Goal: Task Accomplishment & Management: Complete application form

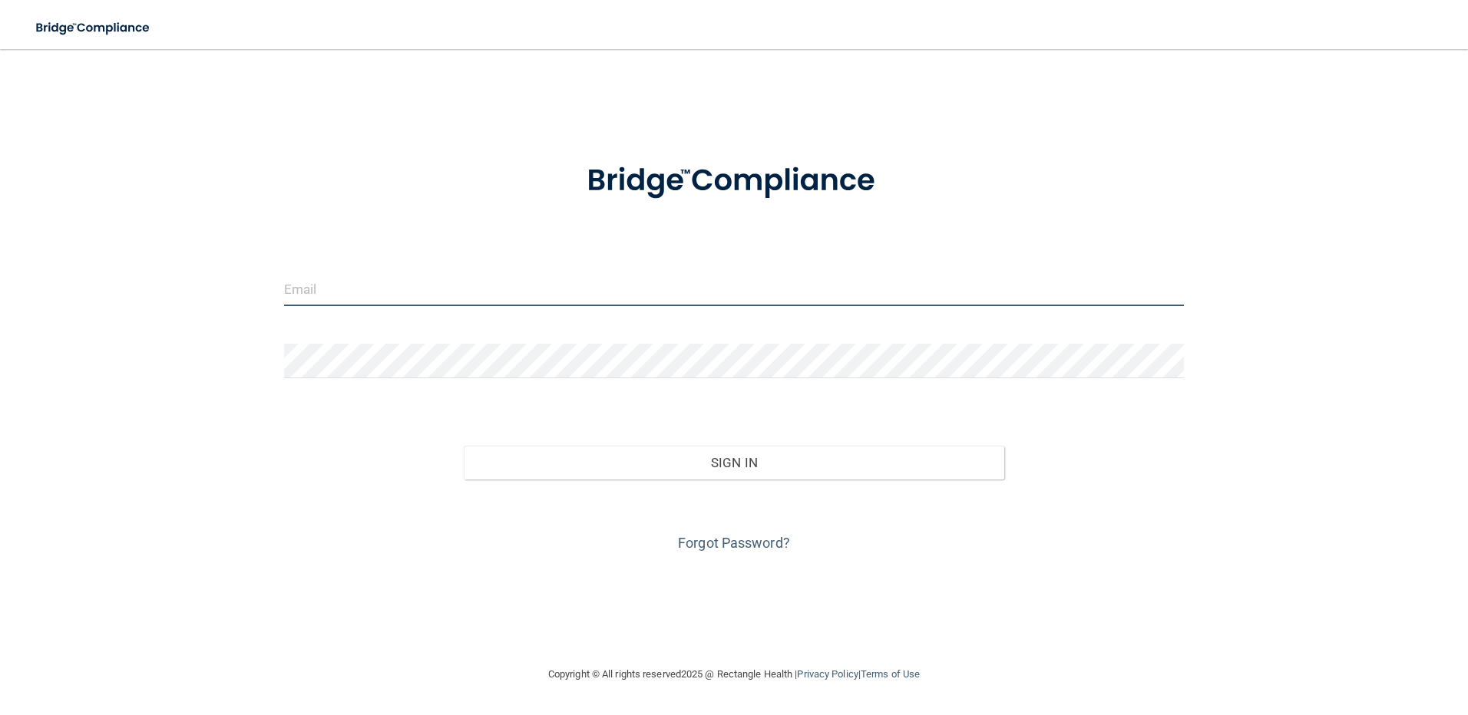
click at [345, 293] on input "email" at bounding box center [734, 289] width 900 height 35
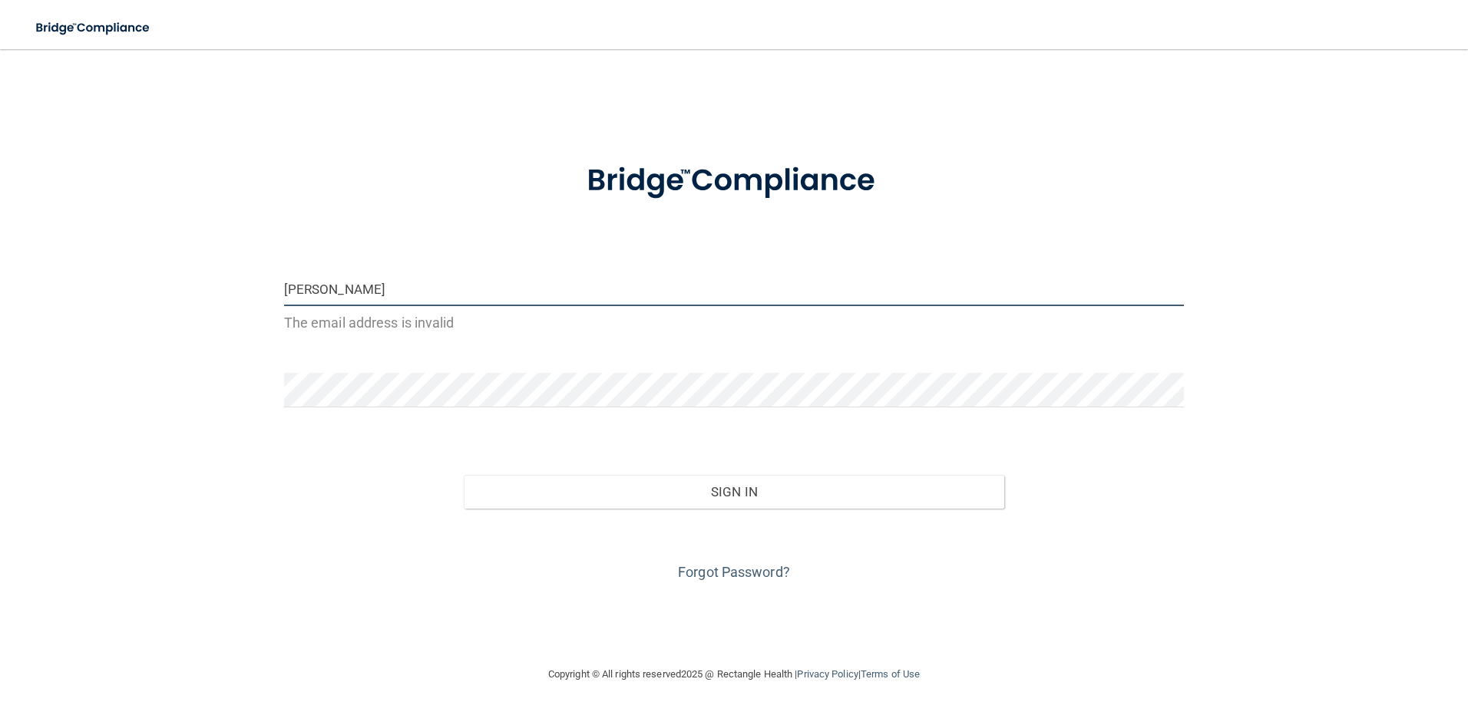
type input "[PERSON_NAME][EMAIL_ADDRESS][PERSON_NAME][DOMAIN_NAME]"
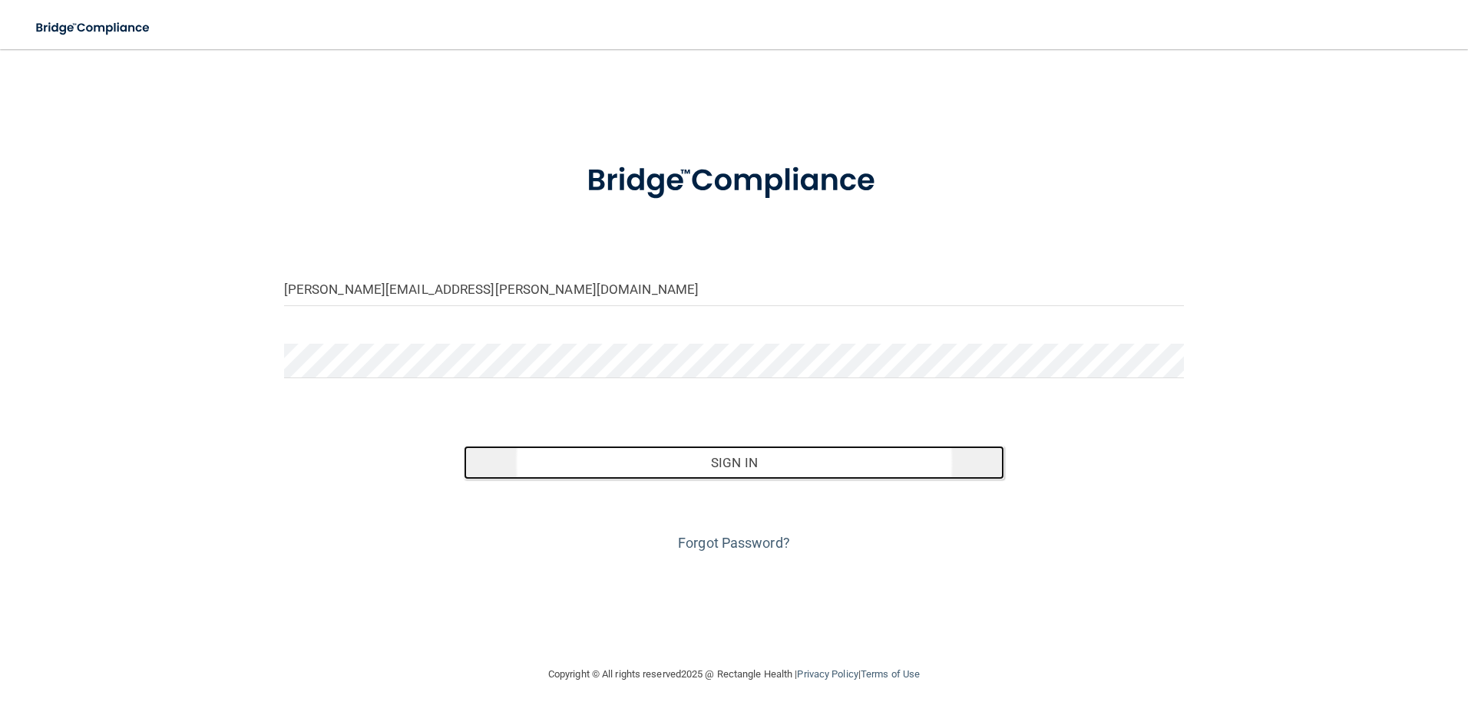
click at [741, 465] on button "Sign In" at bounding box center [734, 463] width 540 height 34
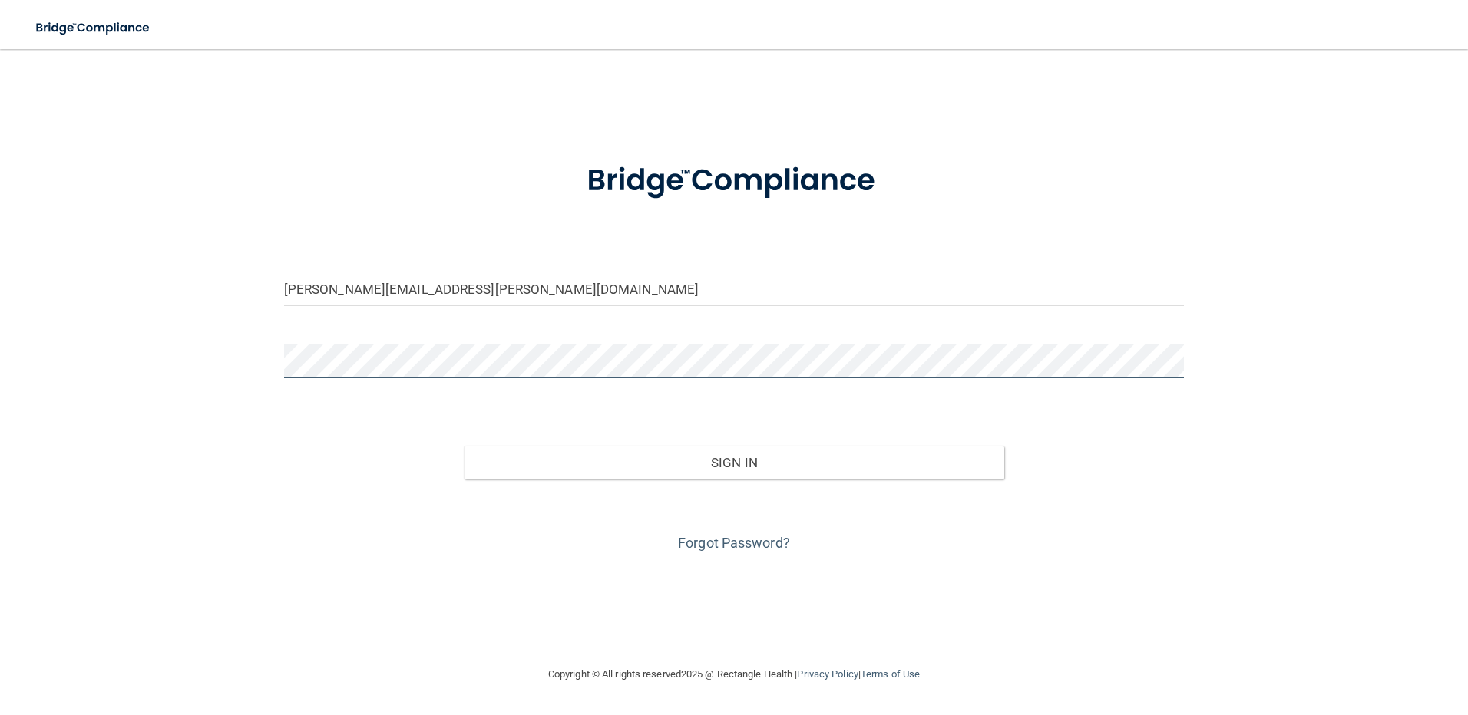
click at [464, 446] on button "Sign In" at bounding box center [734, 463] width 540 height 34
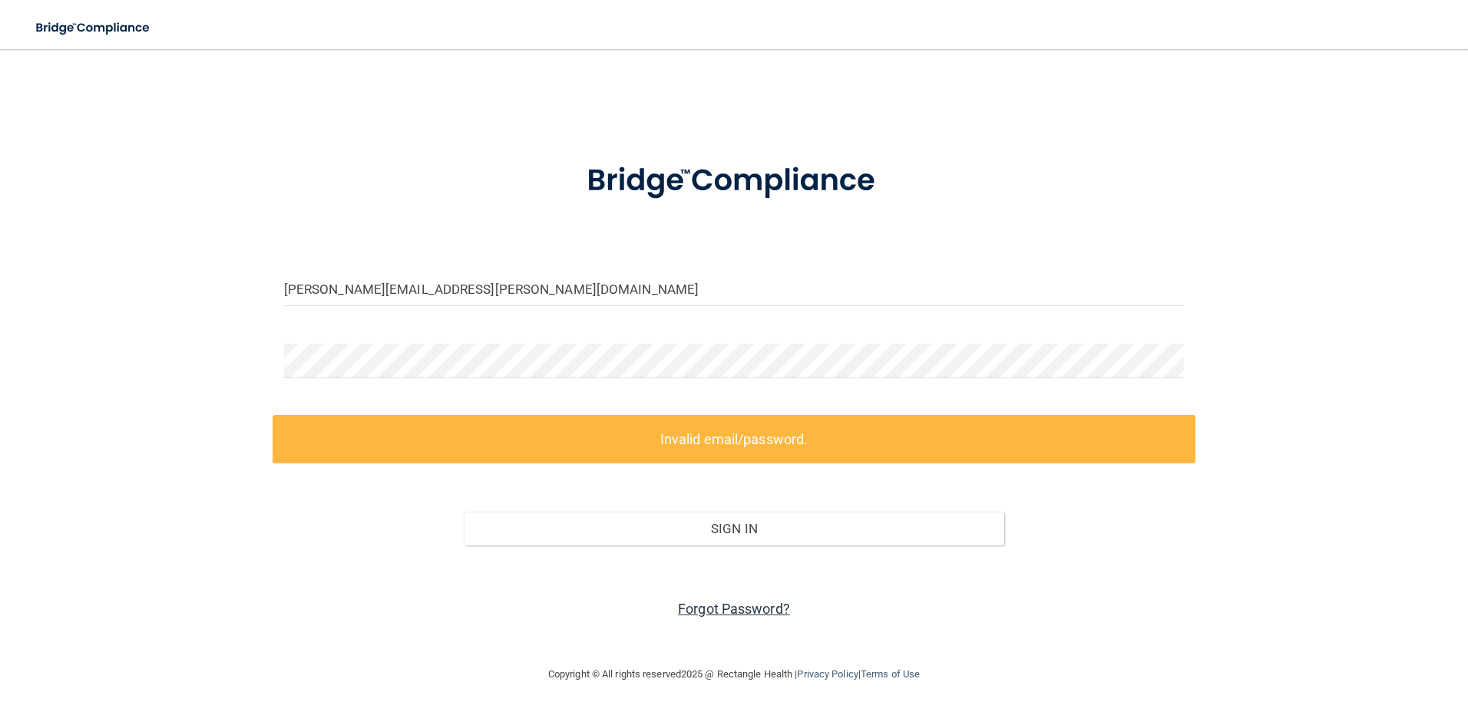
click at [727, 606] on link "Forgot Password?" at bounding box center [734, 609] width 112 height 16
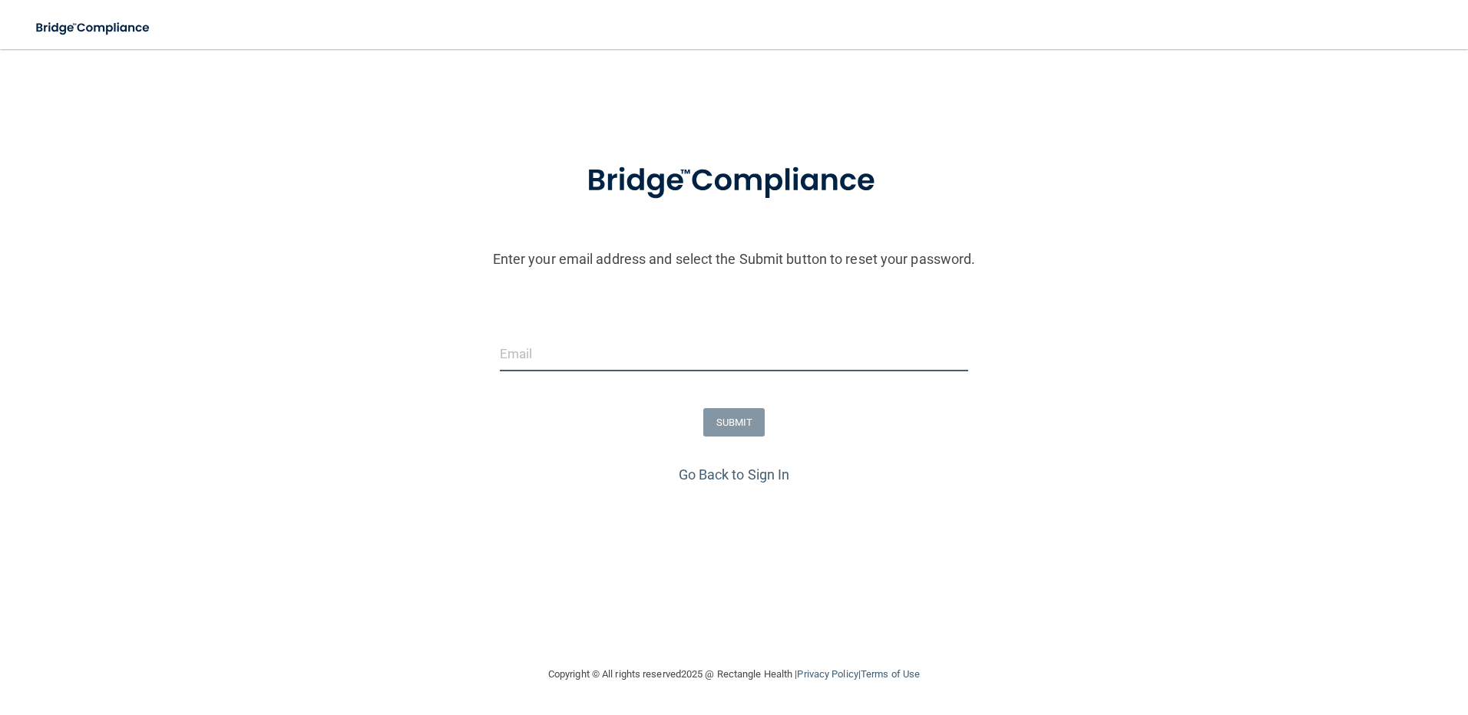
click at [543, 355] on input "email" at bounding box center [734, 354] width 469 height 35
type input "[PERSON_NAME][EMAIL_ADDRESS][PERSON_NAME][DOMAIN_NAME]"
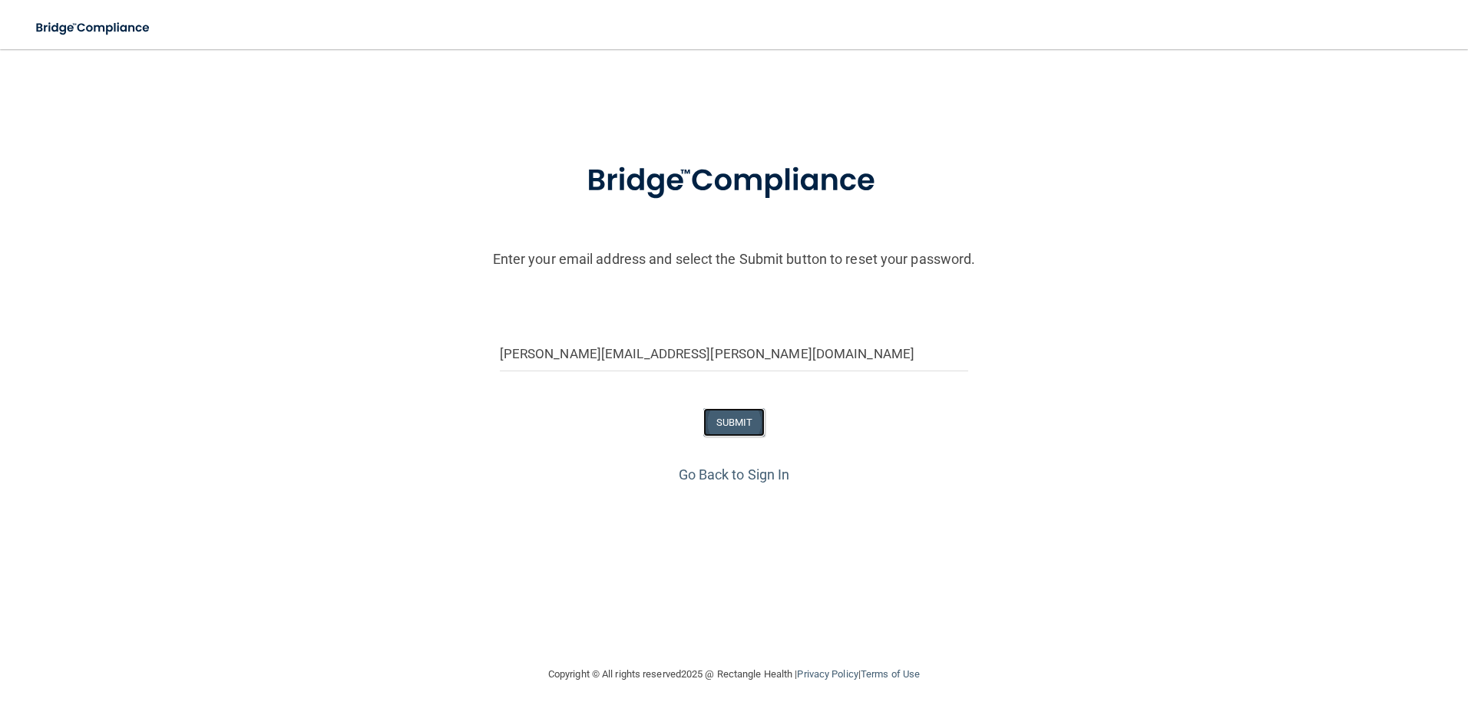
click at [732, 424] on button "SUBMIT" at bounding box center [734, 422] width 62 height 28
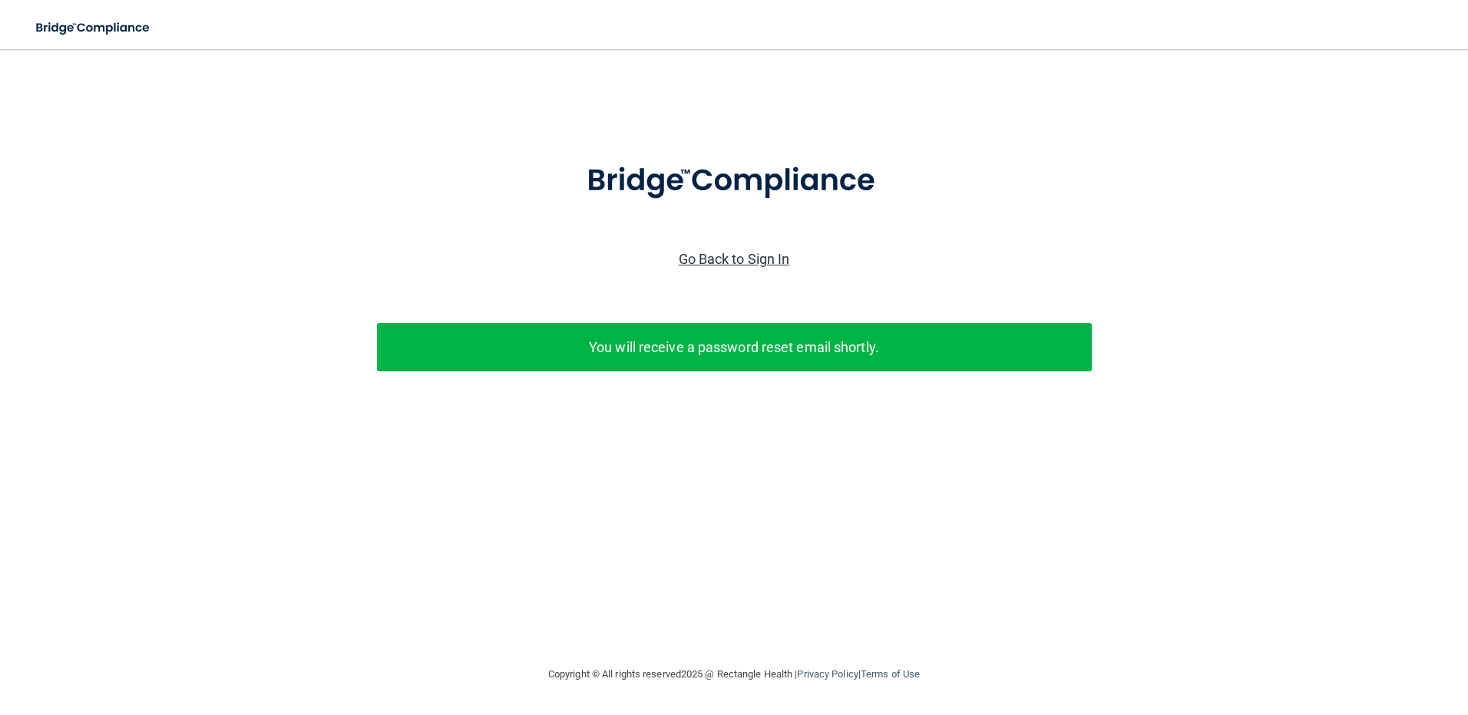
click at [735, 259] on link "Go Back to Sign In" at bounding box center [734, 259] width 111 height 16
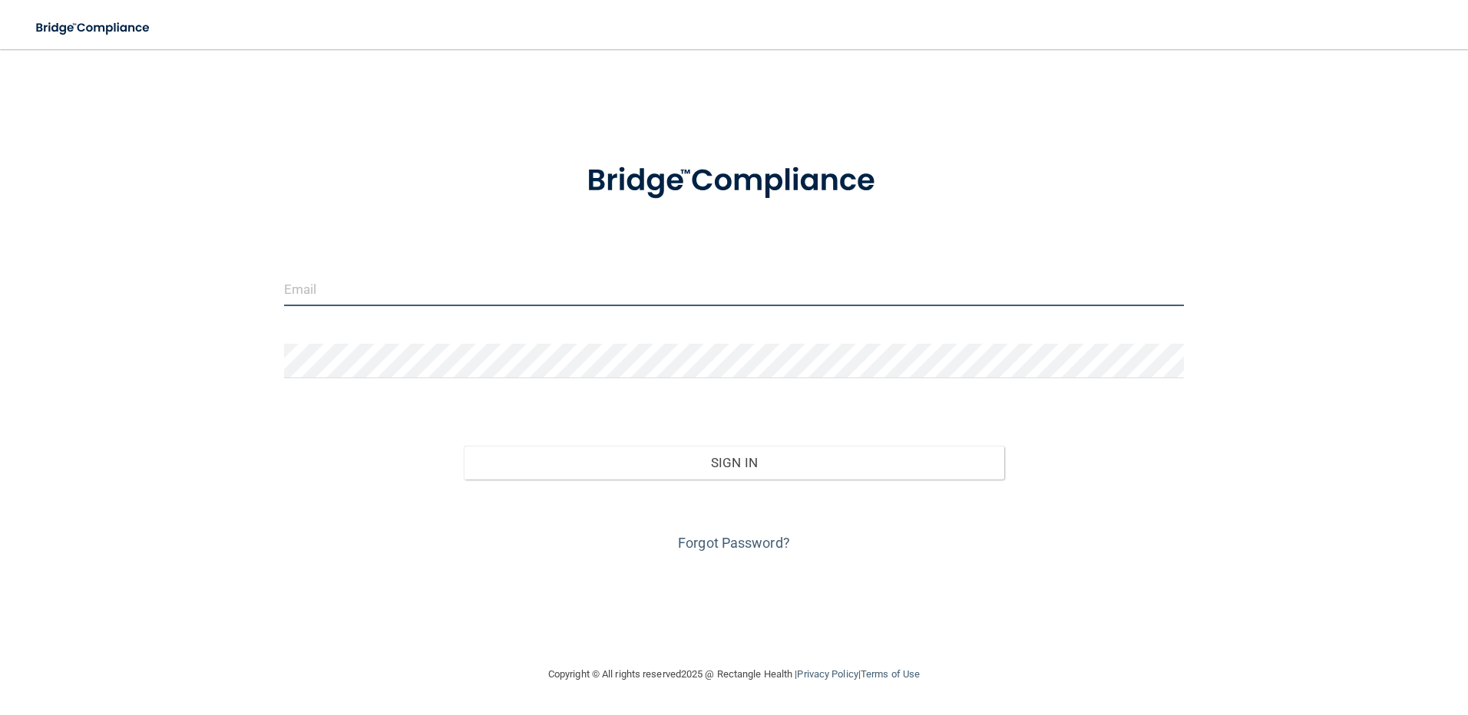
click at [377, 286] on input "email" at bounding box center [734, 289] width 900 height 35
type input "[PERSON_NAME][EMAIL_ADDRESS][PERSON_NAME][DOMAIN_NAME]"
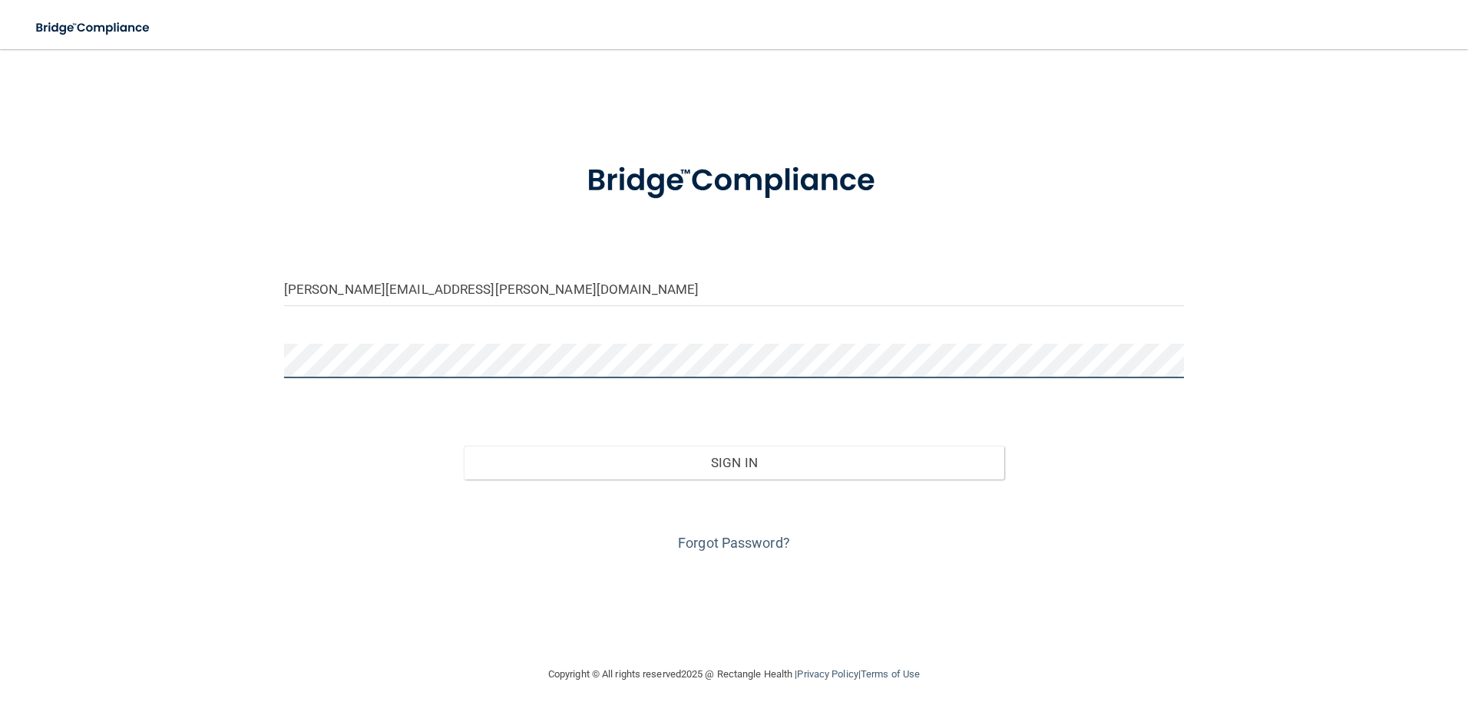
click at [464, 446] on button "Sign In" at bounding box center [734, 463] width 540 height 34
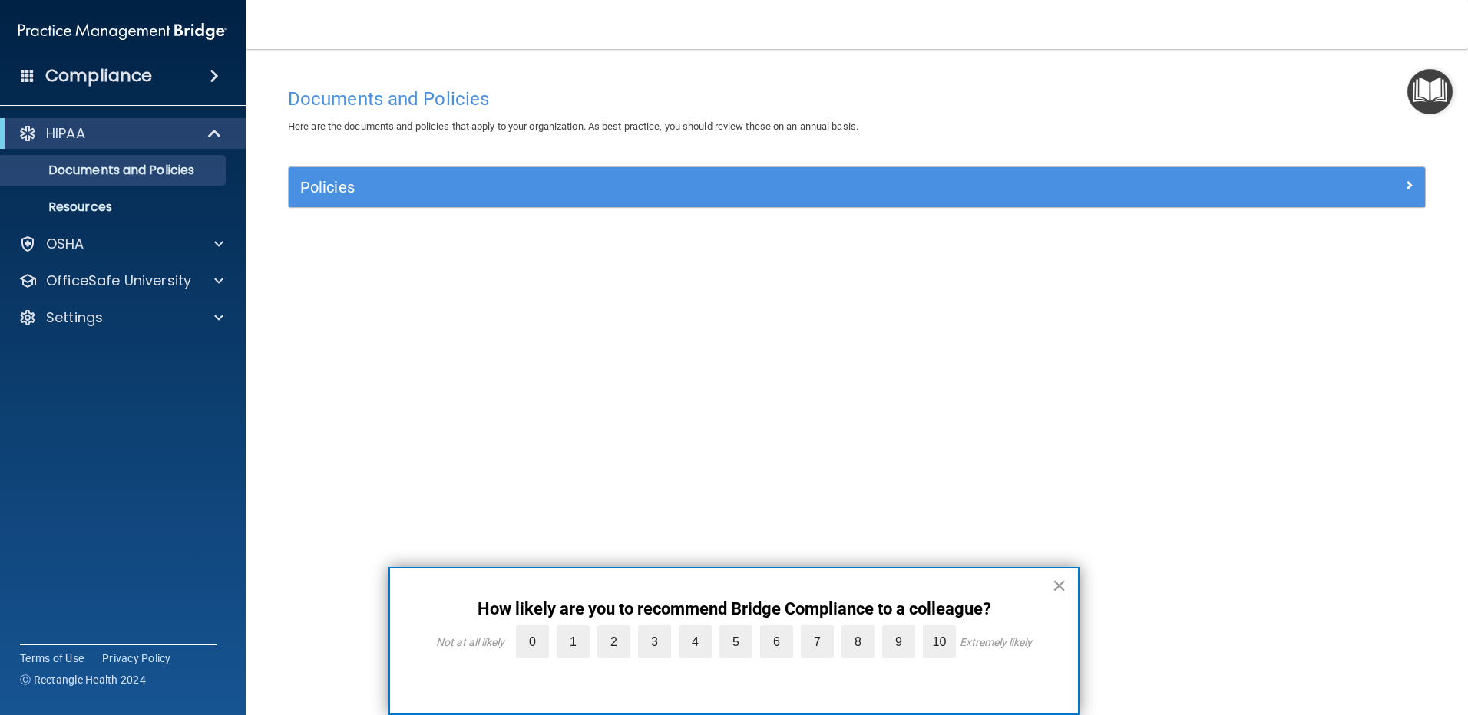
click at [1058, 585] on button "×" at bounding box center [1059, 585] width 15 height 25
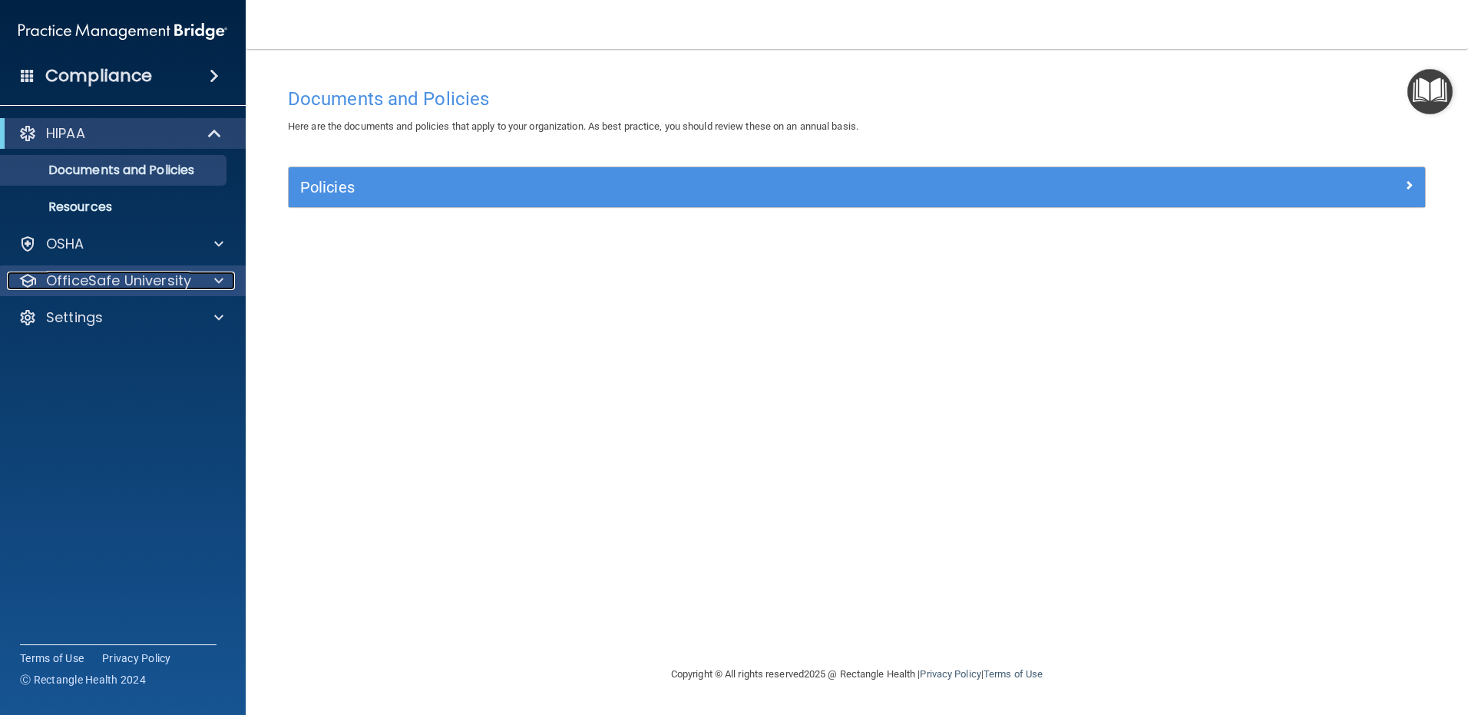
click at [112, 282] on p "OfficeSafe University" at bounding box center [118, 281] width 145 height 18
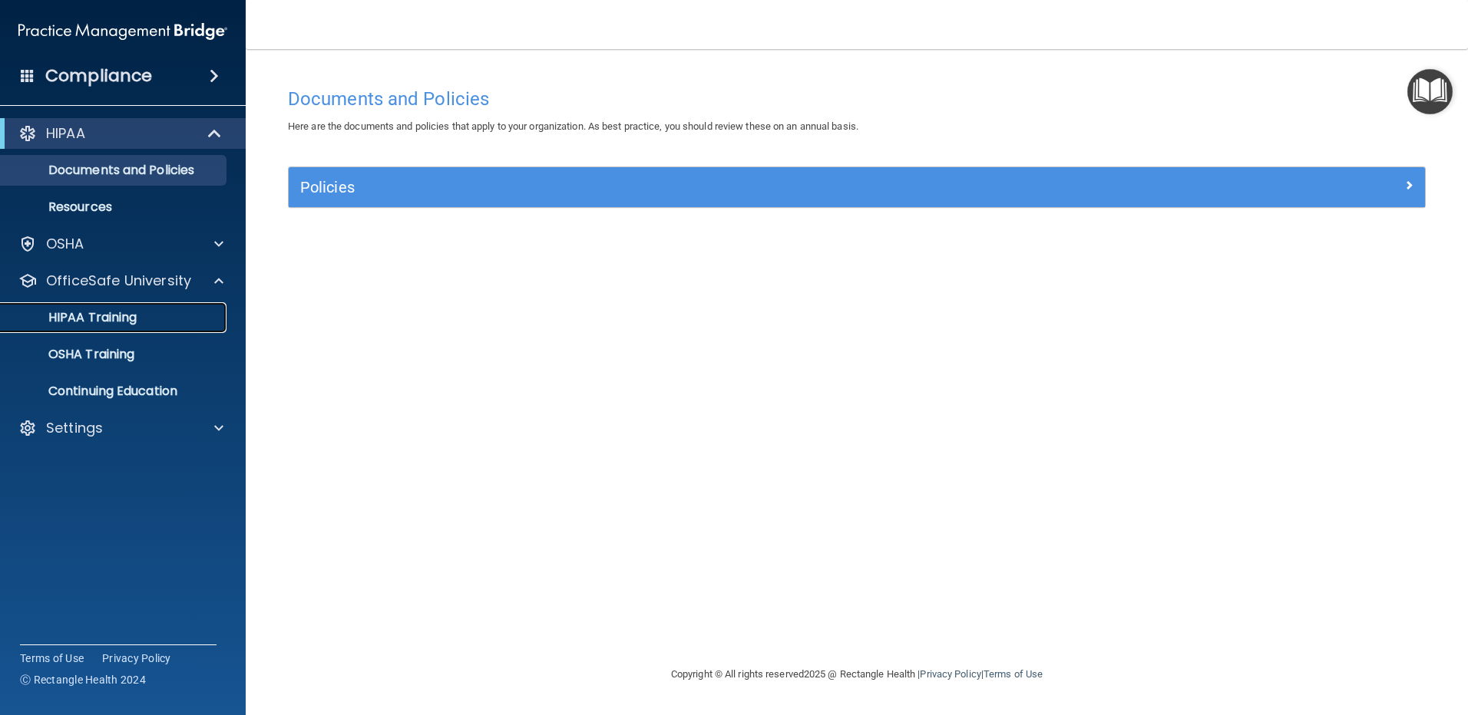
click at [108, 315] on p "HIPAA Training" at bounding box center [73, 317] width 127 height 15
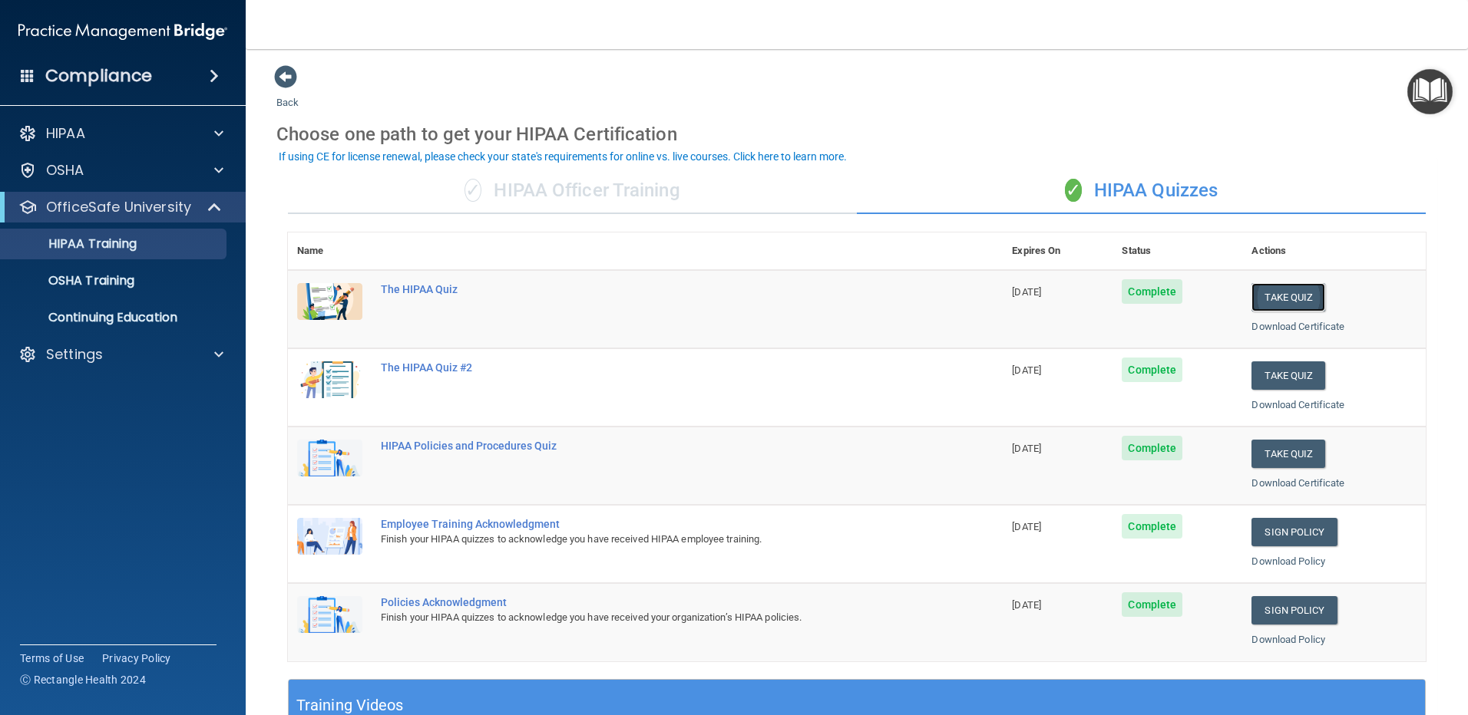
click at [1277, 292] on button "Take Quiz" at bounding box center [1288, 297] width 74 height 28
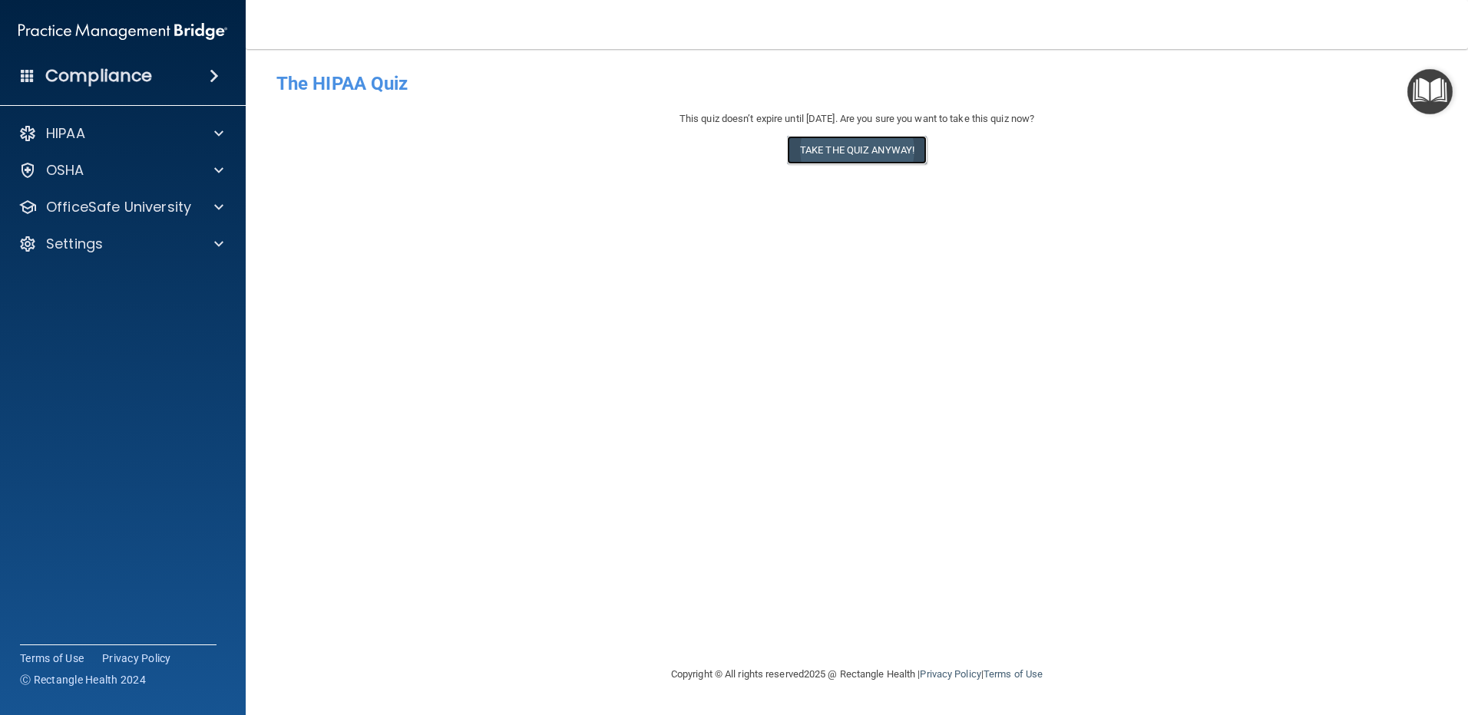
click at [857, 147] on button "Take the quiz anyway!" at bounding box center [857, 150] width 140 height 28
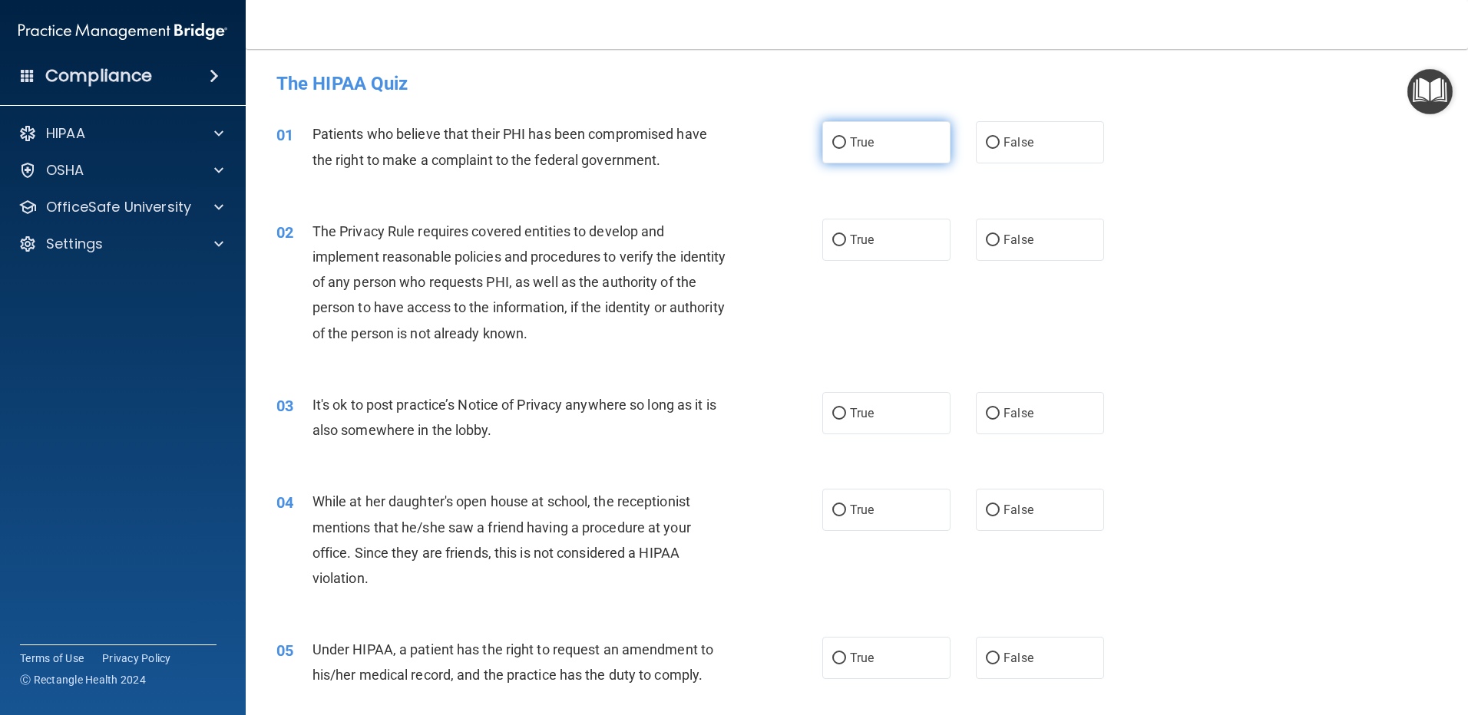
click at [832, 140] on input "True" at bounding box center [839, 143] width 14 height 12
radio input "true"
click at [986, 238] on input "False" at bounding box center [993, 241] width 14 height 12
radio input "true"
click at [836, 413] on input "True" at bounding box center [839, 414] width 14 height 12
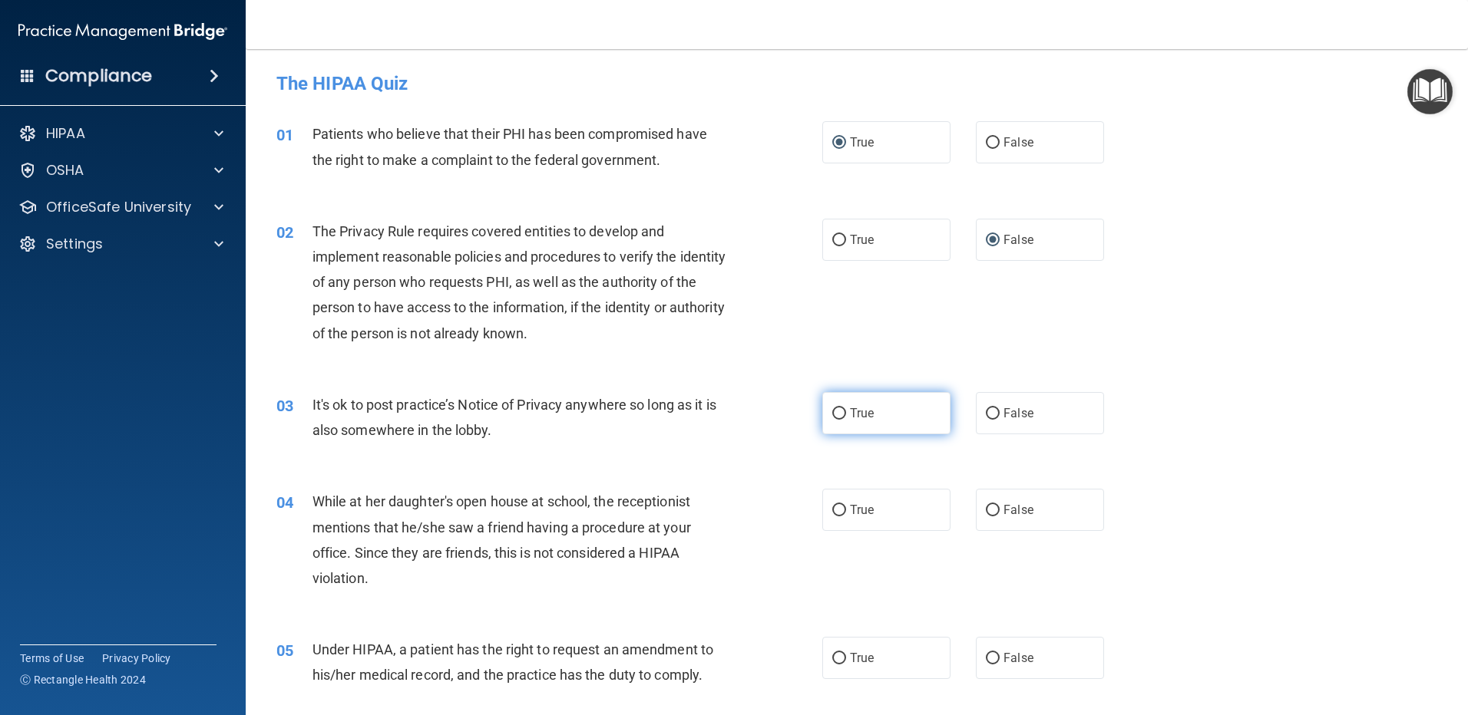
radio input "true"
click at [987, 509] on input "False" at bounding box center [993, 511] width 14 height 12
radio input "true"
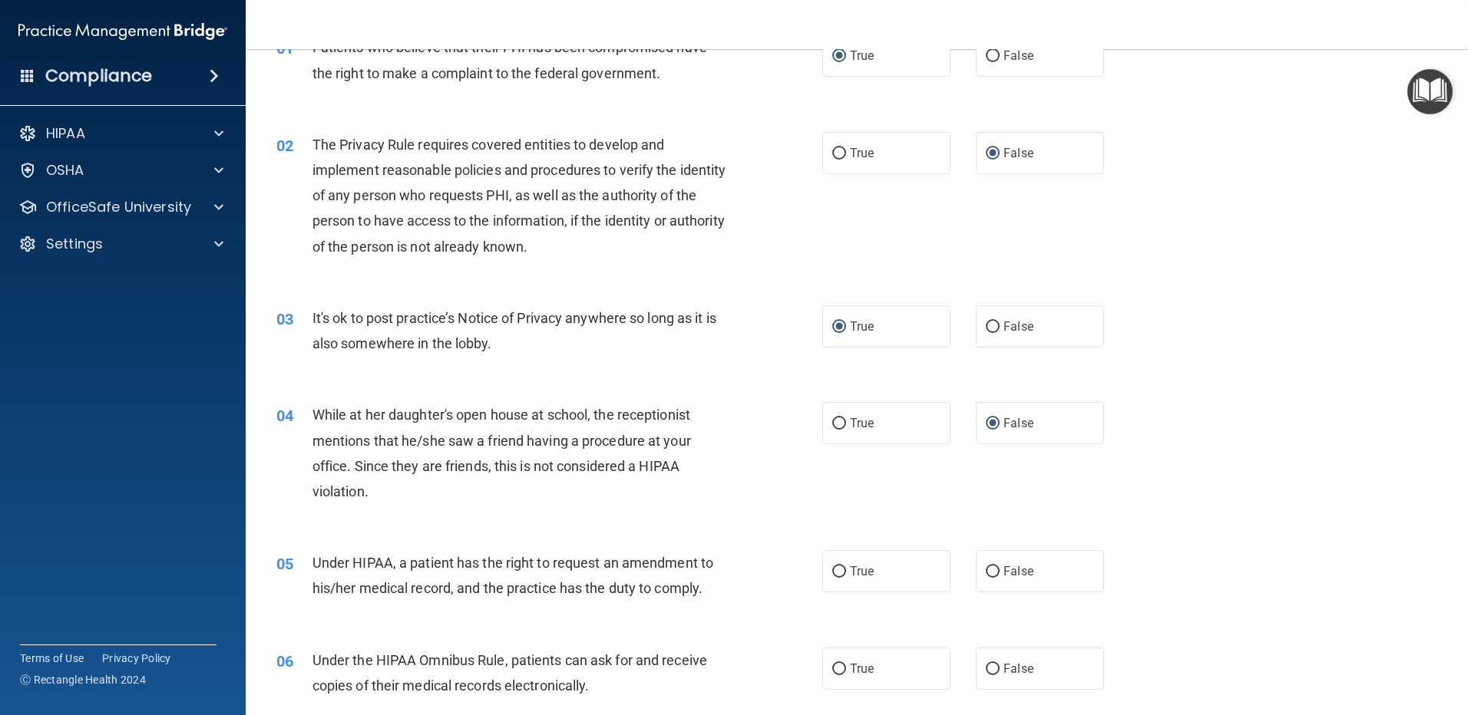
scroll to position [307, 0]
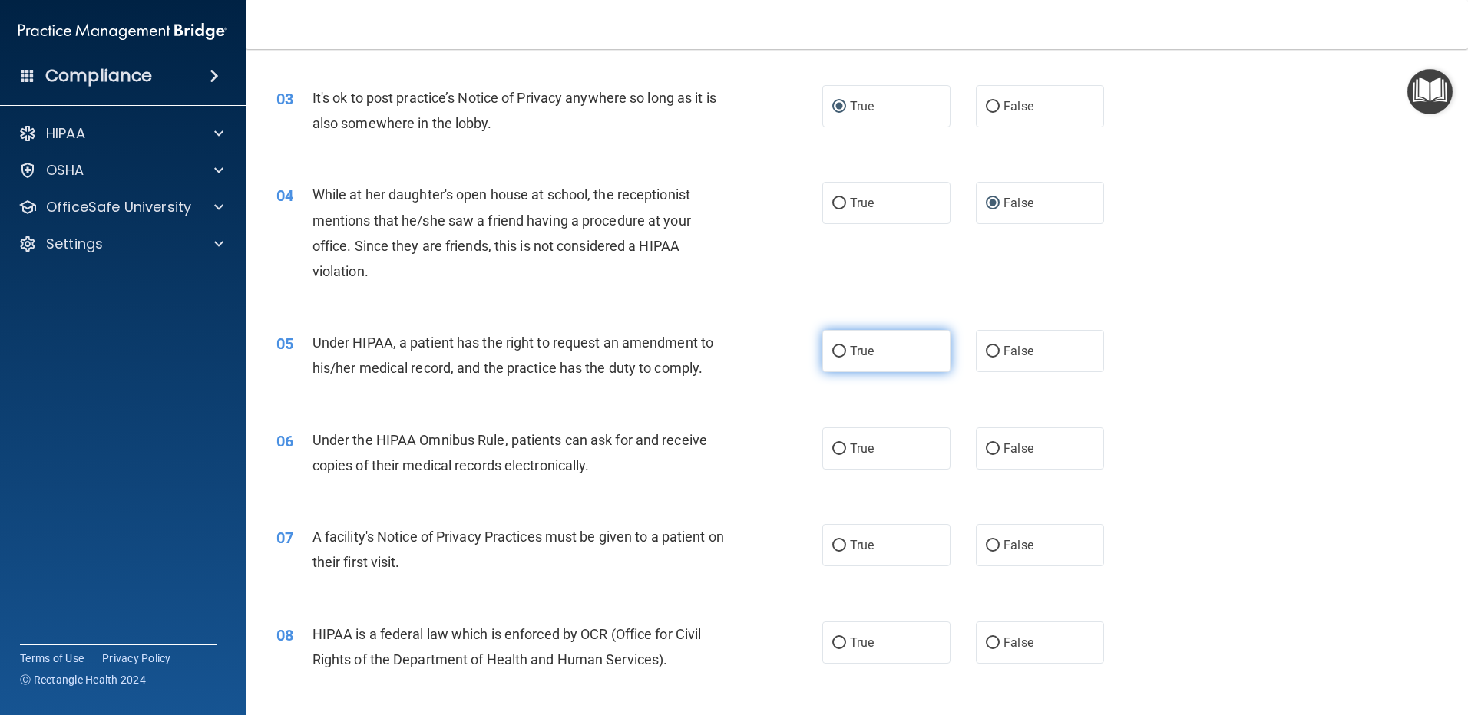
click at [832, 353] on input "True" at bounding box center [839, 352] width 14 height 12
radio input "true"
click at [988, 448] on input "False" at bounding box center [993, 450] width 14 height 12
radio input "true"
click at [832, 544] on input "True" at bounding box center [839, 546] width 14 height 12
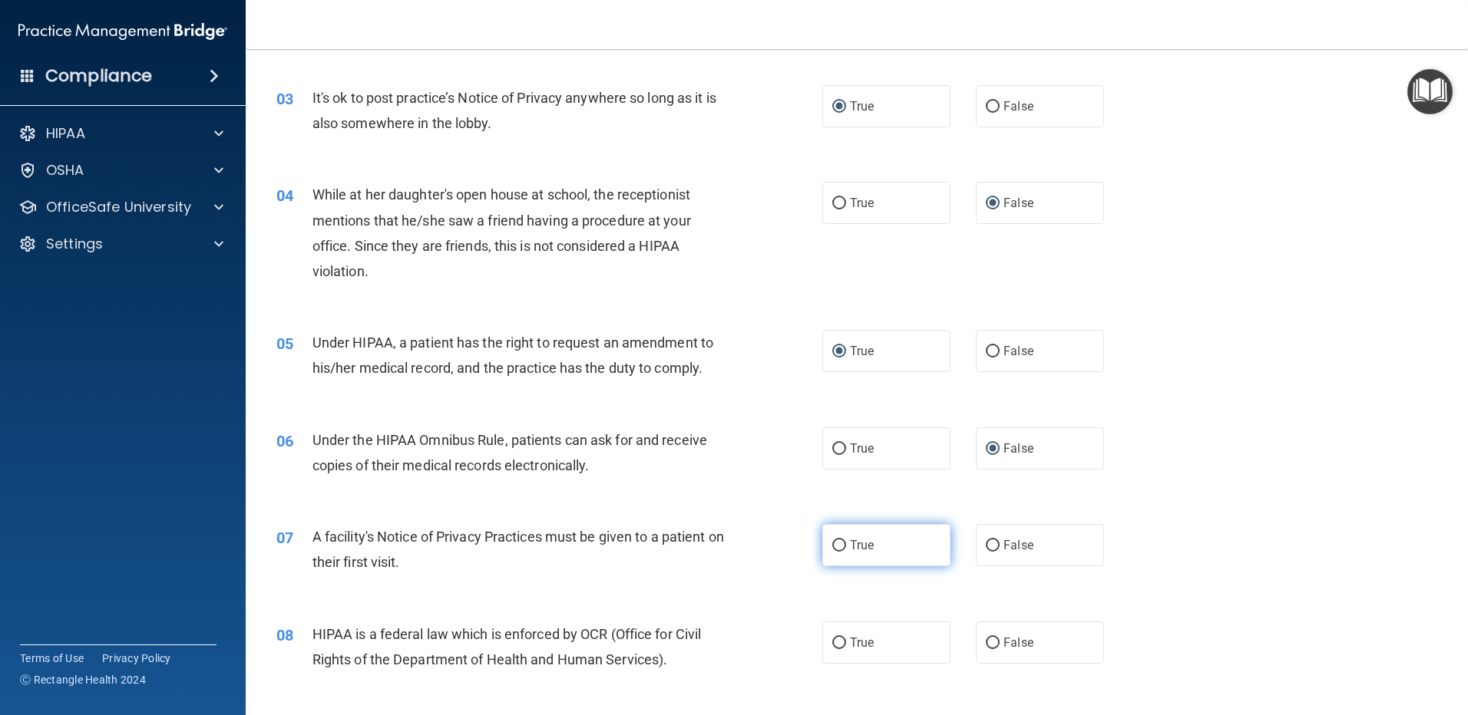
radio input "true"
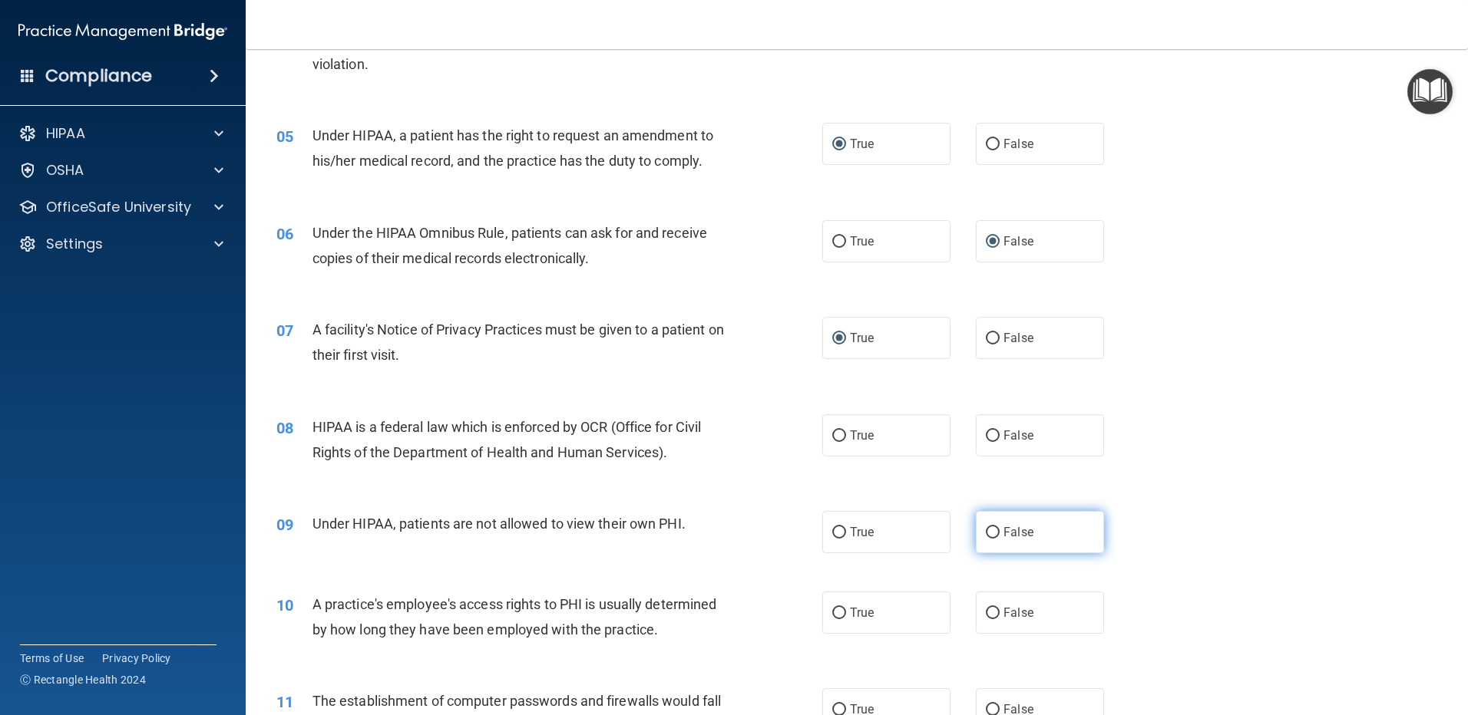
scroll to position [537, 0]
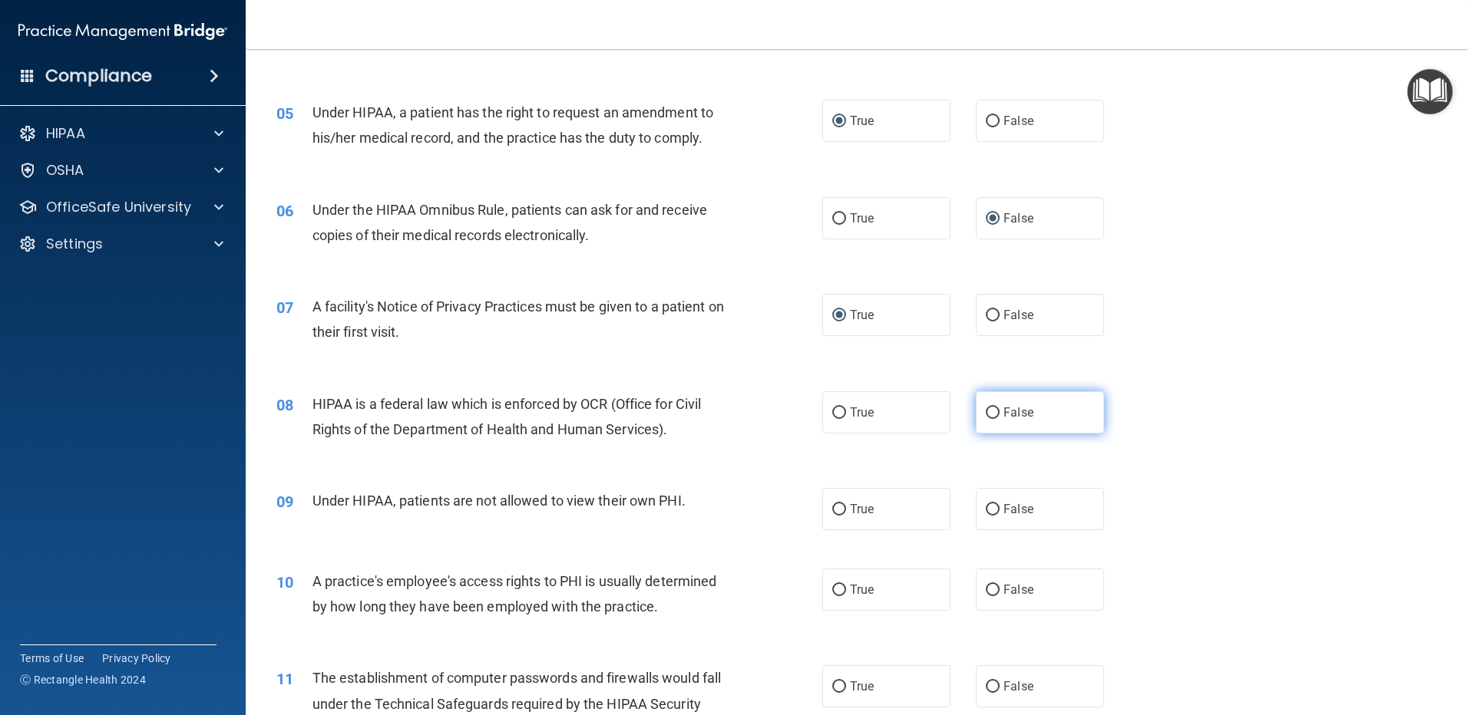
click at [986, 409] on input "False" at bounding box center [993, 414] width 14 height 12
radio input "true"
click at [836, 509] on input "True" at bounding box center [839, 510] width 14 height 12
radio input "true"
click at [986, 590] on input "False" at bounding box center [993, 591] width 14 height 12
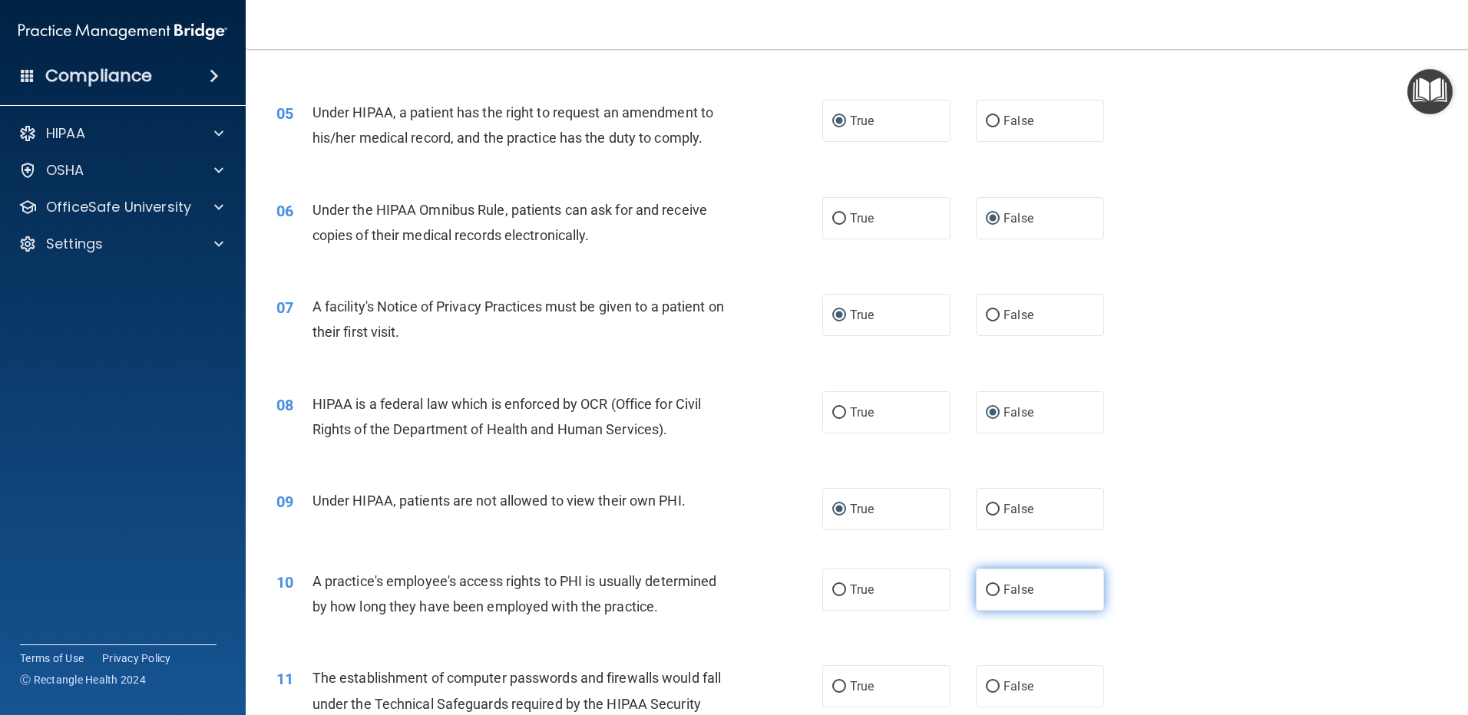
radio input "true"
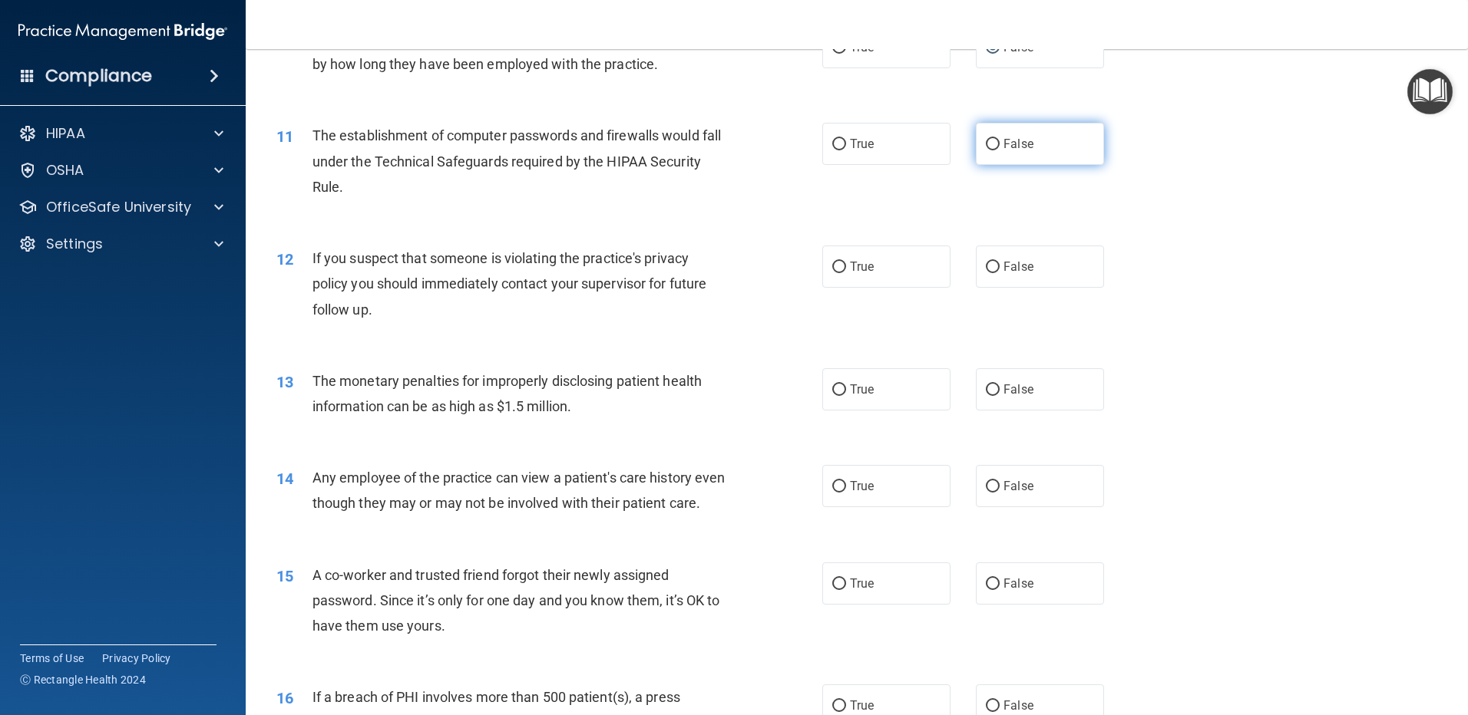
scroll to position [1075, 0]
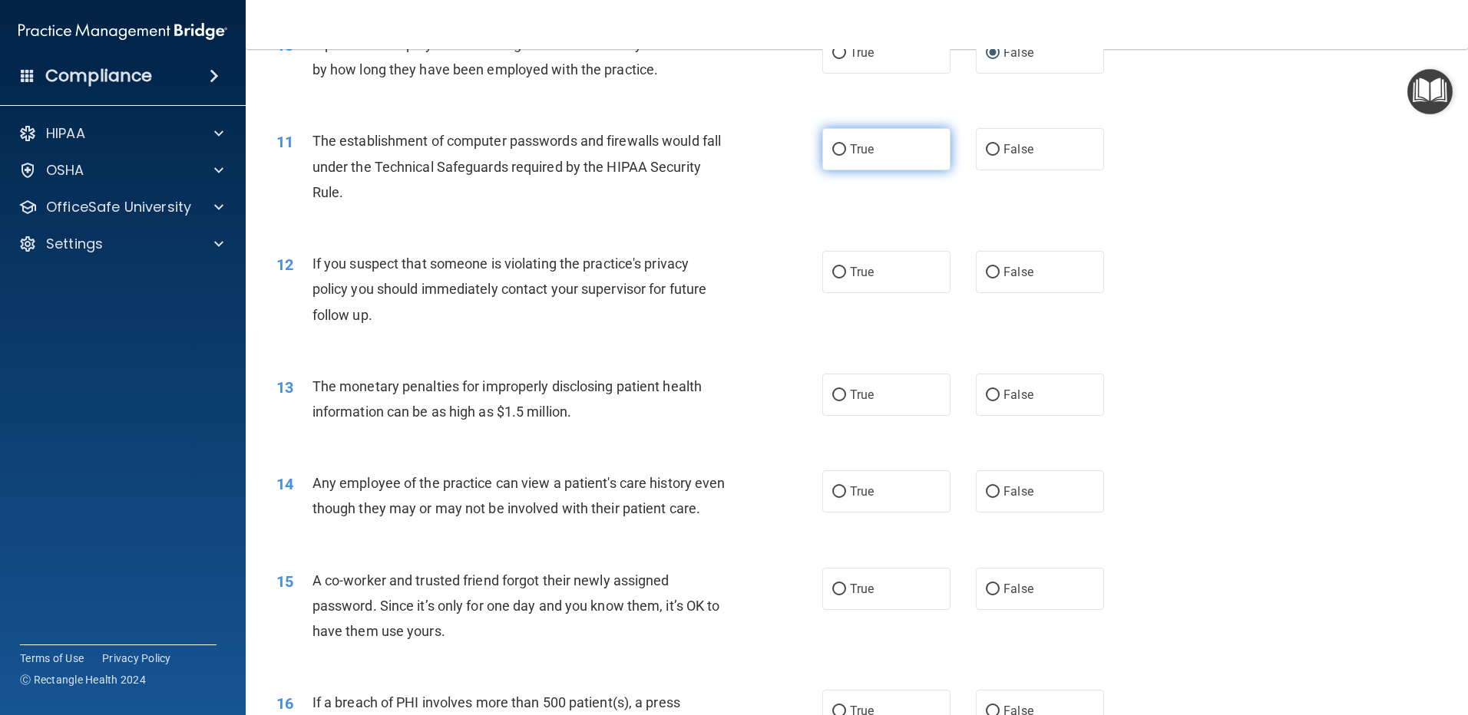
click at [836, 148] on input "True" at bounding box center [839, 150] width 14 height 12
radio input "true"
click at [986, 271] on input "False" at bounding box center [993, 273] width 14 height 12
radio input "true"
click at [832, 394] on input "True" at bounding box center [839, 396] width 14 height 12
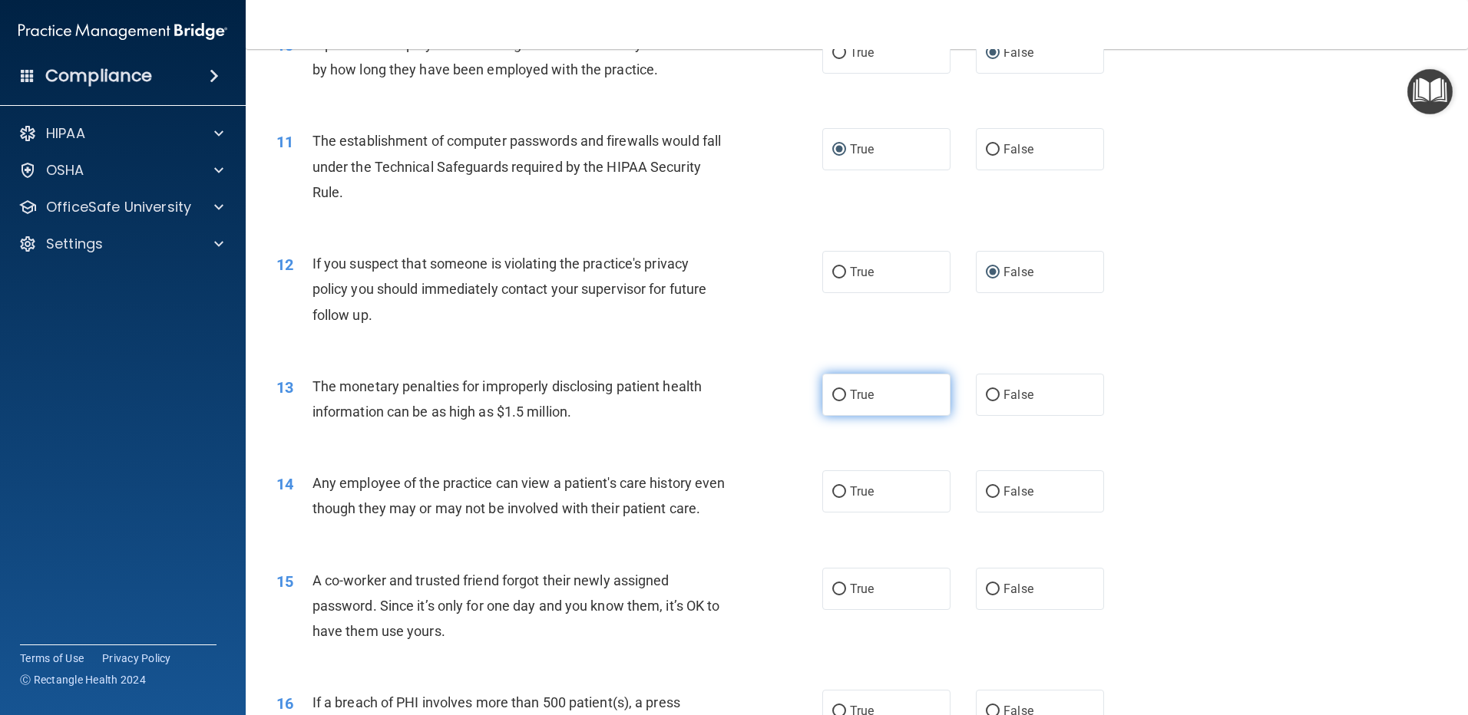
radio input "true"
click at [986, 489] on input "False" at bounding box center [993, 493] width 14 height 12
radio input "true"
click at [832, 596] on input "True" at bounding box center [839, 590] width 14 height 12
radio input "true"
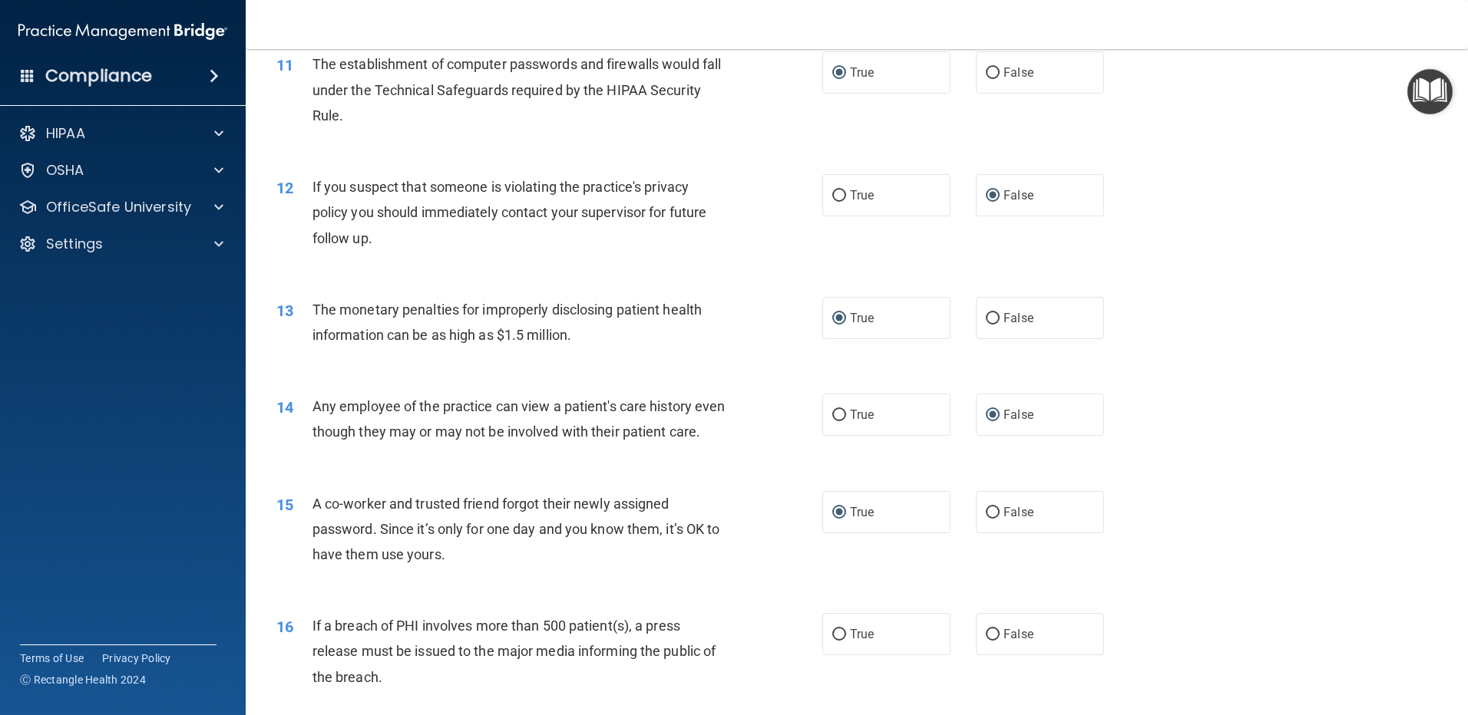
scroll to position [1305, 0]
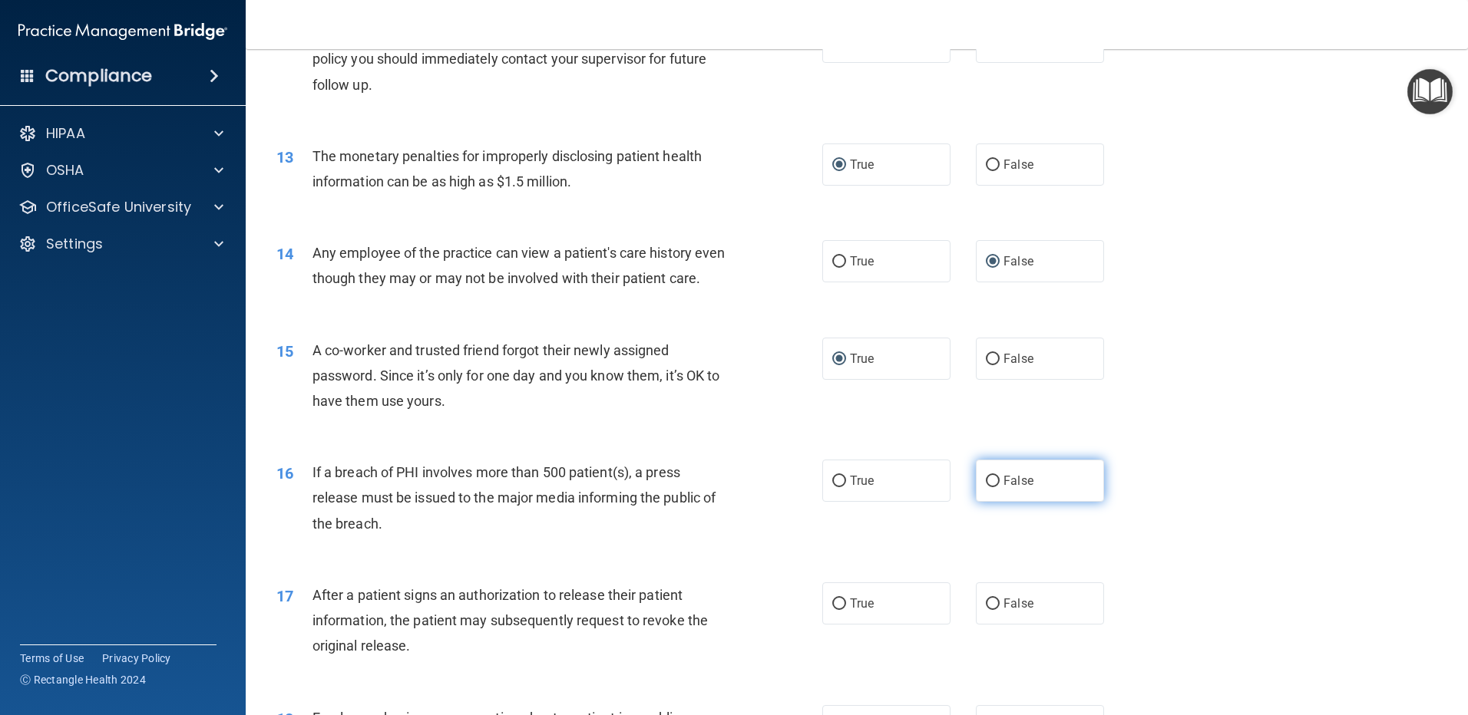
click at [986, 487] on input "False" at bounding box center [993, 482] width 14 height 12
radio input "true"
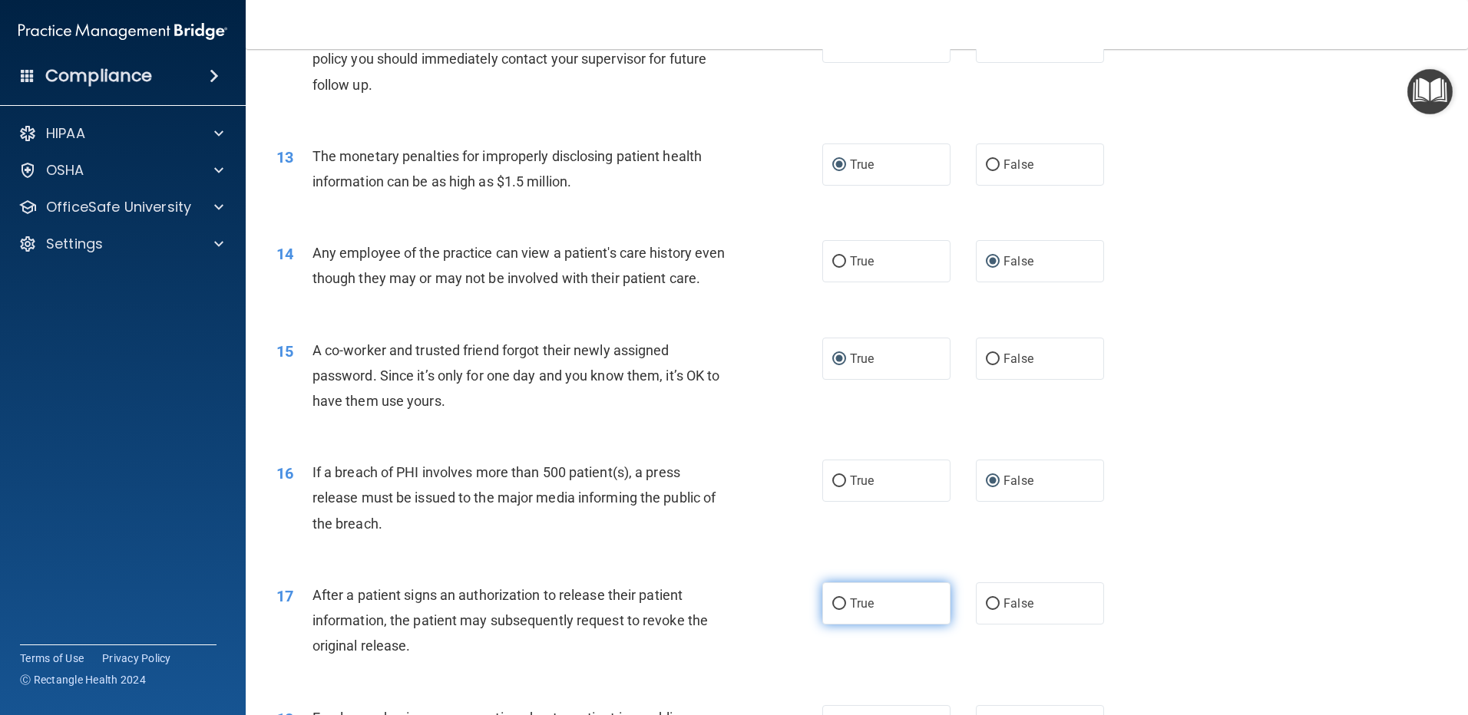
click at [832, 610] on input "True" at bounding box center [839, 605] width 14 height 12
radio input "true"
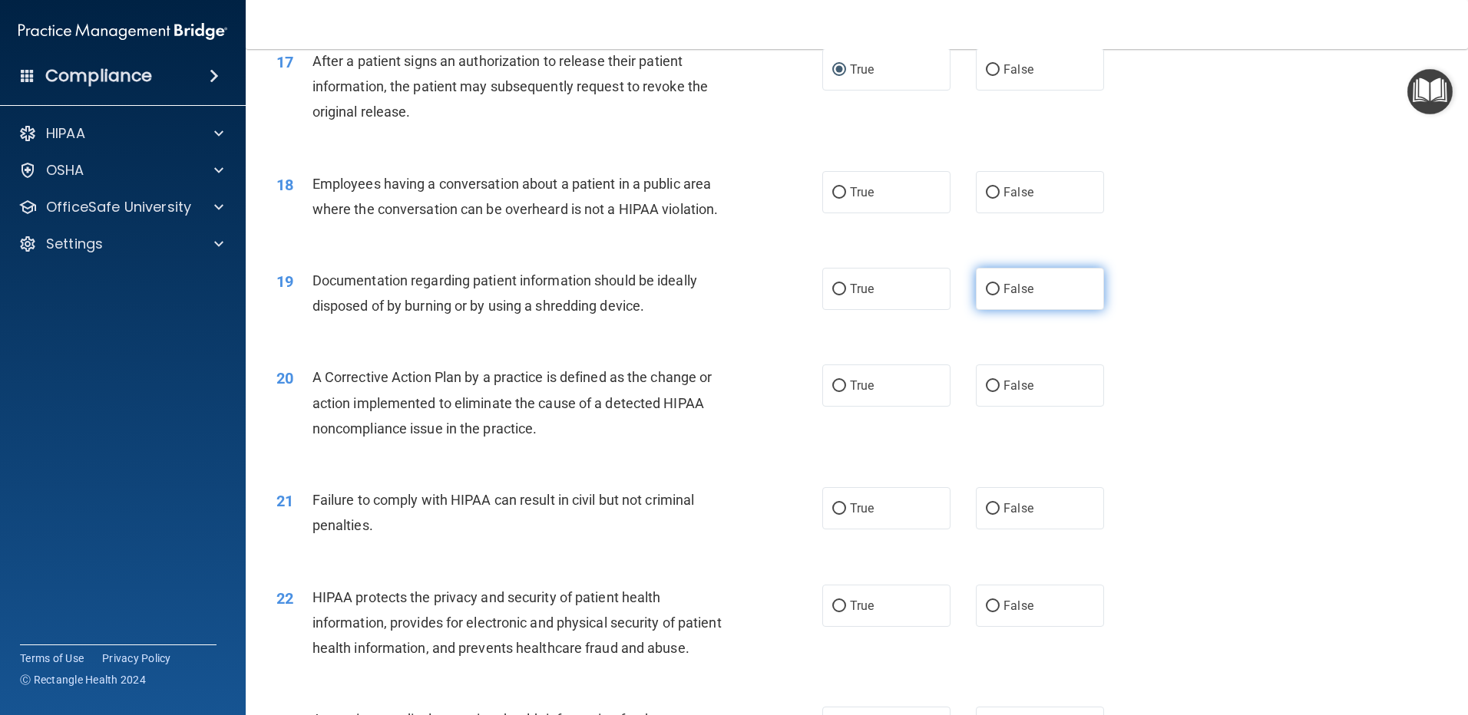
scroll to position [1842, 0]
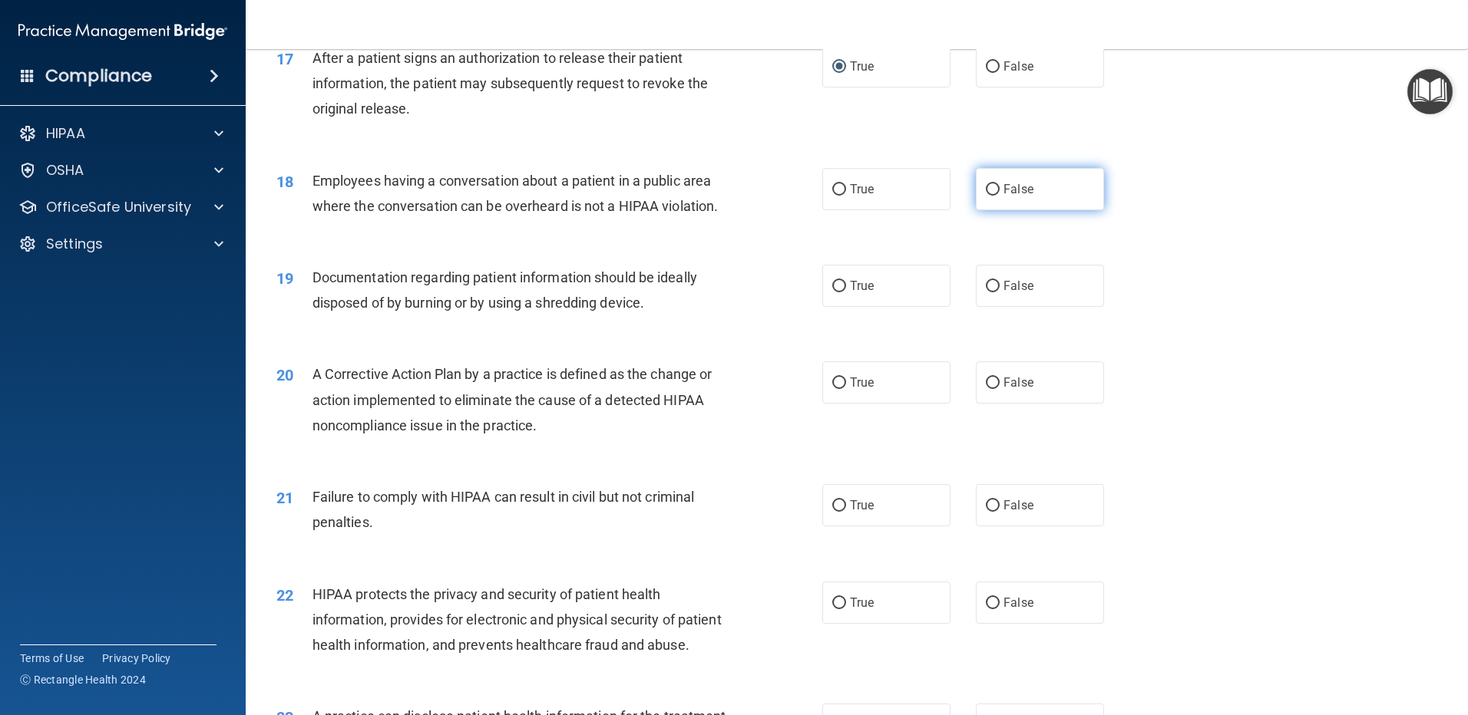
click at [987, 196] on input "False" at bounding box center [993, 190] width 14 height 12
radio input "true"
click at [841, 307] on label "True" at bounding box center [886, 286] width 128 height 42
click at [841, 292] on input "True" at bounding box center [839, 287] width 14 height 12
radio input "true"
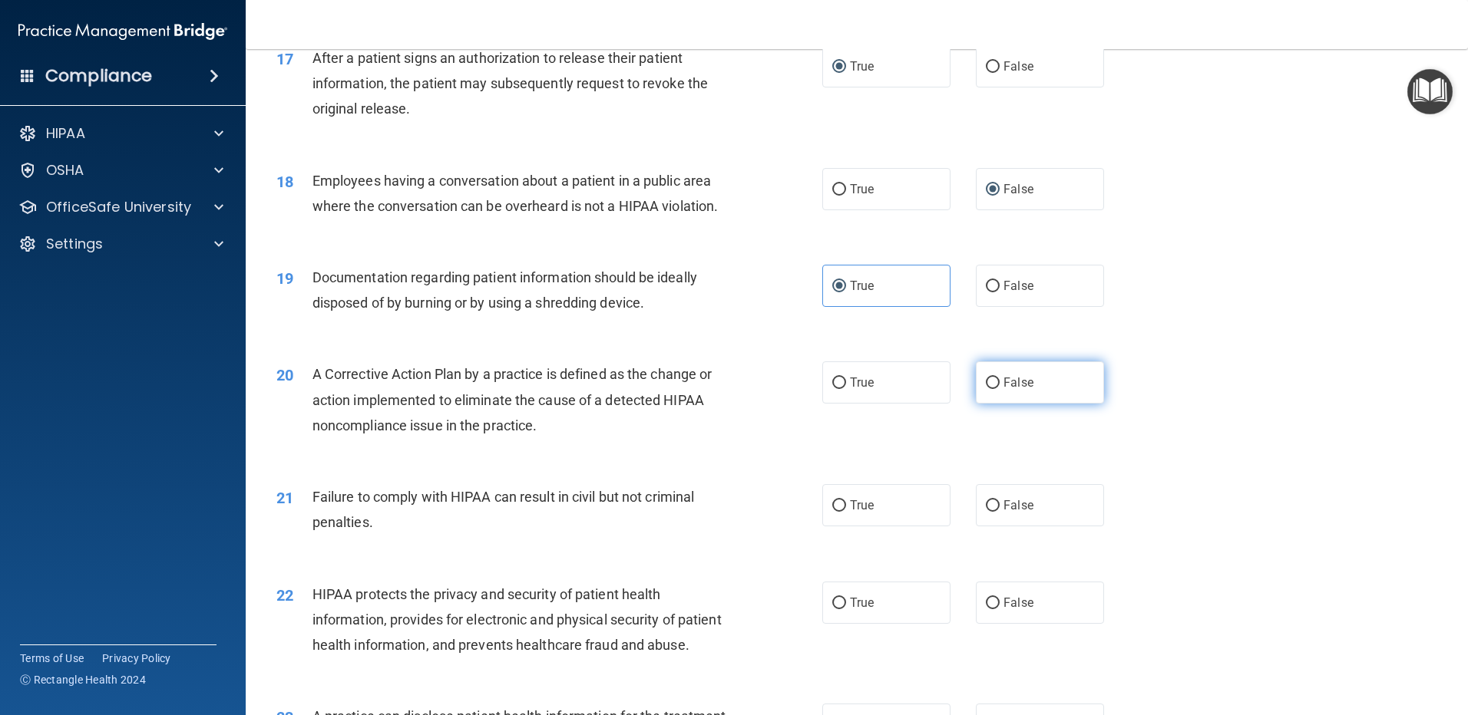
click at [986, 389] on input "False" at bounding box center [993, 384] width 14 height 12
radio input "true"
click at [837, 512] on input "True" at bounding box center [839, 506] width 14 height 12
radio input "true"
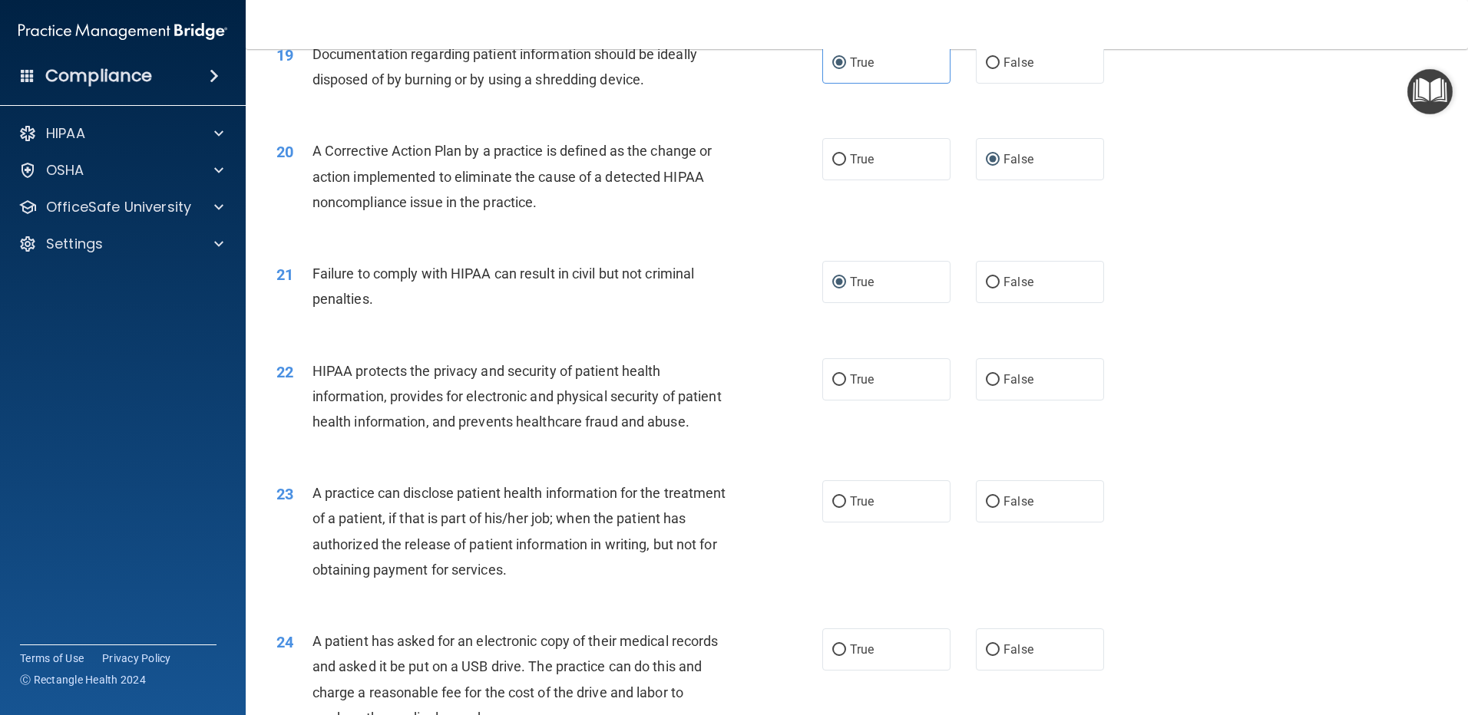
scroll to position [2149, 0]
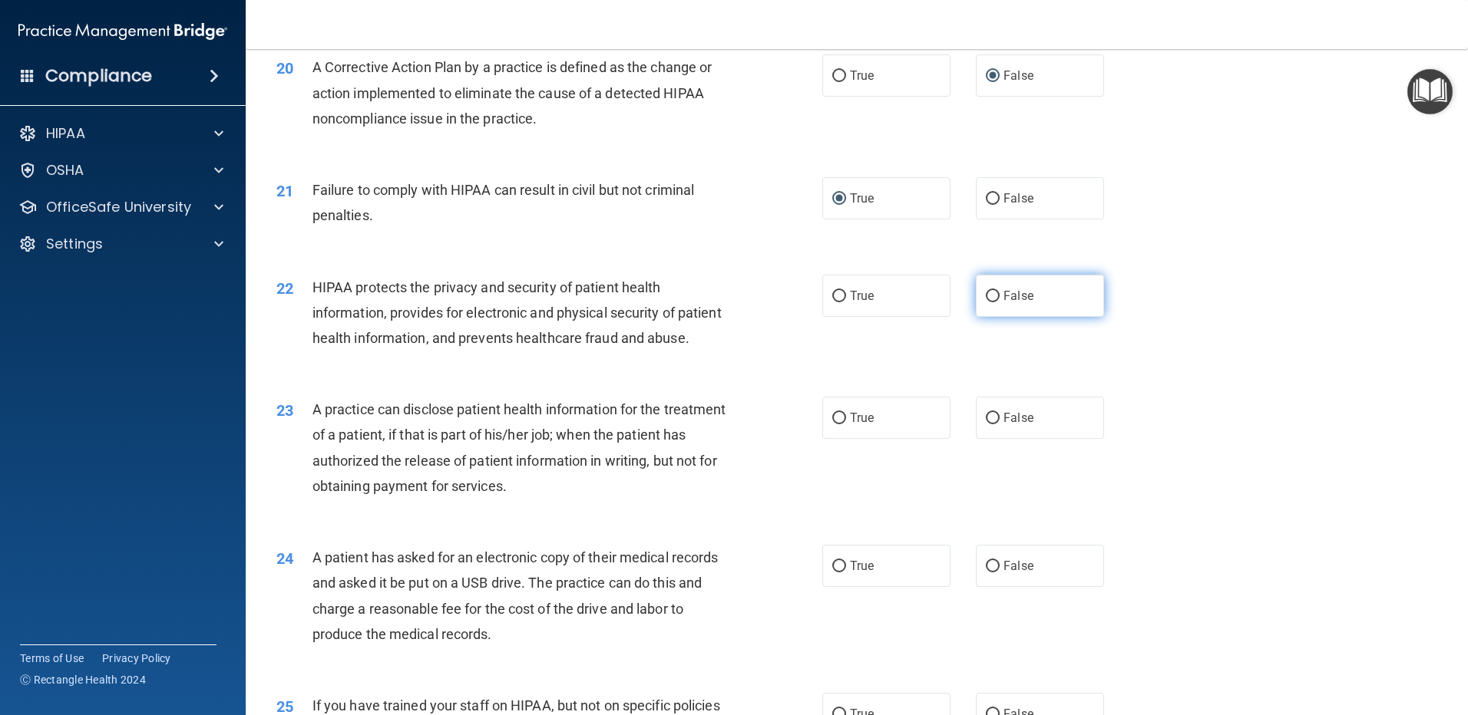
click at [1012, 303] on span "False" at bounding box center [1018, 296] width 30 height 15
click at [999, 302] on input "False" at bounding box center [993, 297] width 14 height 12
radio input "true"
click at [844, 439] on label "True" at bounding box center [886, 418] width 128 height 42
click at [844, 424] on input "True" at bounding box center [839, 419] width 14 height 12
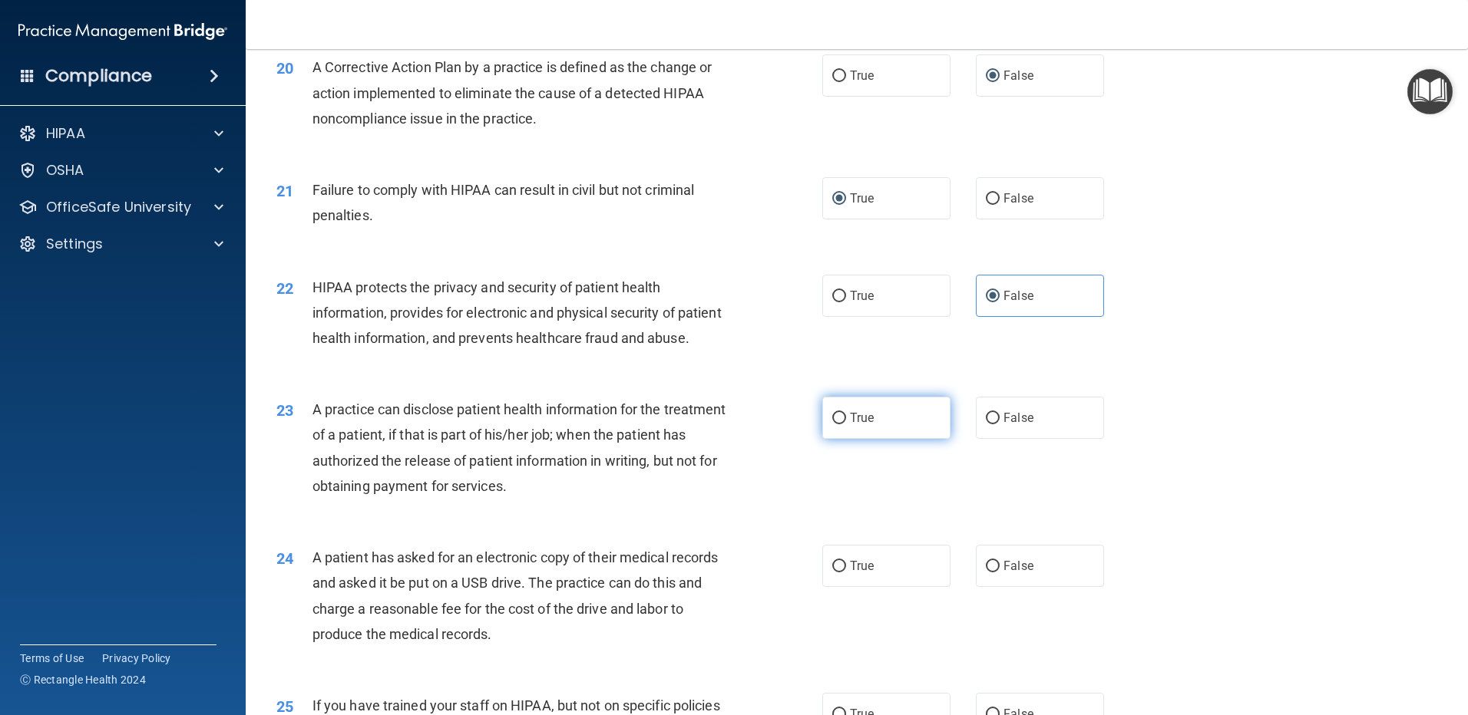
radio input "true"
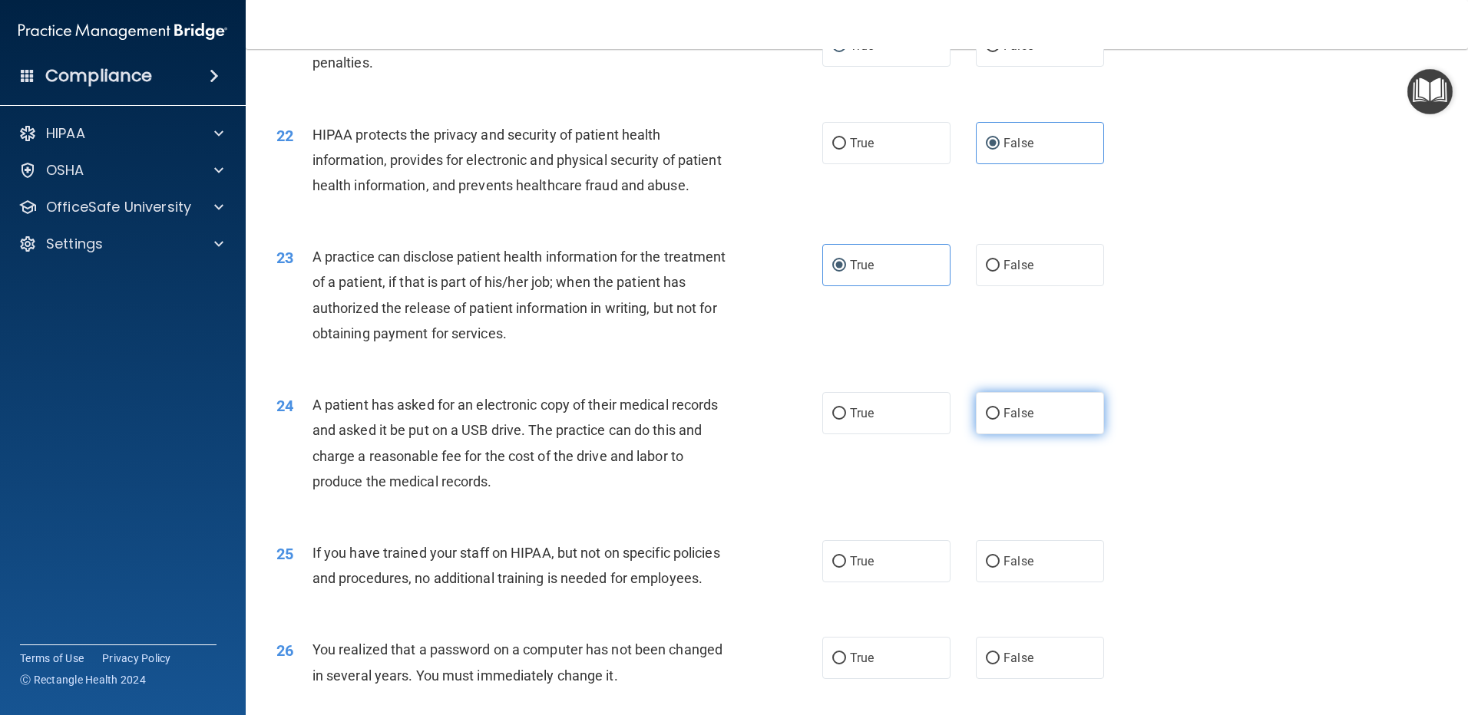
scroll to position [2303, 0]
click at [986, 419] on input "False" at bounding box center [993, 414] width 14 height 12
radio input "true"
click at [837, 582] on label "True" at bounding box center [886, 561] width 128 height 42
click at [837, 567] on input "True" at bounding box center [839, 562] width 14 height 12
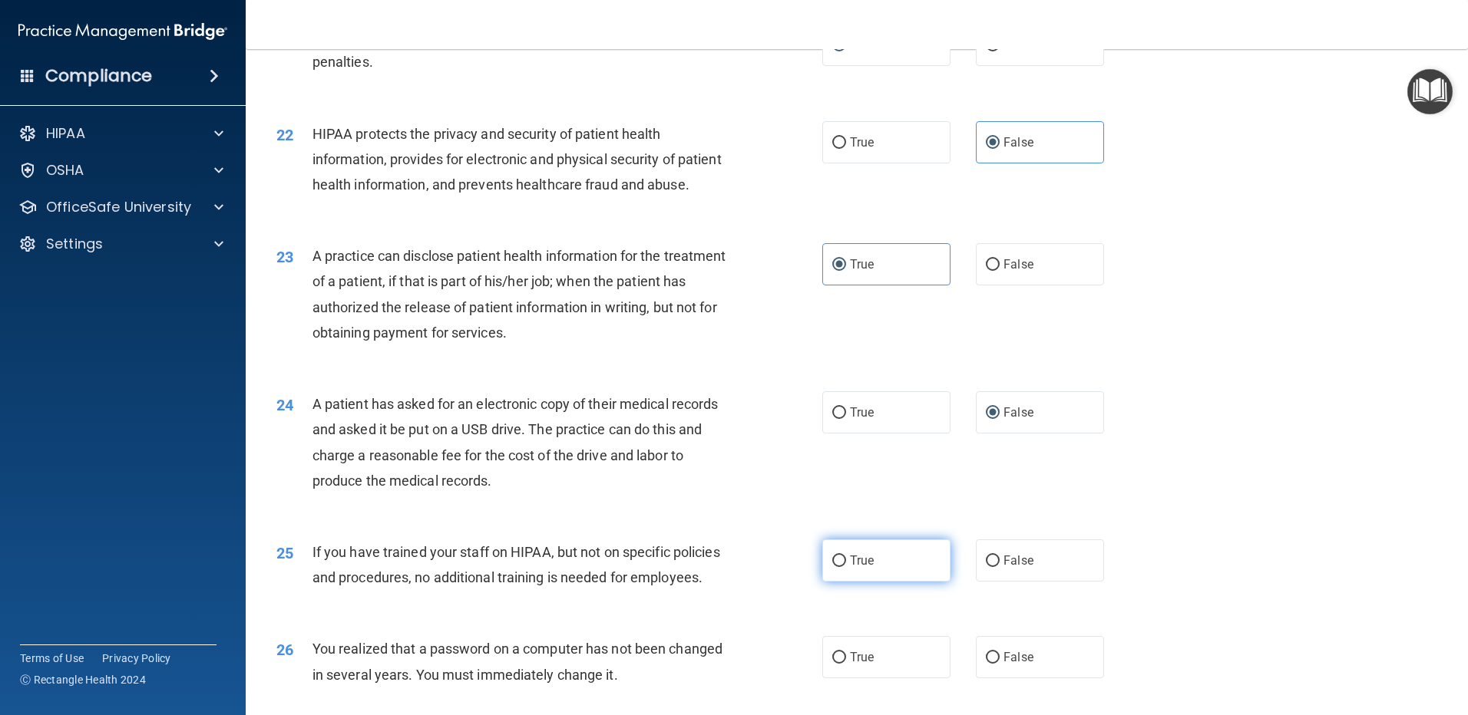
radio input "true"
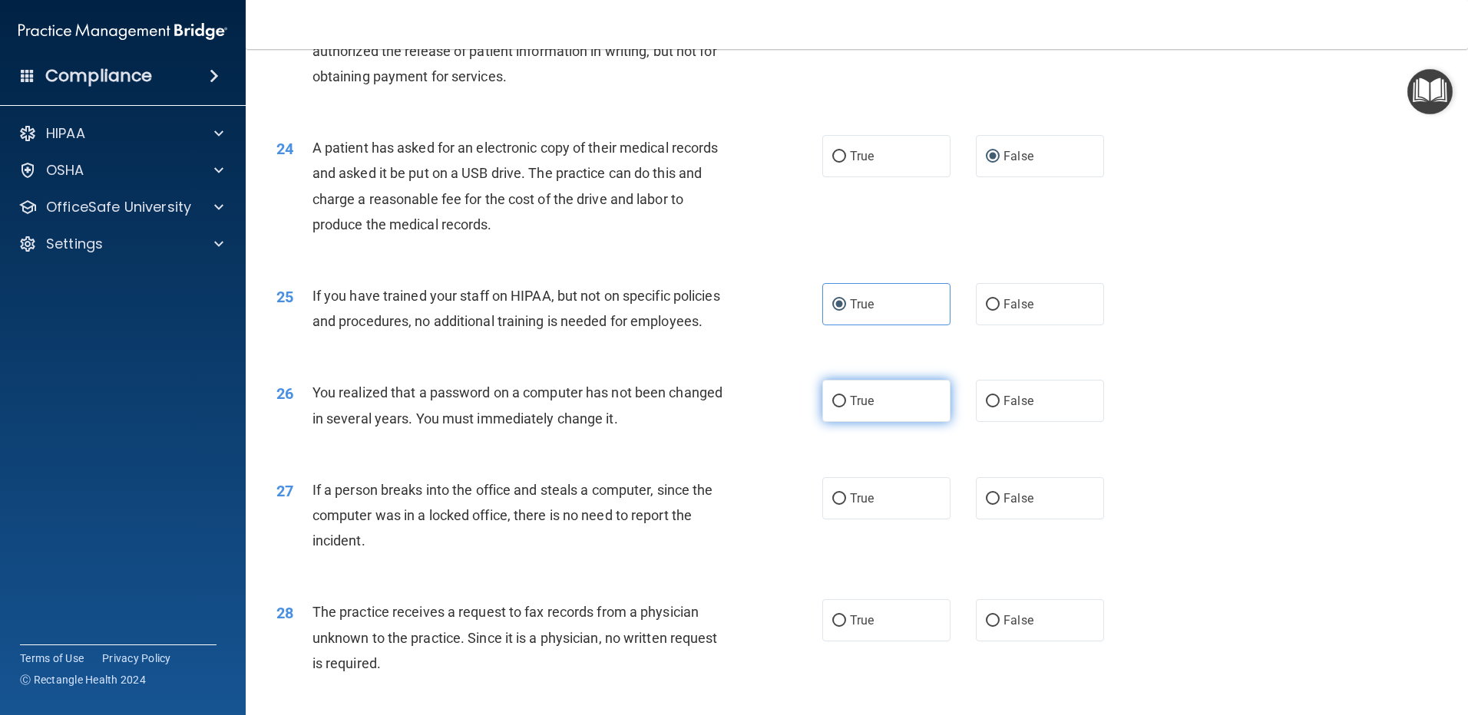
scroll to position [2687, 0]
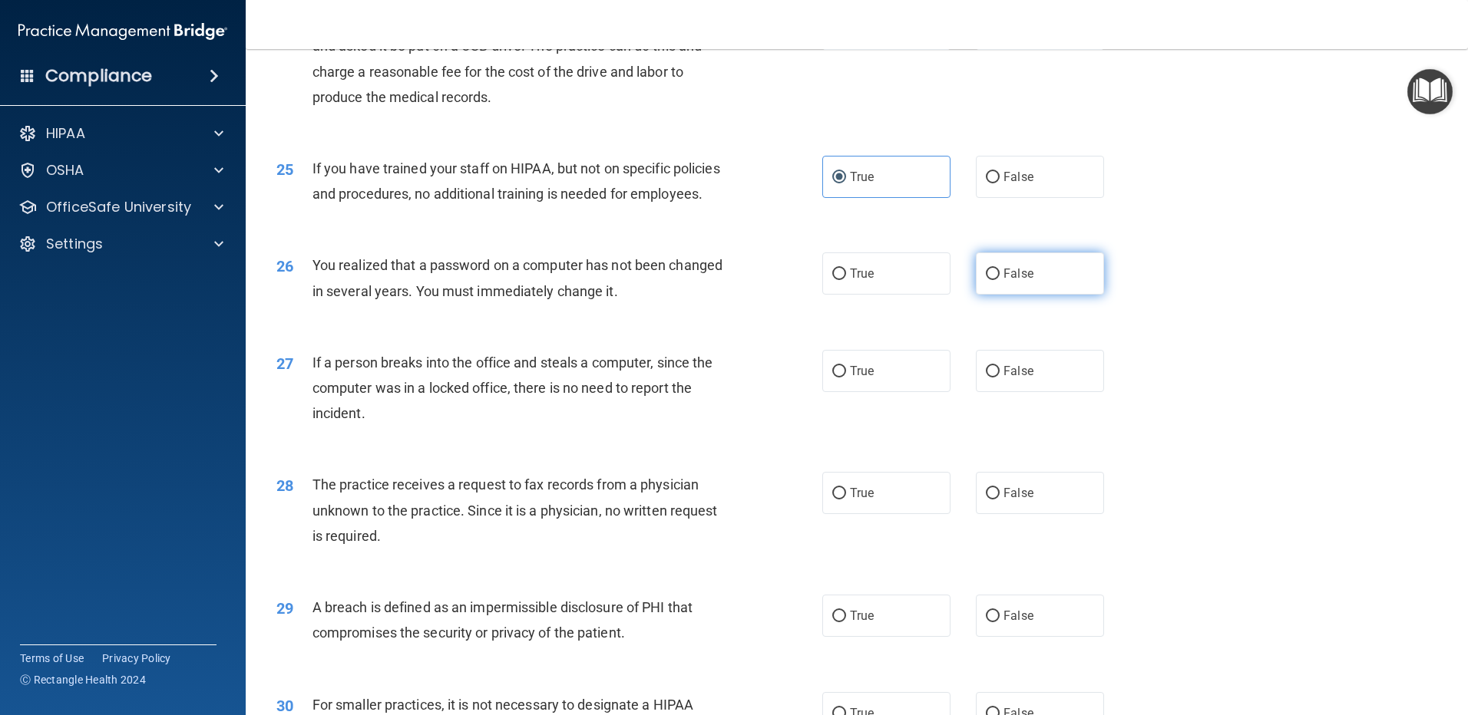
click at [990, 280] on input "False" at bounding box center [993, 275] width 14 height 12
radio input "true"
click at [850, 378] on span "True" at bounding box center [862, 371] width 24 height 15
click at [844, 378] on input "True" at bounding box center [839, 372] width 14 height 12
radio input "true"
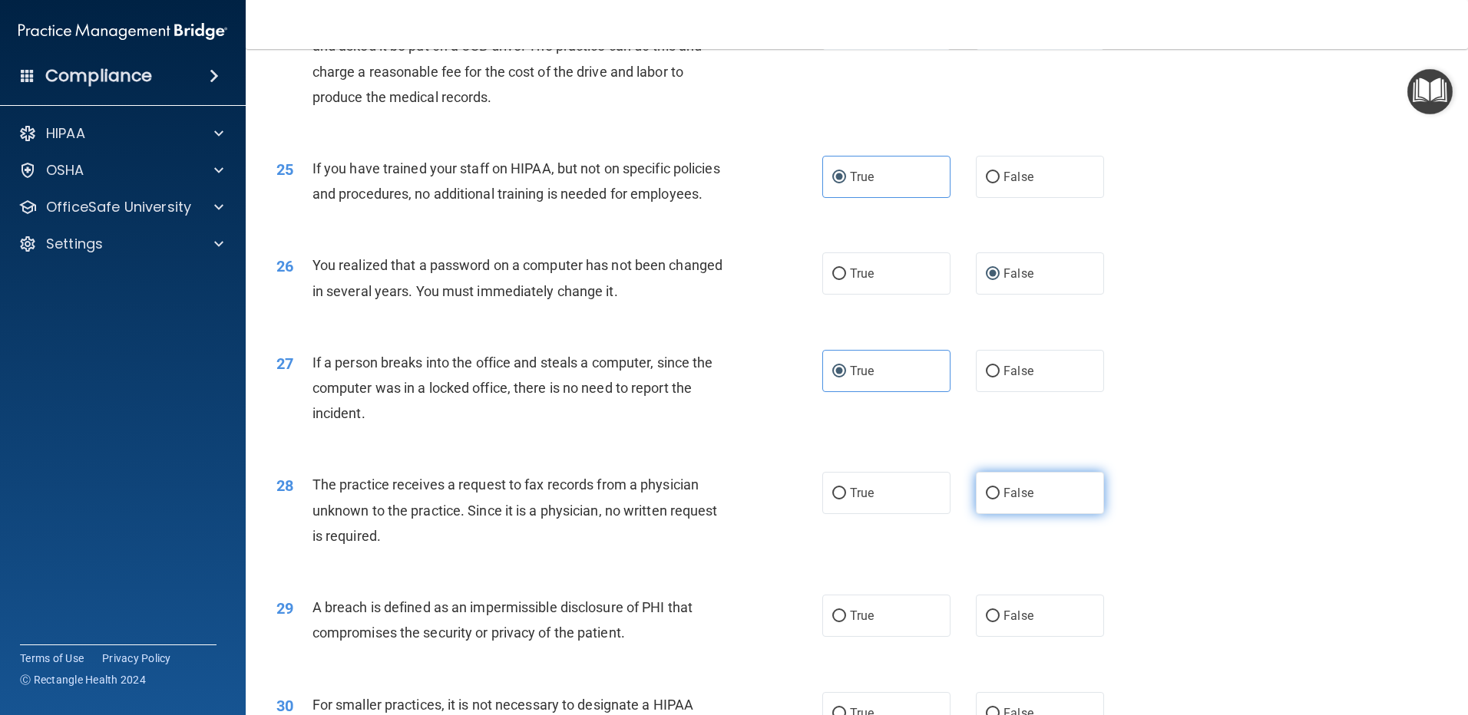
click at [1003, 500] on span "False" at bounding box center [1018, 493] width 30 height 15
click at [996, 500] on input "False" at bounding box center [993, 494] width 14 height 12
radio input "true"
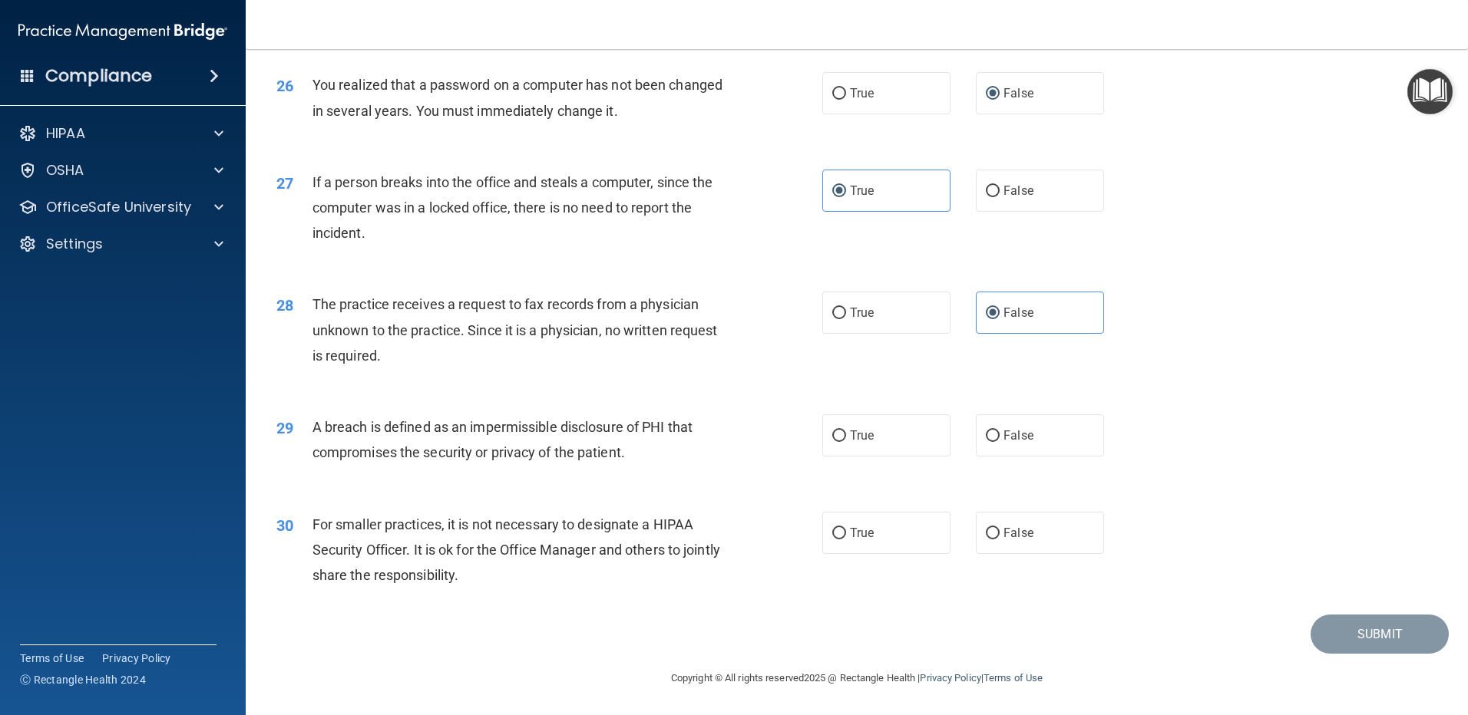
scroll to position [2917, 0]
click at [850, 443] on span "True" at bounding box center [862, 435] width 24 height 15
click at [845, 442] on input "True" at bounding box center [839, 437] width 14 height 12
radio input "true"
click at [994, 554] on label "False" at bounding box center [1040, 533] width 128 height 42
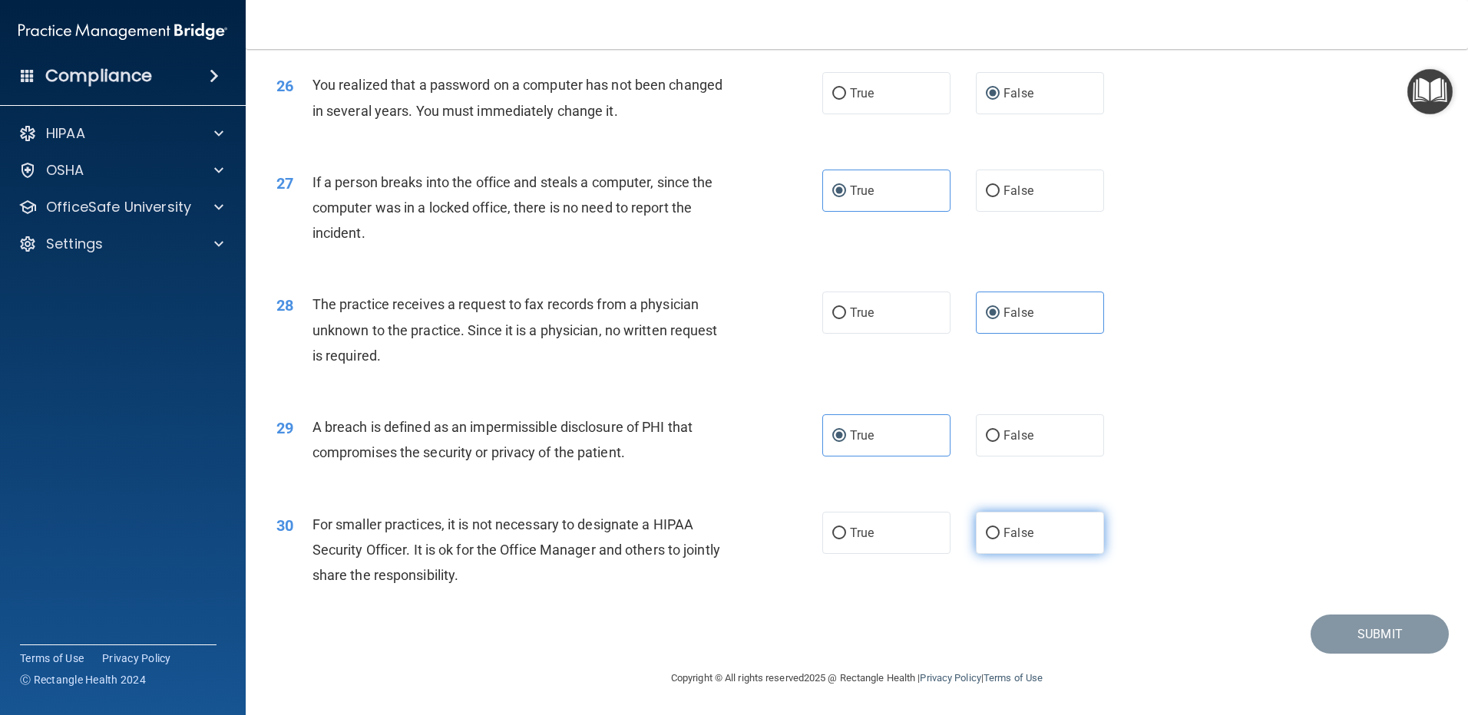
click at [994, 540] on input "False" at bounding box center [993, 534] width 14 height 12
radio input "true"
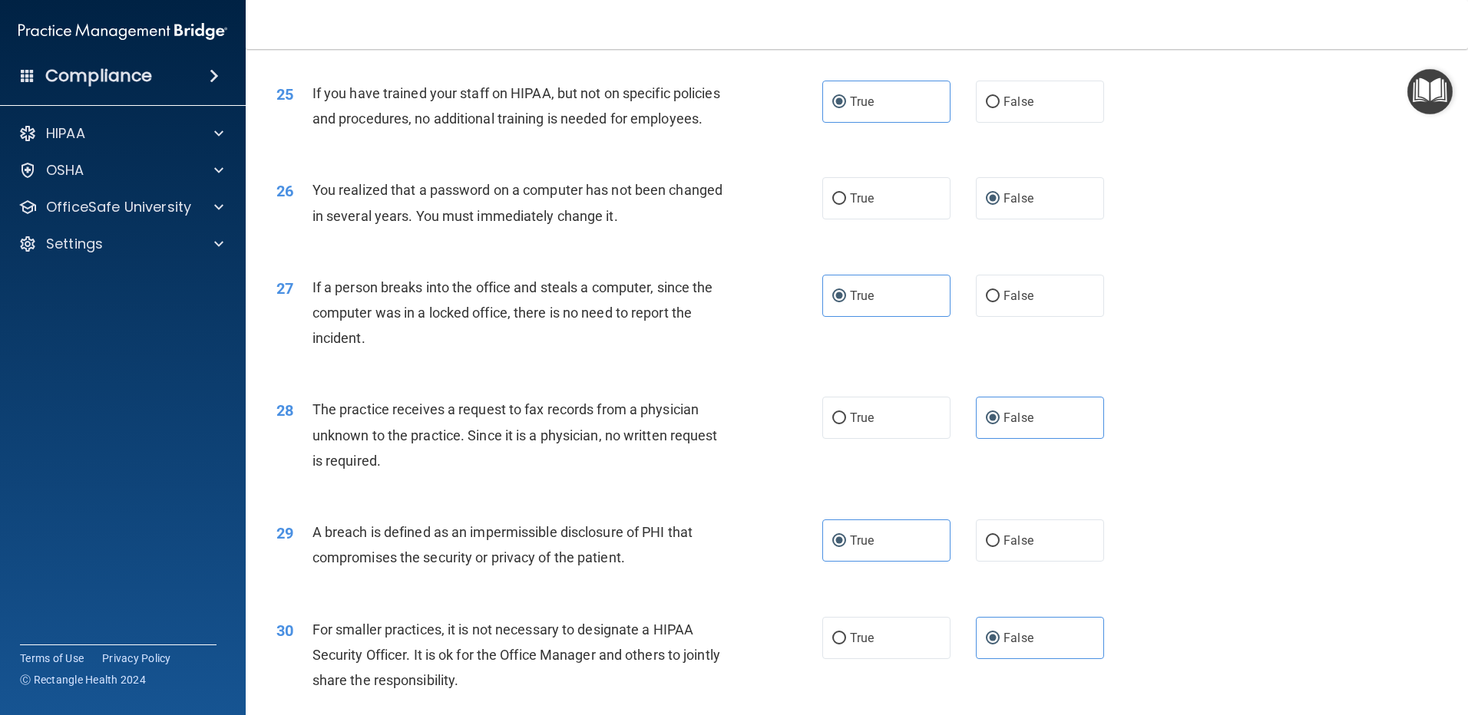
scroll to position [2943, 0]
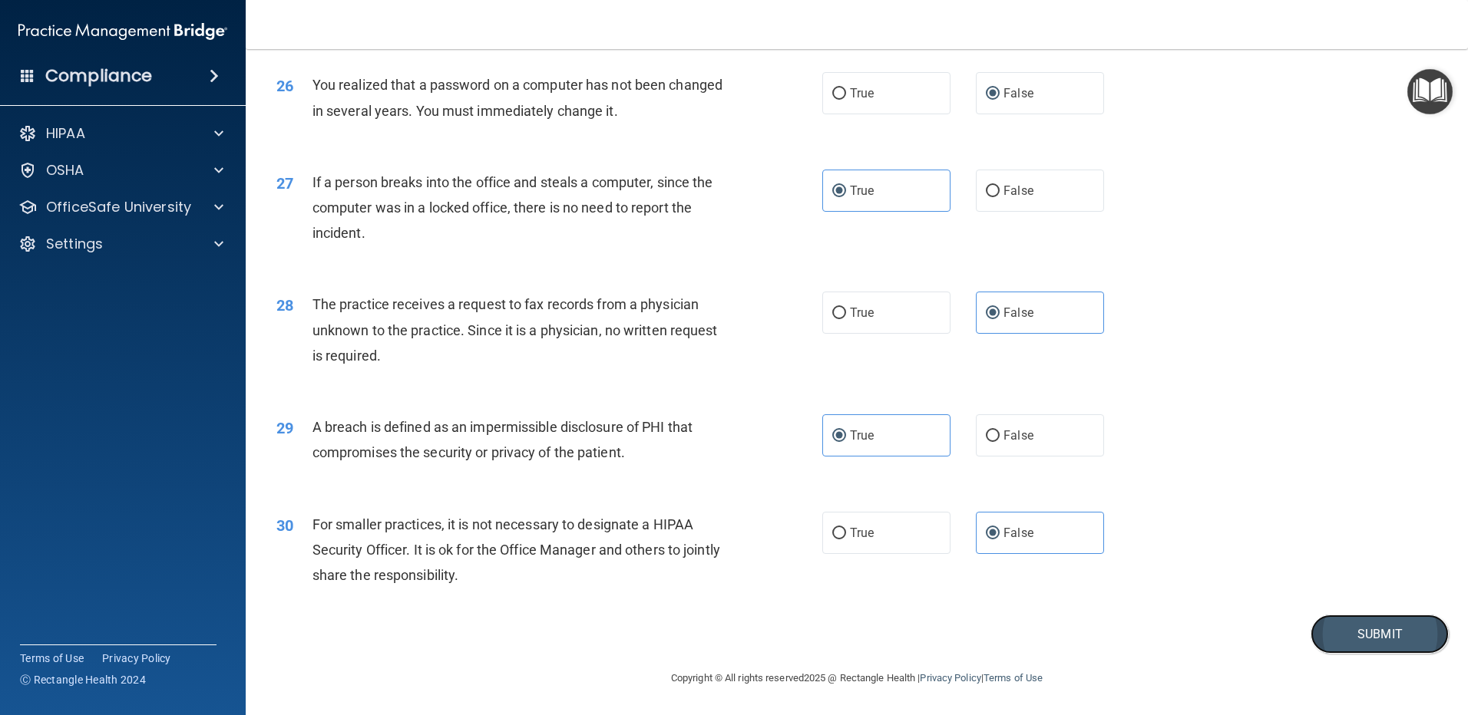
click at [1366, 632] on button "Submit" at bounding box center [1379, 634] width 138 height 39
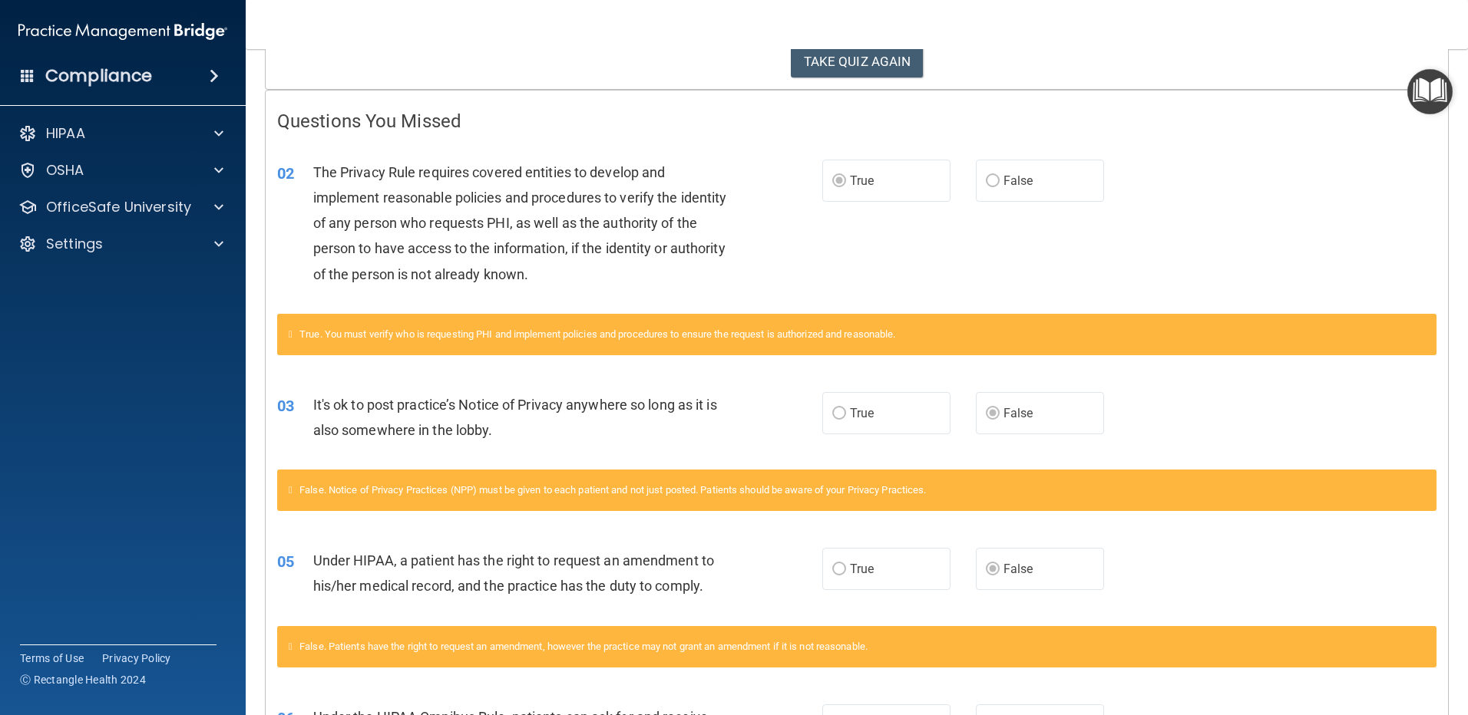
scroll to position [276, 0]
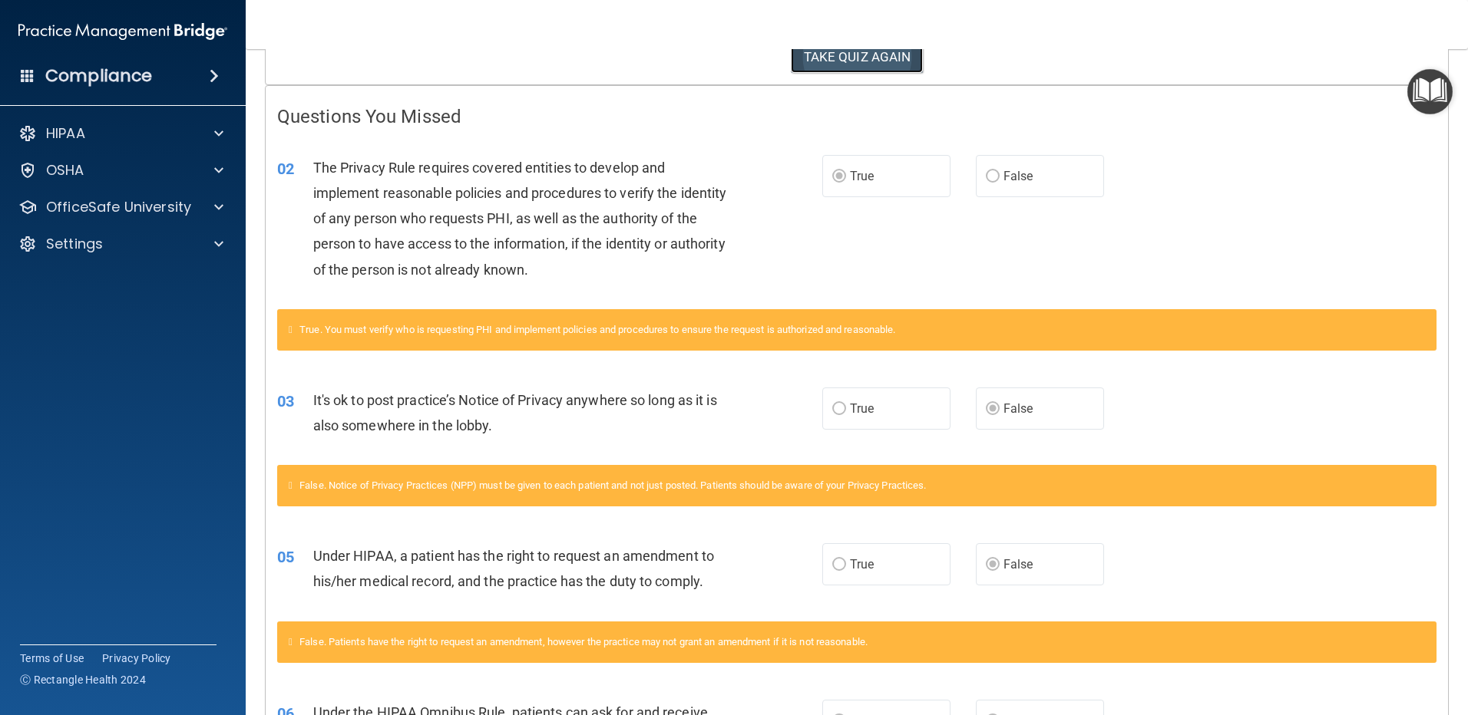
click at [848, 61] on button "TAKE QUIZ AGAIN" at bounding box center [857, 57] width 133 height 34
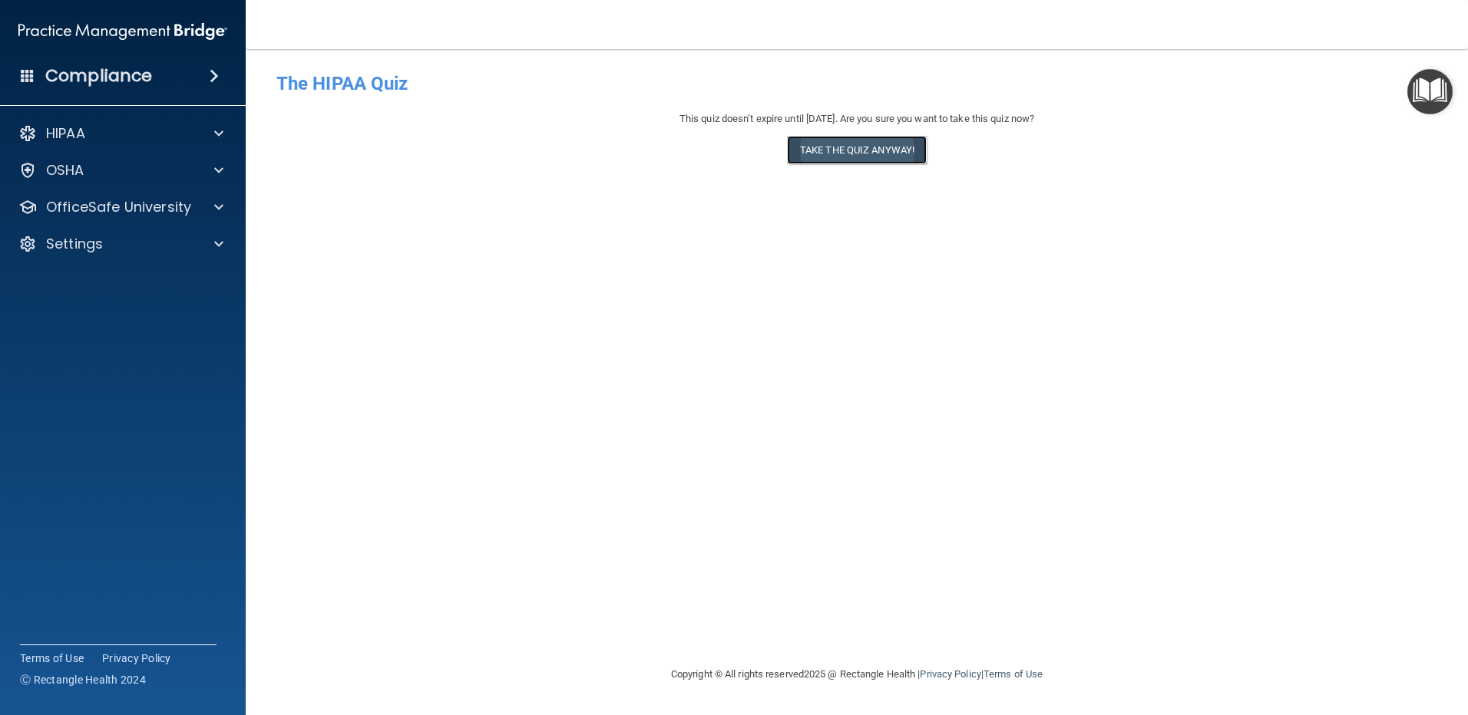
click at [863, 142] on button "Take the quiz anyway!" at bounding box center [857, 150] width 140 height 28
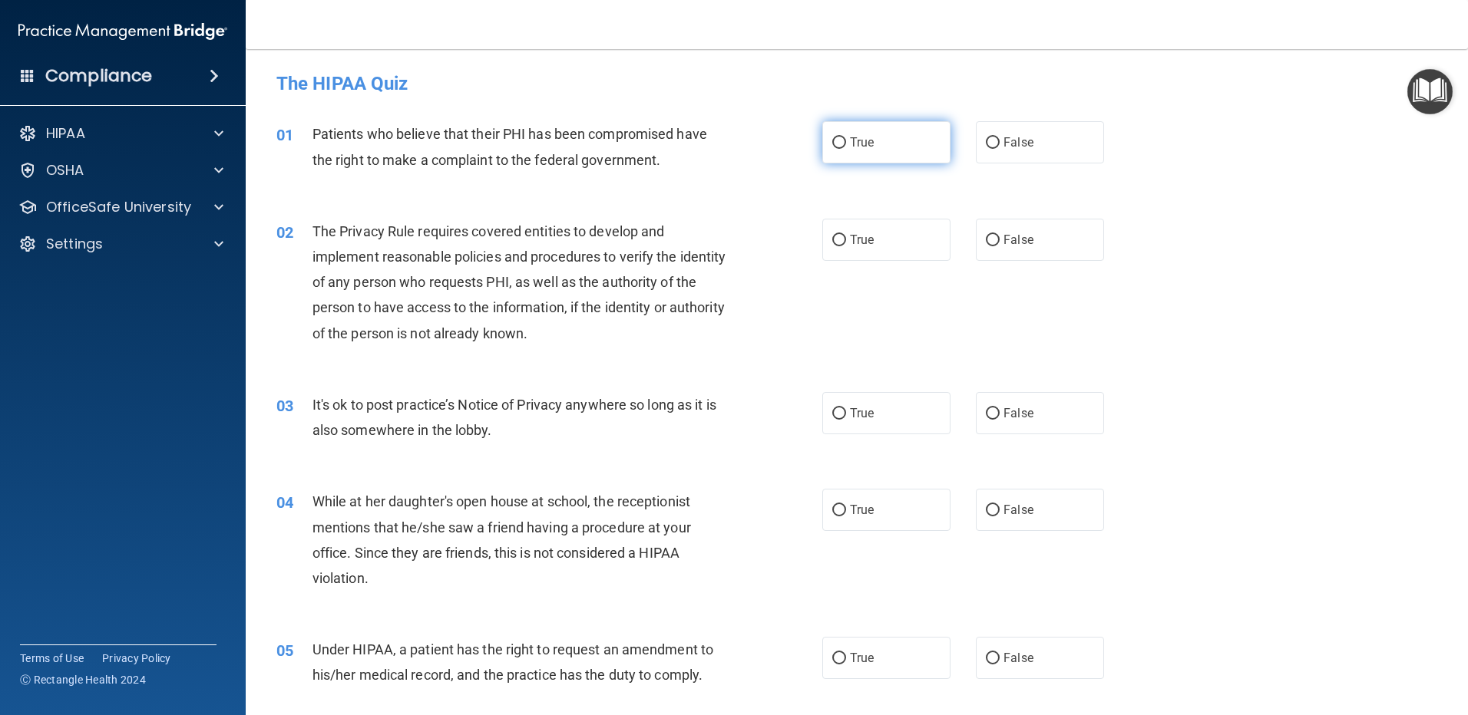
click at [840, 140] on input "True" at bounding box center [839, 143] width 14 height 12
radio input "true"
click at [832, 239] on input "True" at bounding box center [839, 241] width 14 height 12
radio input "true"
click at [986, 411] on input "False" at bounding box center [993, 414] width 14 height 12
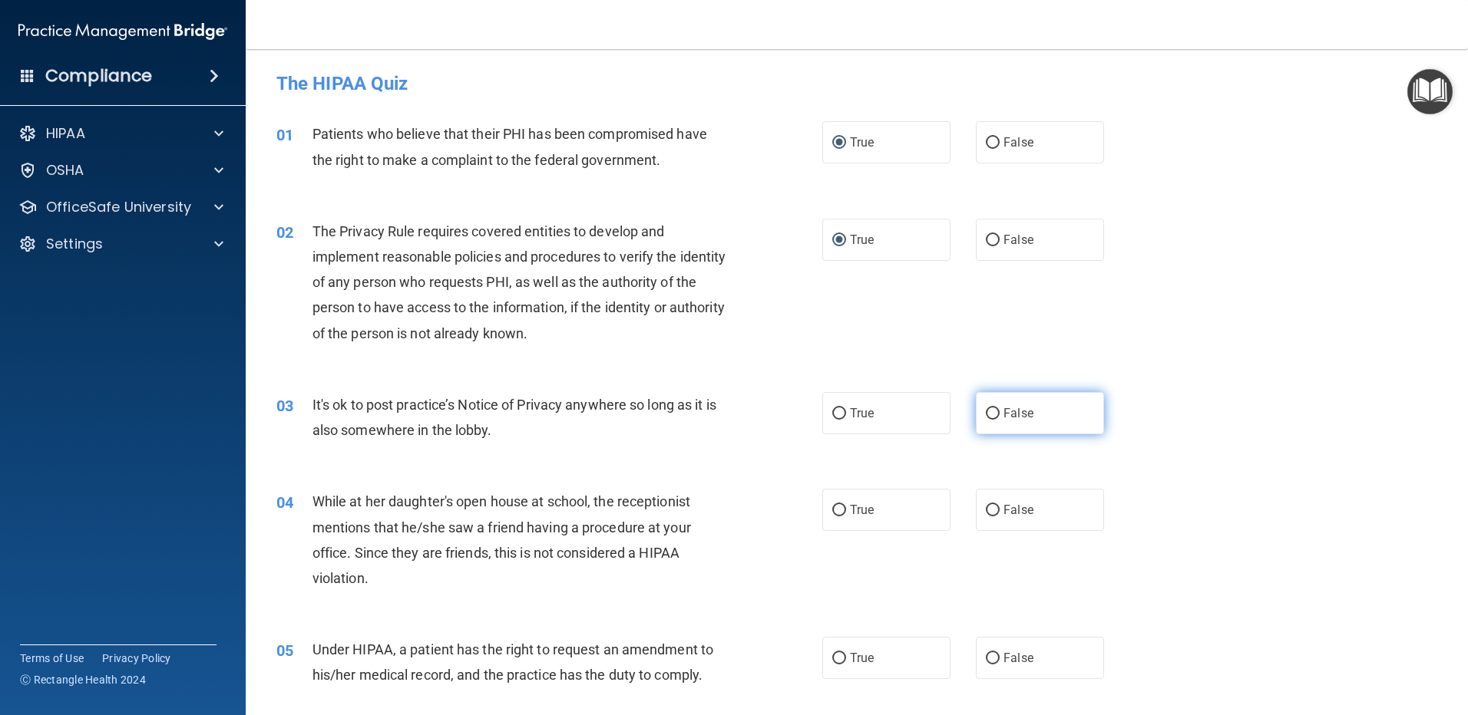
radio input "true"
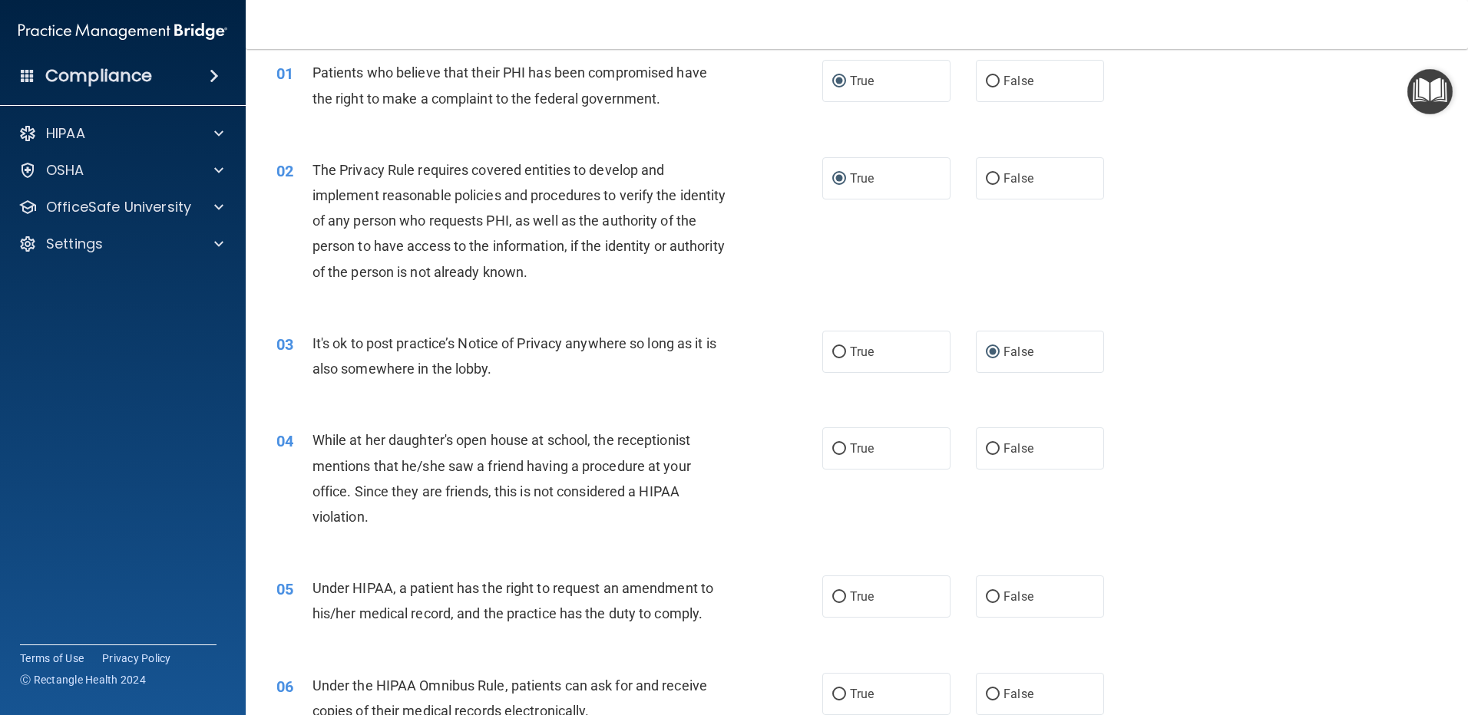
scroll to position [154, 0]
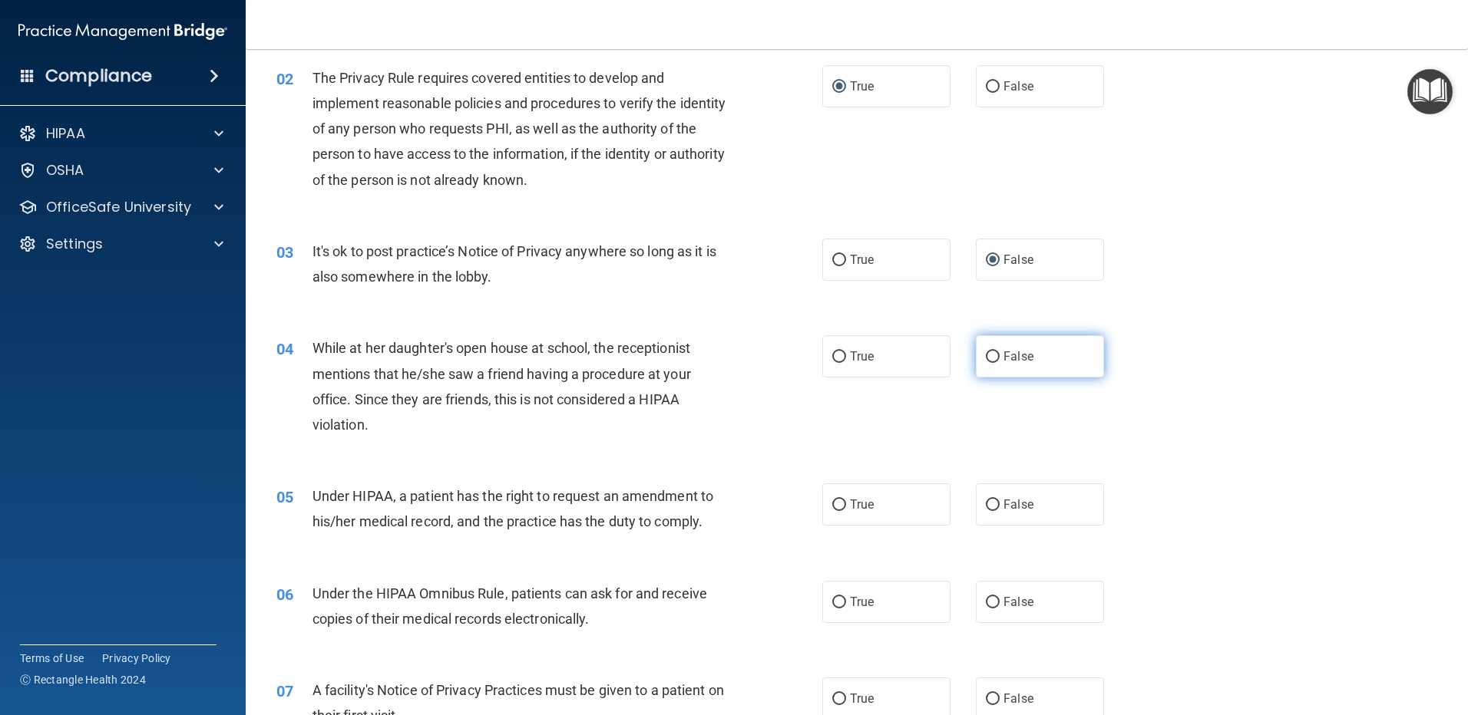
click at [986, 354] on input "False" at bounding box center [993, 358] width 14 height 12
radio input "true"
click at [986, 500] on input "False" at bounding box center [993, 506] width 14 height 12
radio input "true"
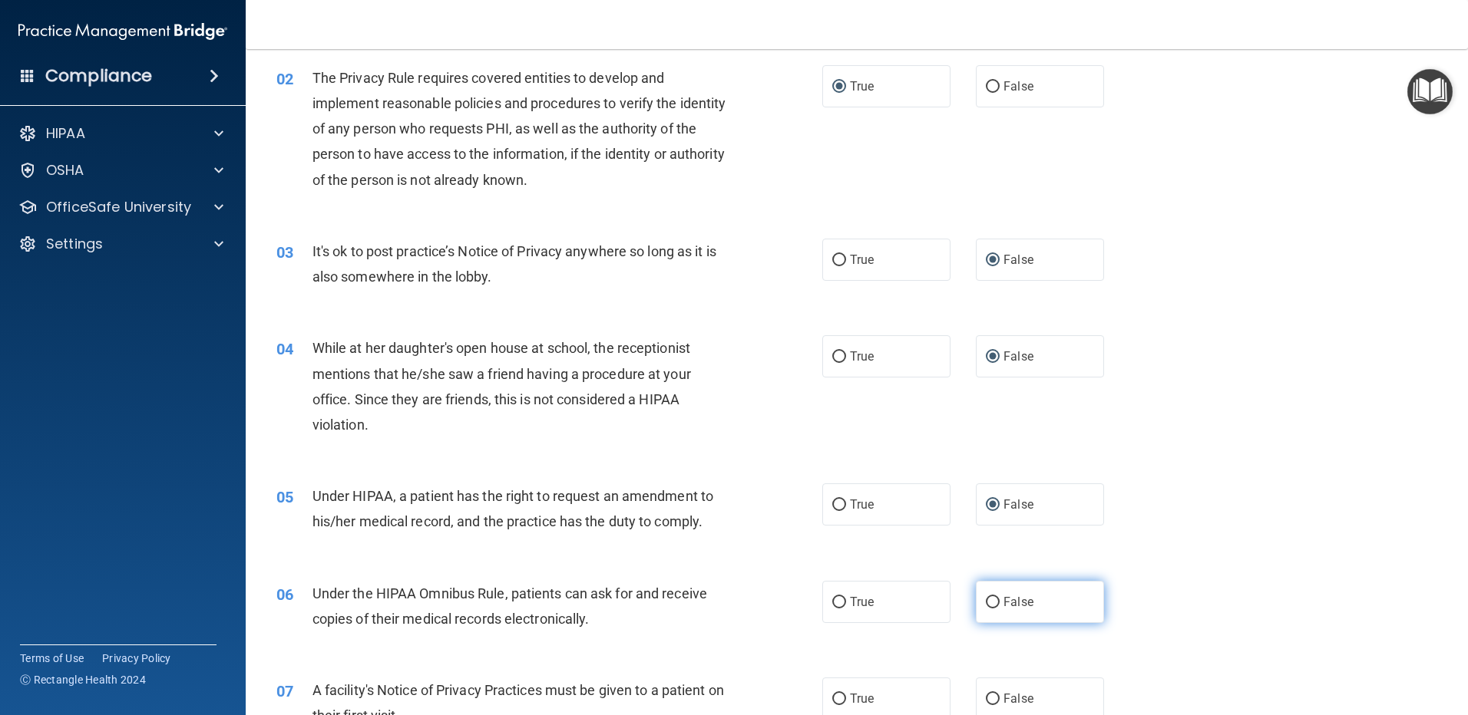
click at [986, 606] on input "False" at bounding box center [993, 603] width 14 height 12
radio input "true"
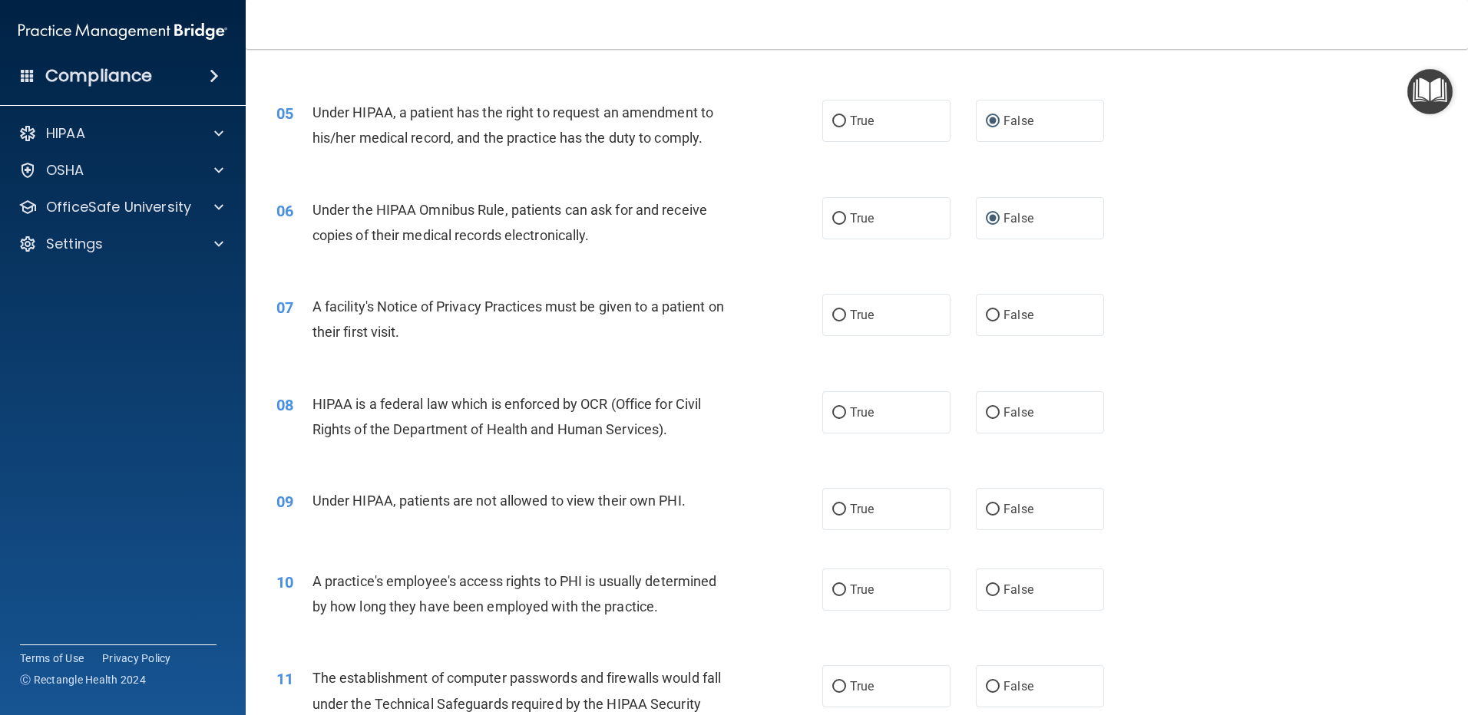
scroll to position [614, 0]
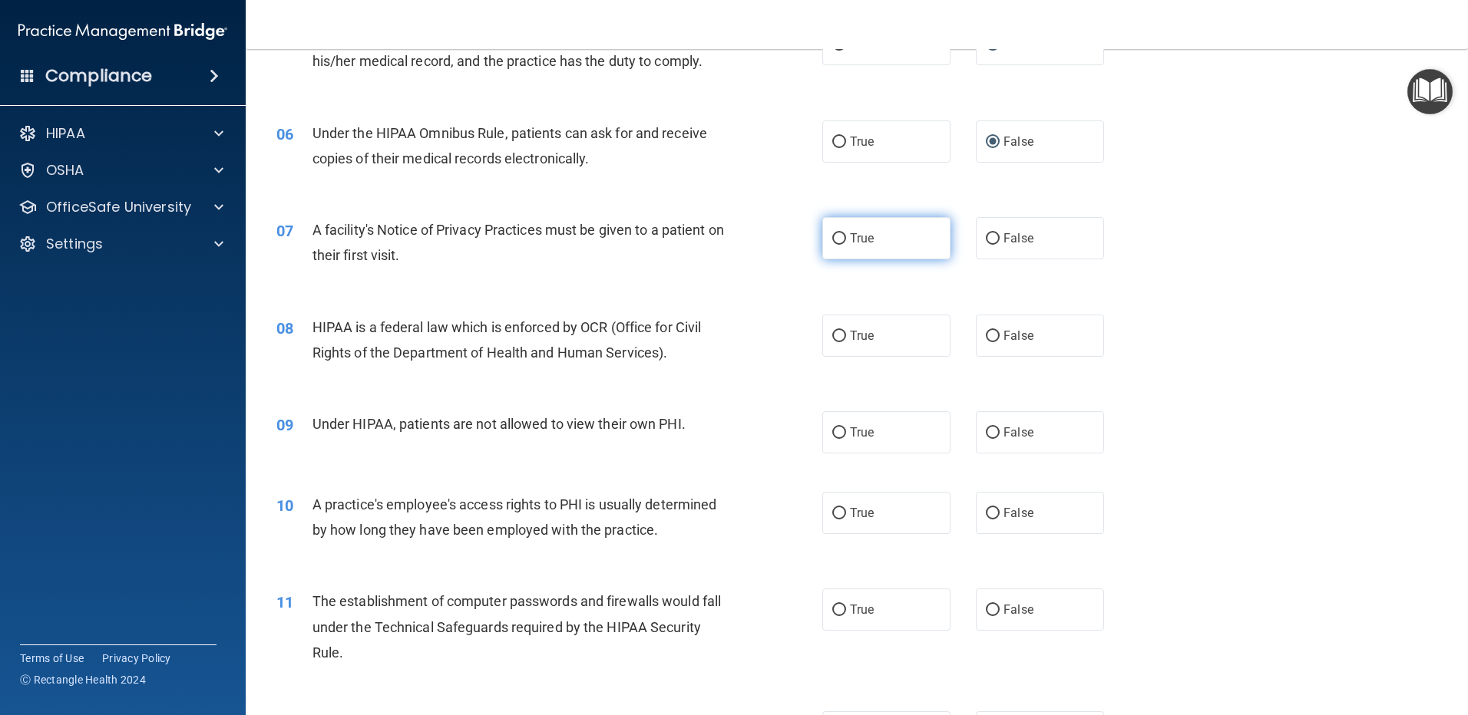
drag, startPoint x: 830, startPoint y: 236, endPoint x: 838, endPoint y: 243, distance: 10.9
click at [832, 236] on input "True" at bounding box center [839, 239] width 14 height 12
radio input "true"
click at [986, 332] on input "False" at bounding box center [993, 337] width 14 height 12
radio input "true"
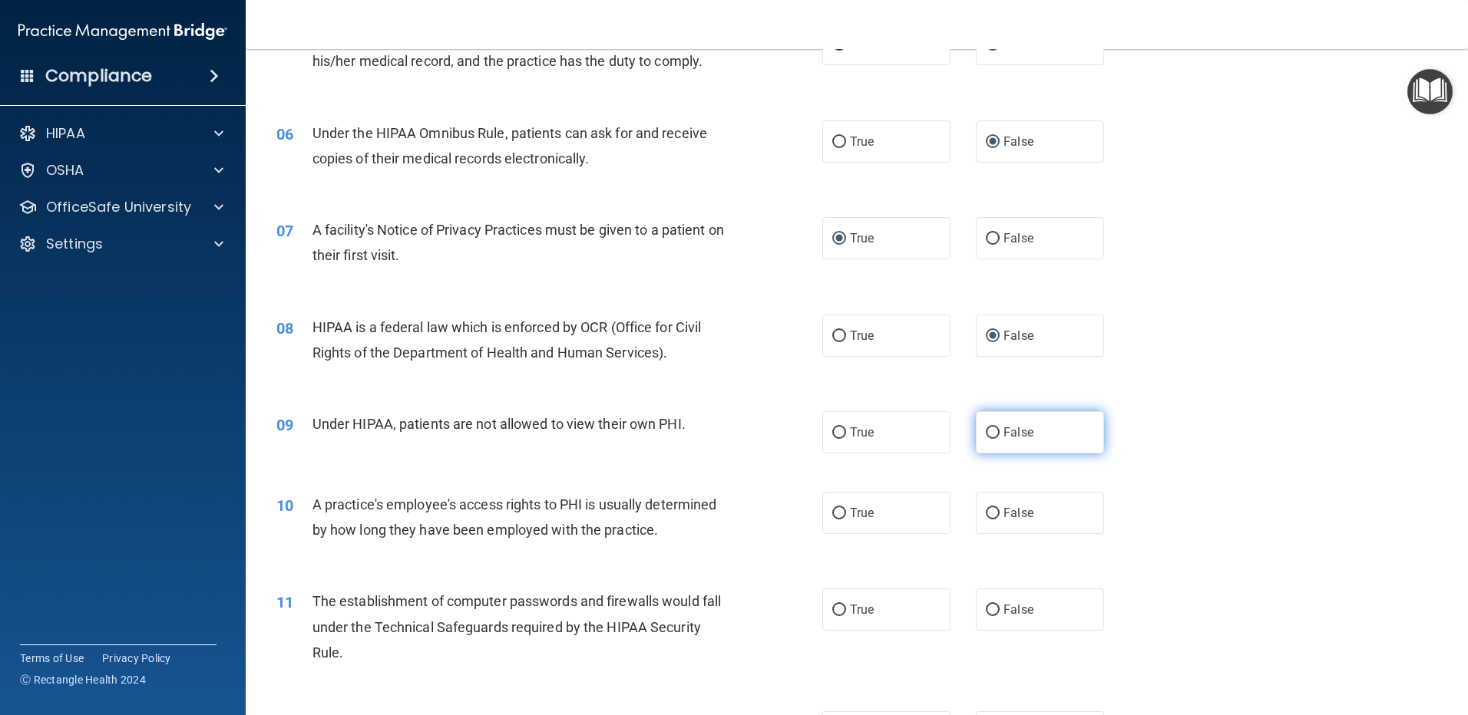
click at [986, 431] on input "False" at bounding box center [993, 434] width 14 height 12
radio input "true"
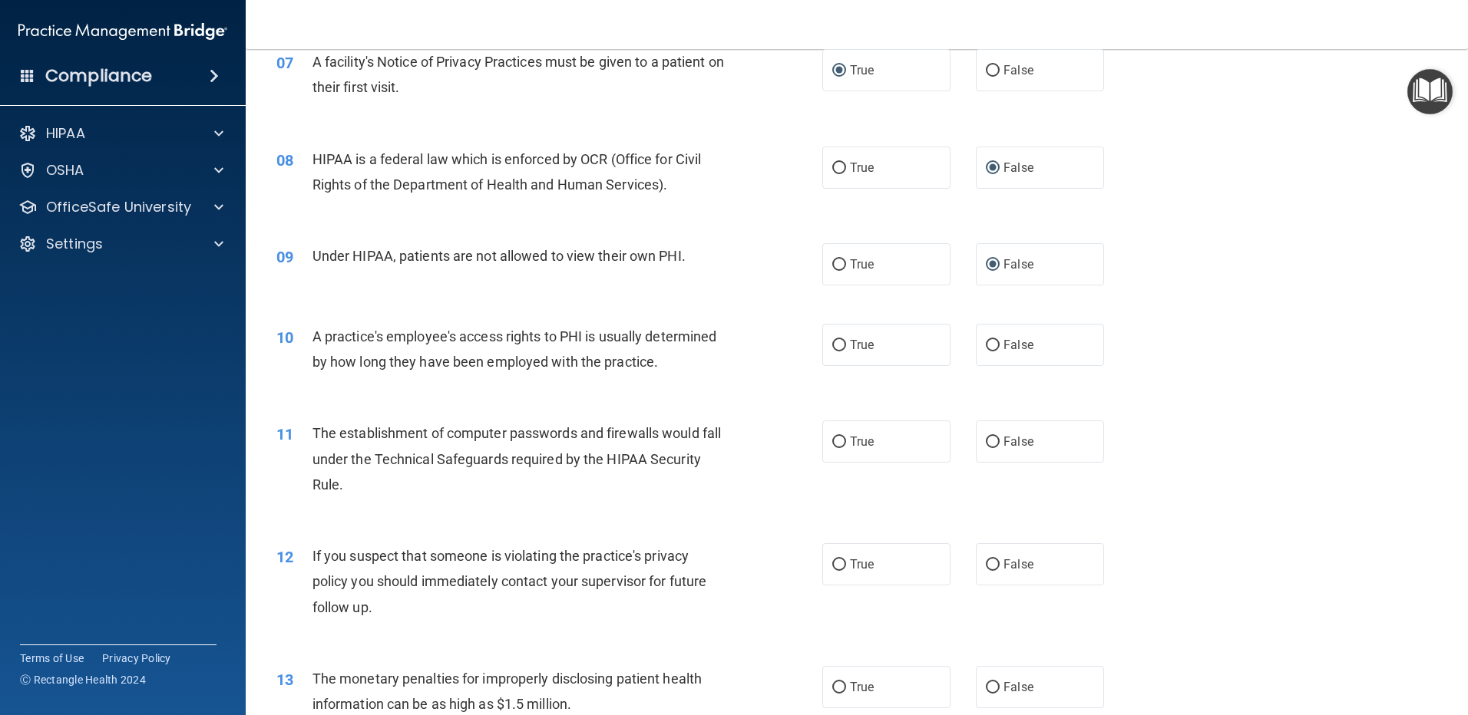
scroll to position [844, 0]
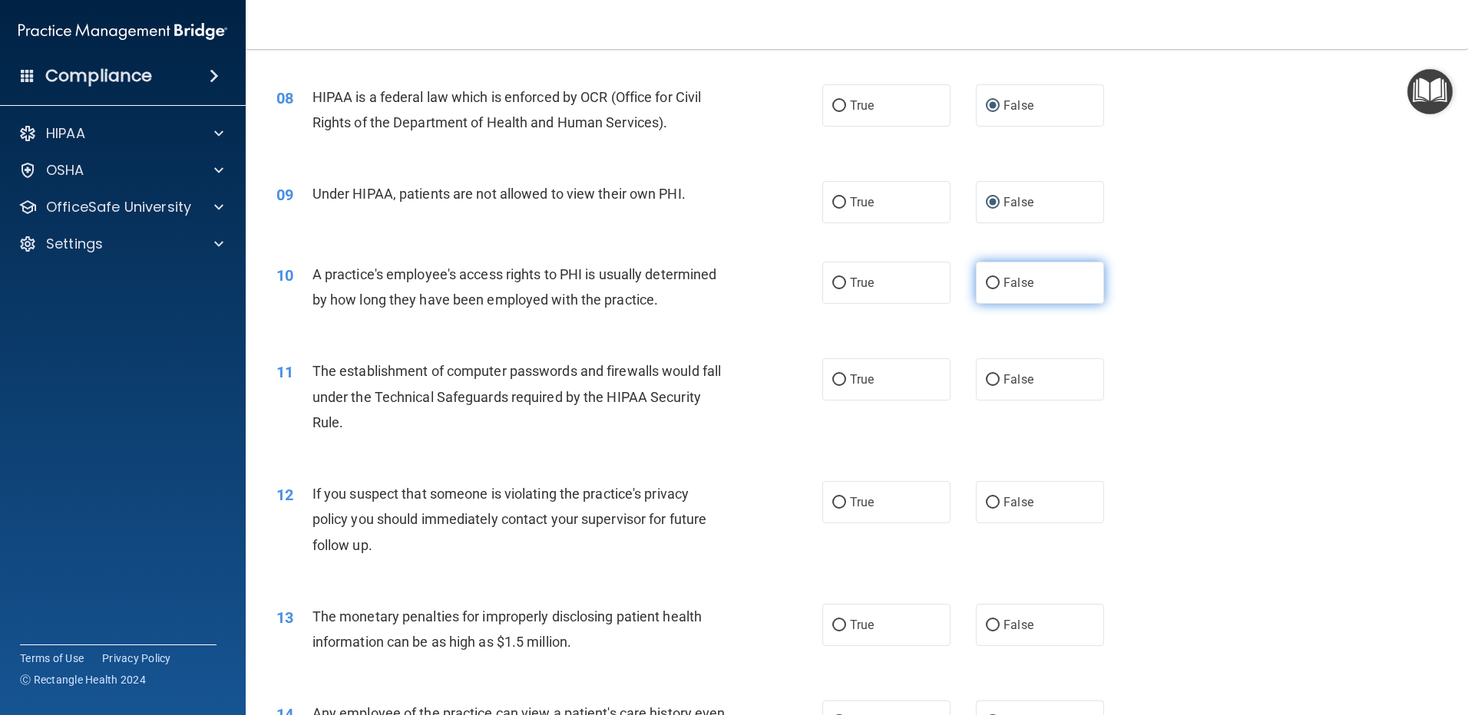
click at [986, 282] on input "False" at bounding box center [993, 284] width 14 height 12
radio input "true"
click at [832, 381] on input "True" at bounding box center [839, 381] width 14 height 12
radio input "true"
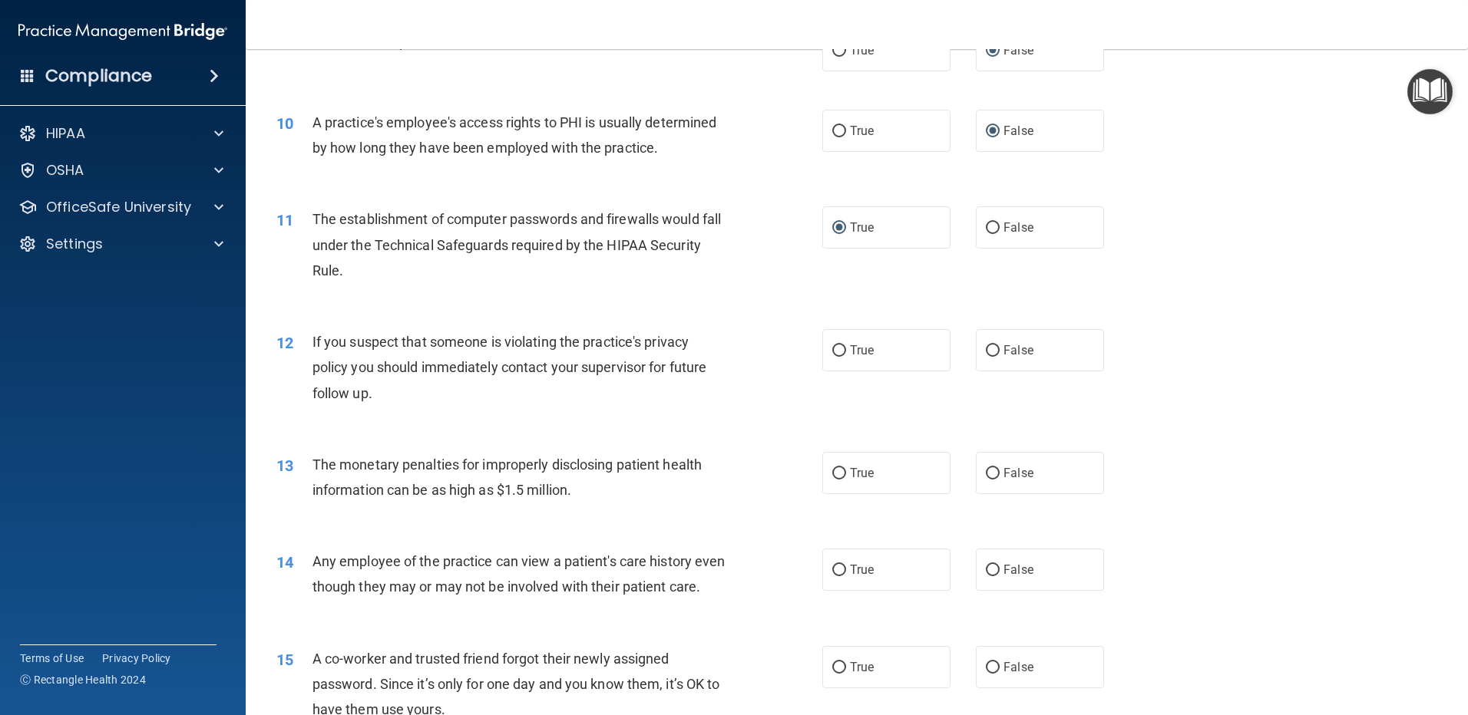
scroll to position [998, 0]
click at [834, 348] on input "True" at bounding box center [839, 350] width 14 height 12
radio input "true"
click at [832, 468] on input "True" at bounding box center [839, 473] width 14 height 12
radio input "true"
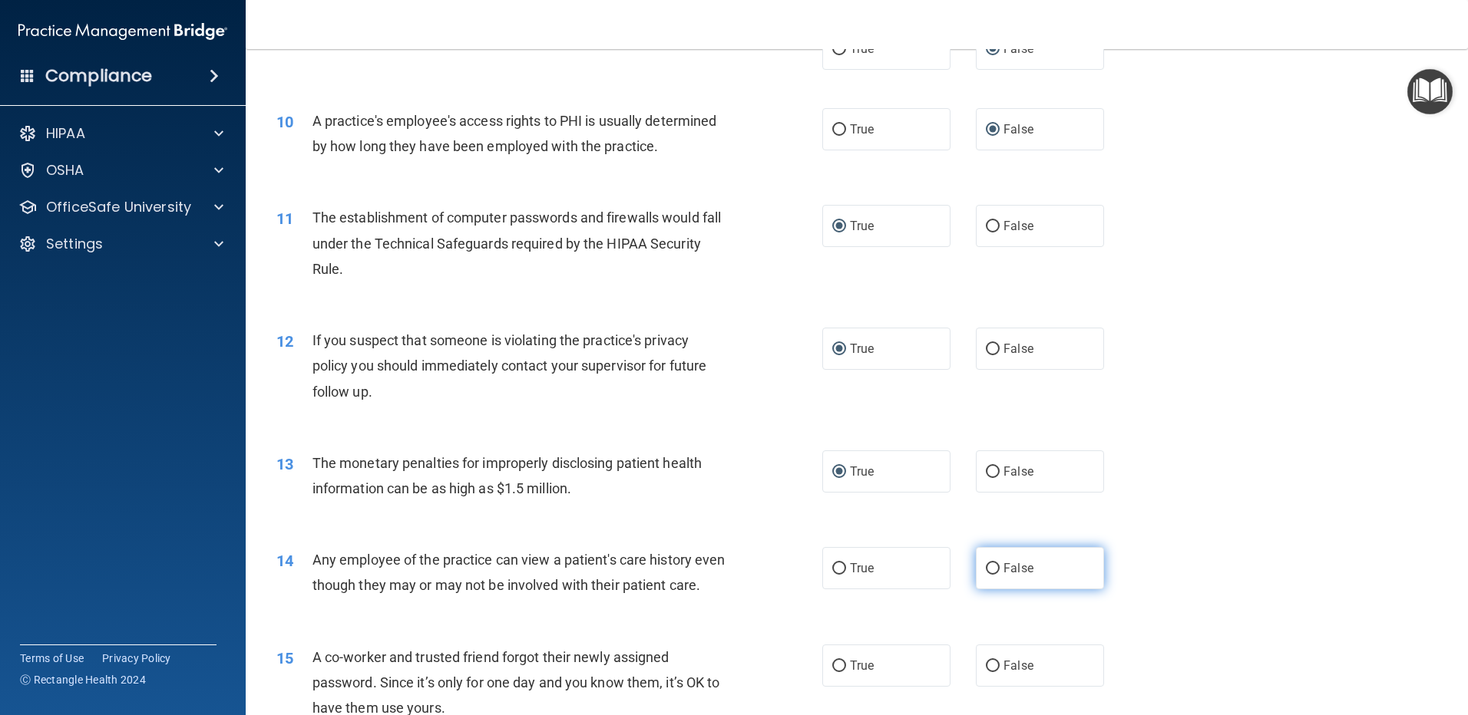
click at [986, 570] on input "False" at bounding box center [993, 569] width 14 height 12
radio input "true"
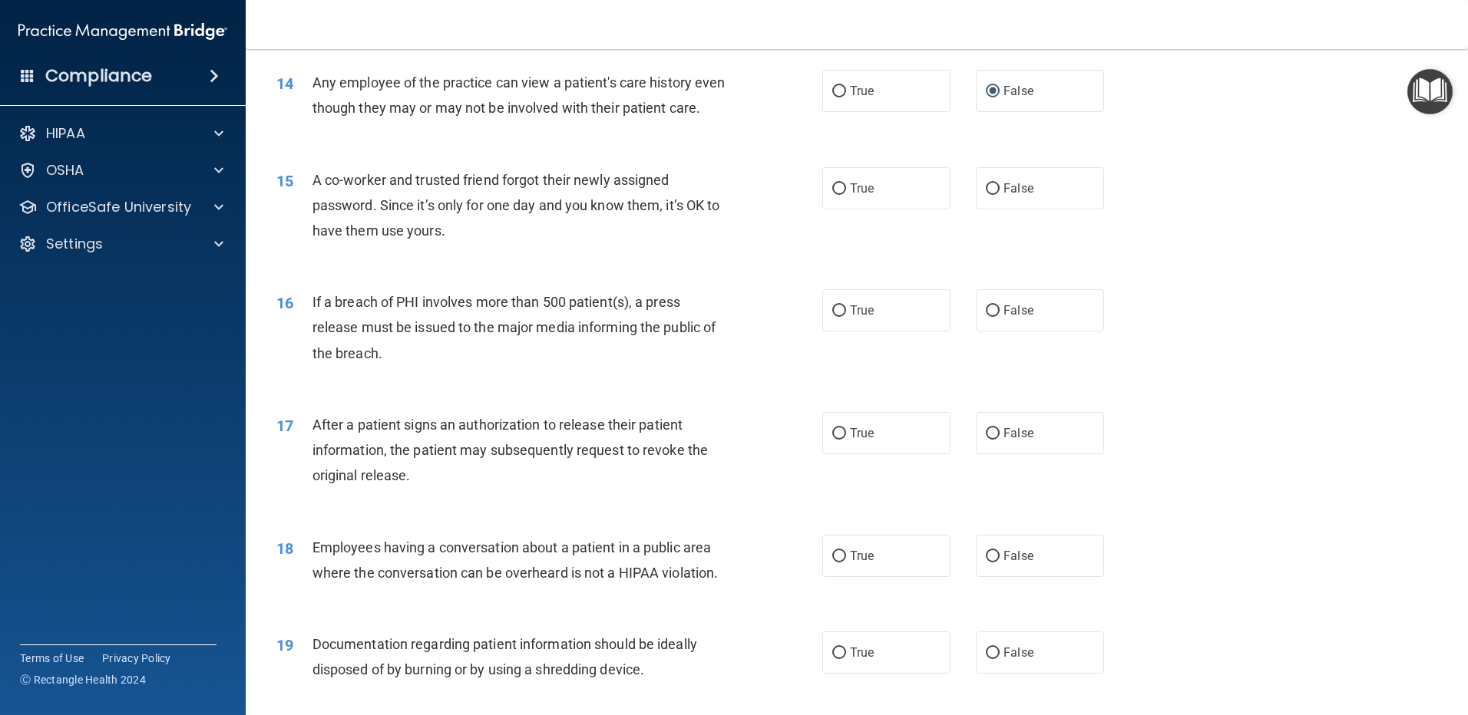
scroll to position [1382, 0]
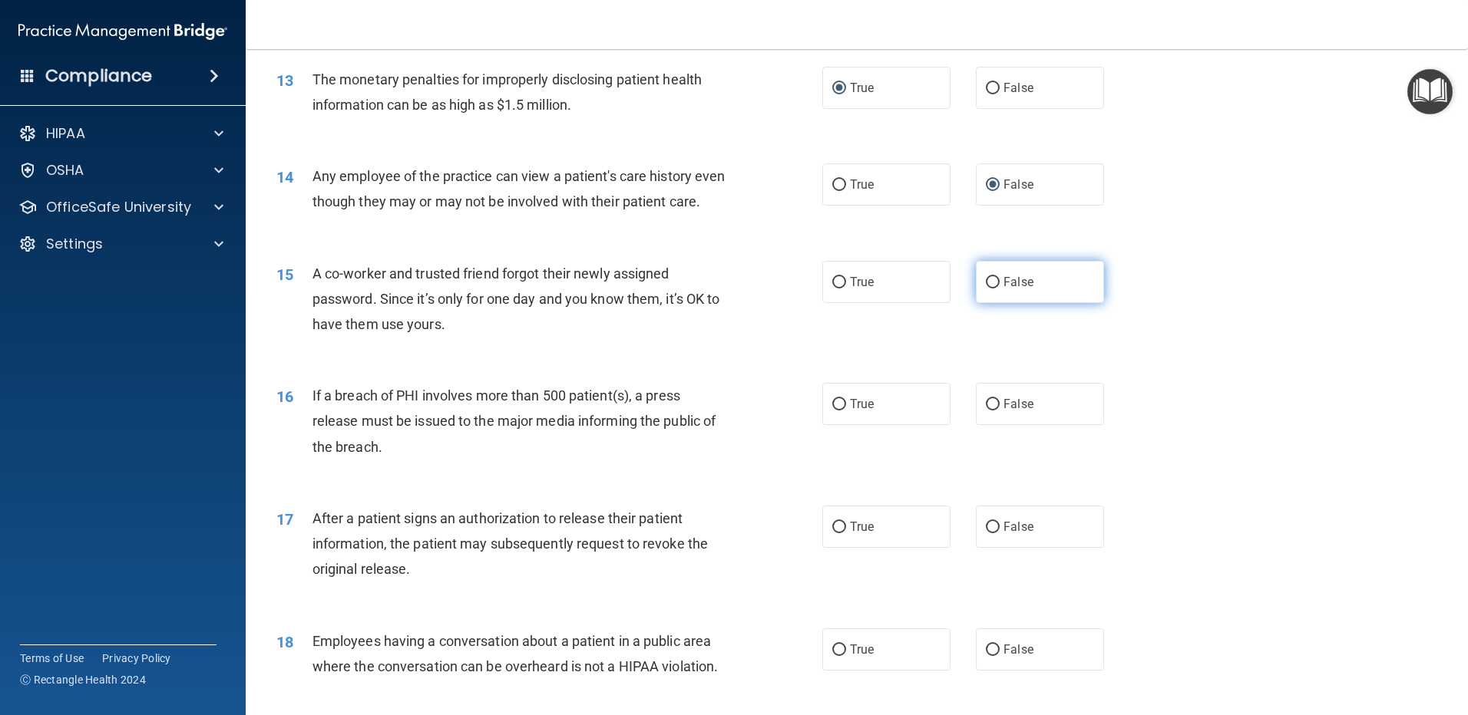
click at [986, 289] on input "False" at bounding box center [993, 283] width 14 height 12
radio input "true"
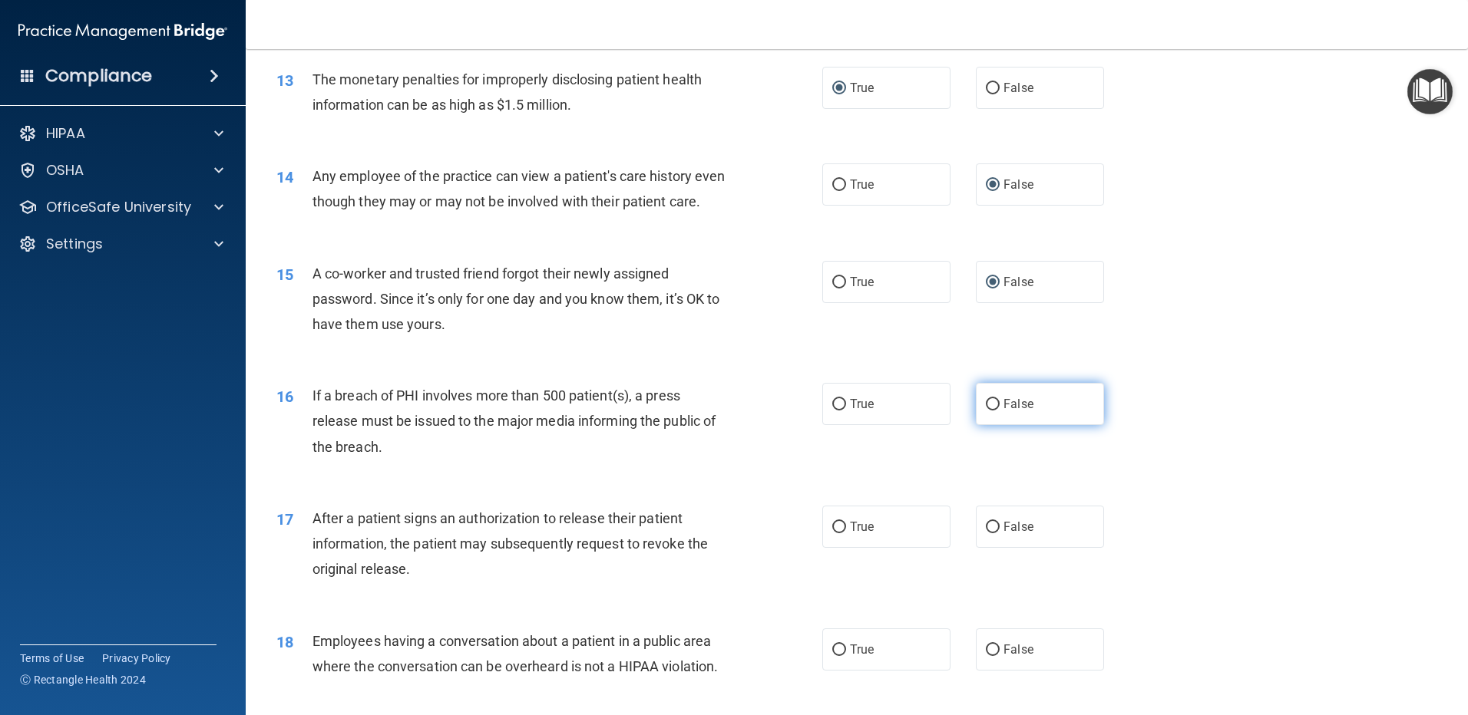
click at [986, 411] on input "False" at bounding box center [993, 405] width 14 height 12
radio input "true"
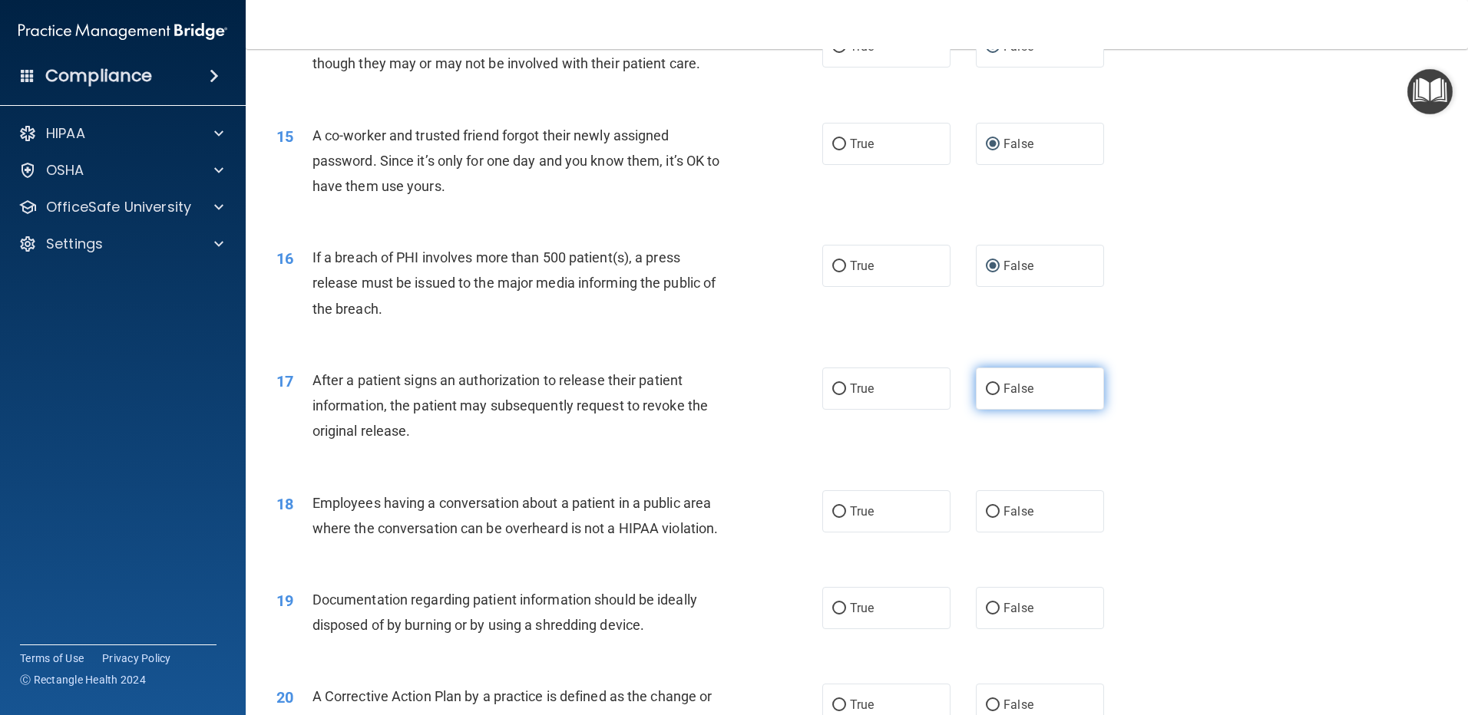
scroll to position [1535, 0]
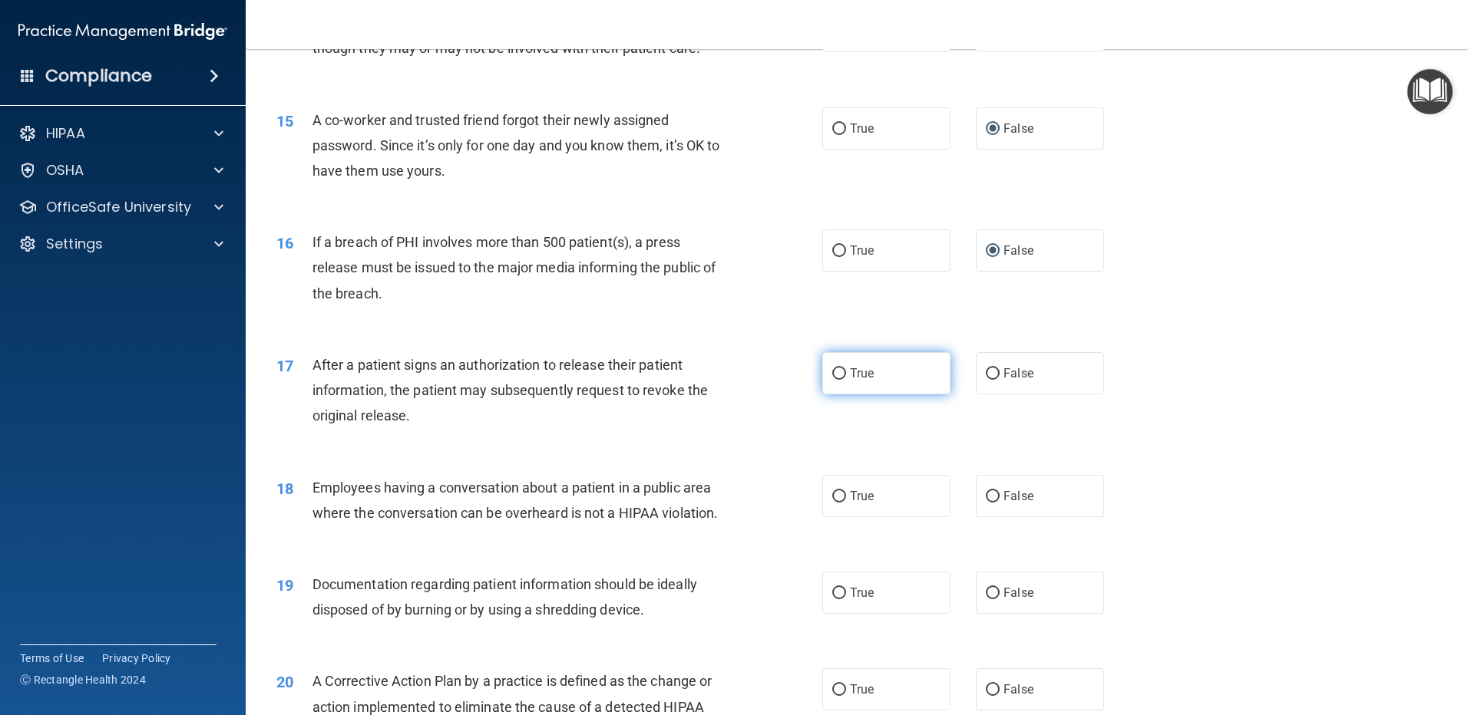
click at [832, 380] on input "True" at bounding box center [839, 374] width 14 height 12
radio input "true"
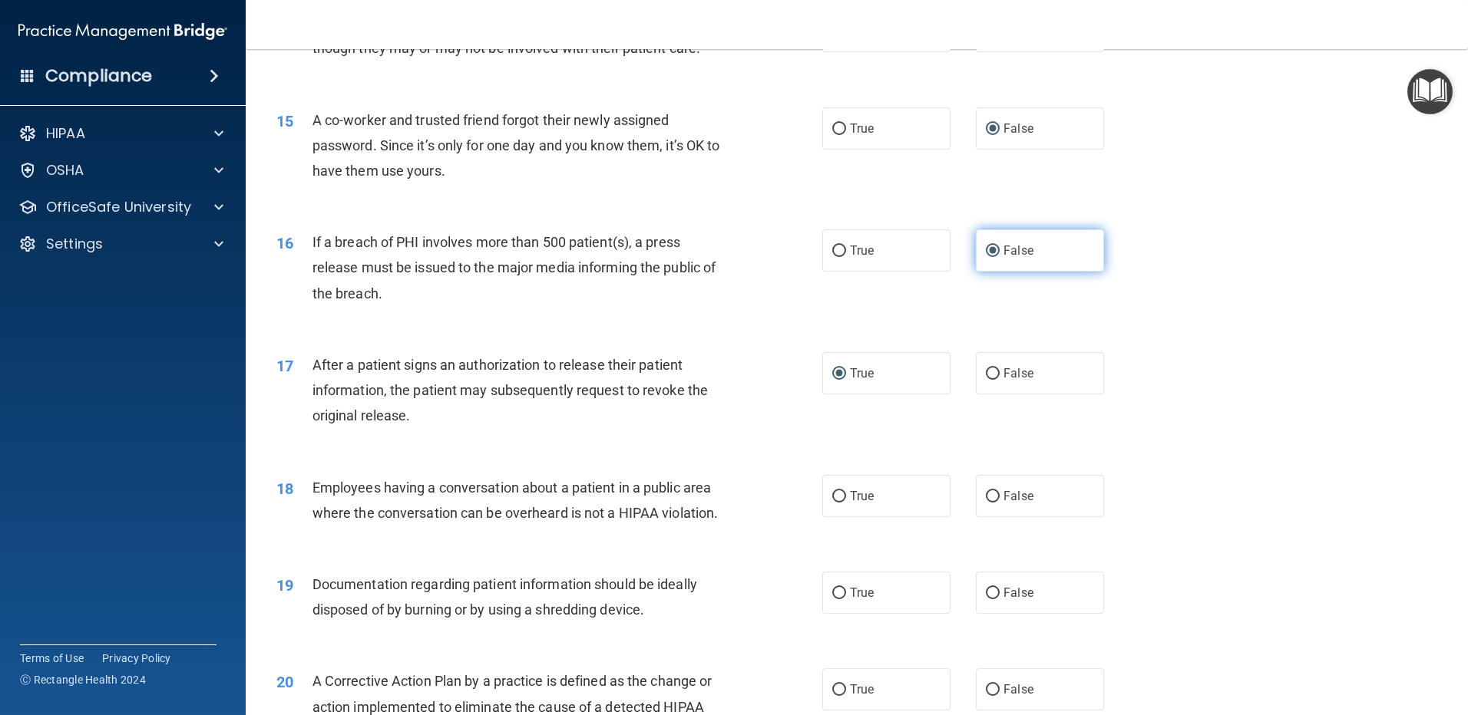
click at [986, 257] on input "False" at bounding box center [993, 252] width 14 height 12
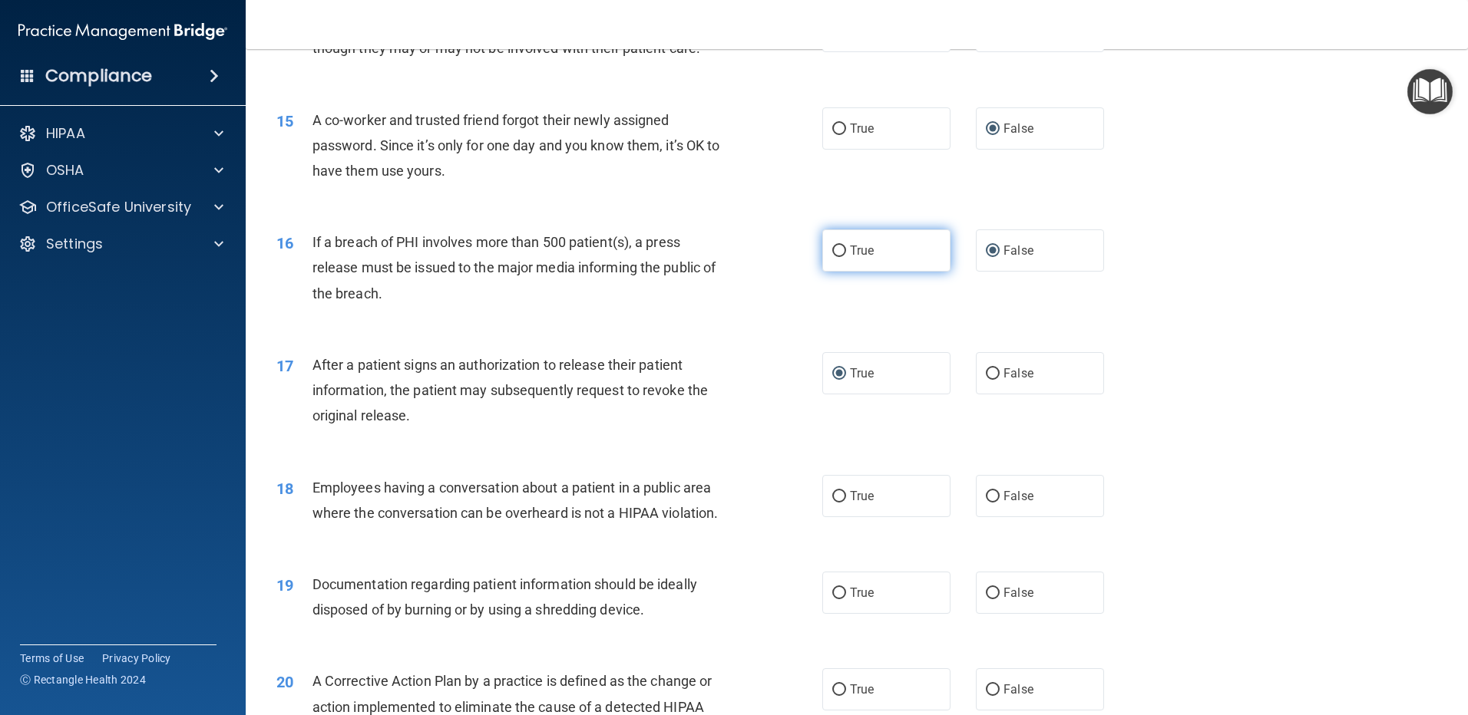
click at [832, 257] on input "True" at bounding box center [839, 252] width 14 height 12
radio input "true"
radio input "false"
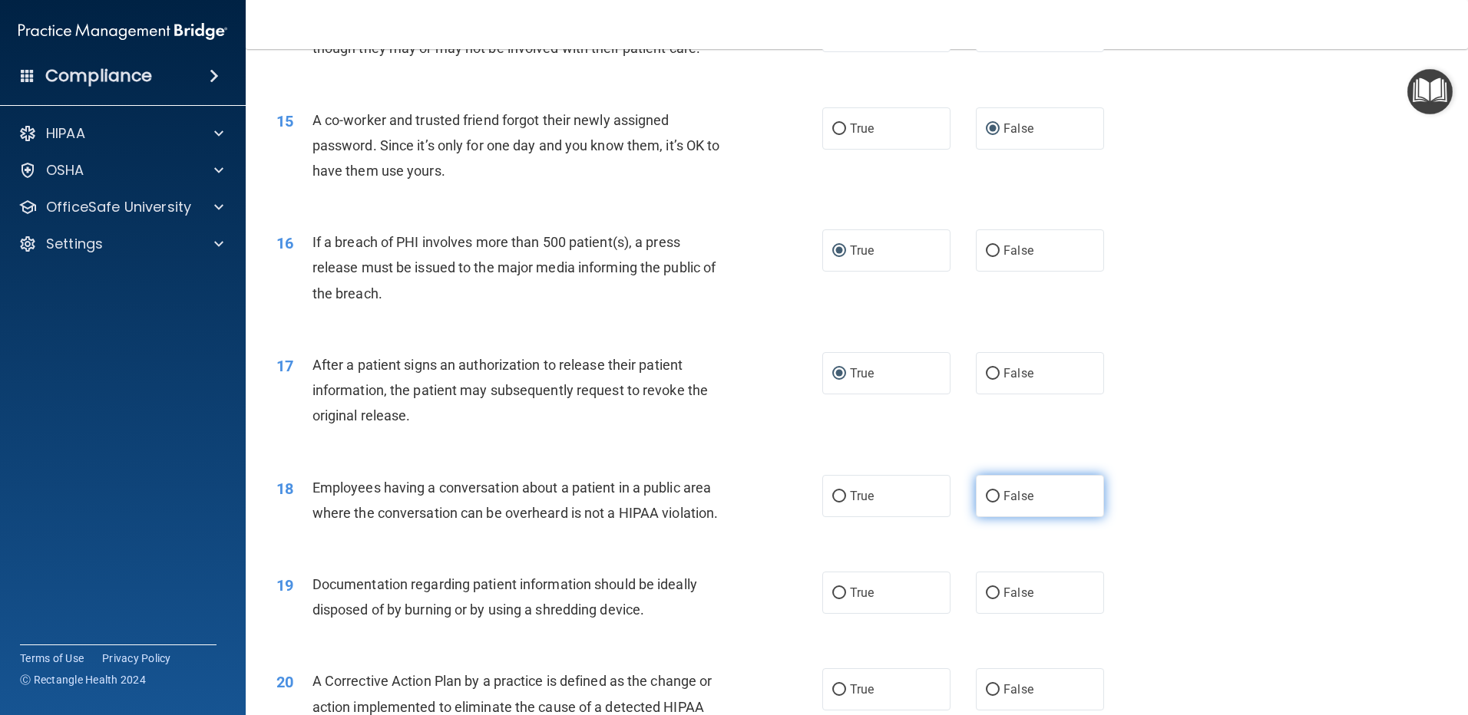
click at [986, 503] on input "False" at bounding box center [993, 497] width 14 height 12
radio input "true"
click at [832, 599] on input "True" at bounding box center [839, 594] width 14 height 12
radio input "true"
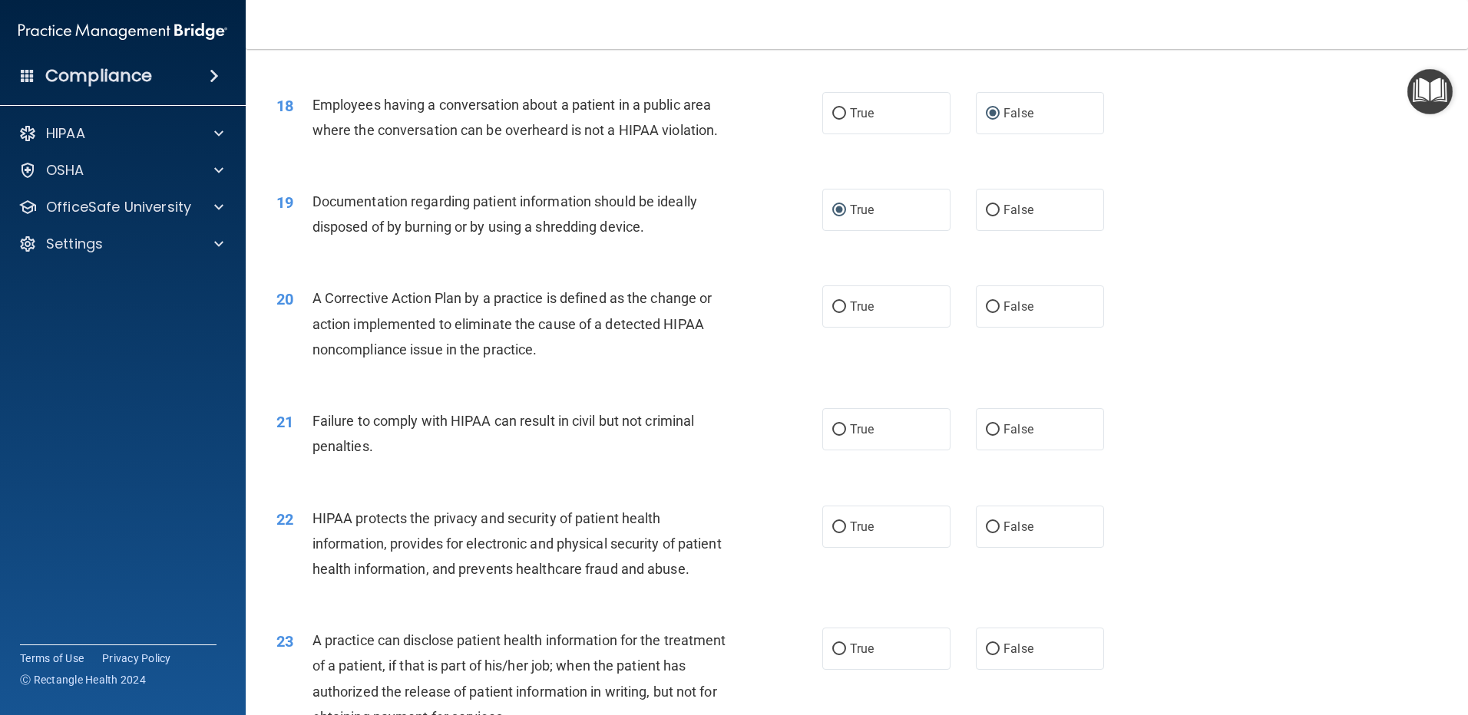
scroll to position [1919, 0]
click at [834, 312] on input "True" at bounding box center [839, 307] width 14 height 12
radio input "true"
click at [988, 435] on input "False" at bounding box center [993, 430] width 14 height 12
radio input "true"
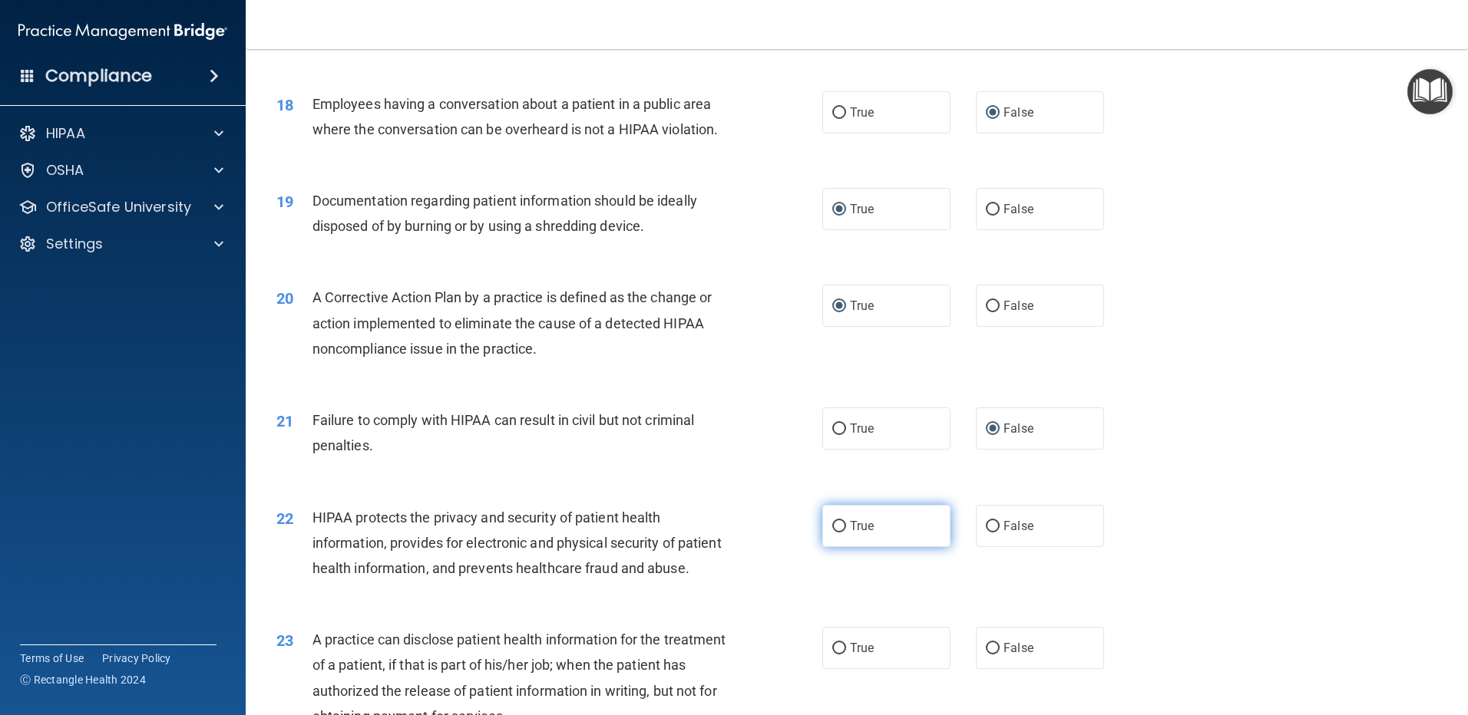
click at [834, 533] on input "True" at bounding box center [839, 527] width 14 height 12
radio input "true"
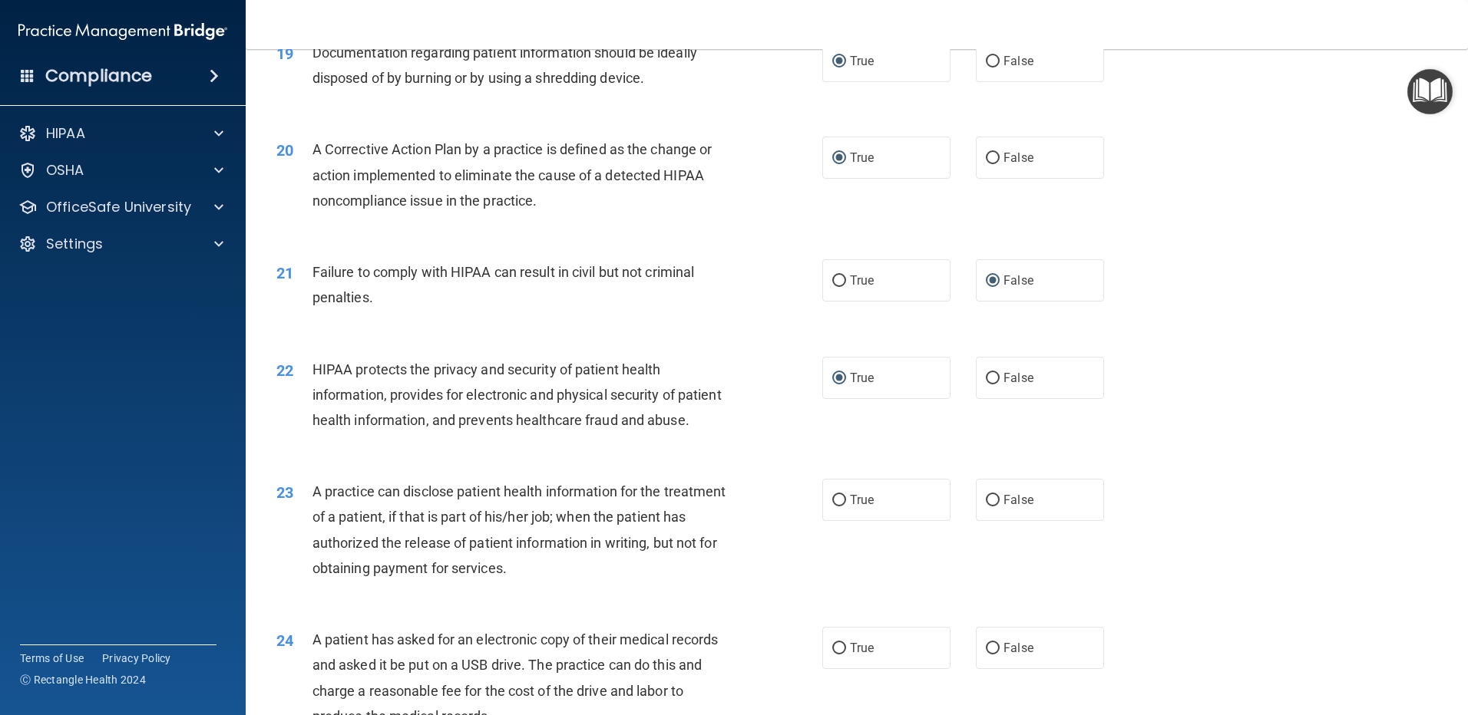
scroll to position [2149, 0]
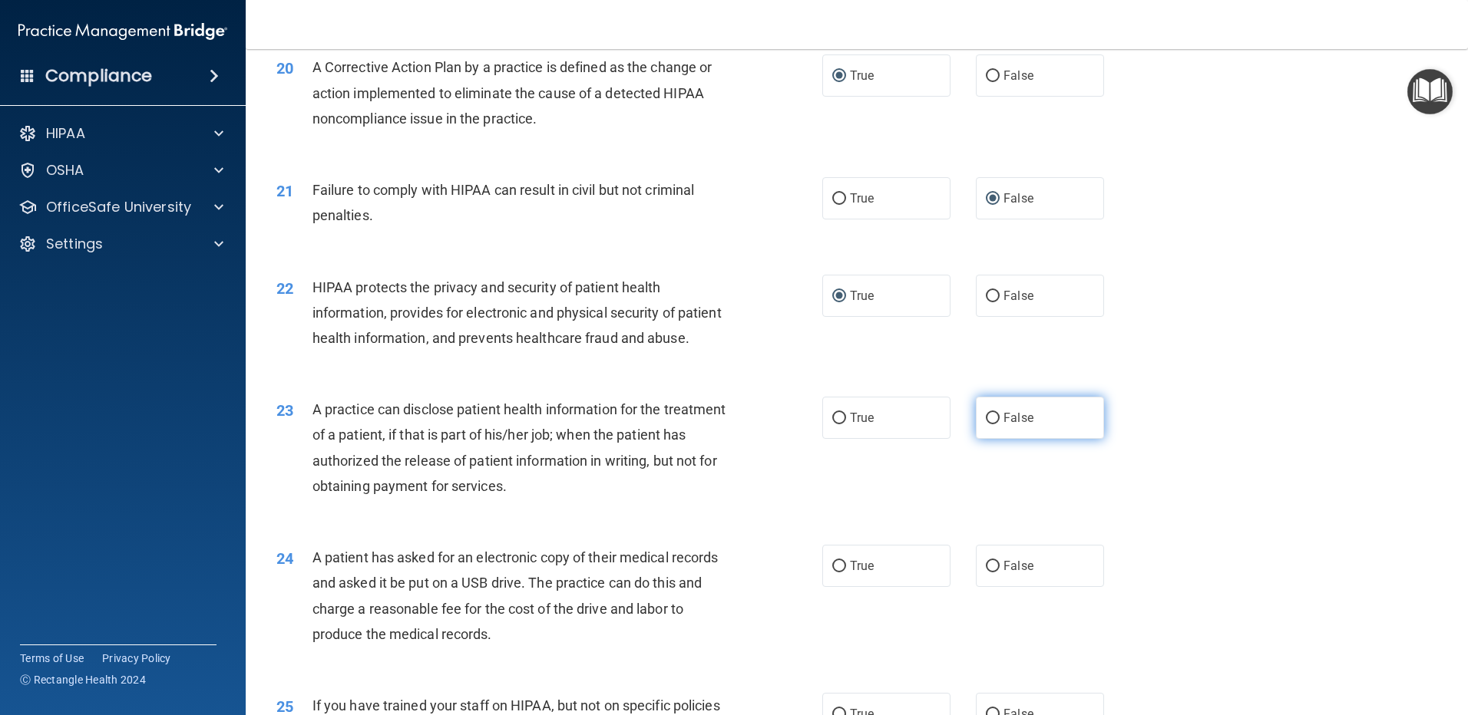
click at [987, 424] on input "False" at bounding box center [993, 419] width 14 height 12
radio input "true"
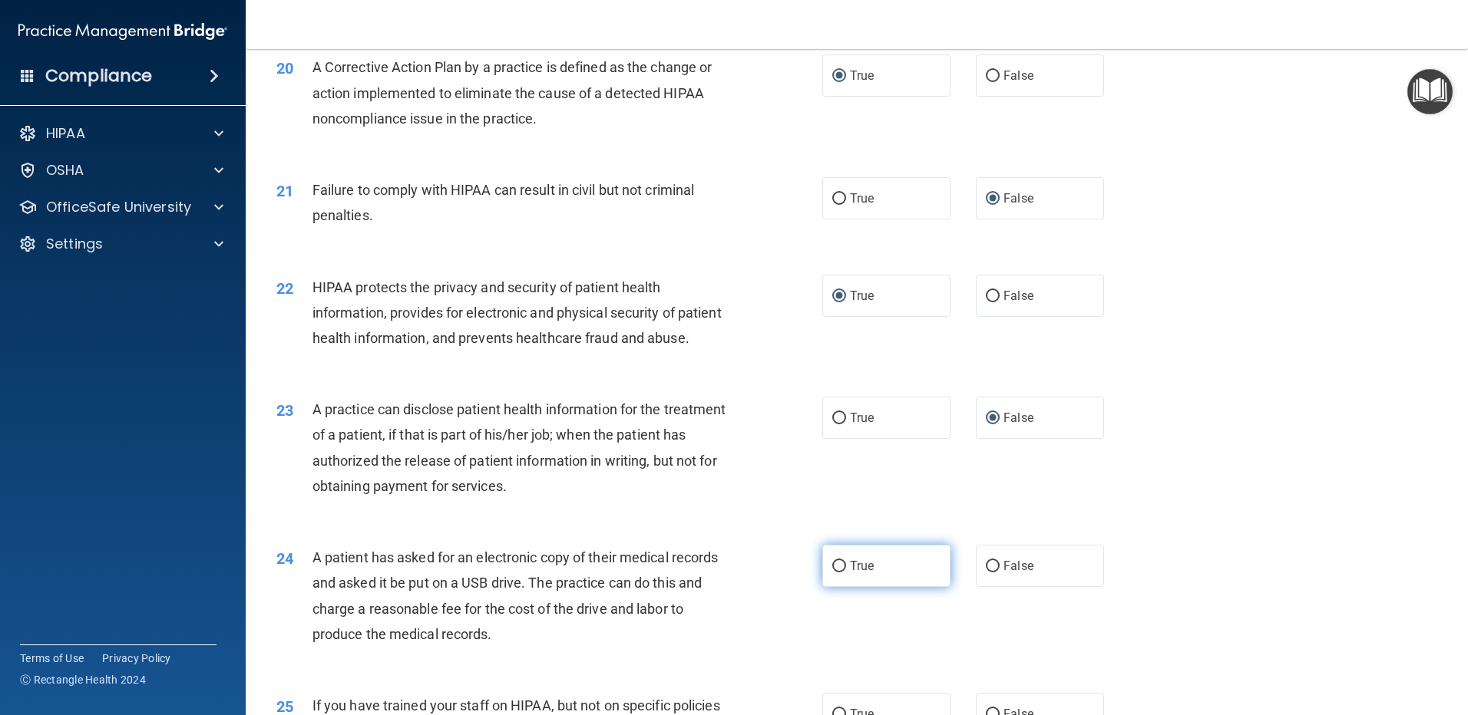
click at [832, 573] on input "True" at bounding box center [839, 567] width 14 height 12
radio input "true"
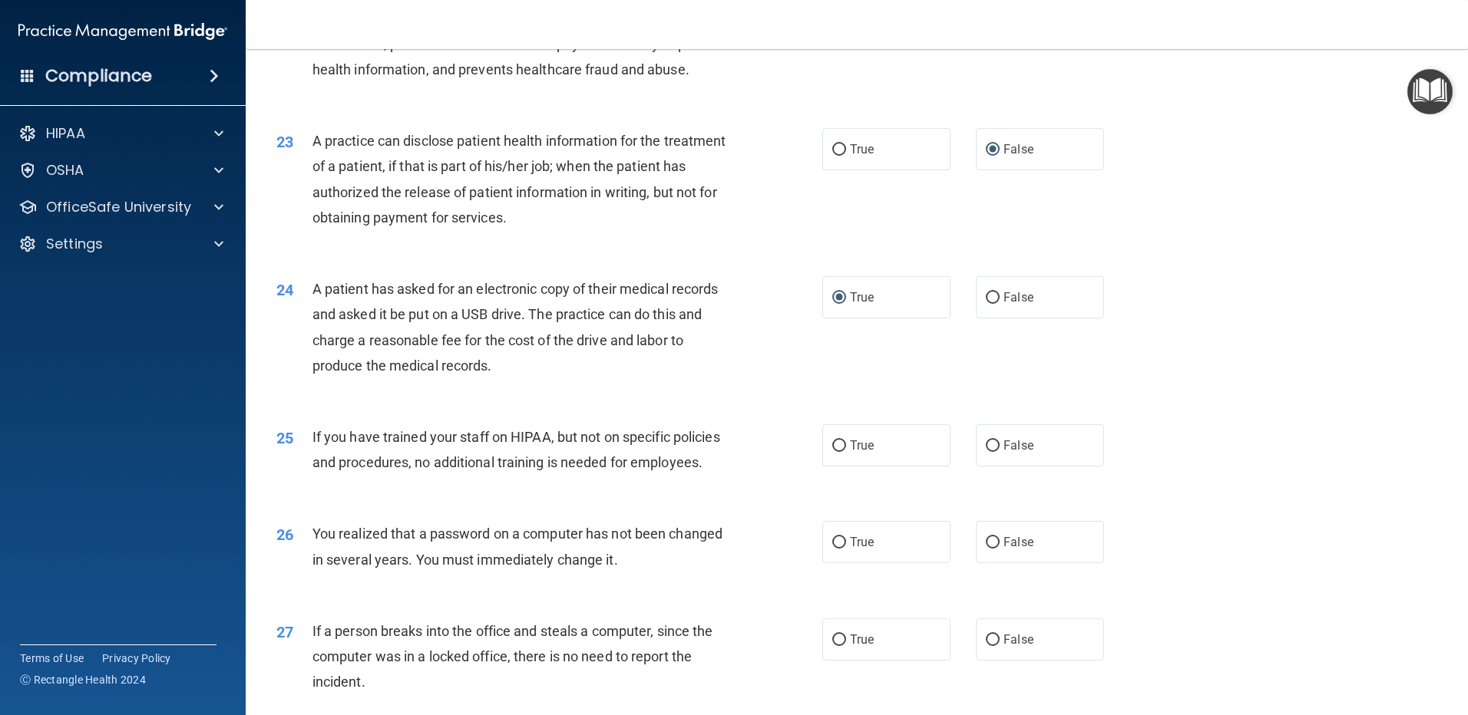
scroll to position [2456, 0]
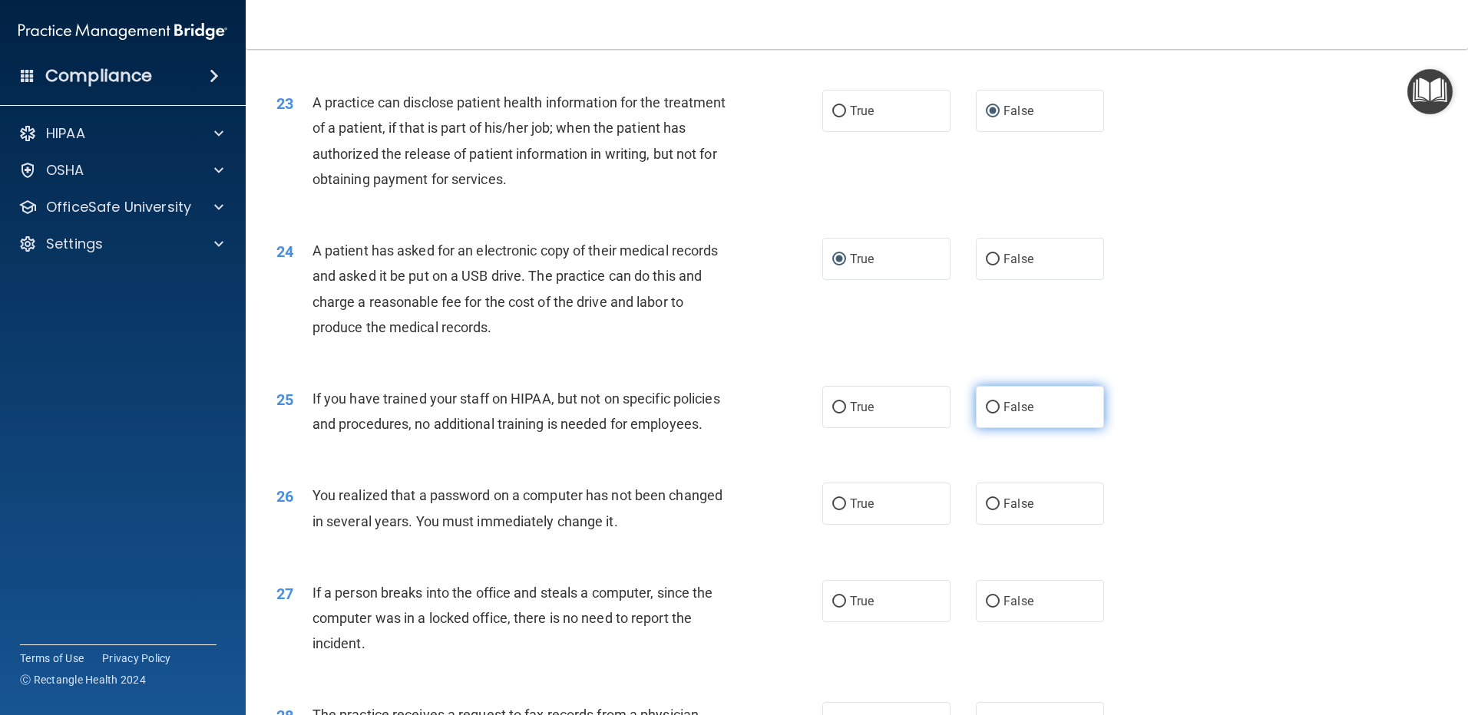
click at [986, 414] on input "False" at bounding box center [993, 408] width 14 height 12
radio input "true"
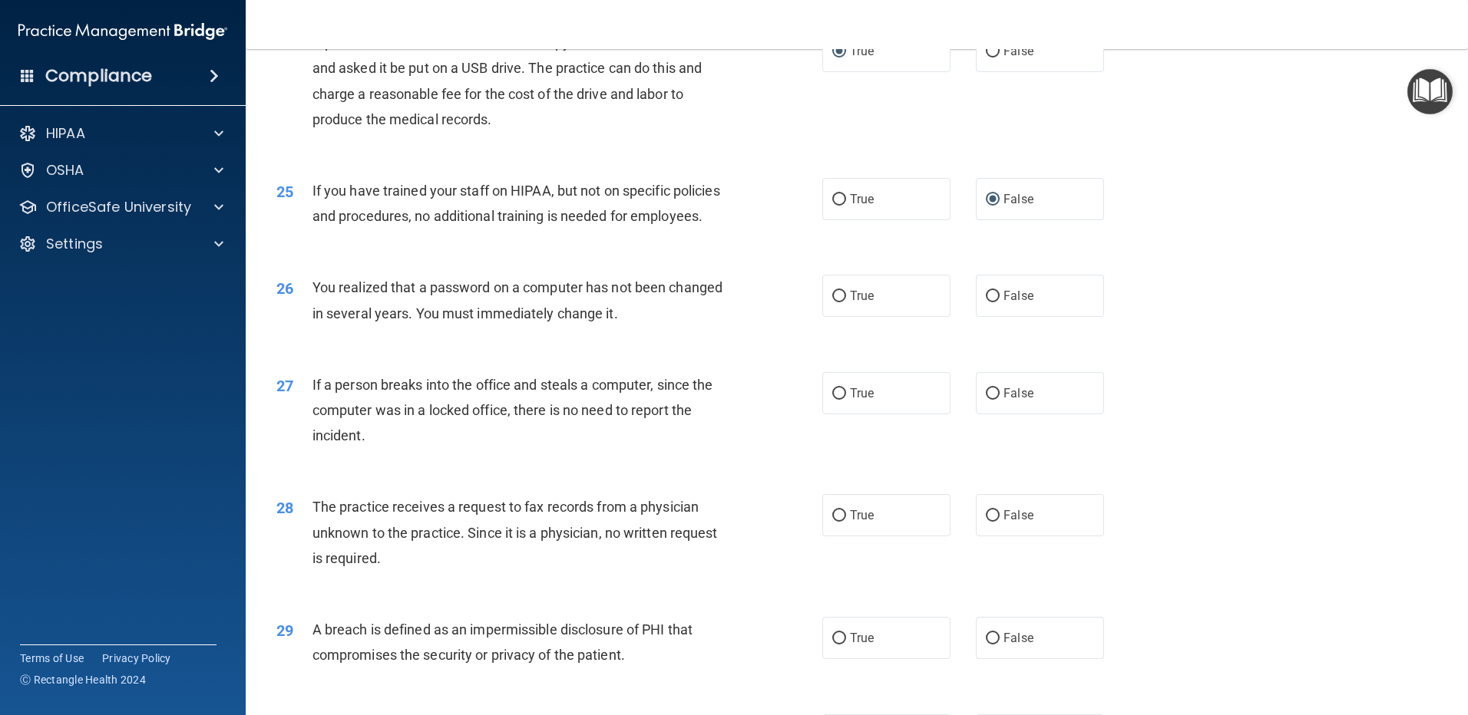
scroll to position [2687, 0]
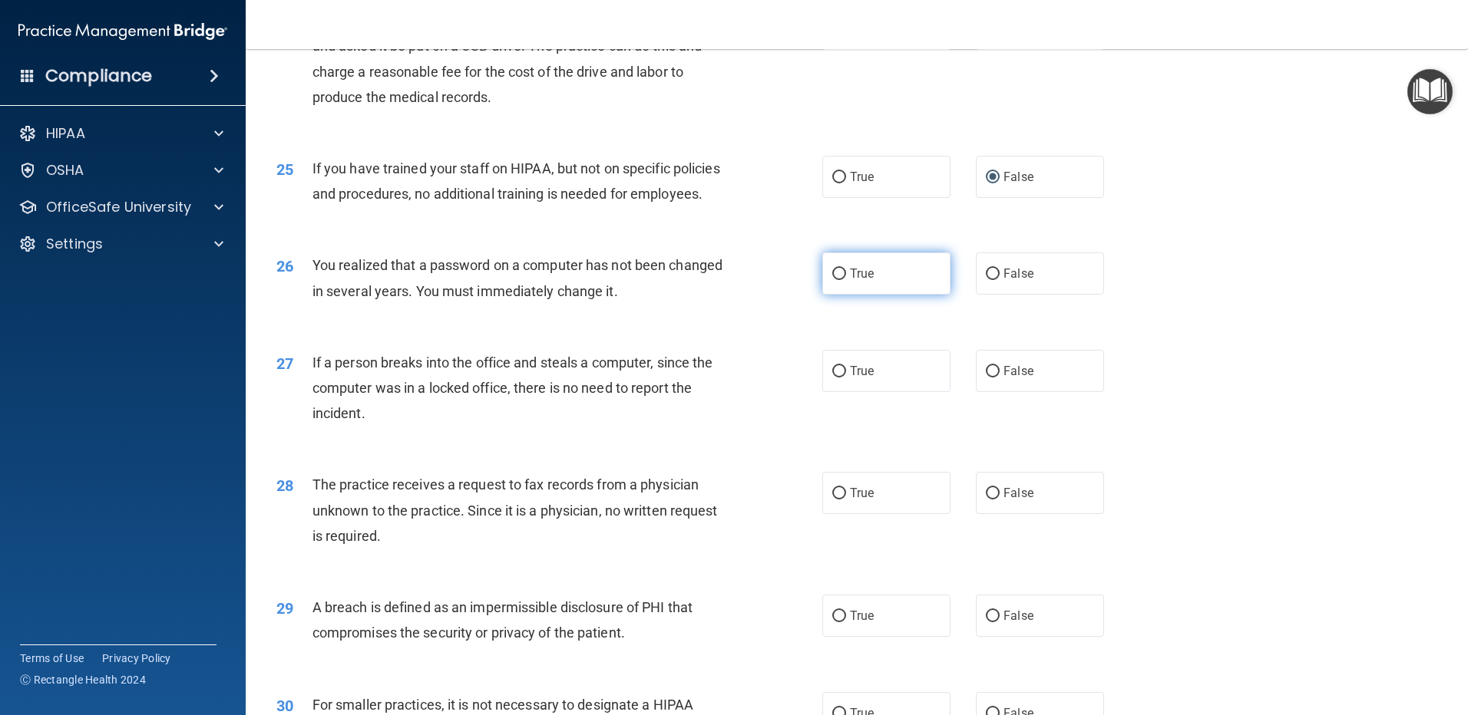
click at [834, 280] on input "True" at bounding box center [839, 275] width 14 height 12
radio input "true"
click at [988, 378] on input "False" at bounding box center [993, 372] width 14 height 12
radio input "true"
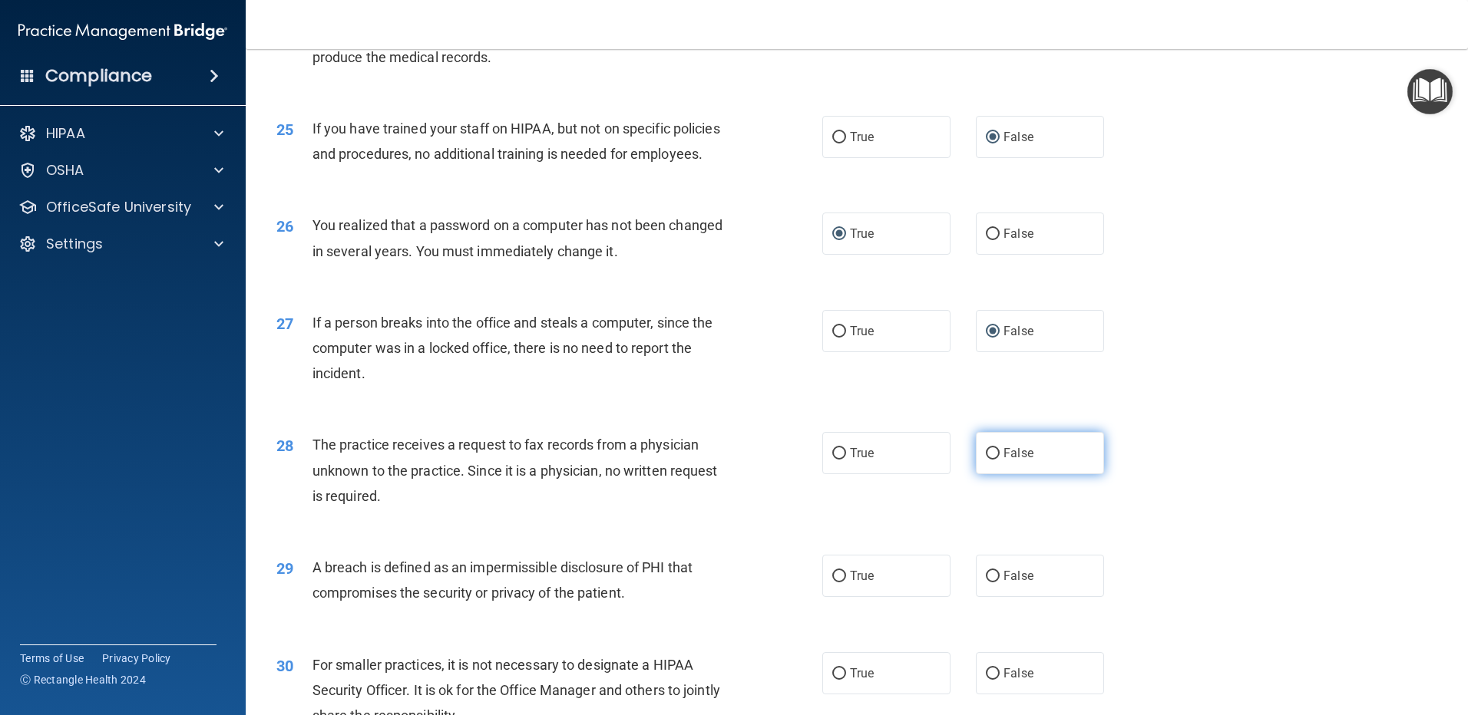
scroll to position [2763, 0]
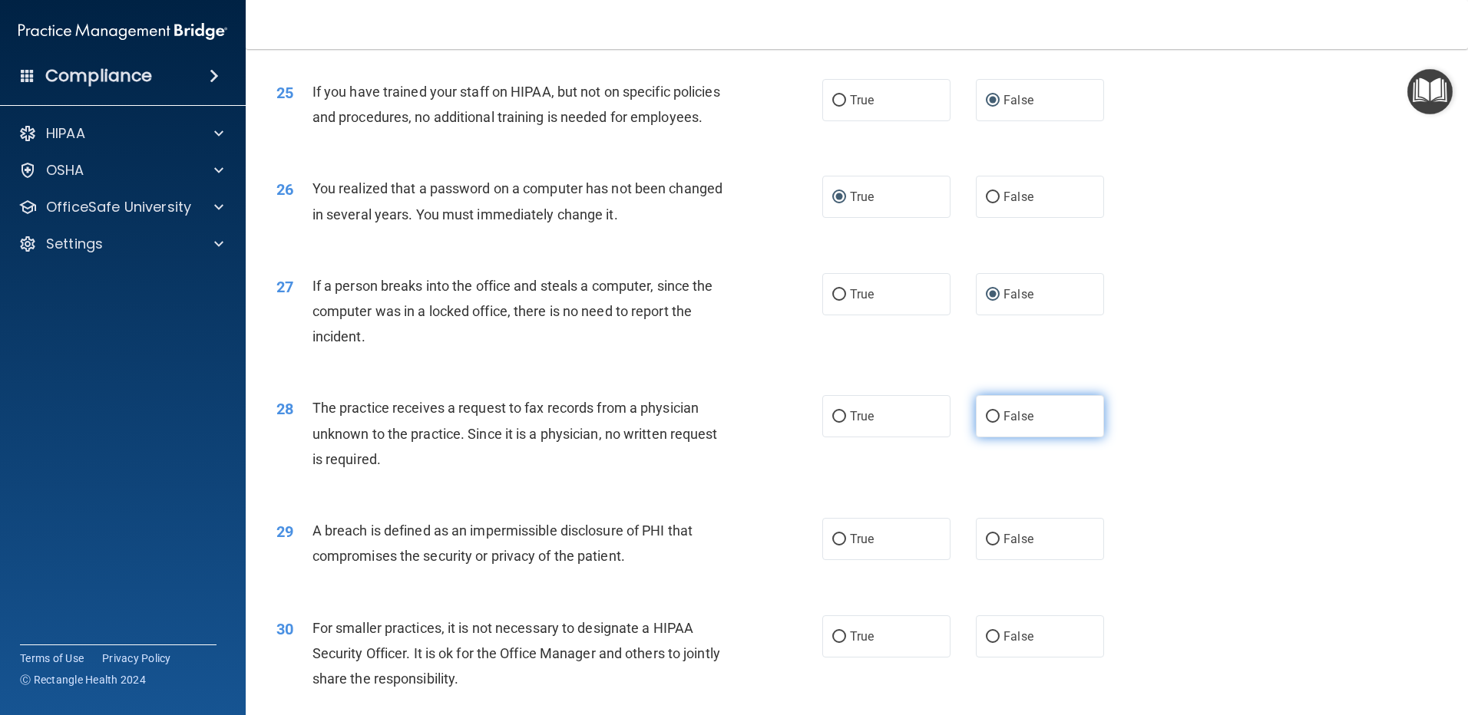
click at [990, 423] on input "False" at bounding box center [993, 417] width 14 height 12
radio input "true"
click at [837, 546] on input "True" at bounding box center [839, 540] width 14 height 12
radio input "true"
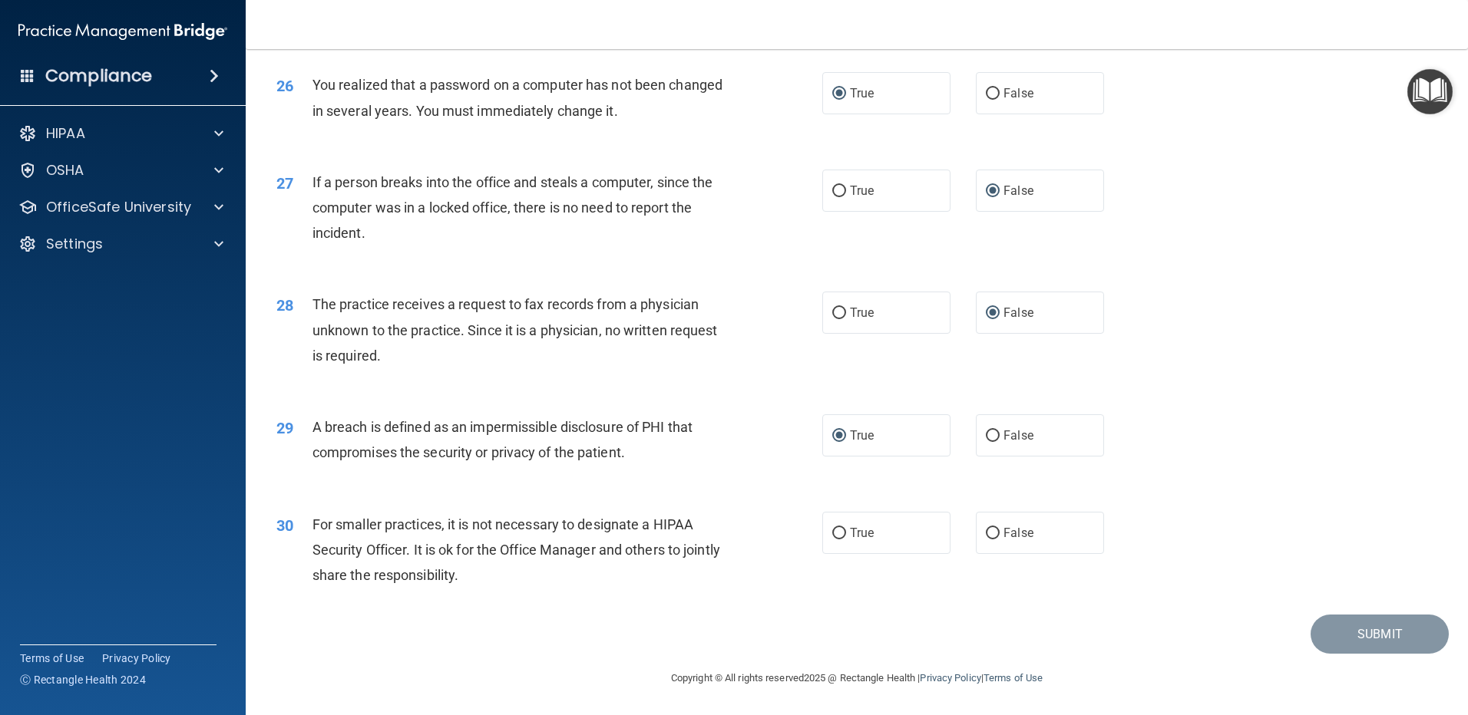
scroll to position [2943, 0]
click at [986, 533] on input "False" at bounding box center [993, 534] width 14 height 12
radio input "true"
click at [1372, 630] on button "Submit" at bounding box center [1379, 634] width 138 height 39
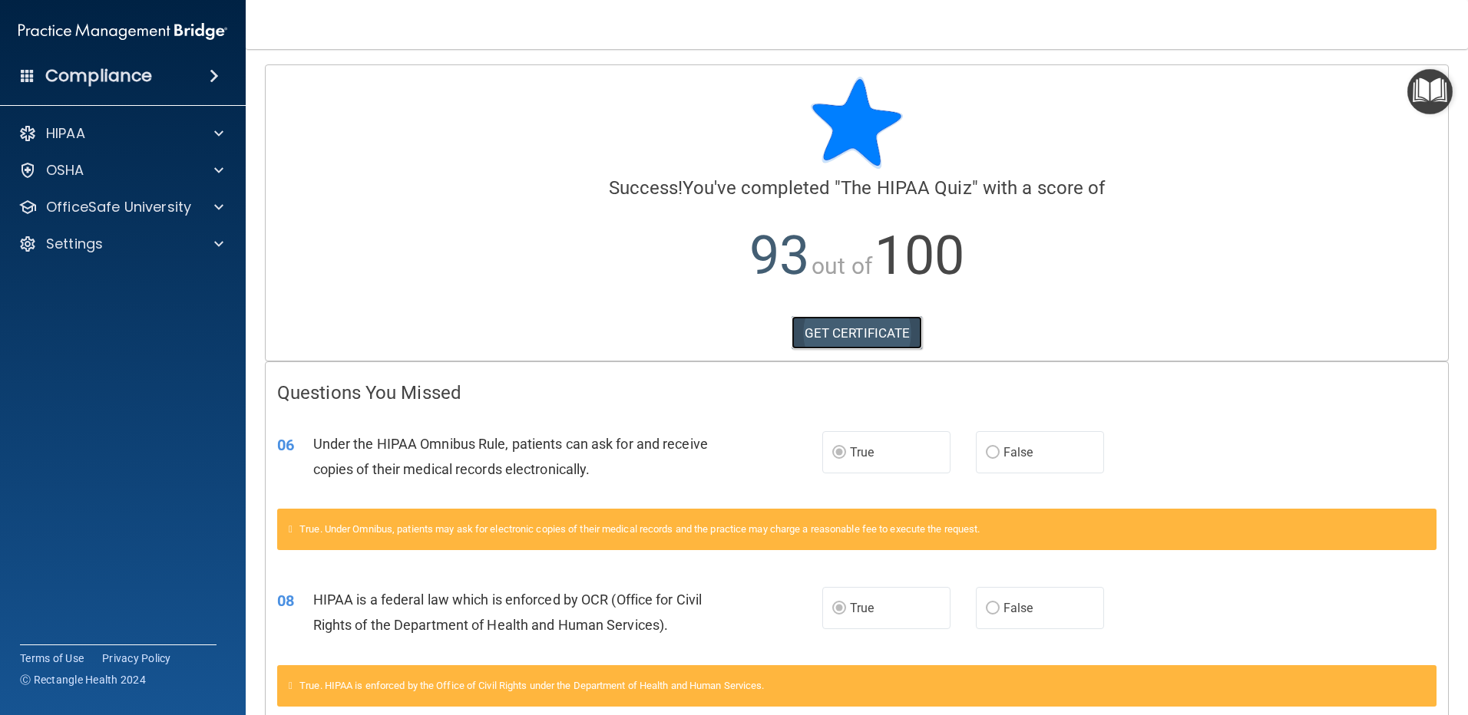
click at [844, 331] on link "GET CERTIFICATE" at bounding box center [856, 333] width 131 height 34
click at [219, 206] on span at bounding box center [218, 207] width 9 height 18
click at [117, 239] on p "HIPAA Training" at bounding box center [73, 243] width 127 height 15
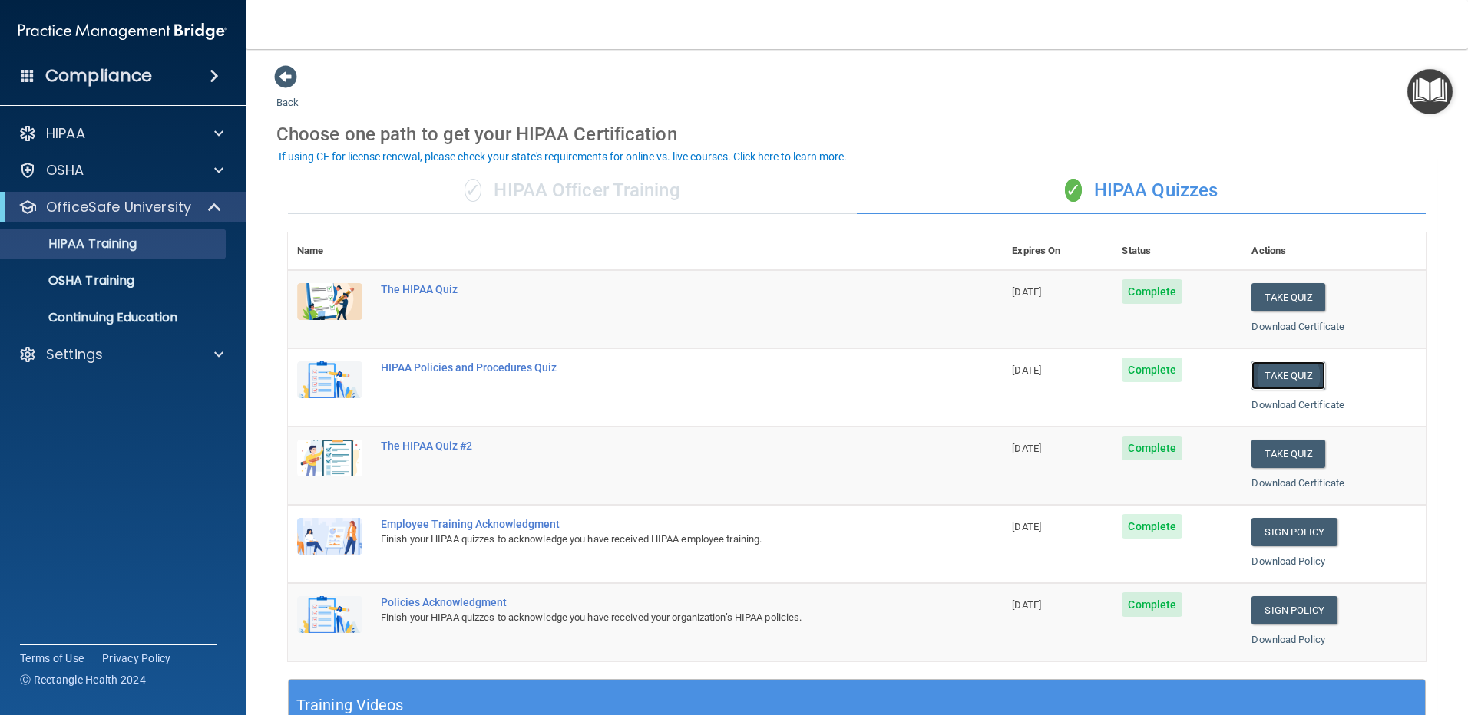
click at [1286, 369] on button "Take Quiz" at bounding box center [1288, 376] width 74 height 28
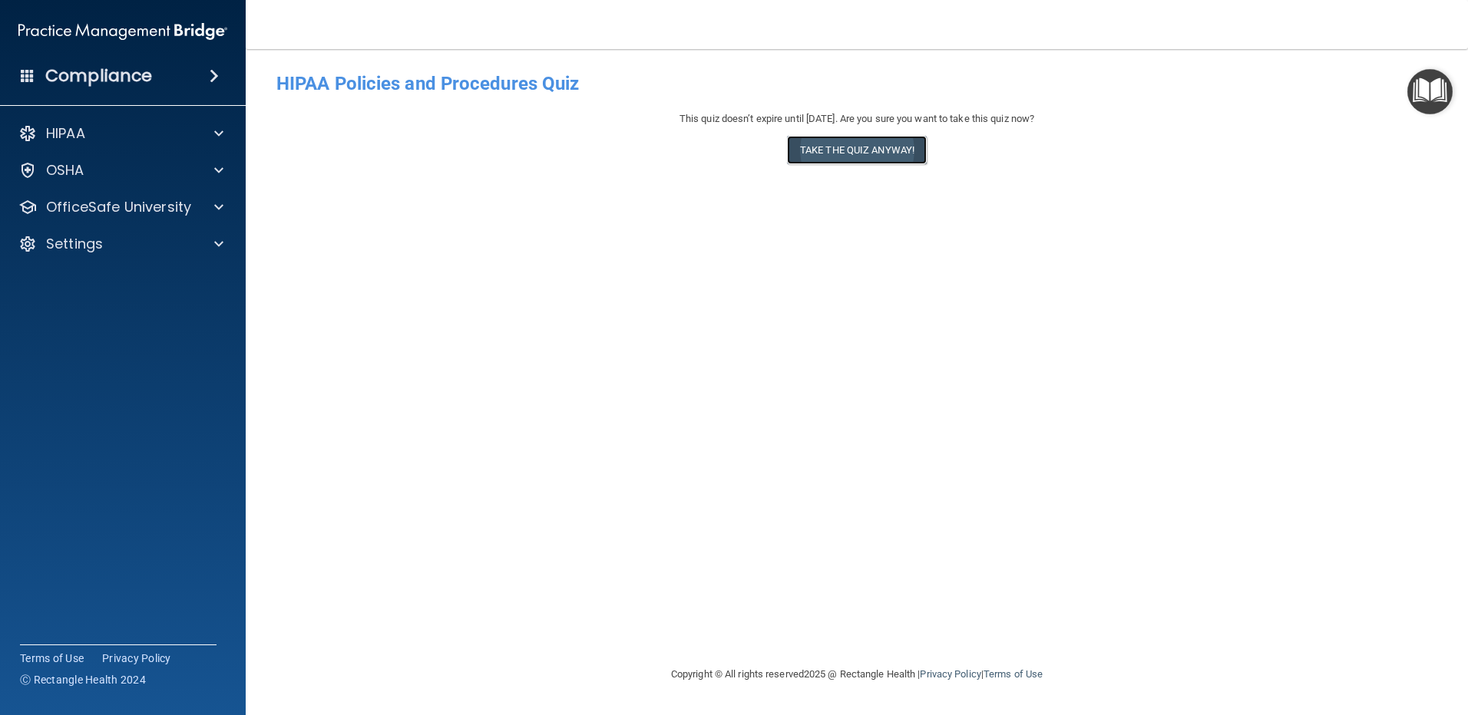
click at [865, 149] on button "Take the quiz anyway!" at bounding box center [857, 150] width 140 height 28
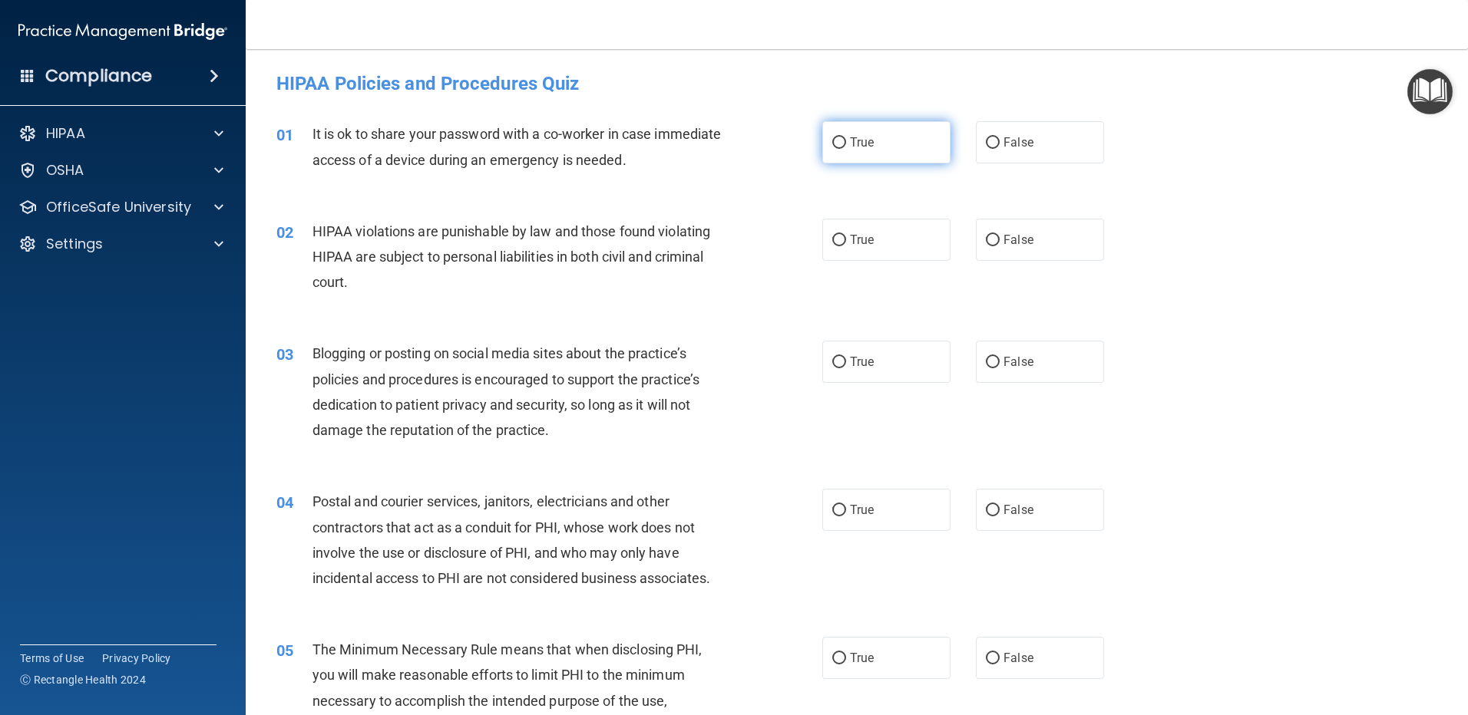
click at [834, 141] on input "True" at bounding box center [839, 143] width 14 height 12
radio input "true"
click at [994, 234] on label "False" at bounding box center [1040, 240] width 128 height 42
click at [994, 235] on input "False" at bounding box center [993, 241] width 14 height 12
radio input "true"
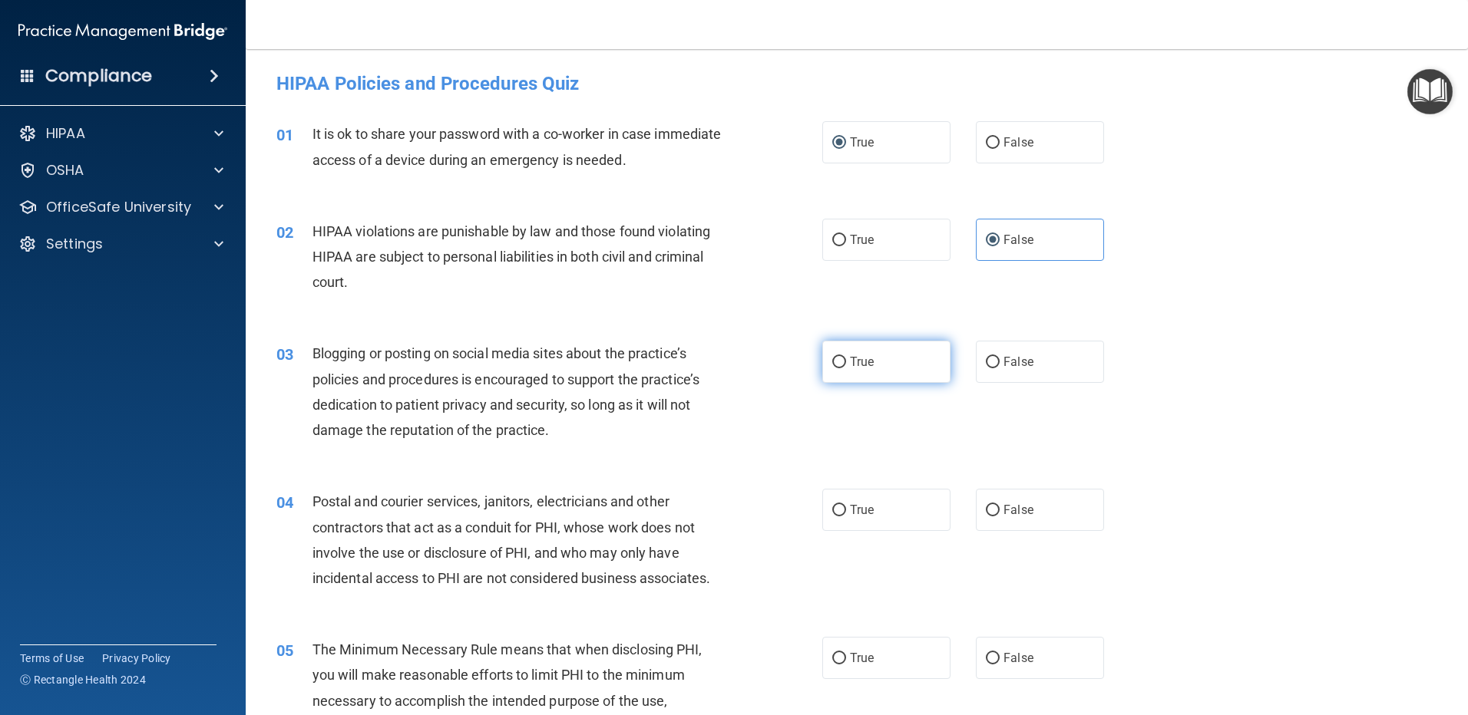
click at [836, 363] on input "True" at bounding box center [839, 363] width 14 height 12
radio input "true"
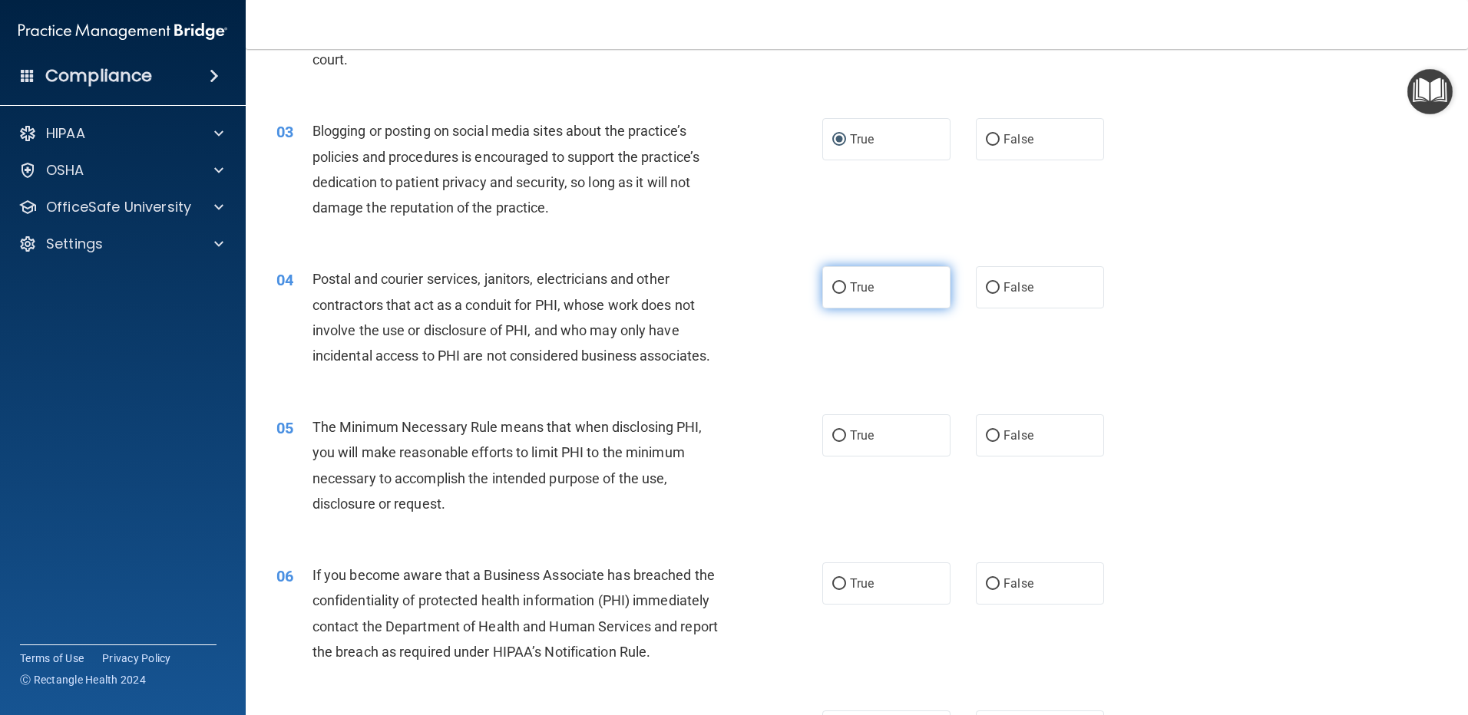
scroll to position [230, 0]
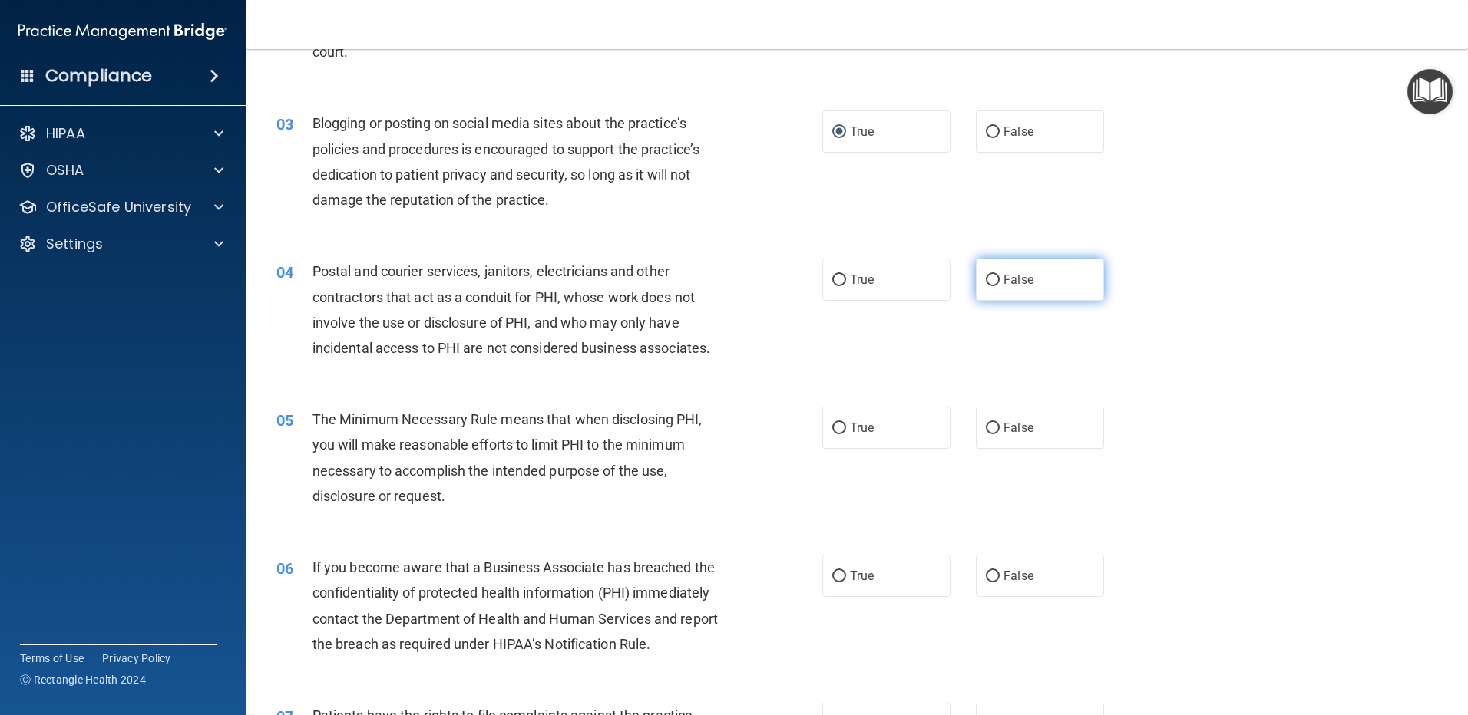
click at [986, 282] on input "False" at bounding box center [993, 281] width 14 height 12
radio input "true"
click at [832, 431] on input "True" at bounding box center [839, 429] width 14 height 12
radio input "true"
click at [989, 578] on input "False" at bounding box center [993, 577] width 14 height 12
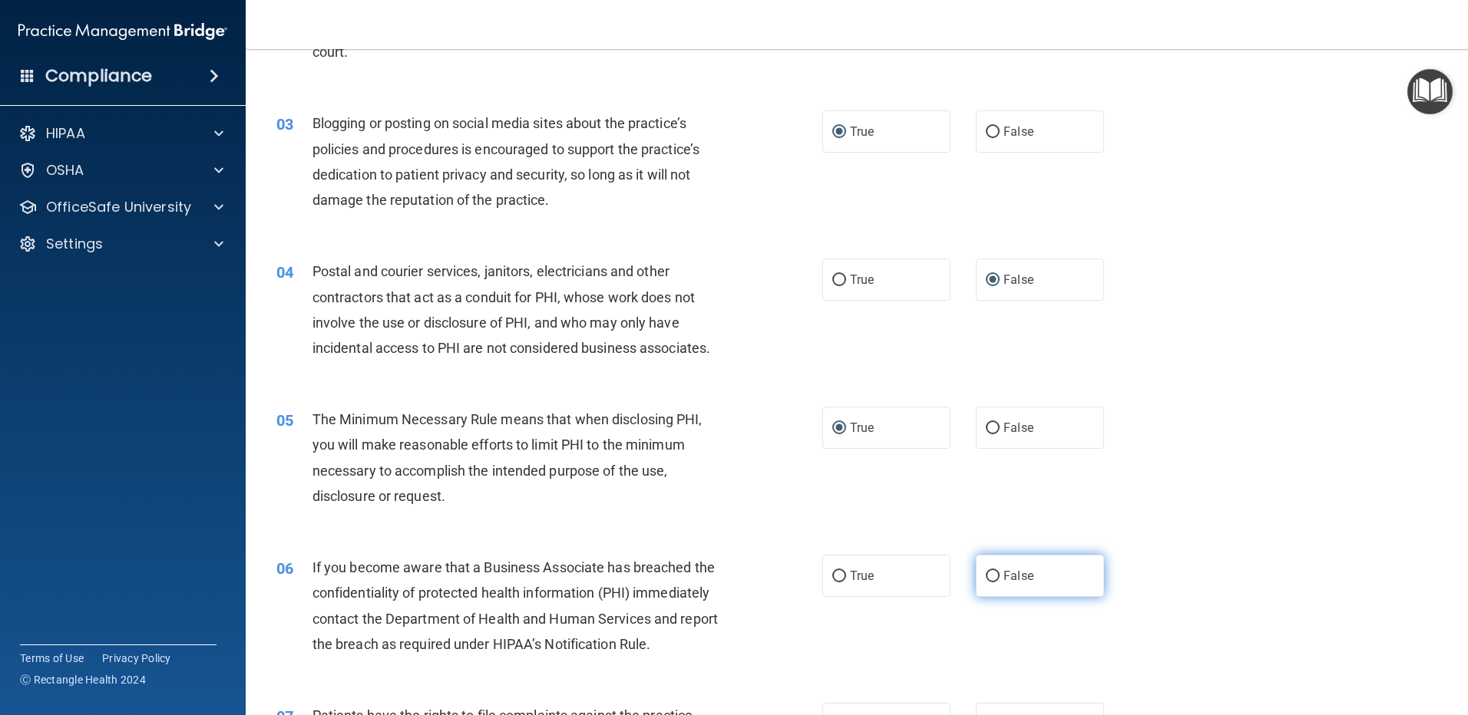
radio input "true"
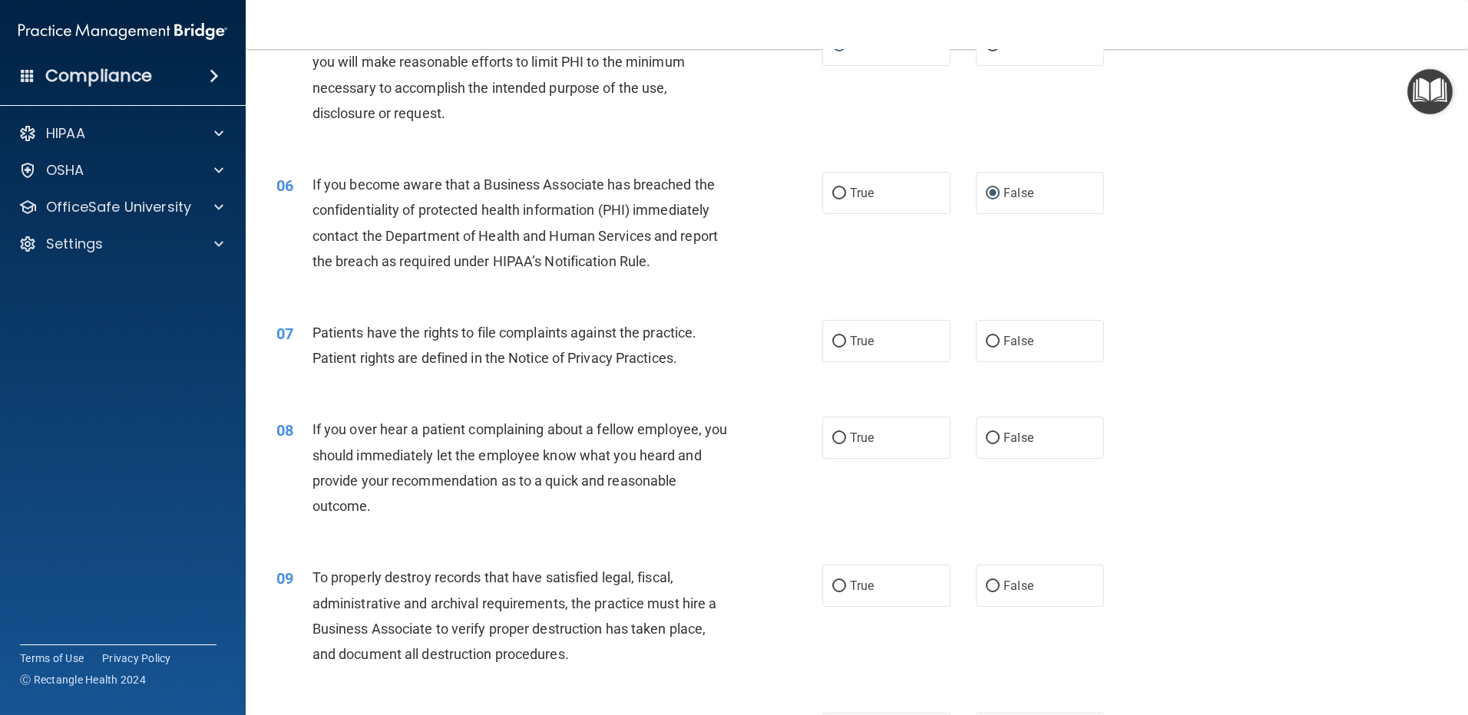
scroll to position [614, 0]
click at [832, 341] on input "True" at bounding box center [839, 341] width 14 height 12
radio input "true"
click at [989, 433] on input "False" at bounding box center [993, 438] width 14 height 12
radio input "true"
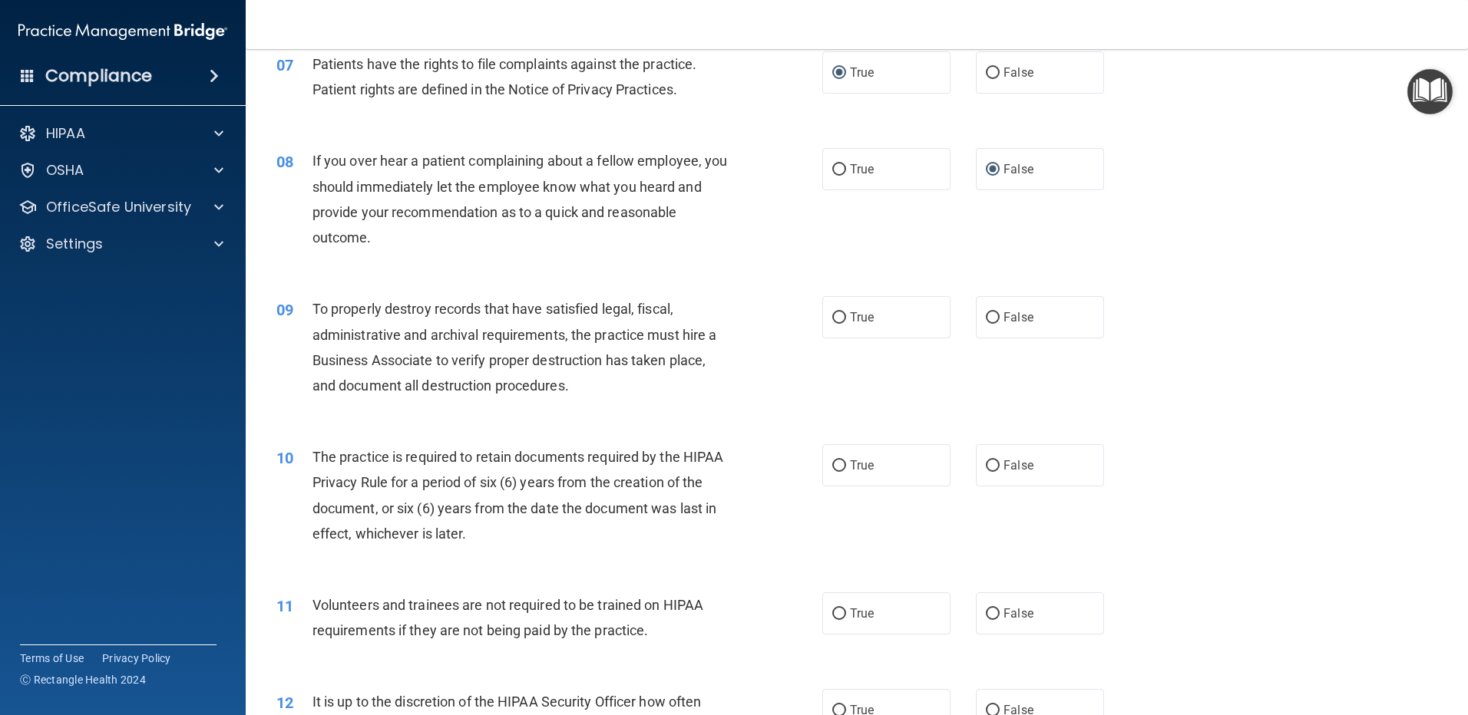
scroll to position [921, 0]
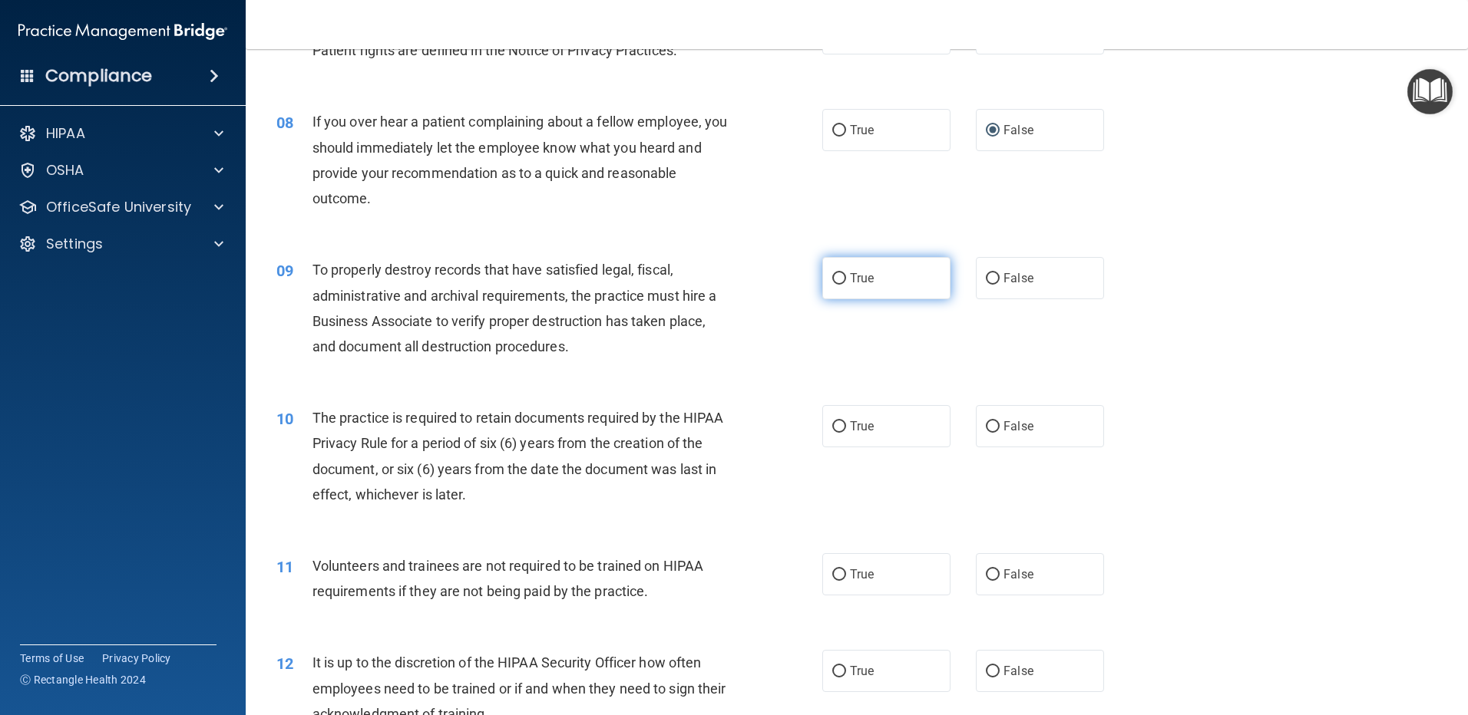
click at [832, 279] on input "True" at bounding box center [839, 279] width 14 height 12
radio input "true"
click at [989, 425] on input "False" at bounding box center [993, 427] width 14 height 12
radio input "true"
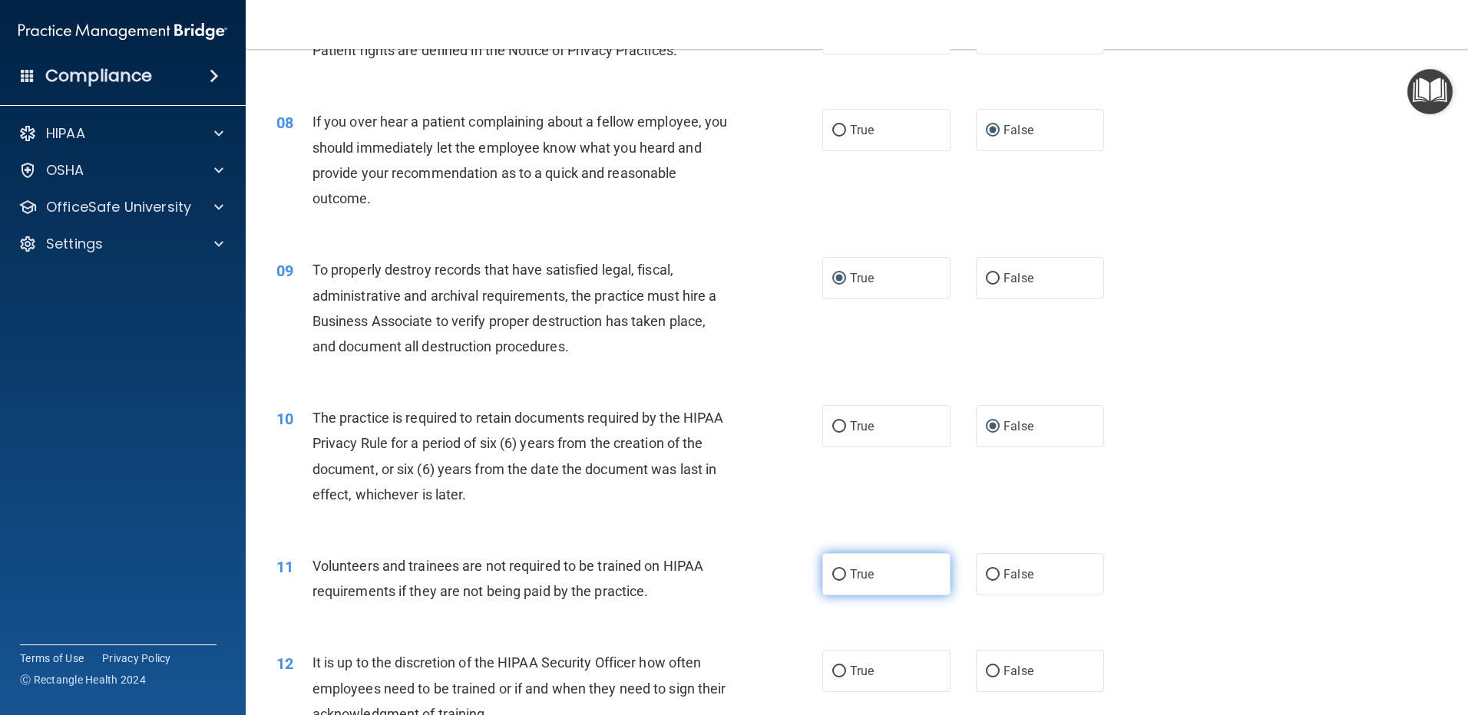
scroll to position [1075, 0]
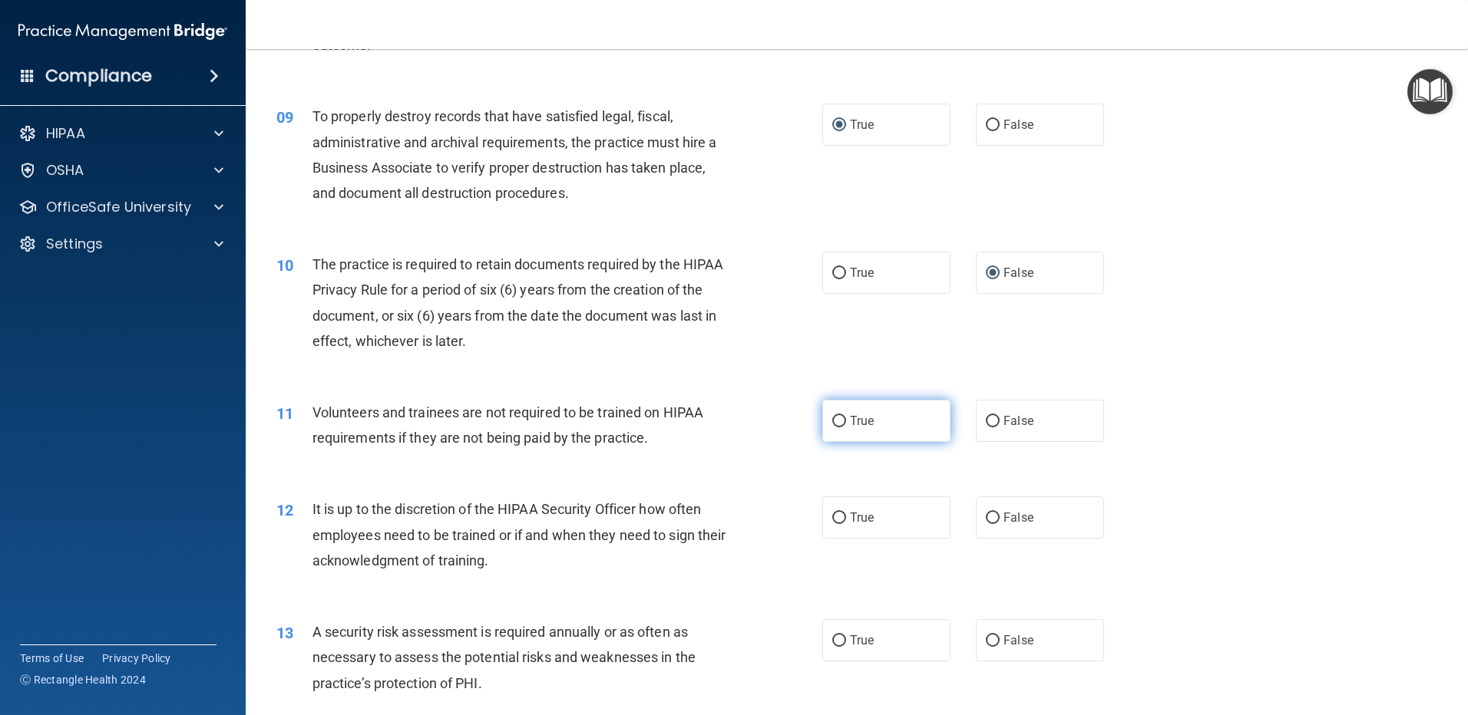
click at [834, 421] on input "True" at bounding box center [839, 422] width 14 height 12
radio input "true"
click at [984, 510] on label "False" at bounding box center [1040, 518] width 128 height 42
click at [986, 513] on input "False" at bounding box center [993, 519] width 14 height 12
radio input "true"
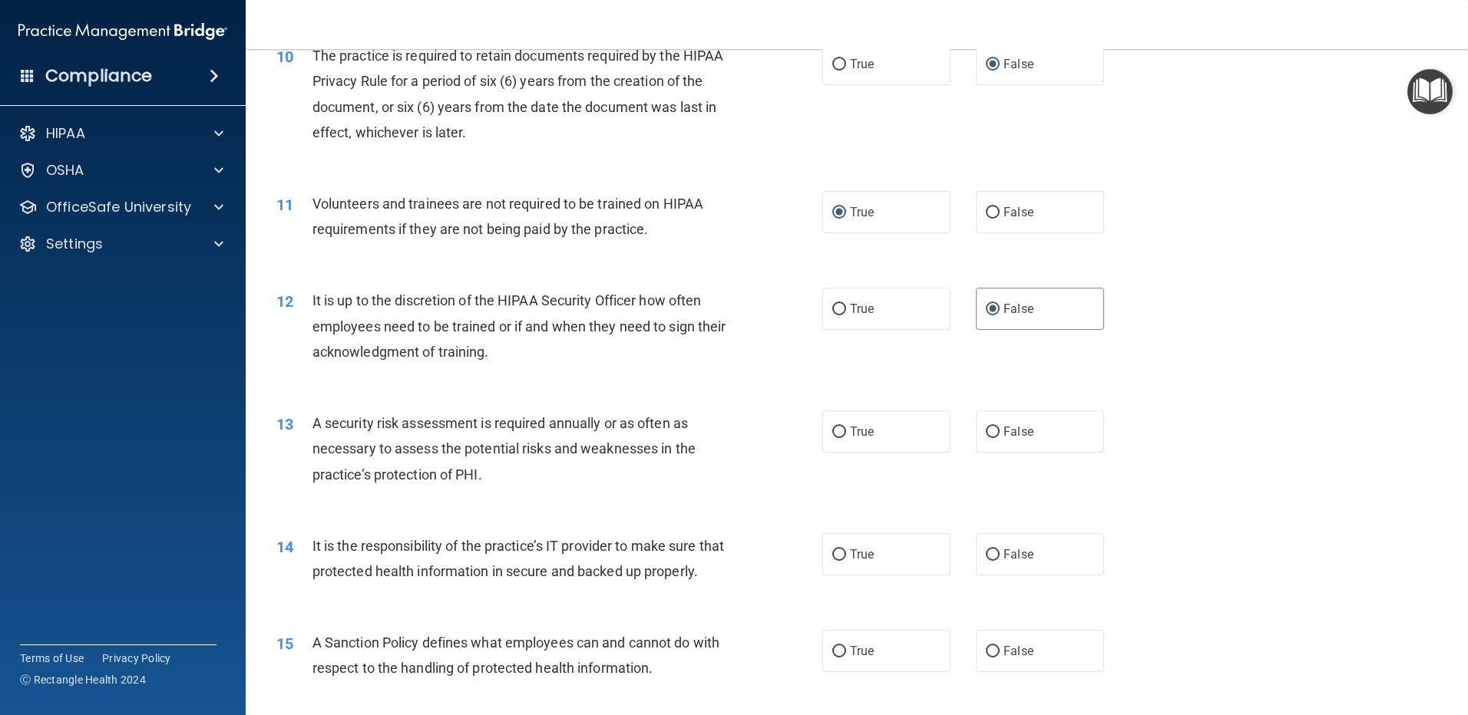
scroll to position [1305, 0]
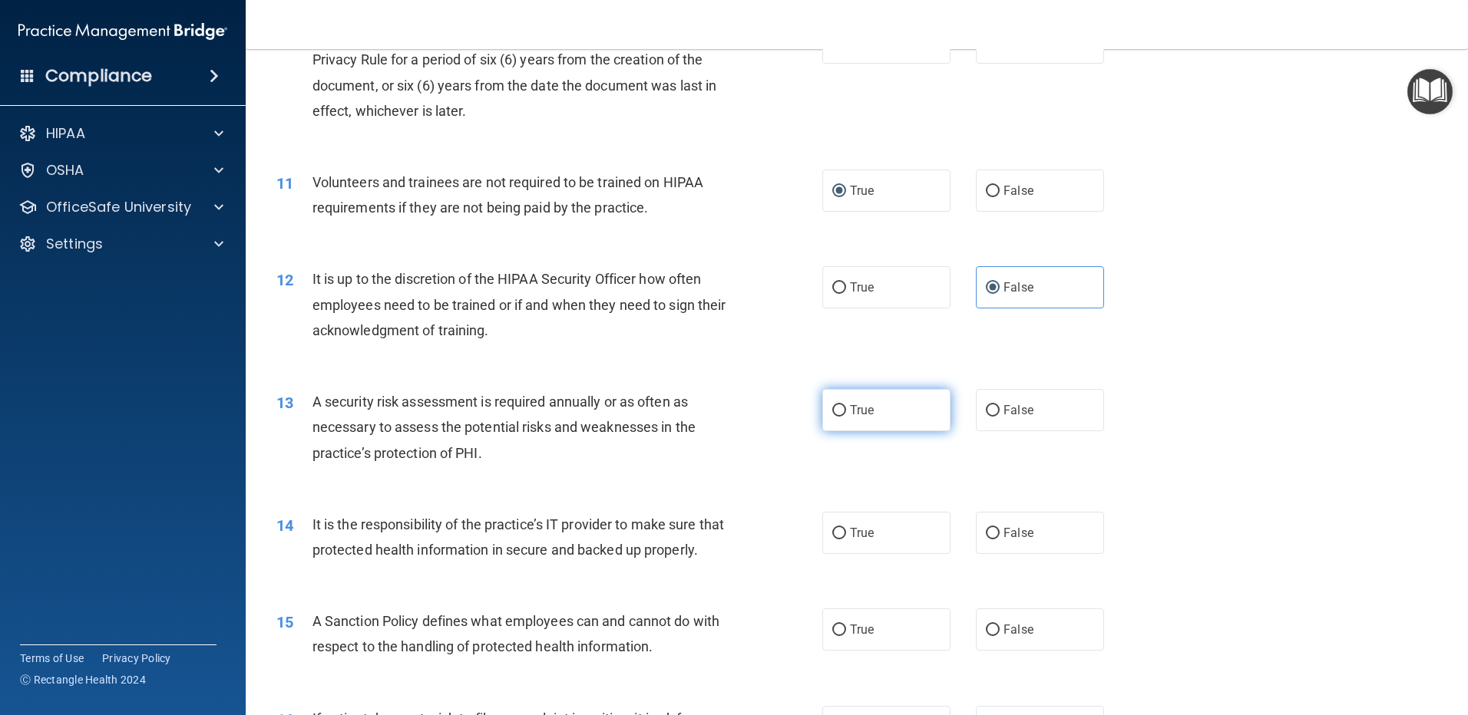
click at [832, 405] on input "True" at bounding box center [839, 411] width 14 height 12
radio input "true"
click at [996, 532] on label "False" at bounding box center [1040, 533] width 128 height 42
click at [996, 532] on input "False" at bounding box center [993, 534] width 14 height 12
radio input "true"
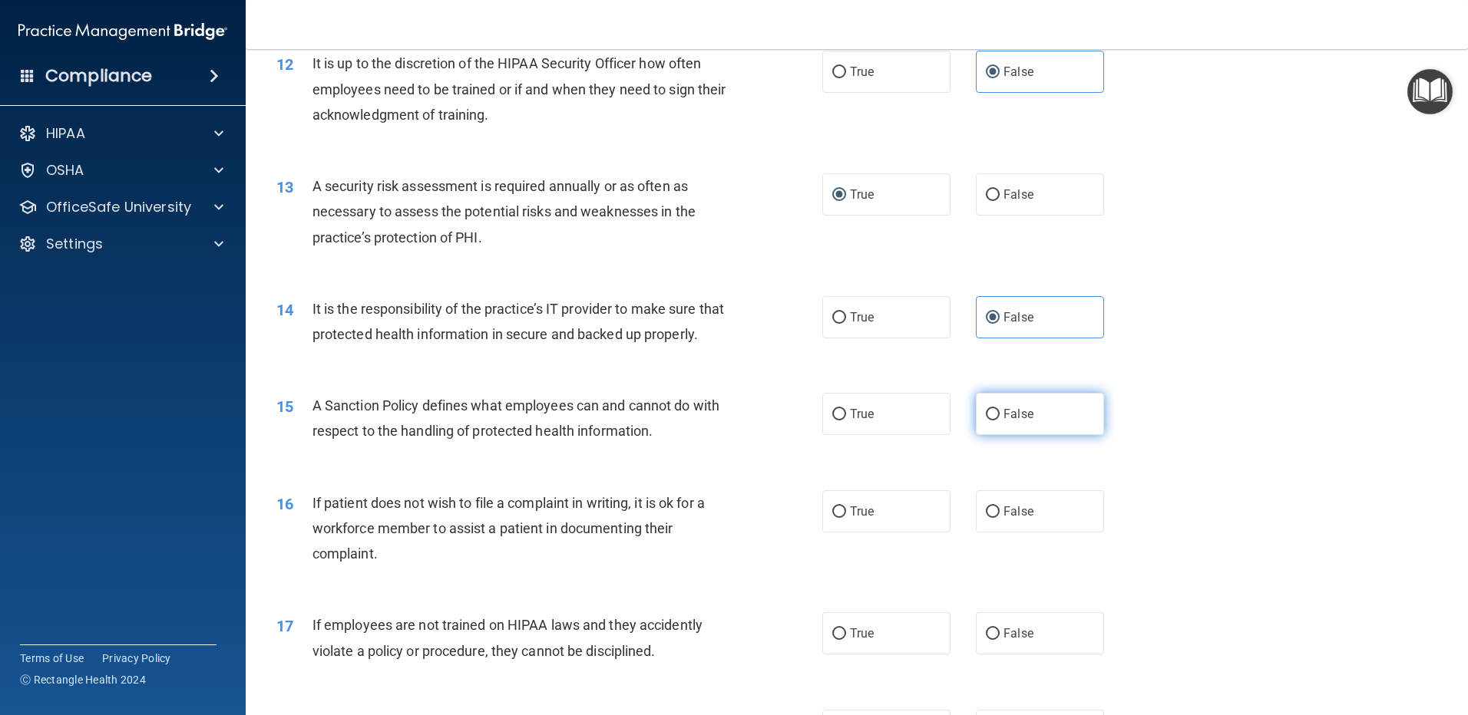
scroll to position [1535, 0]
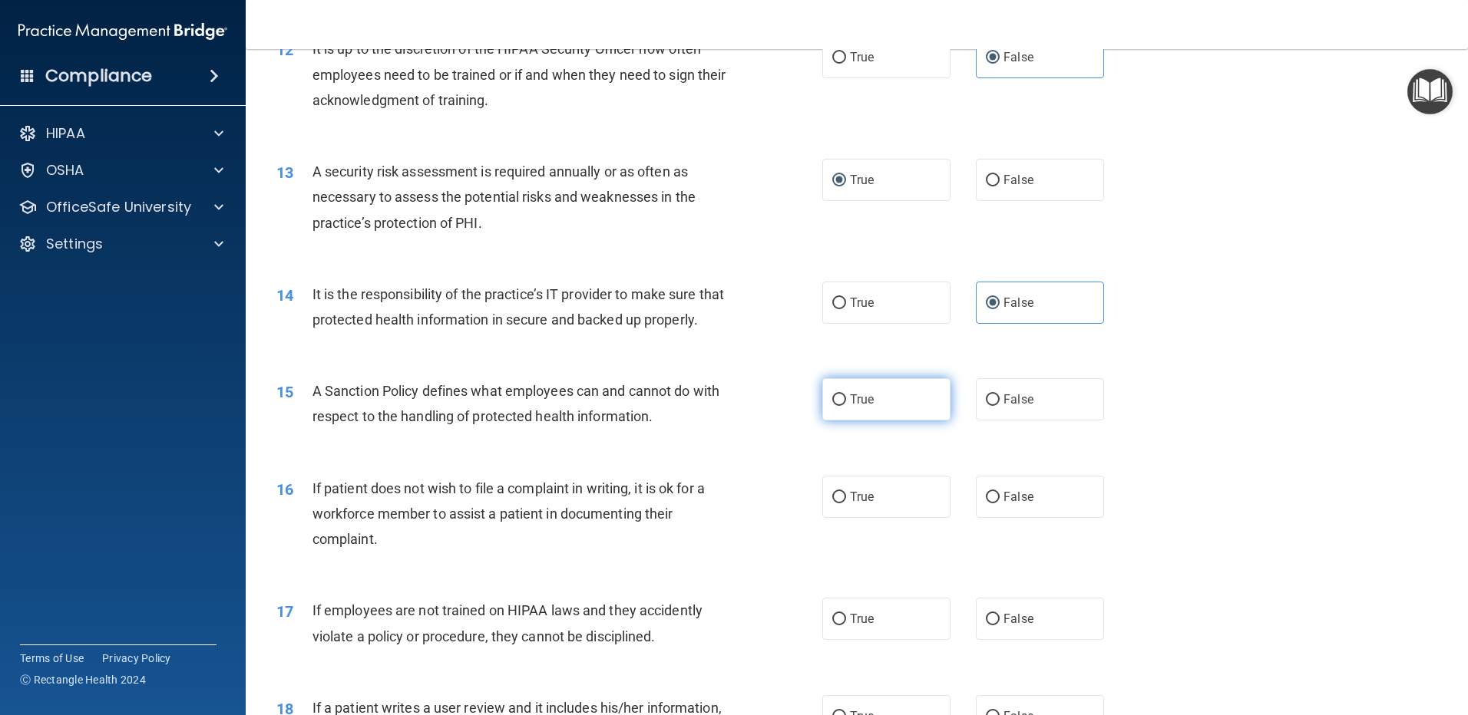
click at [844, 421] on label "True" at bounding box center [886, 399] width 128 height 42
click at [844, 406] on input "True" at bounding box center [839, 401] width 14 height 12
radio input "true"
click at [1006, 504] on span "False" at bounding box center [1018, 497] width 30 height 15
click at [999, 504] on input "False" at bounding box center [993, 498] width 14 height 12
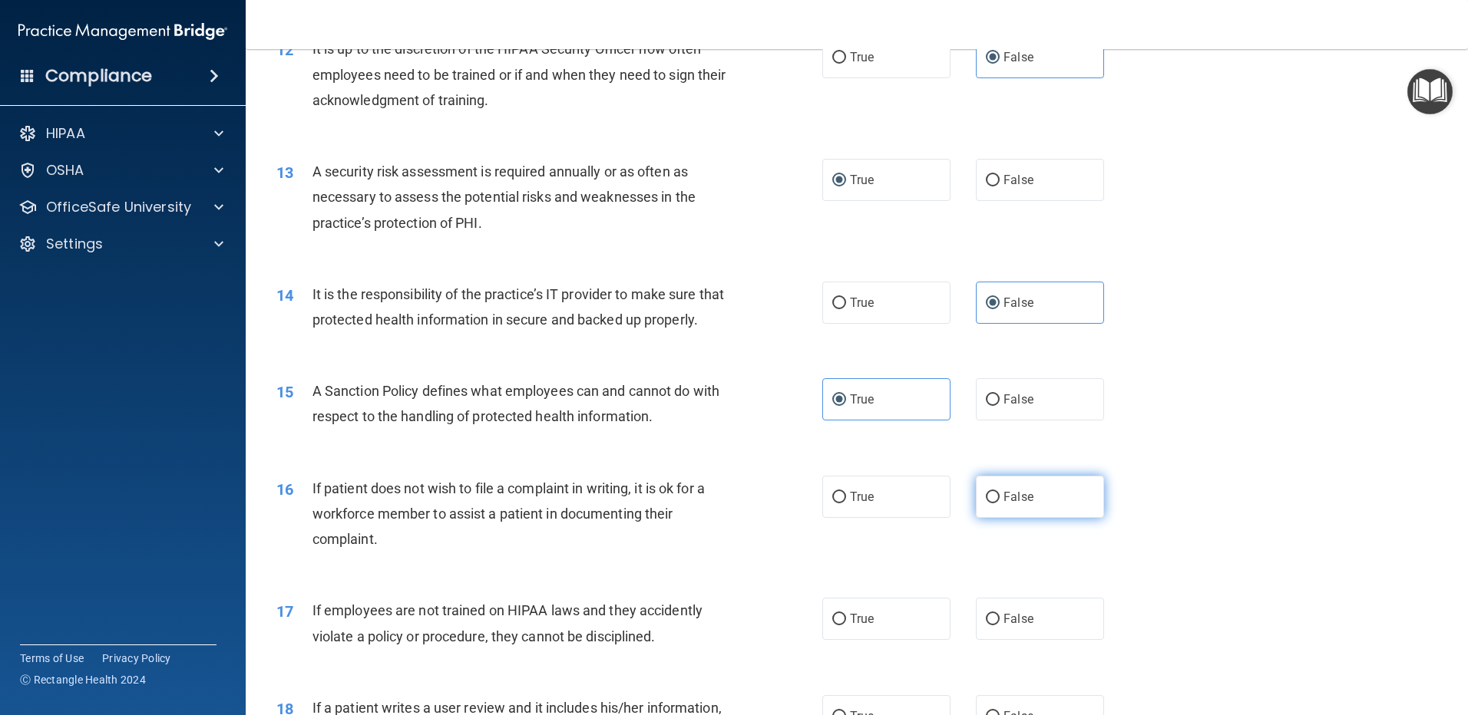
radio input "true"
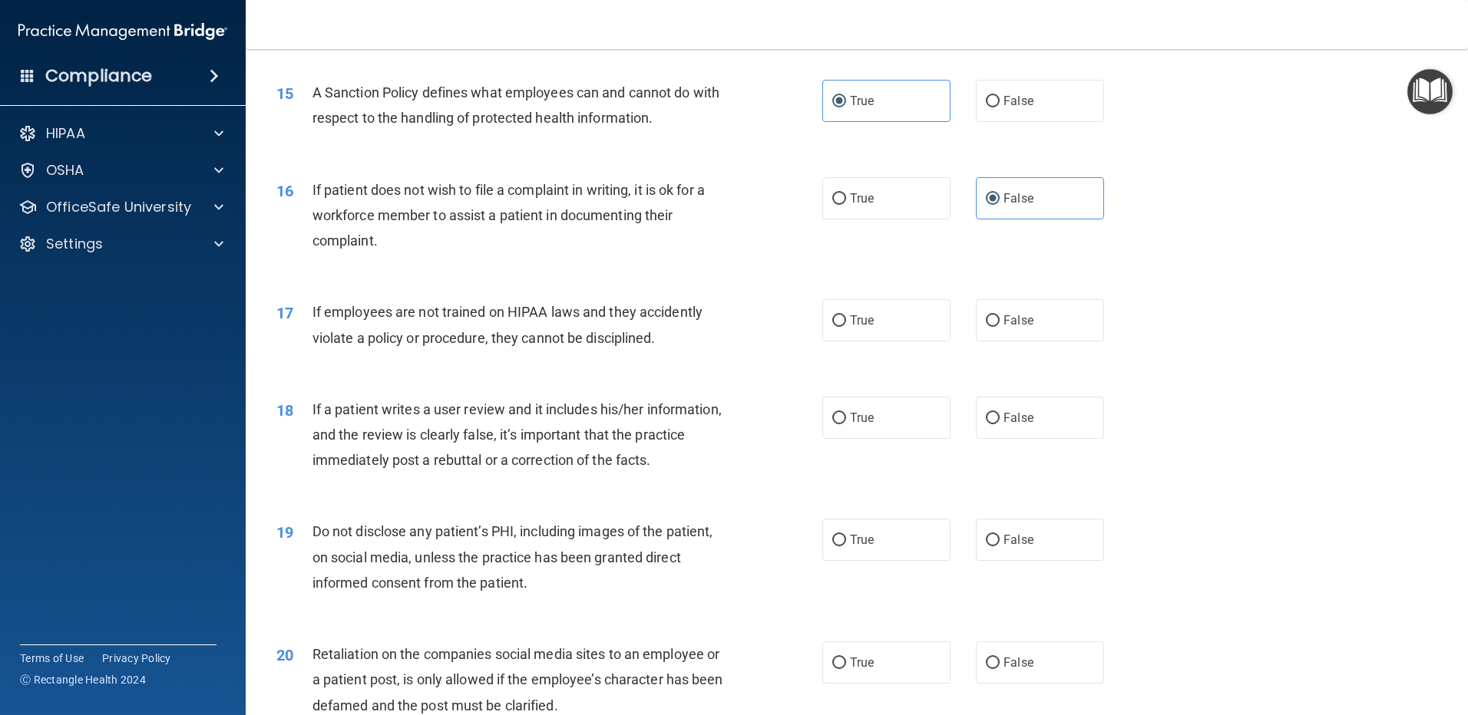
scroll to position [1842, 0]
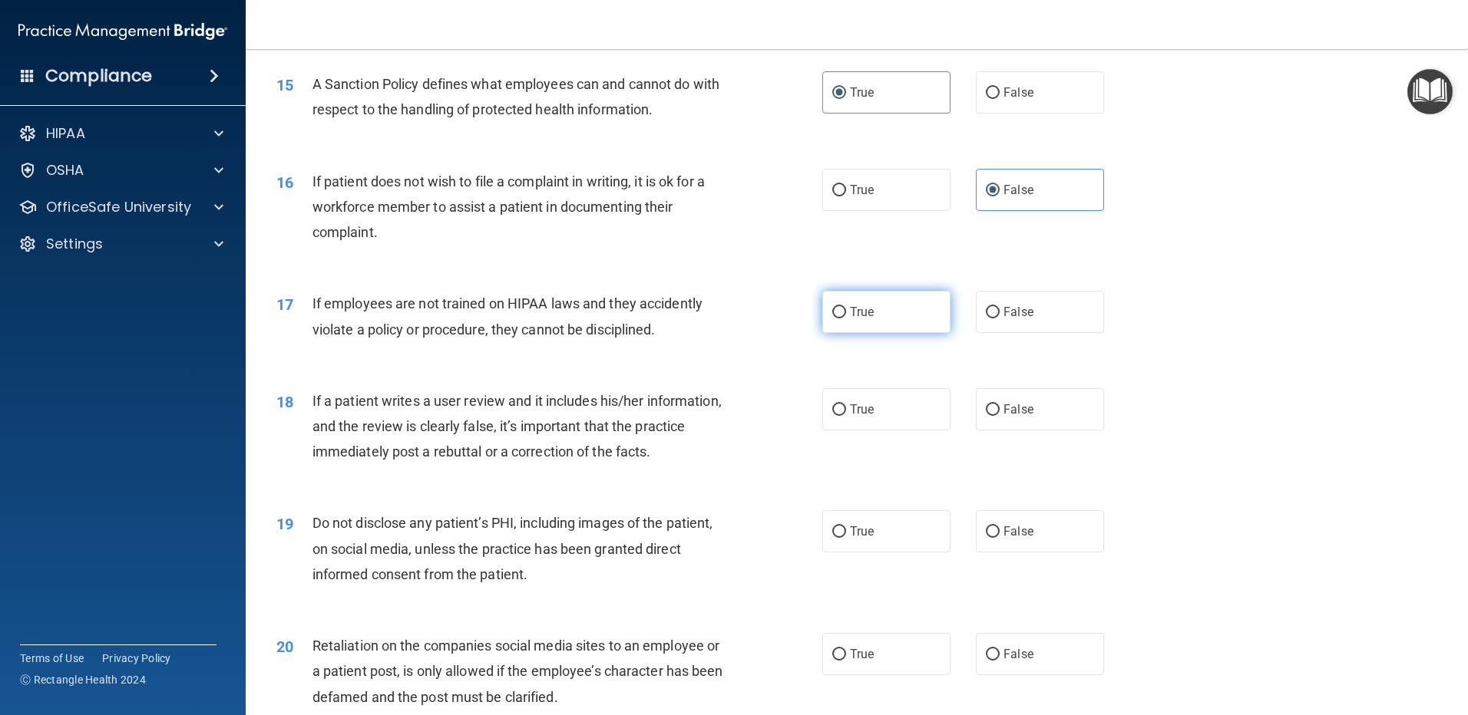
click at [857, 319] on span "True" at bounding box center [862, 312] width 24 height 15
click at [846, 319] on input "True" at bounding box center [839, 313] width 14 height 12
radio input "true"
click at [1019, 417] on span "False" at bounding box center [1018, 409] width 30 height 15
click at [999, 416] on input "False" at bounding box center [993, 411] width 14 height 12
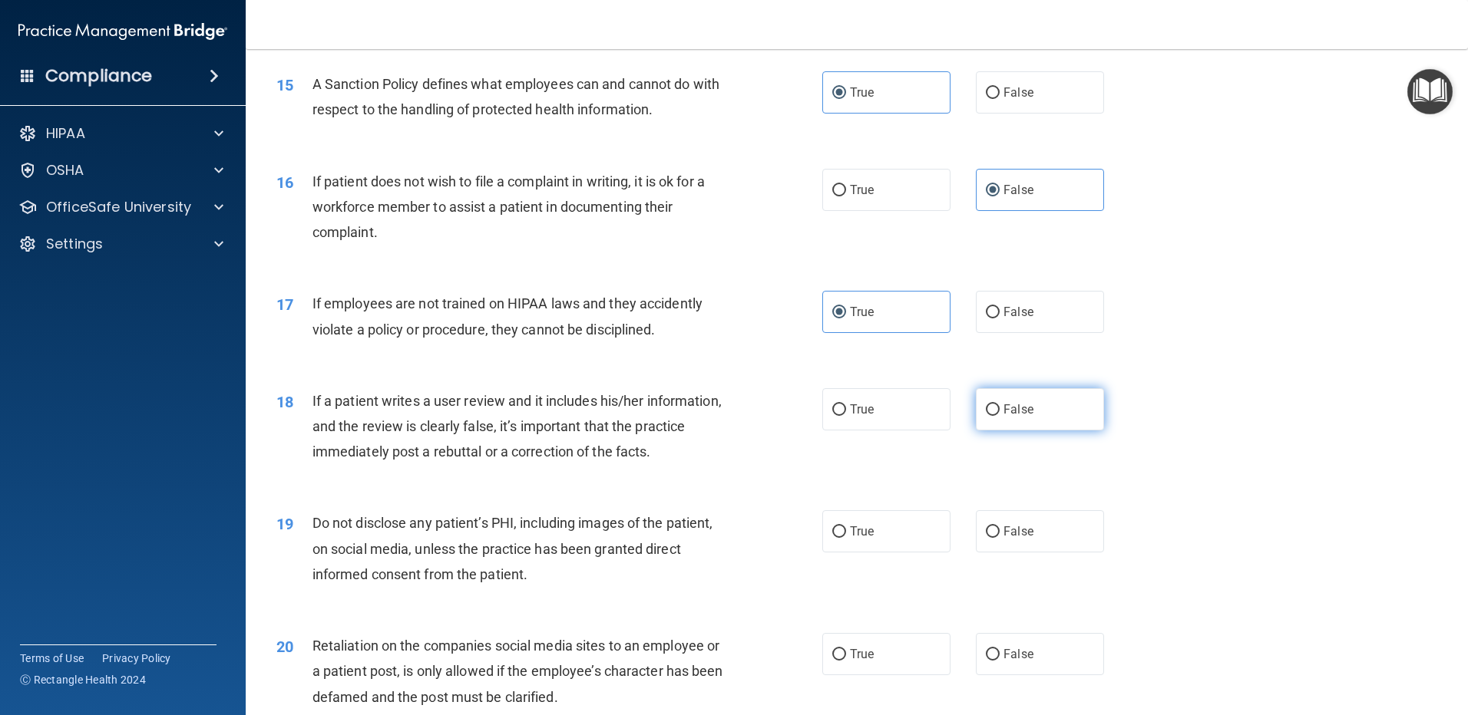
radio input "true"
click at [866, 547] on label "True" at bounding box center [886, 531] width 128 height 42
click at [846, 538] on input "True" at bounding box center [839, 533] width 14 height 12
radio input "true"
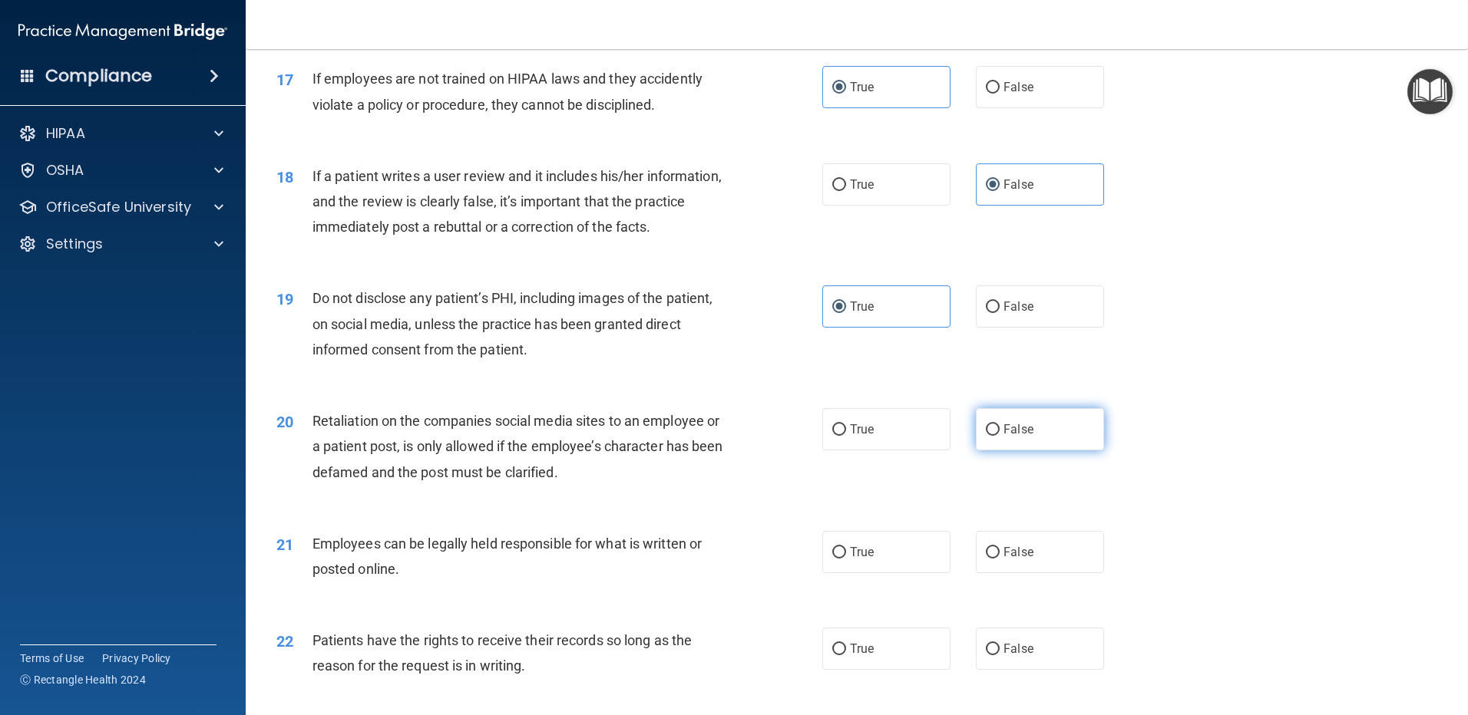
scroll to position [2073, 0]
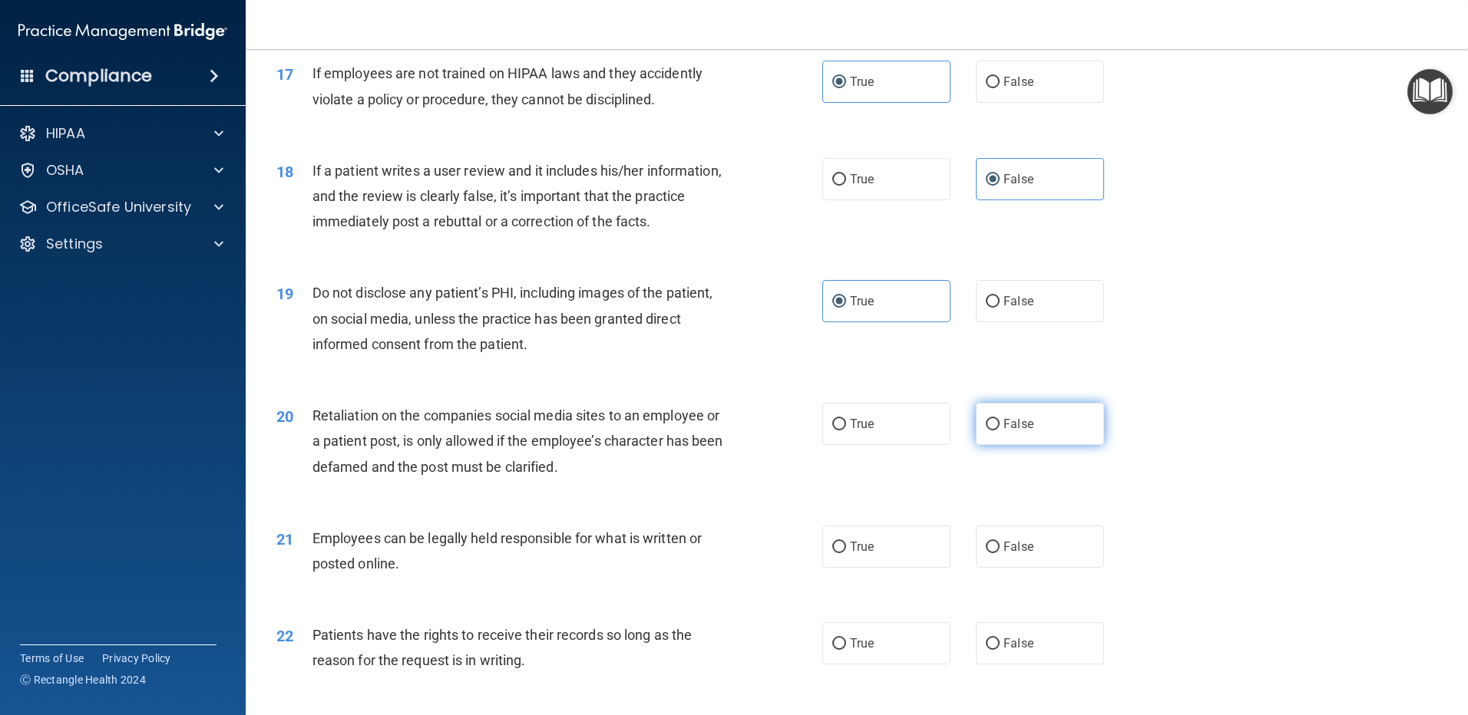
click at [1003, 431] on span "False" at bounding box center [1018, 424] width 30 height 15
click at [999, 431] on input "False" at bounding box center [993, 425] width 14 height 12
radio input "true"
click at [860, 554] on span "True" at bounding box center [862, 547] width 24 height 15
click at [846, 553] on input "True" at bounding box center [839, 548] width 14 height 12
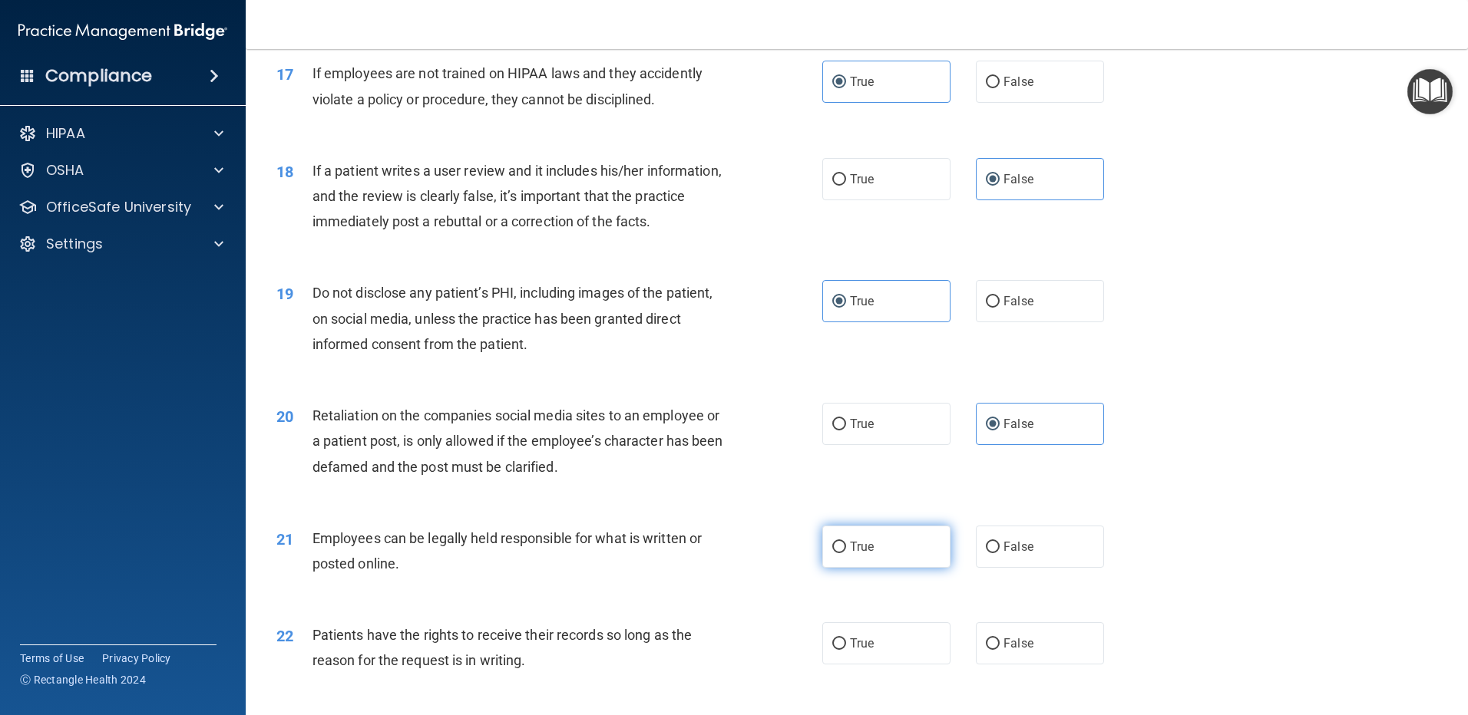
radio input "true"
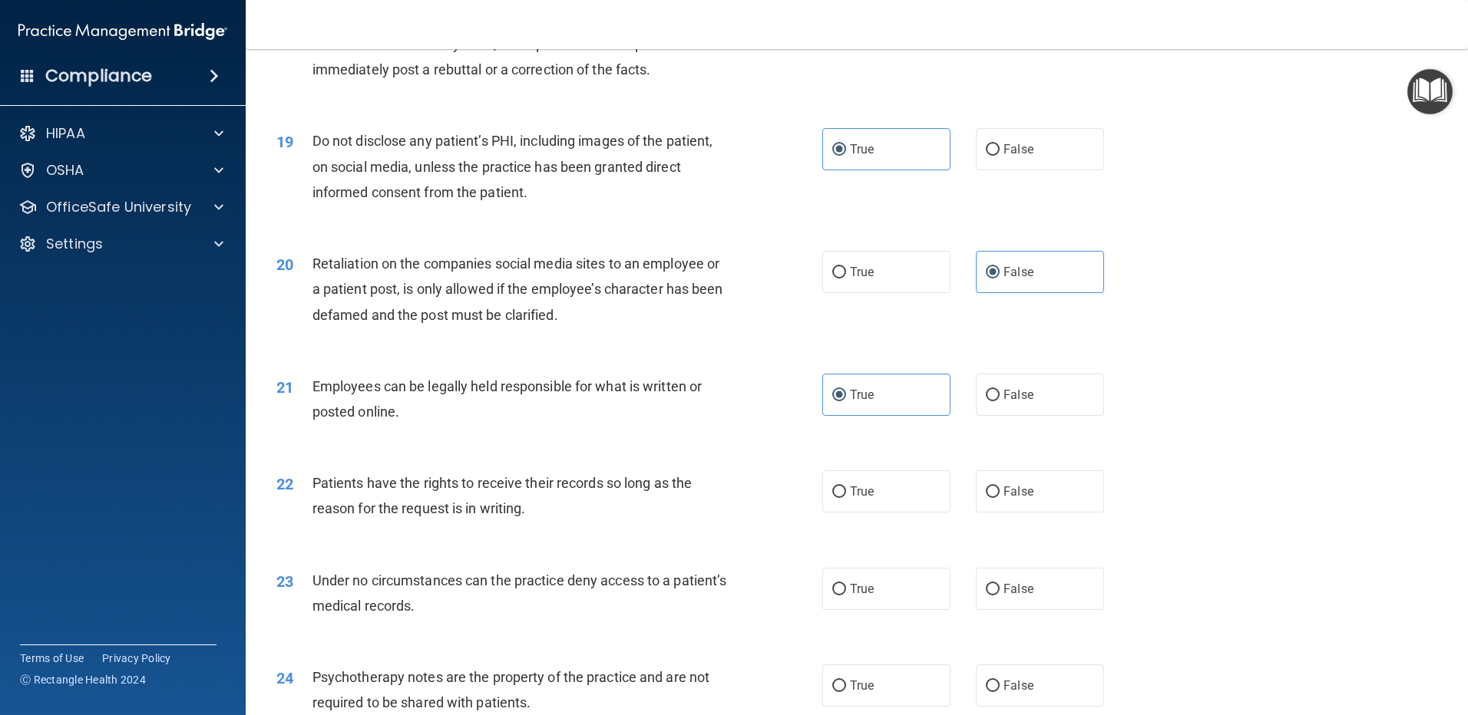
scroll to position [2226, 0]
click at [1003, 497] on span "False" at bounding box center [1018, 490] width 30 height 15
click at [999, 497] on input "False" at bounding box center [993, 491] width 14 height 12
radio input "true"
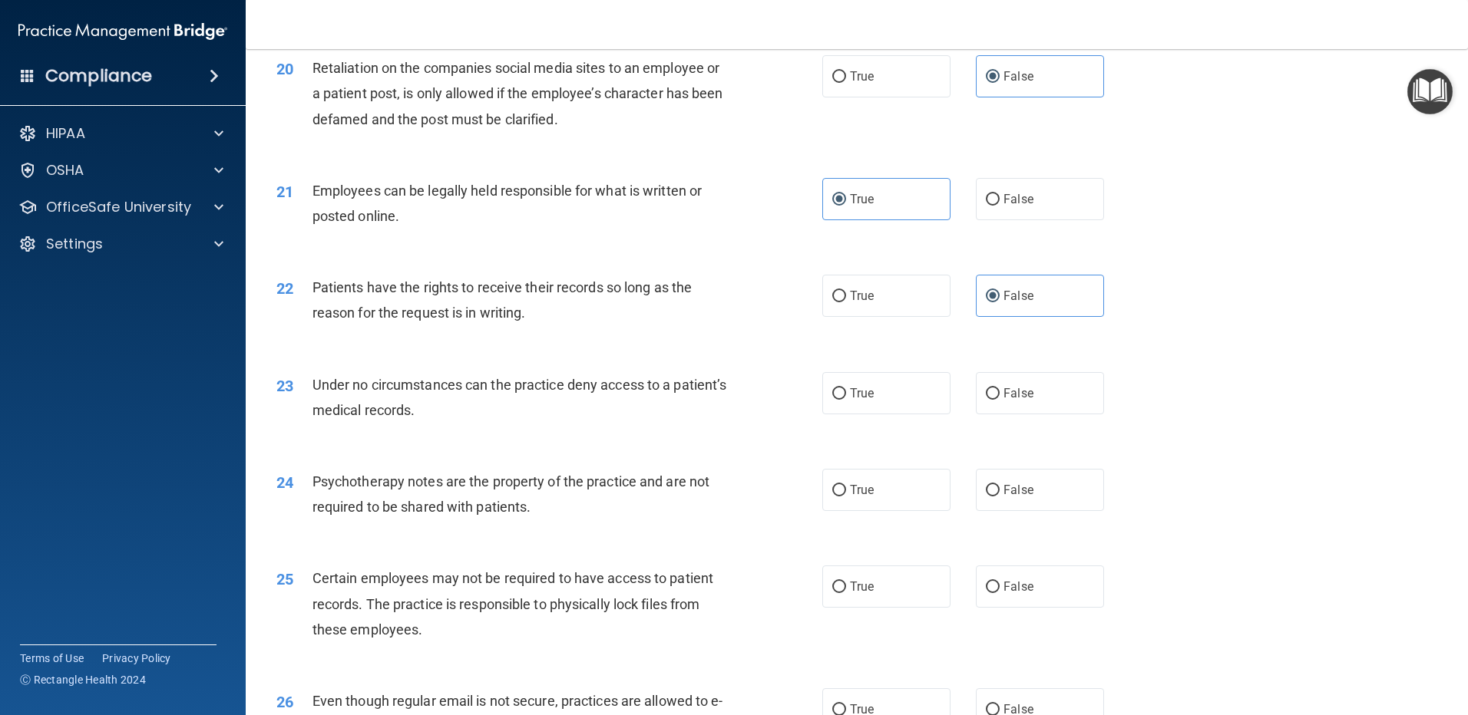
scroll to position [2533, 0]
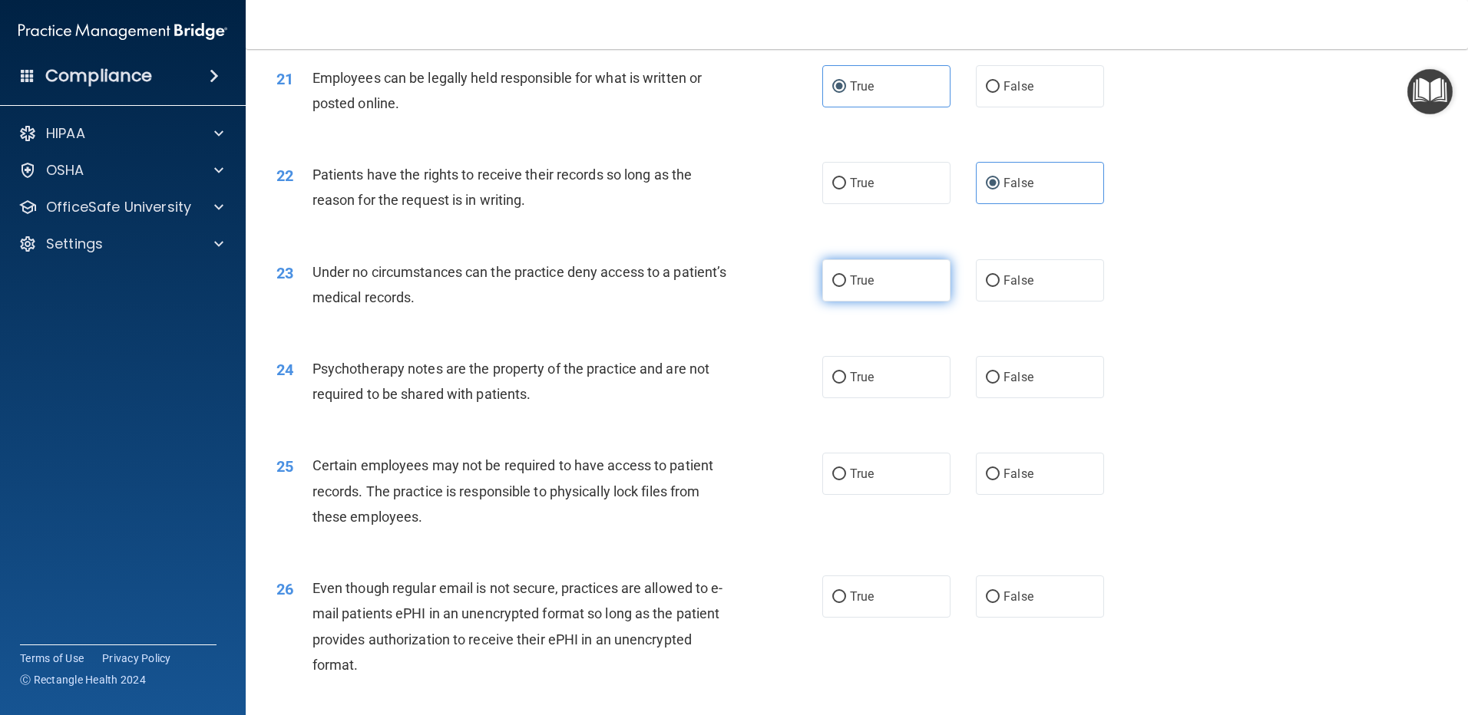
click at [857, 288] on span "True" at bounding box center [862, 280] width 24 height 15
click at [846, 287] on input "True" at bounding box center [839, 282] width 14 height 12
radio input "true"
click at [1009, 385] on span "False" at bounding box center [1018, 377] width 30 height 15
click at [999, 384] on input "False" at bounding box center [993, 378] width 14 height 12
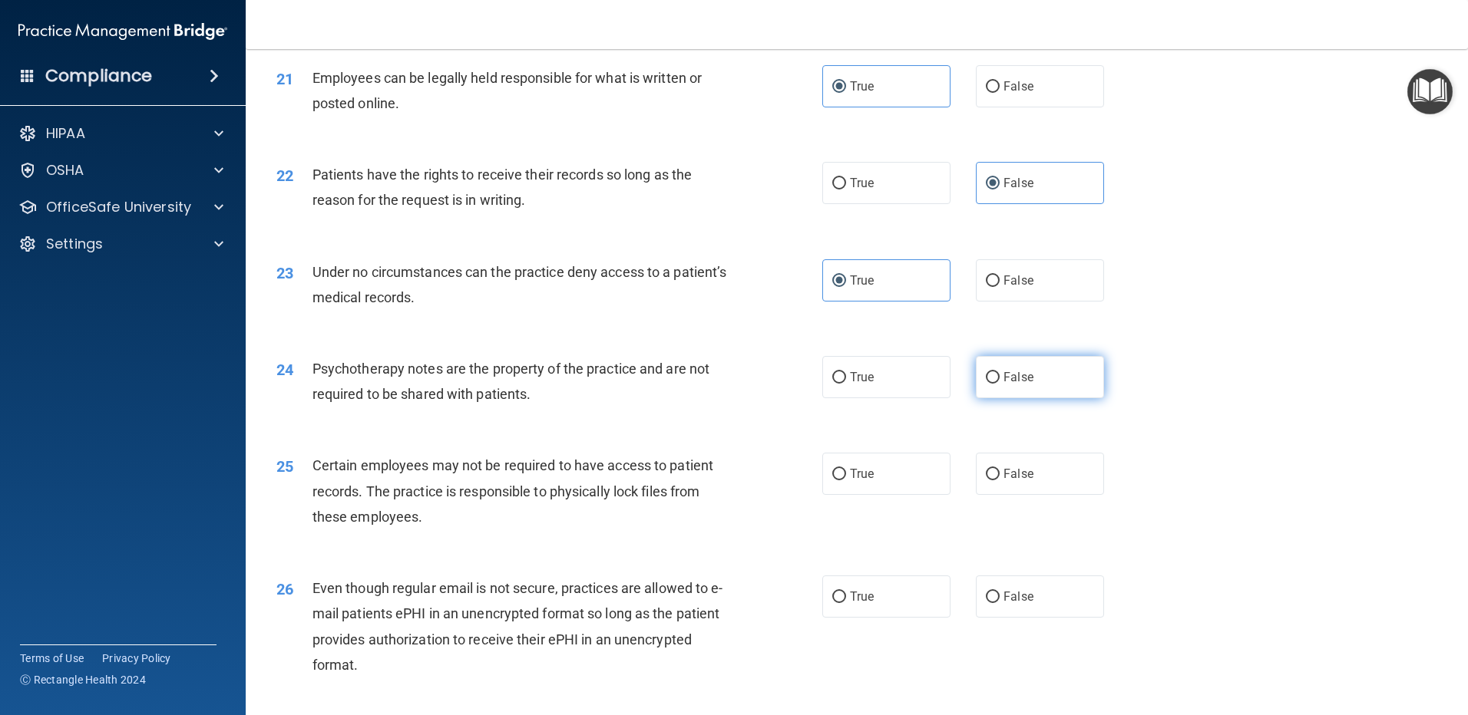
radio input "true"
click at [857, 481] on span "True" at bounding box center [862, 474] width 24 height 15
click at [846, 481] on input "True" at bounding box center [839, 475] width 14 height 12
radio input "true"
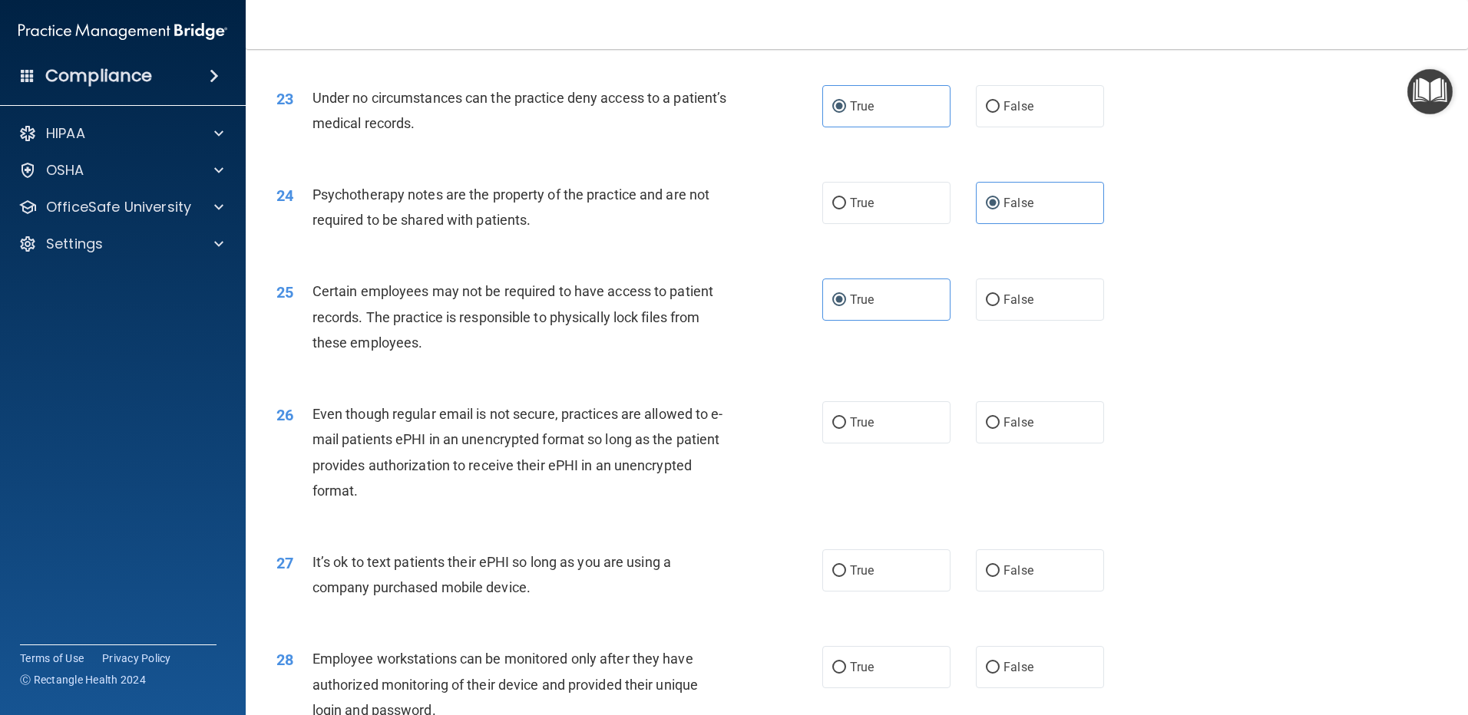
scroll to position [2763, 0]
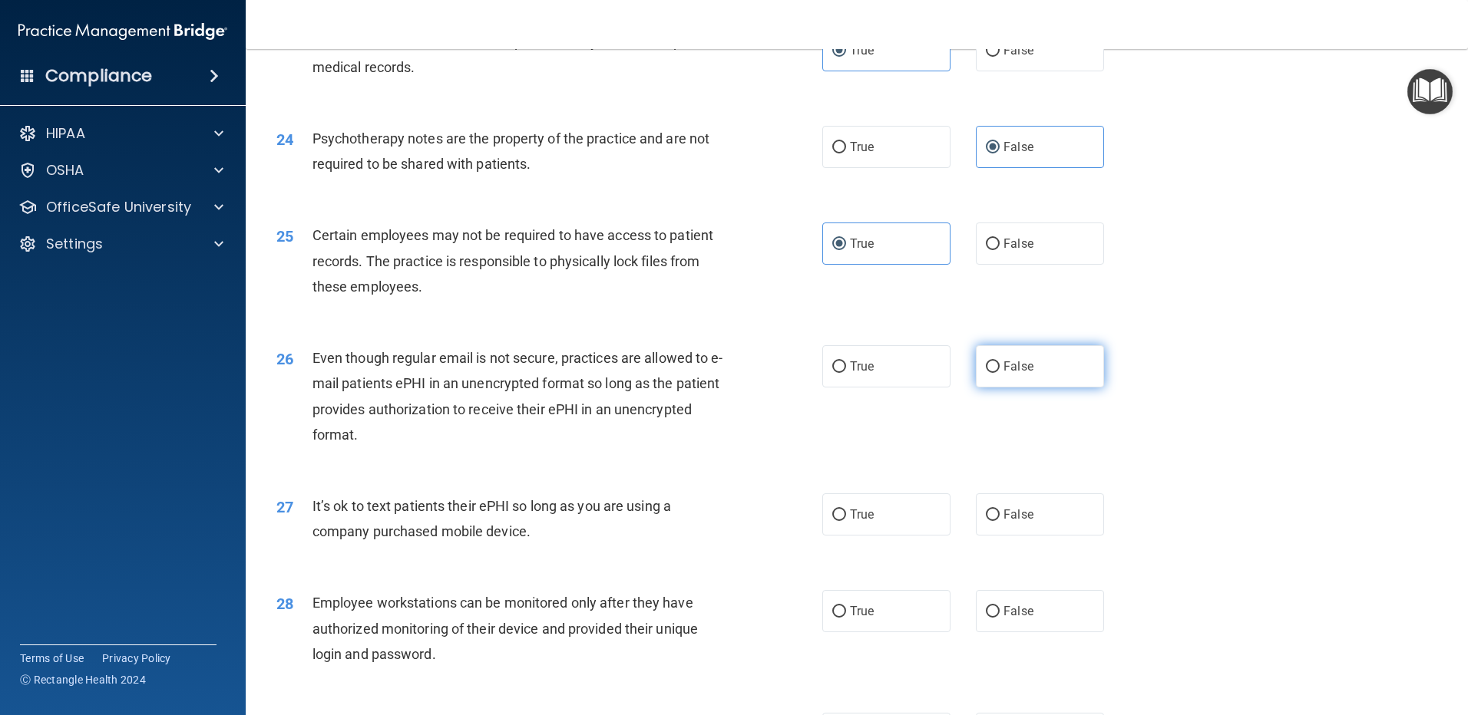
click at [995, 388] on label "False" at bounding box center [1040, 366] width 128 height 42
click at [995, 373] on input "False" at bounding box center [993, 368] width 14 height 12
radio input "true"
click at [868, 522] on span "True" at bounding box center [862, 514] width 24 height 15
click at [846, 521] on input "True" at bounding box center [839, 516] width 14 height 12
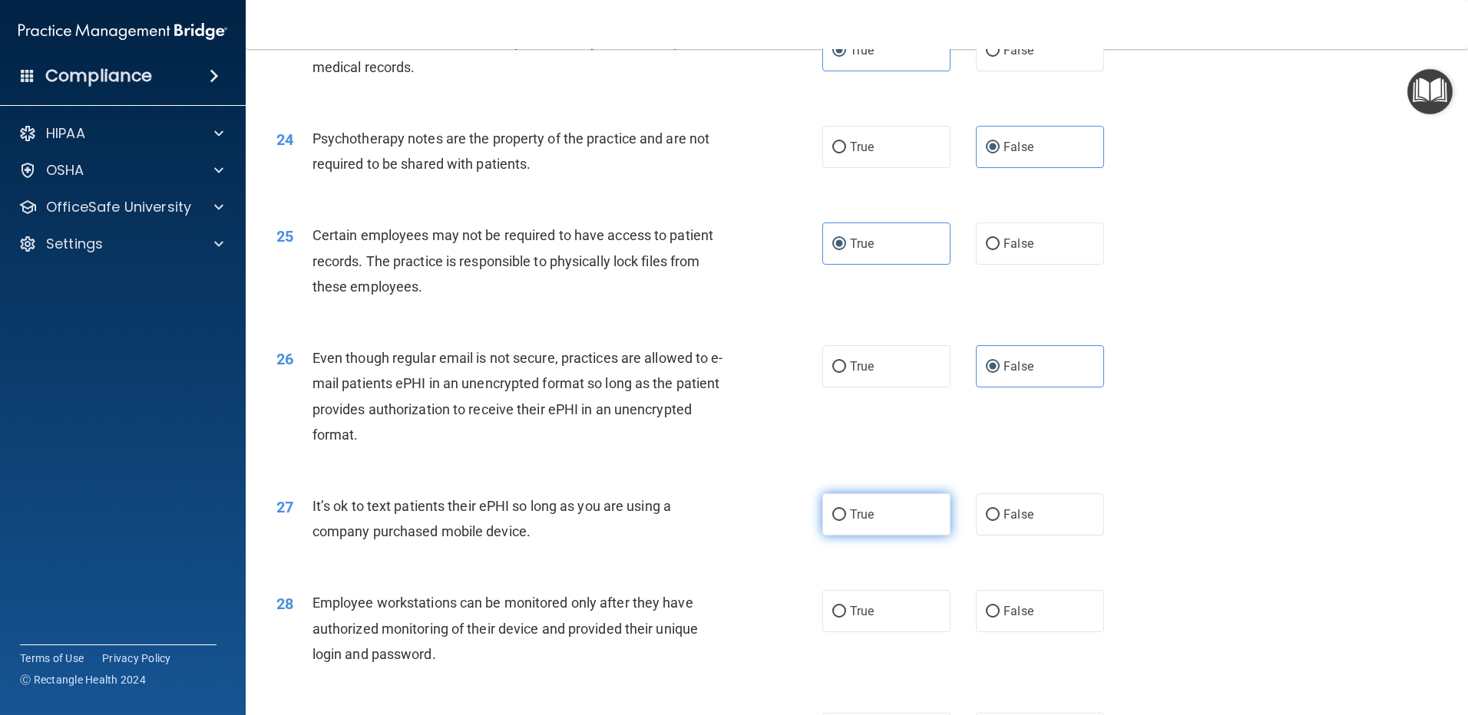
radio input "true"
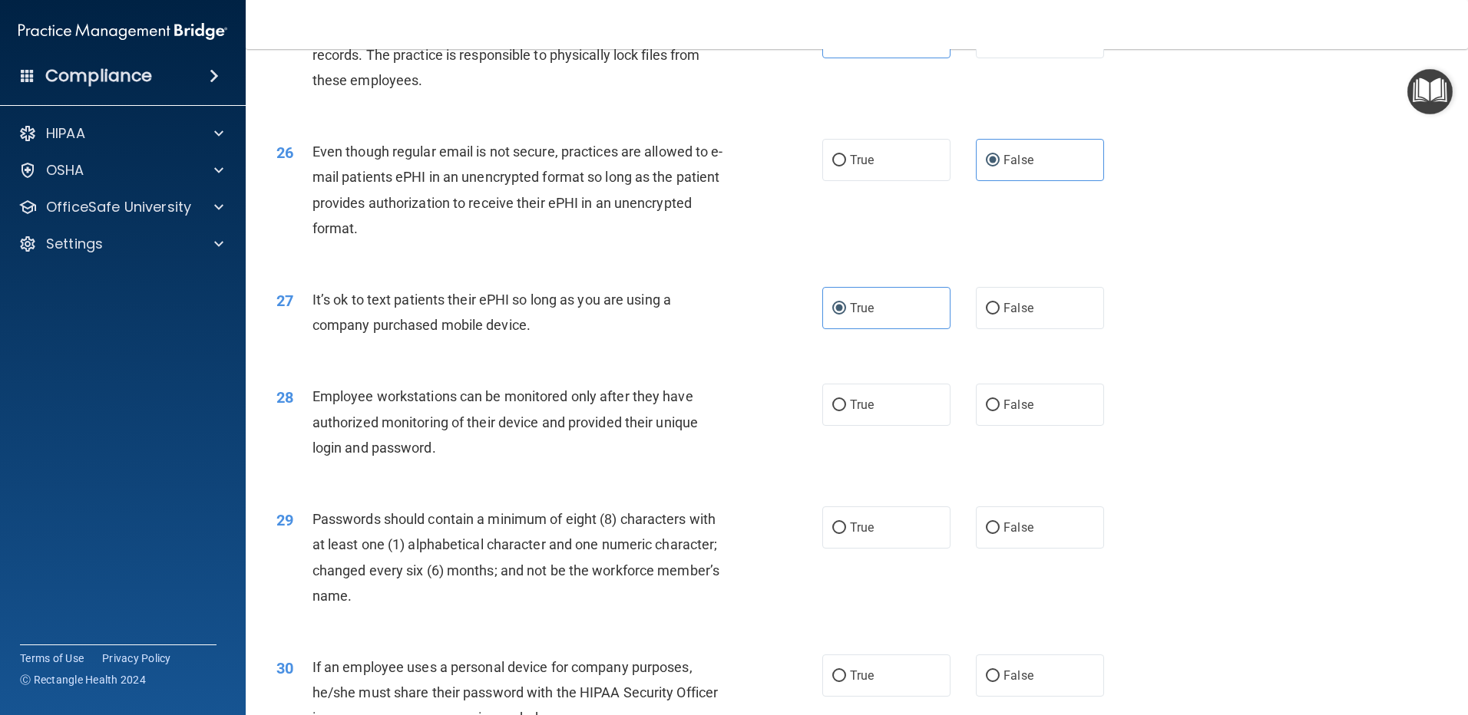
scroll to position [2994, 0]
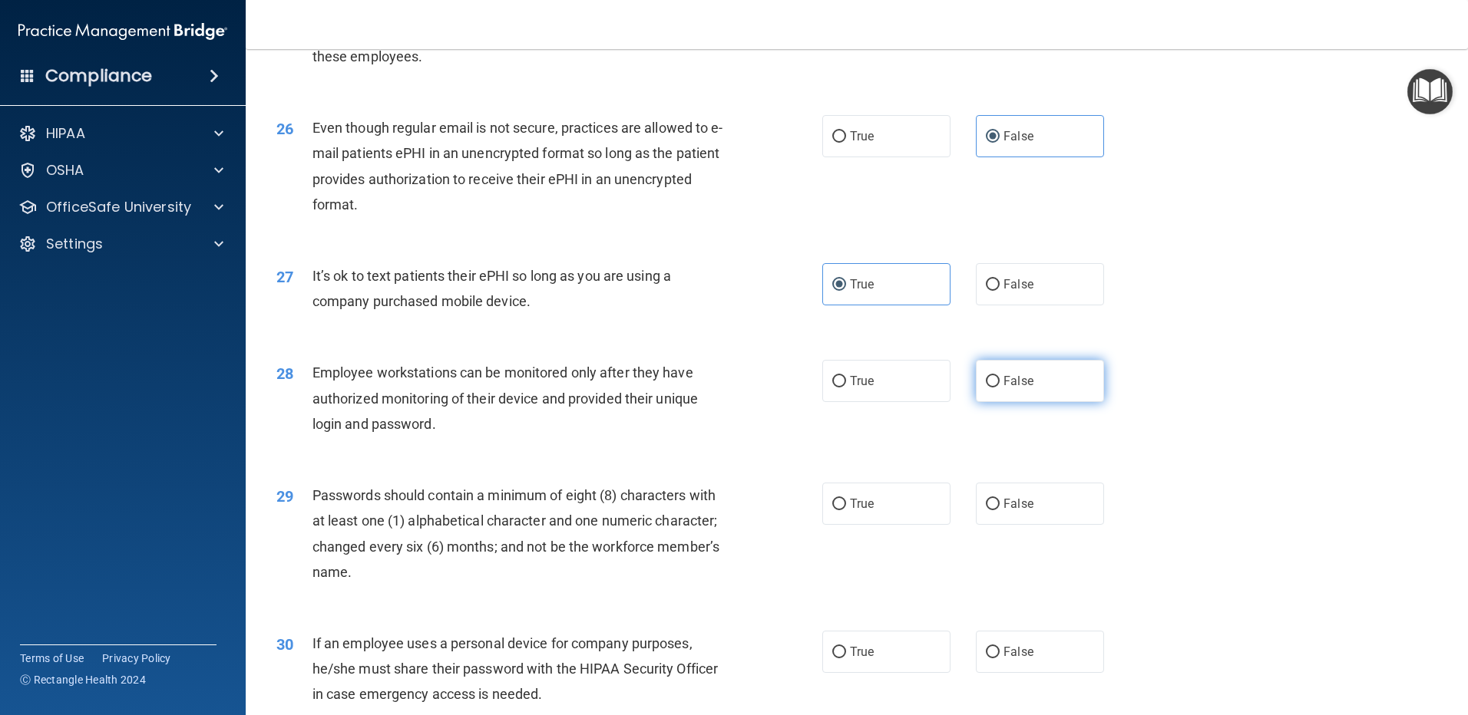
click at [1009, 388] on span "False" at bounding box center [1018, 381] width 30 height 15
click at [999, 388] on input "False" at bounding box center [993, 382] width 14 height 12
radio input "true"
click at [860, 511] on span "True" at bounding box center [862, 504] width 24 height 15
click at [846, 510] on input "True" at bounding box center [839, 505] width 14 height 12
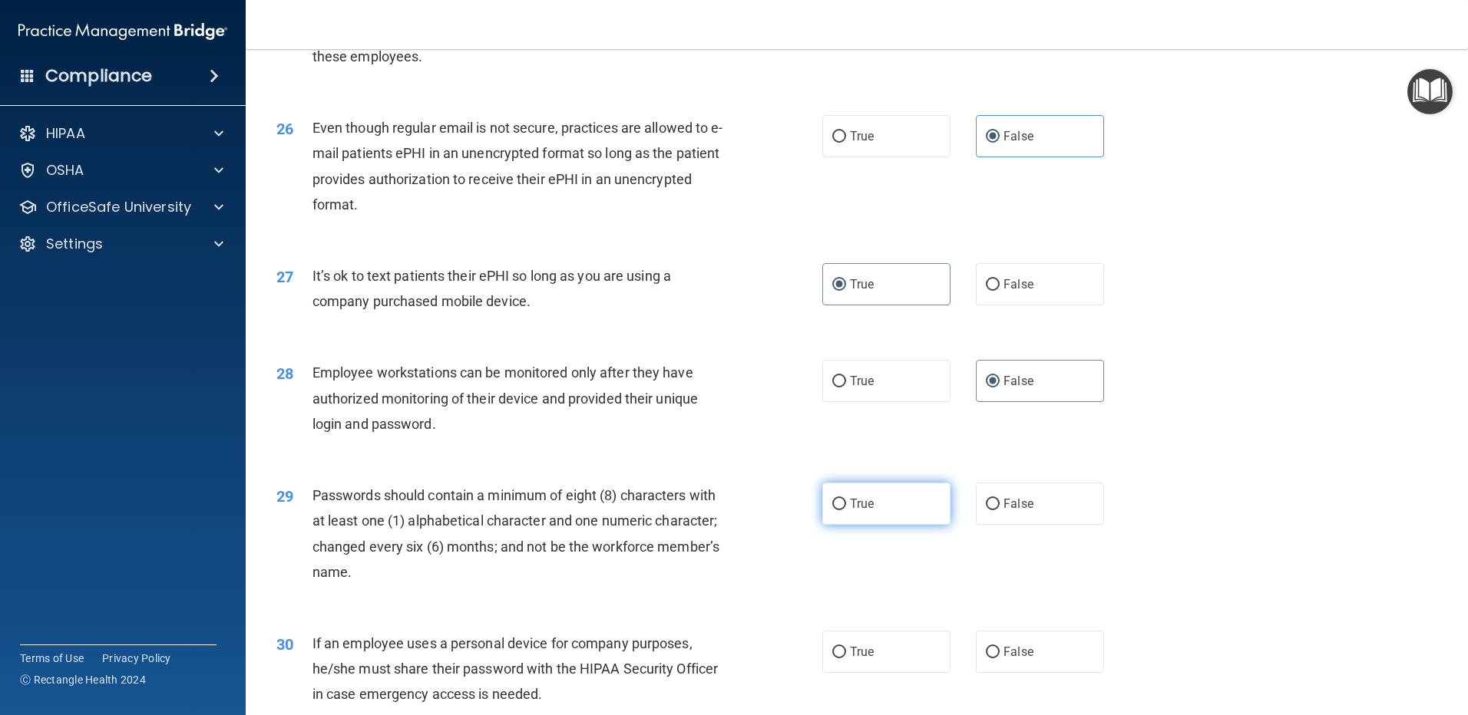
radio input "true"
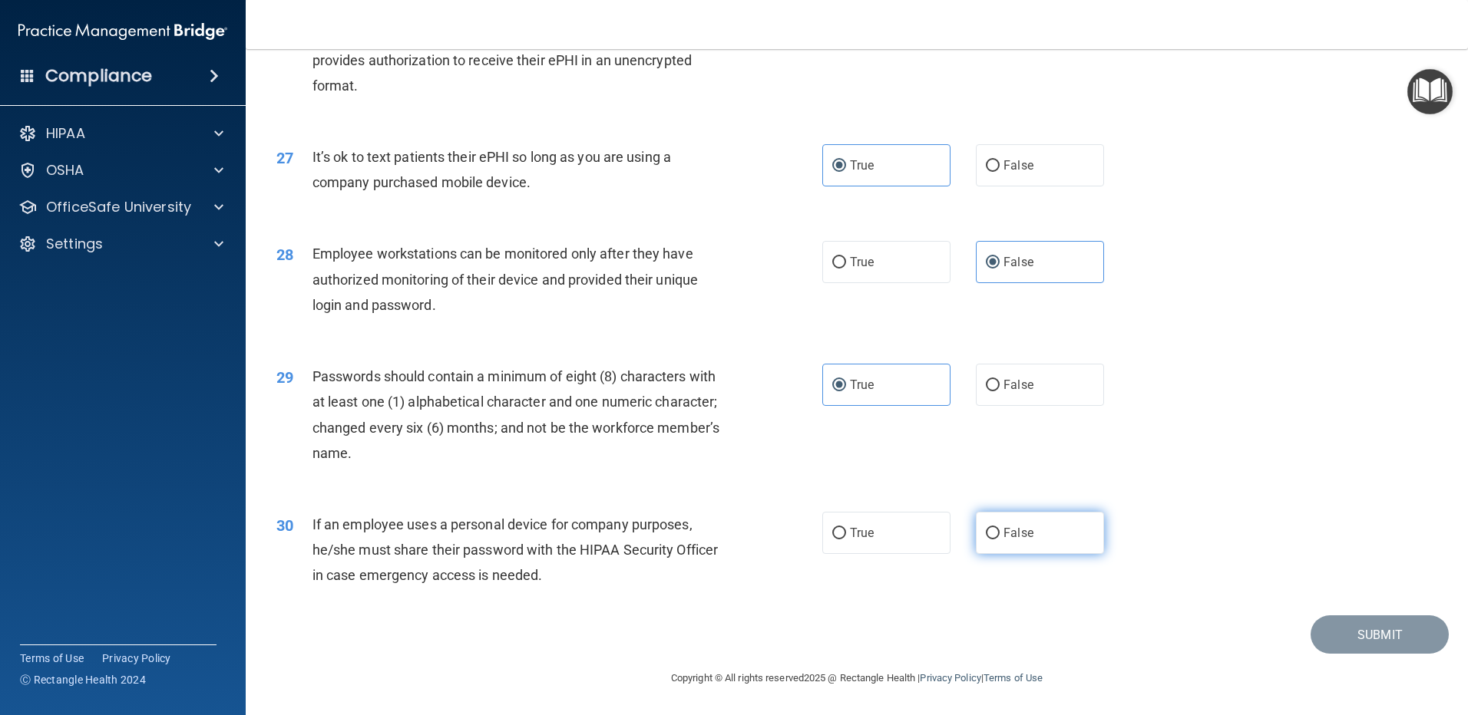
scroll to position [3138, 0]
click at [1010, 533] on span "False" at bounding box center [1018, 533] width 30 height 15
click at [999, 533] on input "False" at bounding box center [993, 534] width 14 height 12
radio input "true"
click at [1363, 636] on button "Submit" at bounding box center [1379, 635] width 138 height 39
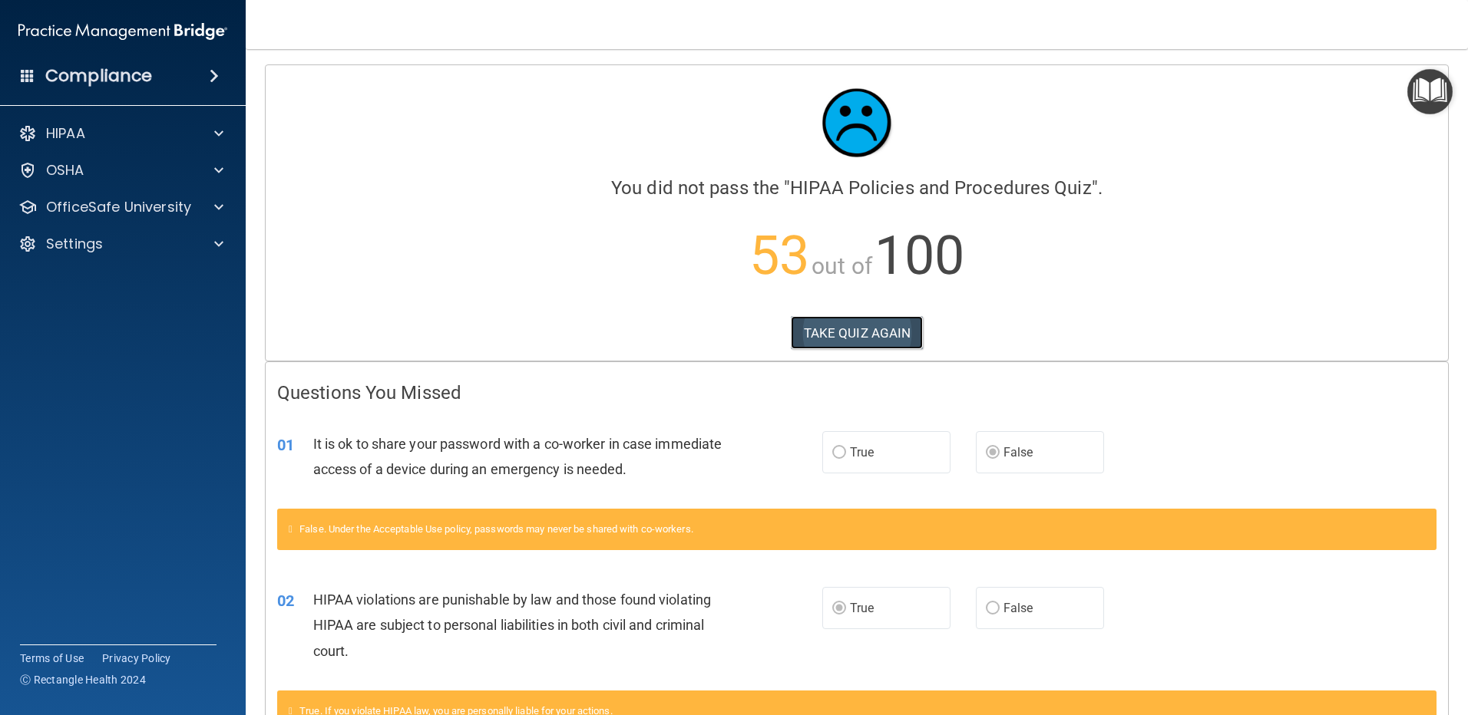
click at [854, 329] on button "TAKE QUIZ AGAIN" at bounding box center [857, 333] width 133 height 34
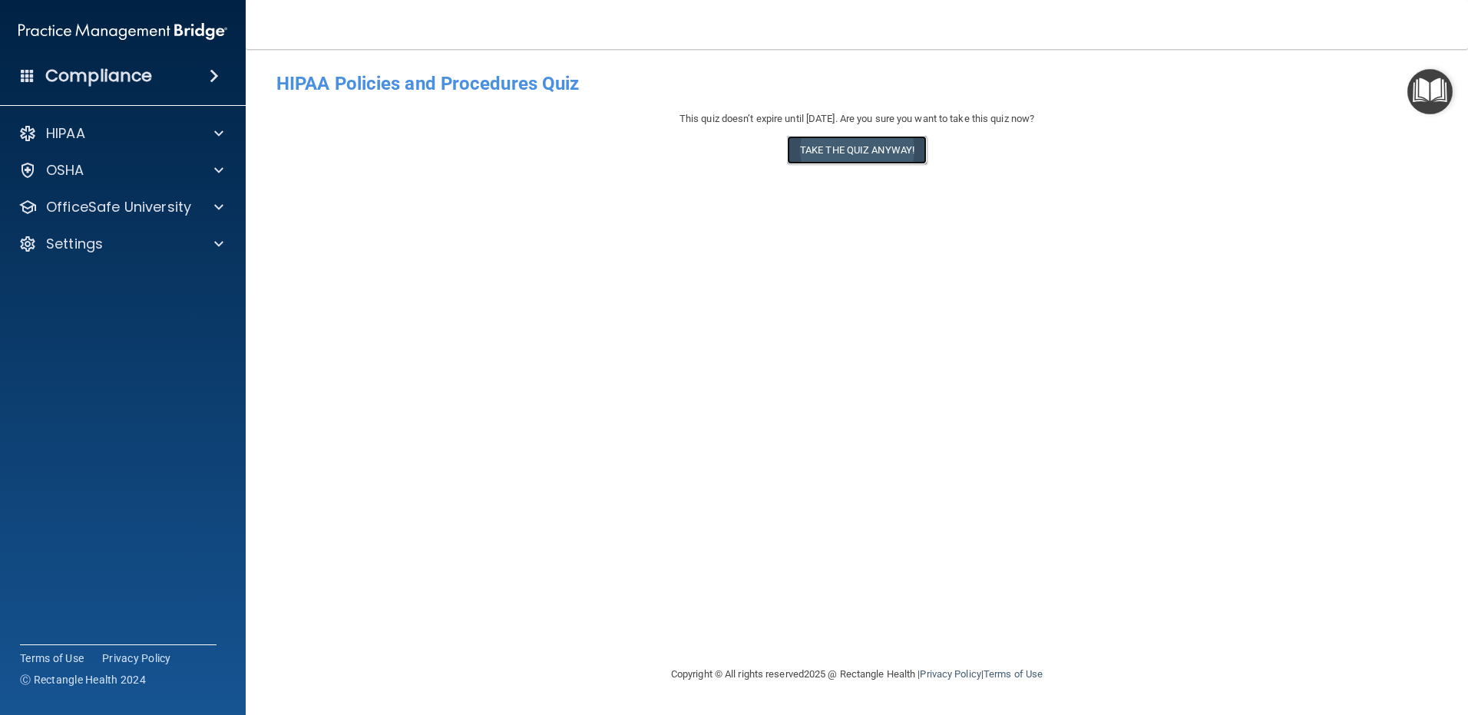
click at [865, 147] on button "Take the quiz anyway!" at bounding box center [857, 150] width 140 height 28
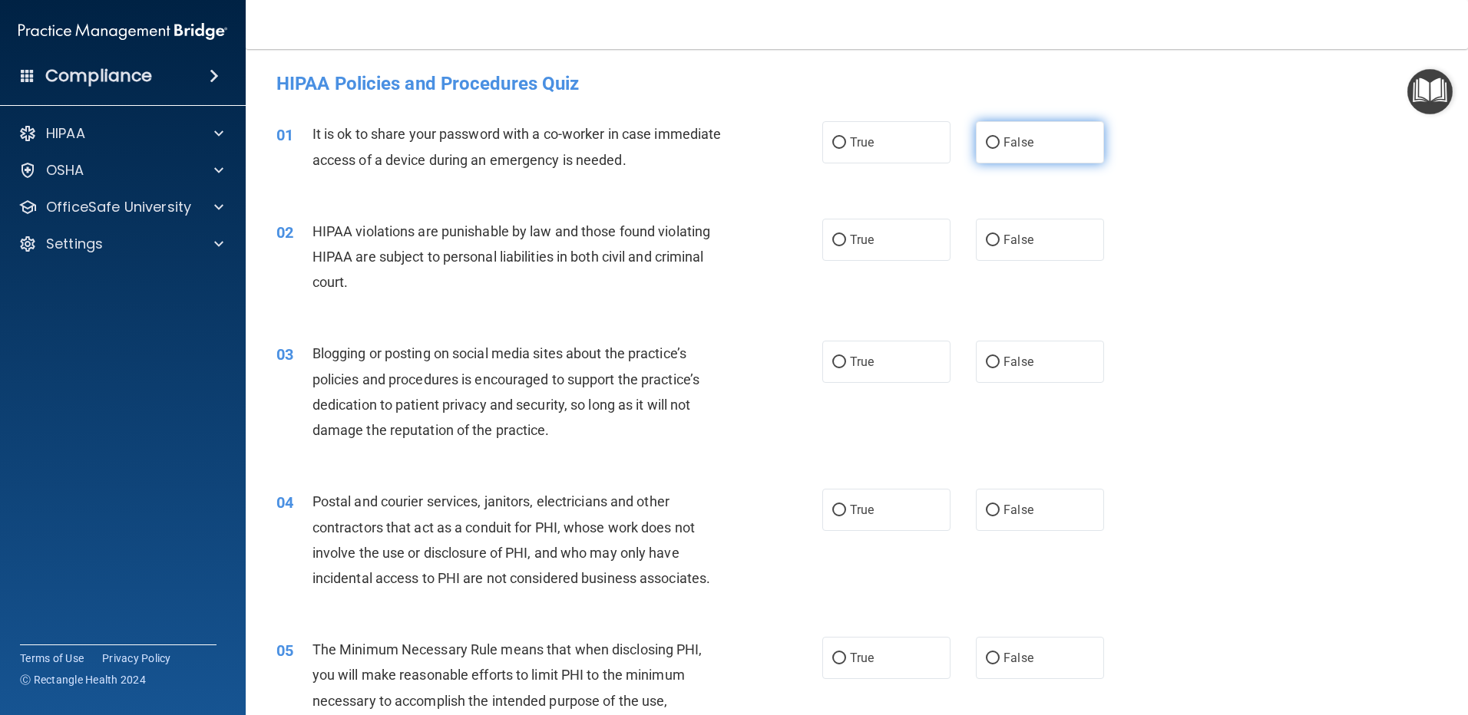
click at [986, 144] on input "False" at bounding box center [993, 143] width 14 height 12
radio input "true"
click at [825, 239] on label "True" at bounding box center [886, 240] width 128 height 42
click at [832, 239] on input "True" at bounding box center [839, 241] width 14 height 12
radio input "true"
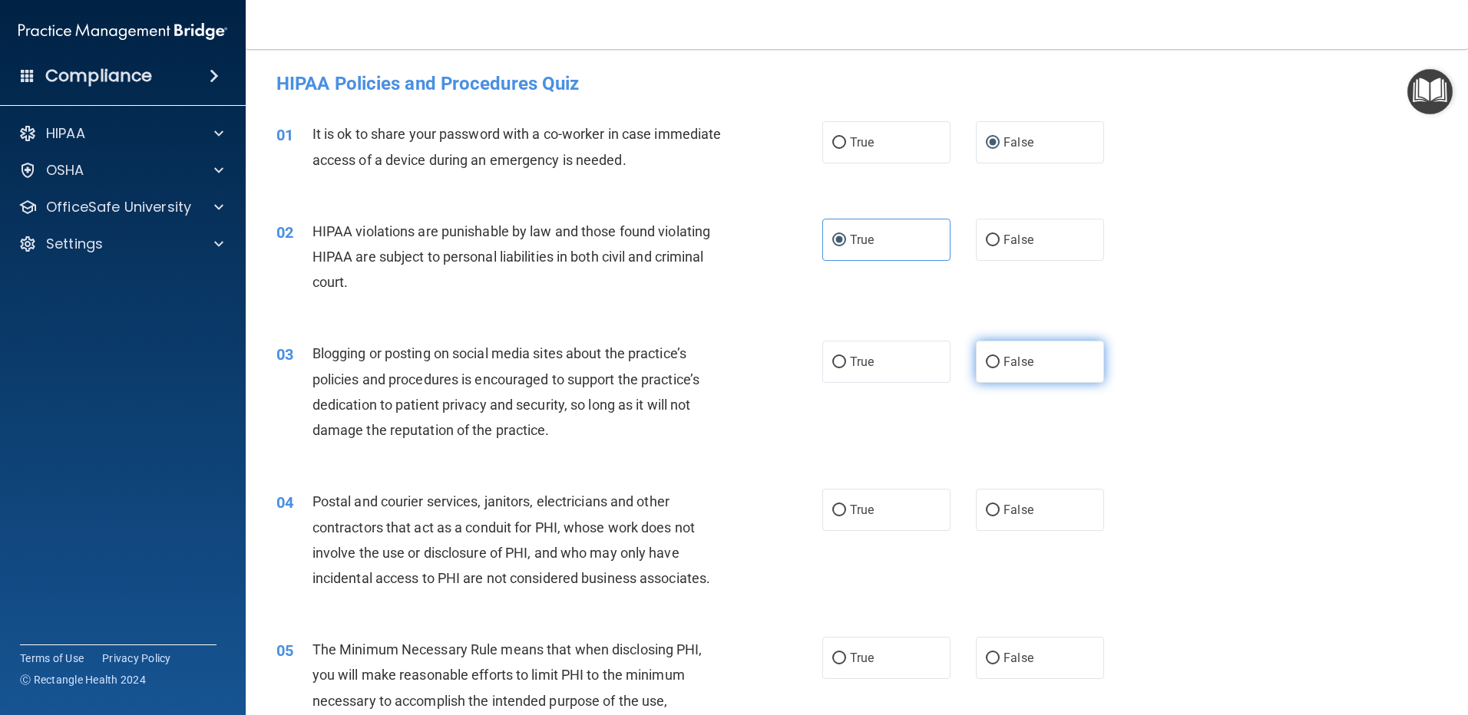
click at [996, 357] on label "False" at bounding box center [1040, 362] width 128 height 42
click at [996, 357] on input "False" at bounding box center [993, 363] width 14 height 12
radio input "true"
click at [859, 510] on span "True" at bounding box center [862, 510] width 24 height 15
click at [846, 510] on input "True" at bounding box center [839, 511] width 14 height 12
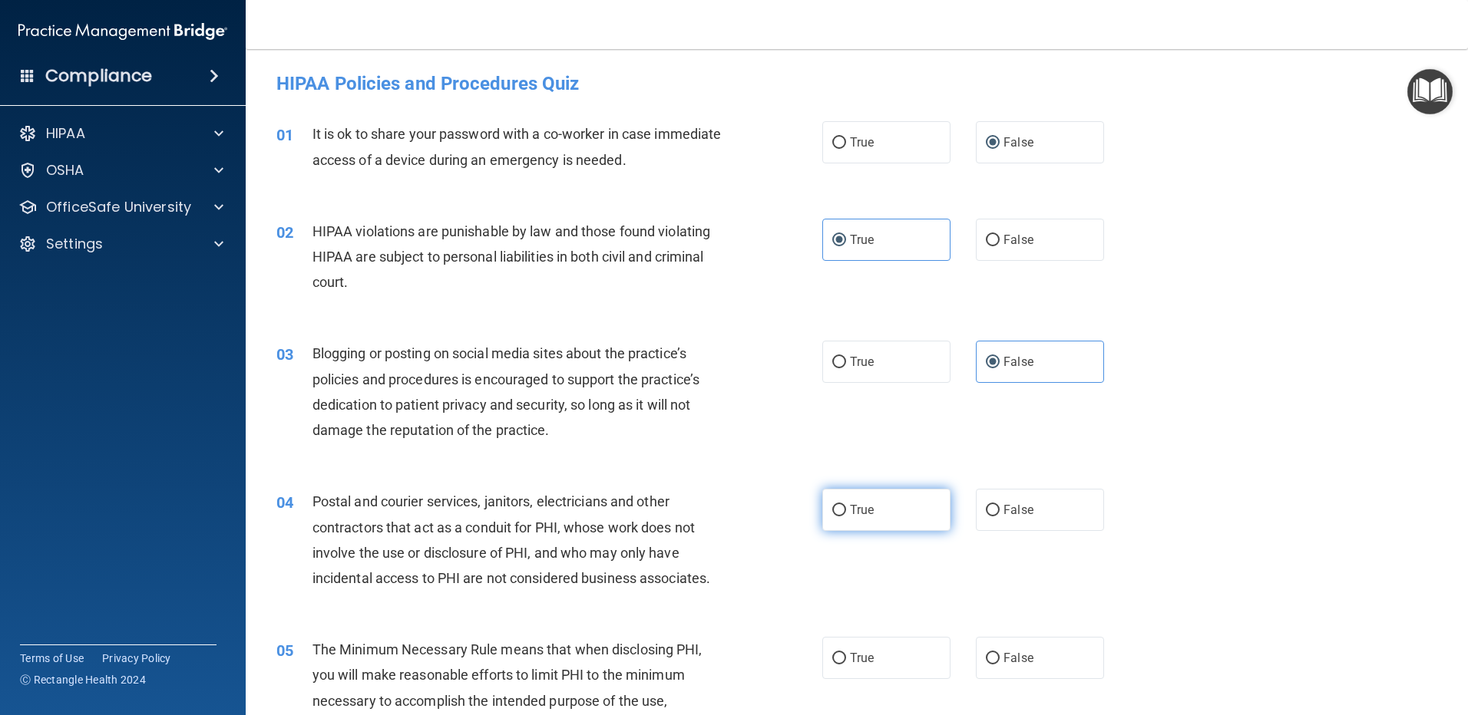
radio input "true"
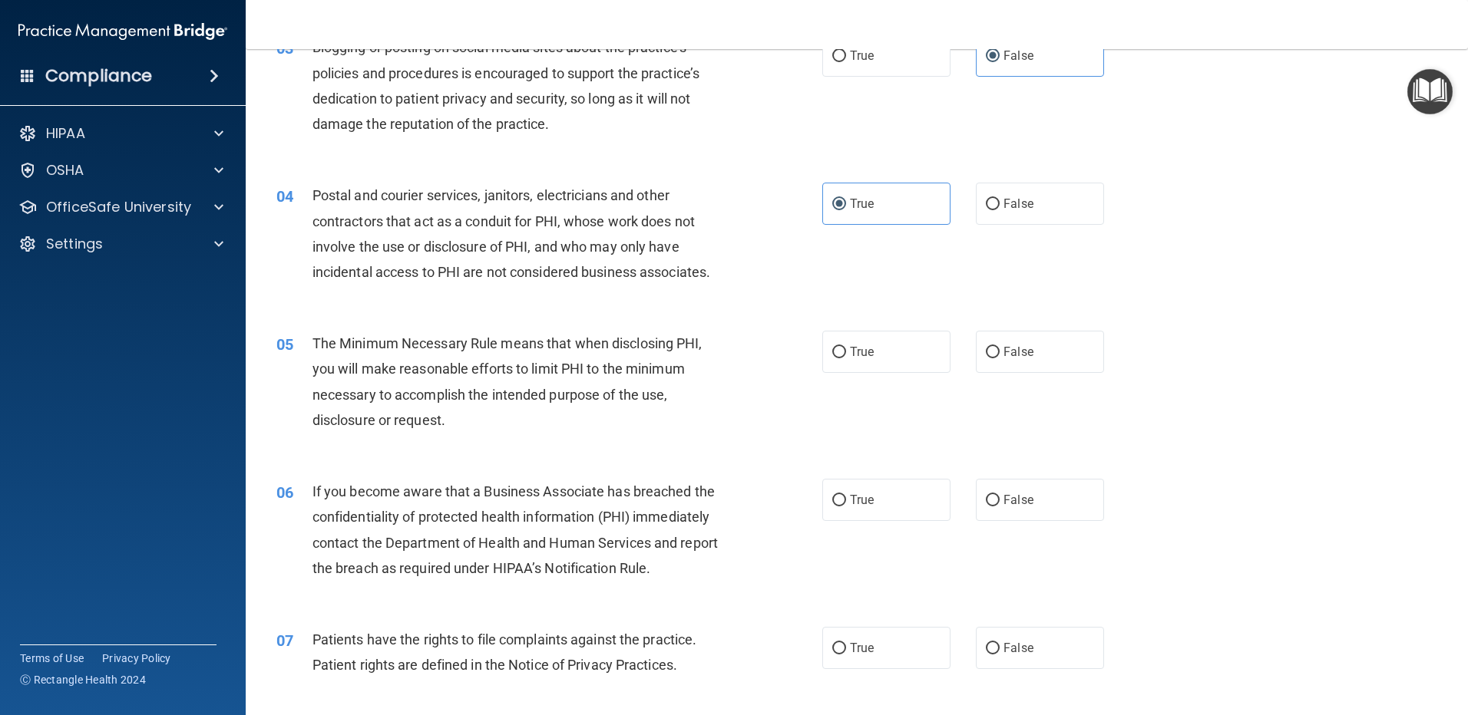
scroll to position [307, 0]
click at [850, 352] on span "True" at bounding box center [862, 351] width 24 height 15
click at [846, 352] on input "True" at bounding box center [839, 352] width 14 height 12
radio input "true"
click at [1003, 500] on span "False" at bounding box center [1018, 499] width 30 height 15
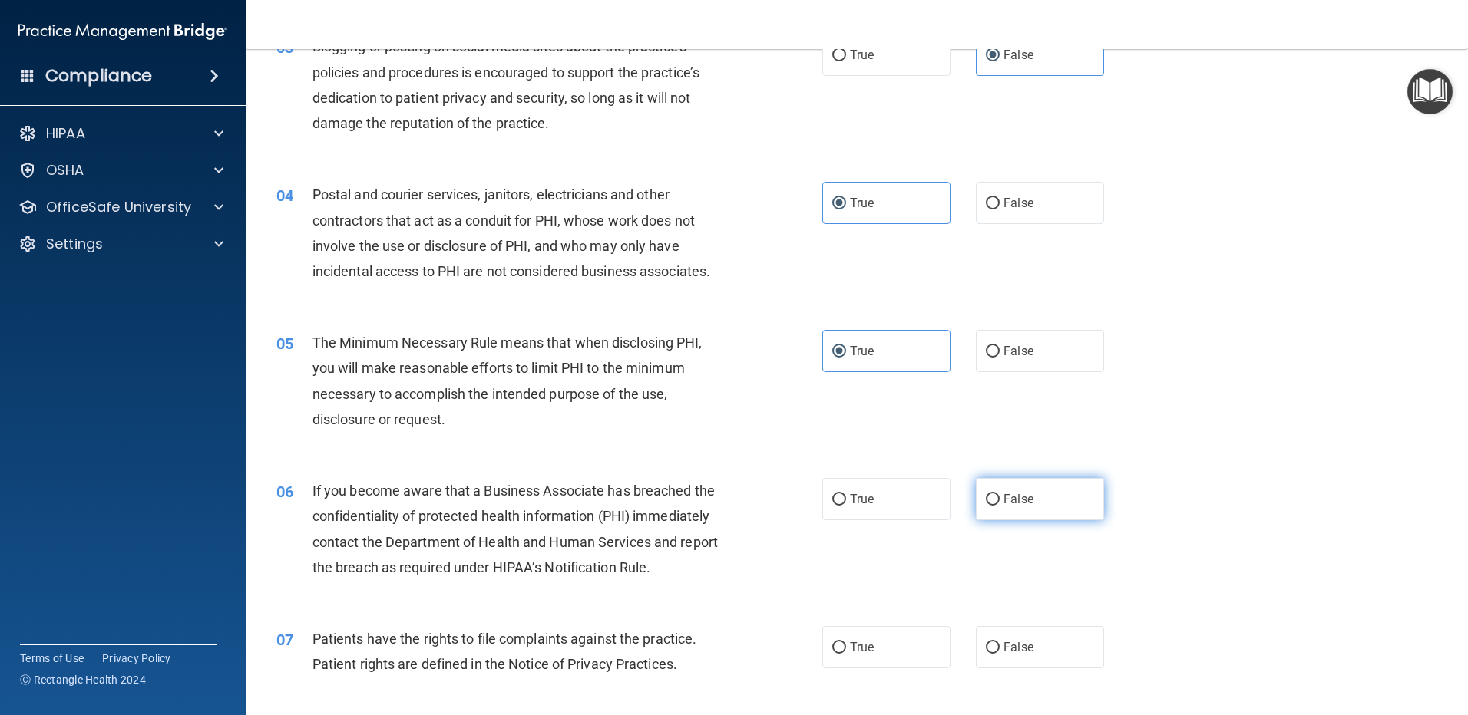
click at [997, 500] on input "False" at bounding box center [993, 500] width 14 height 12
radio input "true"
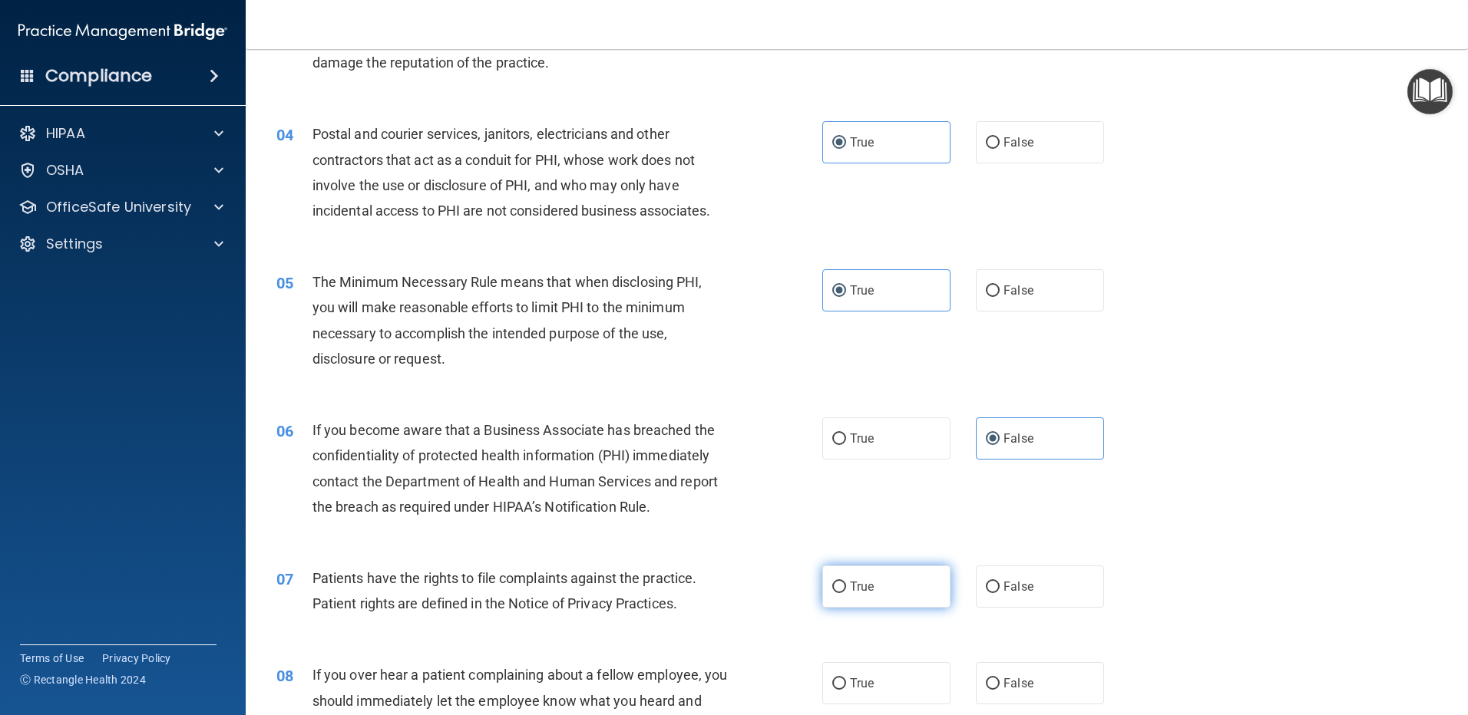
scroll to position [461, 0]
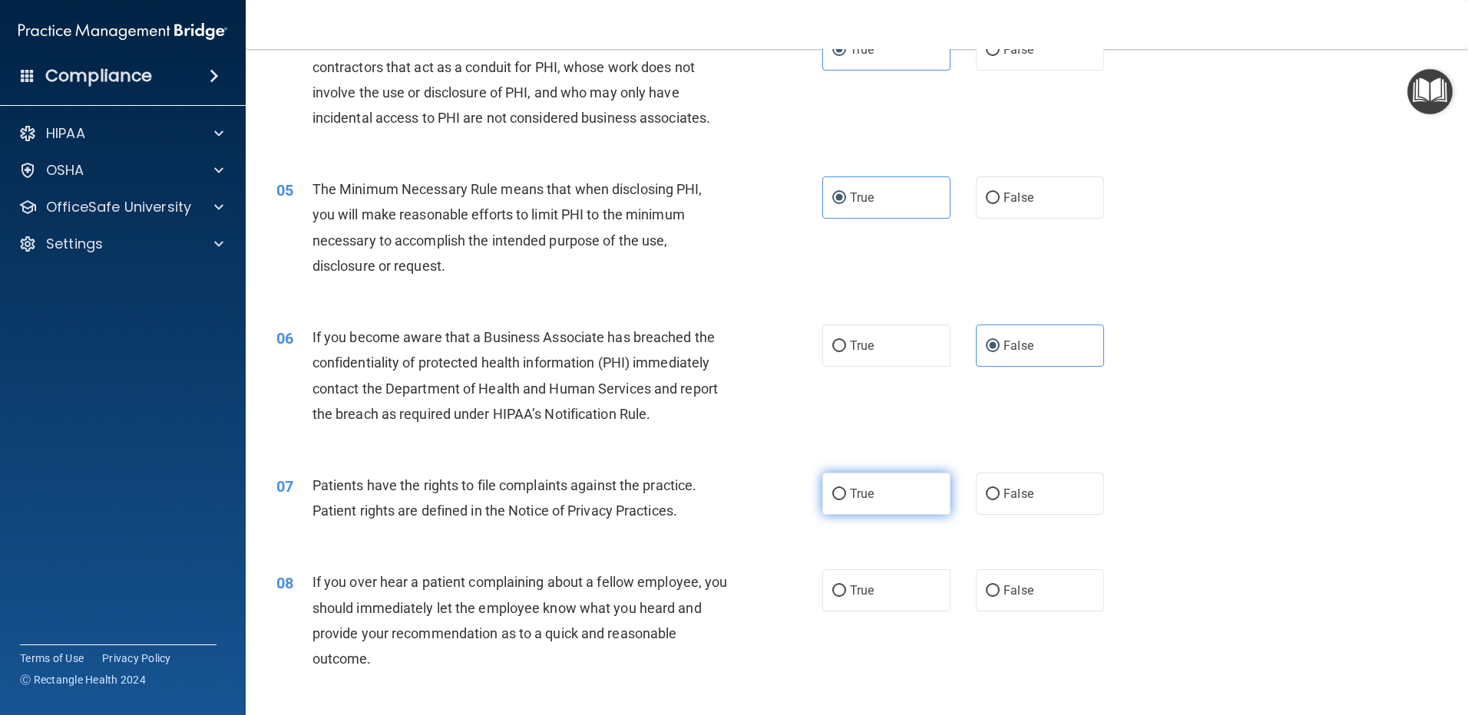
click at [859, 494] on span "True" at bounding box center [862, 494] width 24 height 15
click at [846, 494] on input "True" at bounding box center [839, 495] width 14 height 12
radio input "true"
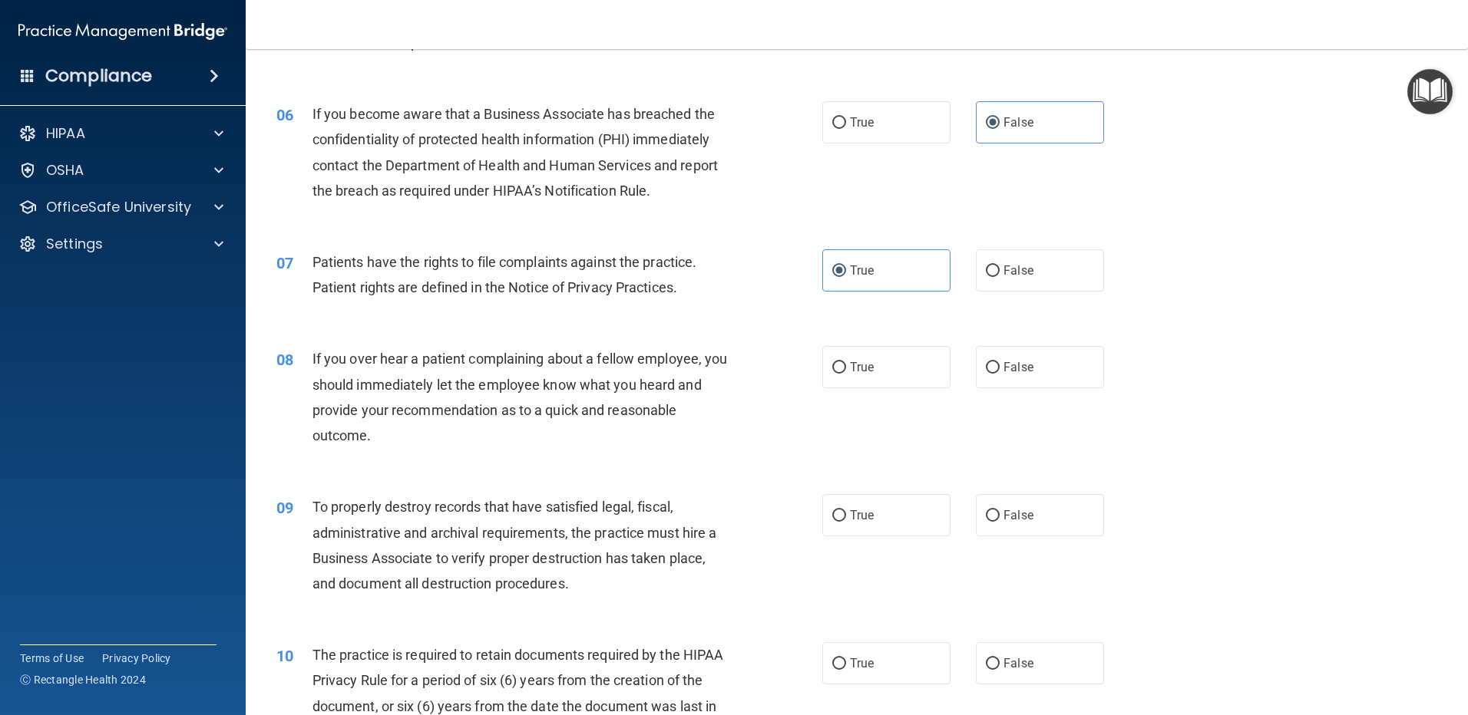
scroll to position [691, 0]
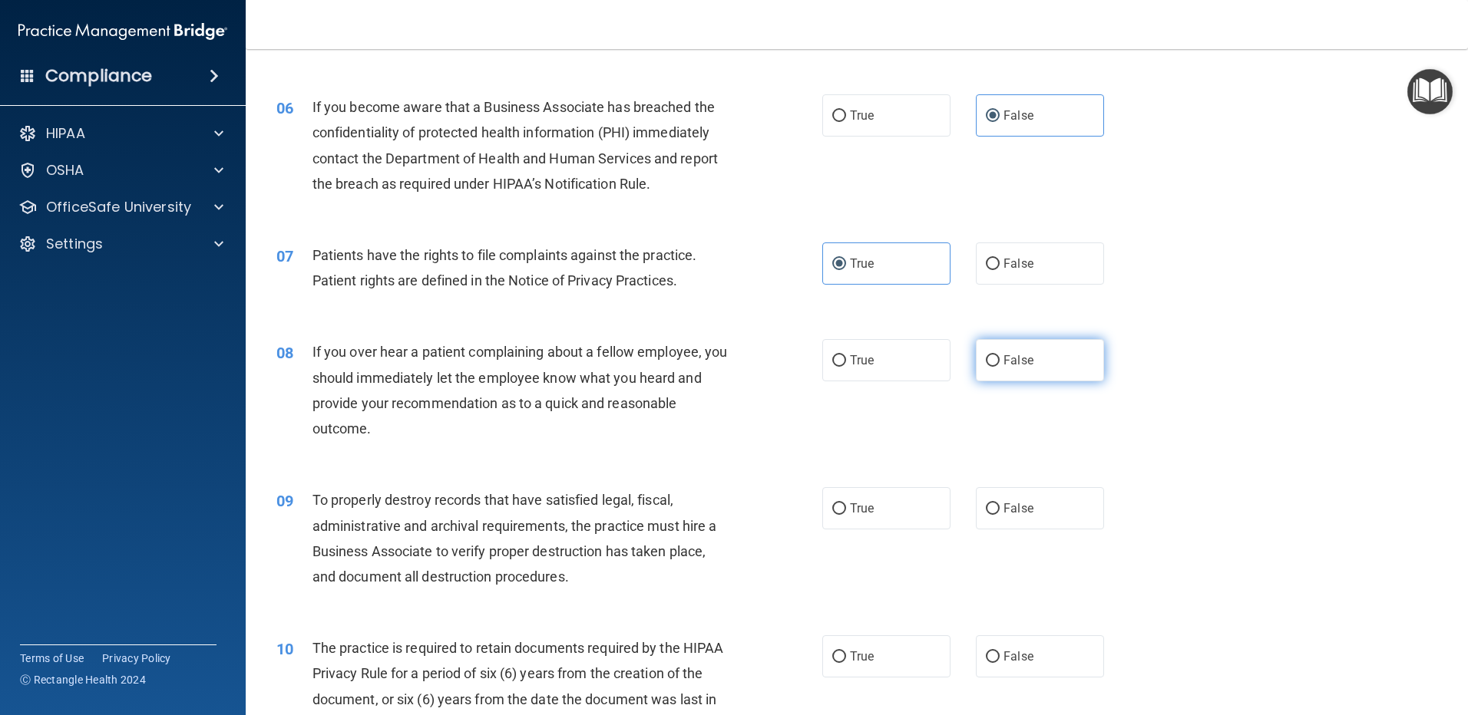
click at [986, 355] on input "False" at bounding box center [993, 361] width 14 height 12
radio input "true"
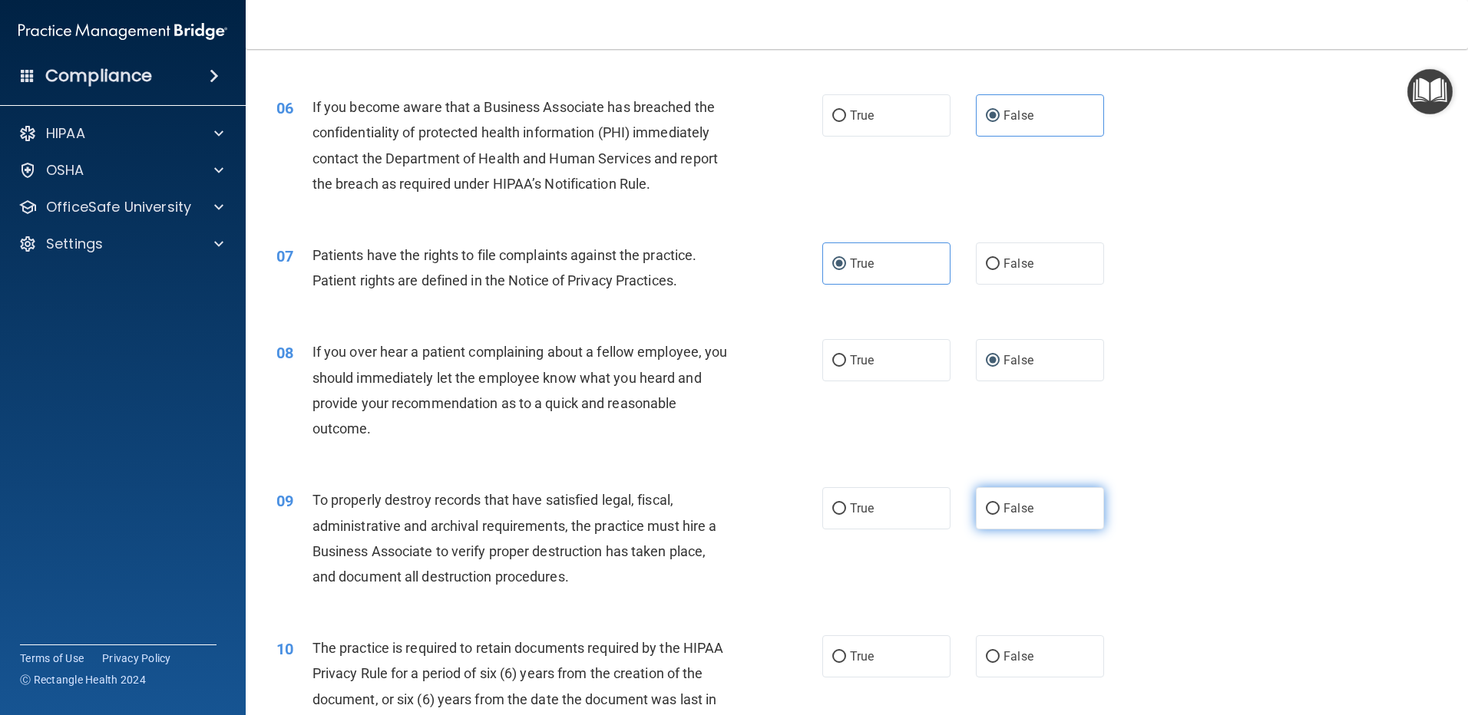
click at [1003, 509] on span "False" at bounding box center [1018, 508] width 30 height 15
click at [999, 509] on input "False" at bounding box center [993, 510] width 14 height 12
radio input "true"
drag, startPoint x: 857, startPoint y: 657, endPoint x: 854, endPoint y: 649, distance: 9.0
click at [854, 655] on span "True" at bounding box center [862, 656] width 24 height 15
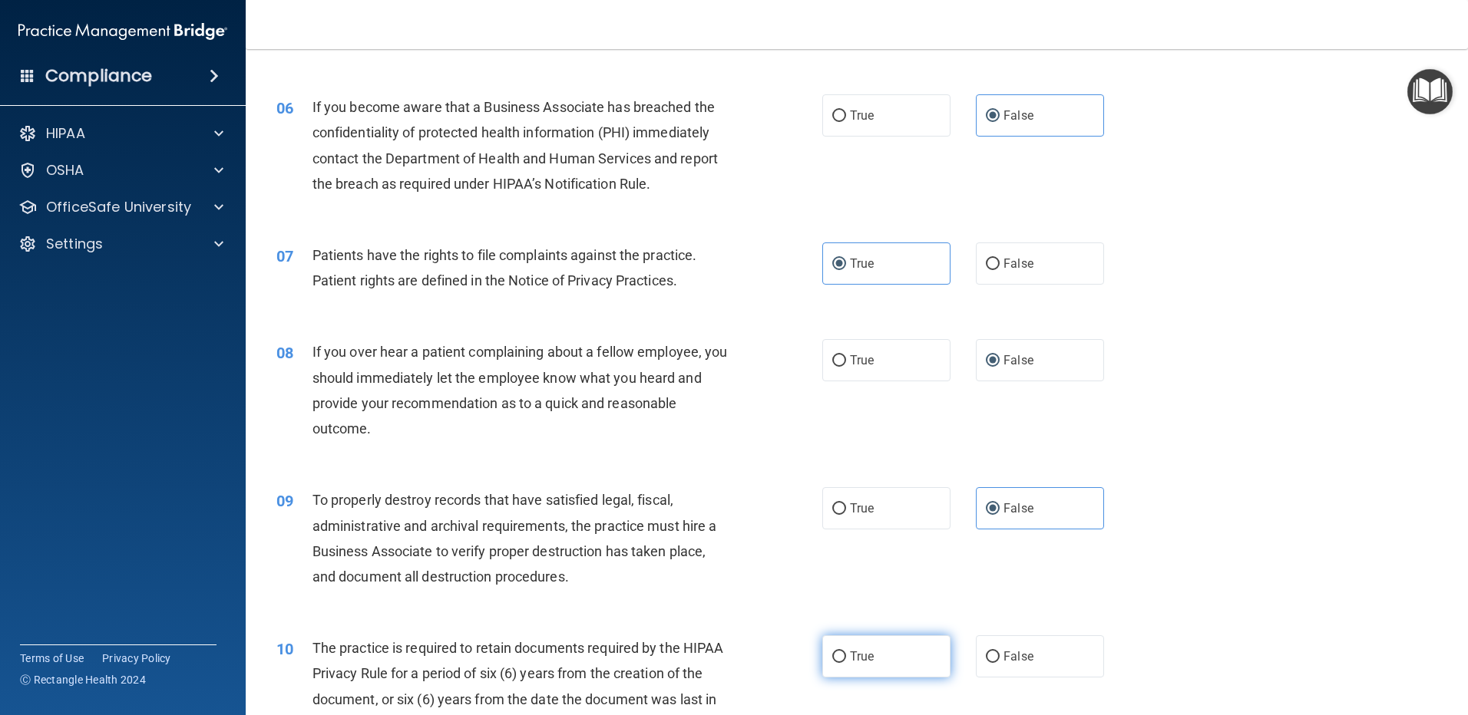
click at [846, 655] on input "True" at bounding box center [839, 658] width 14 height 12
radio input "true"
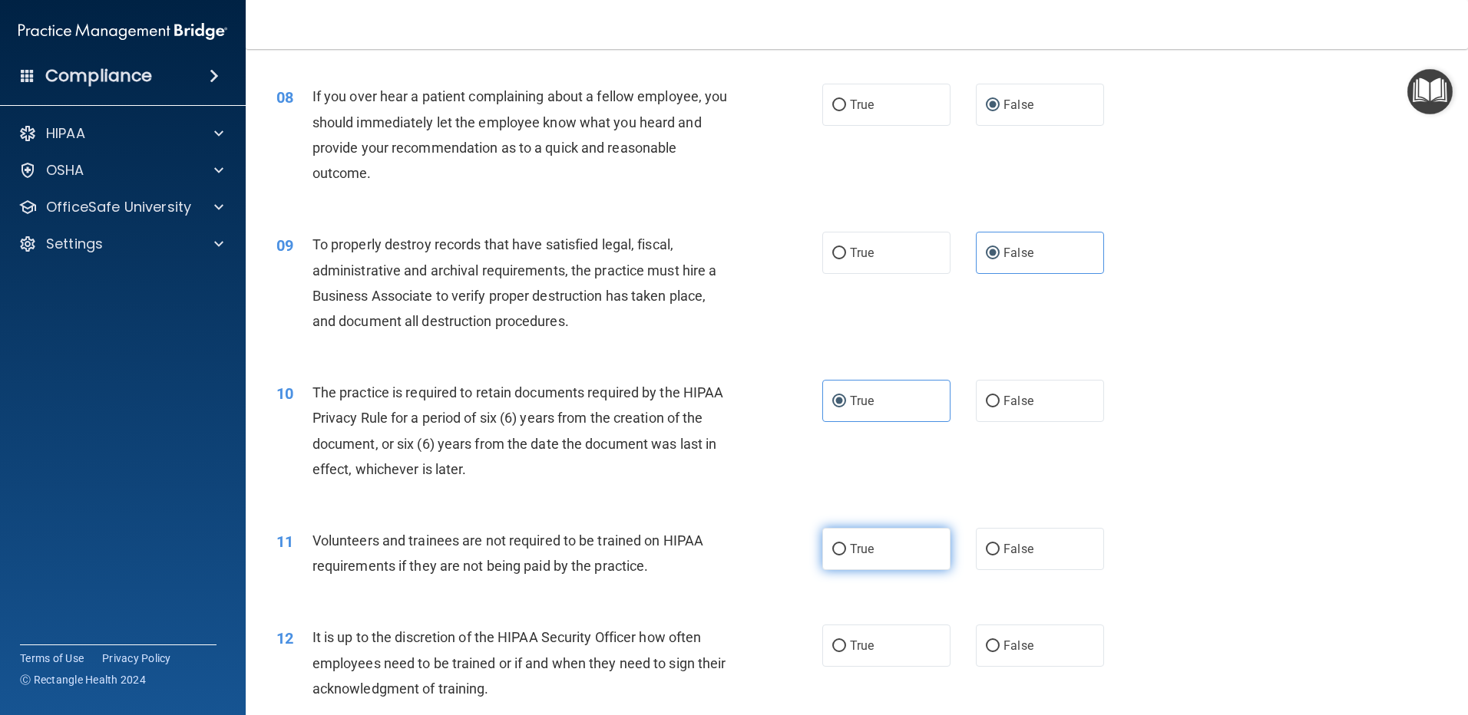
scroll to position [998, 0]
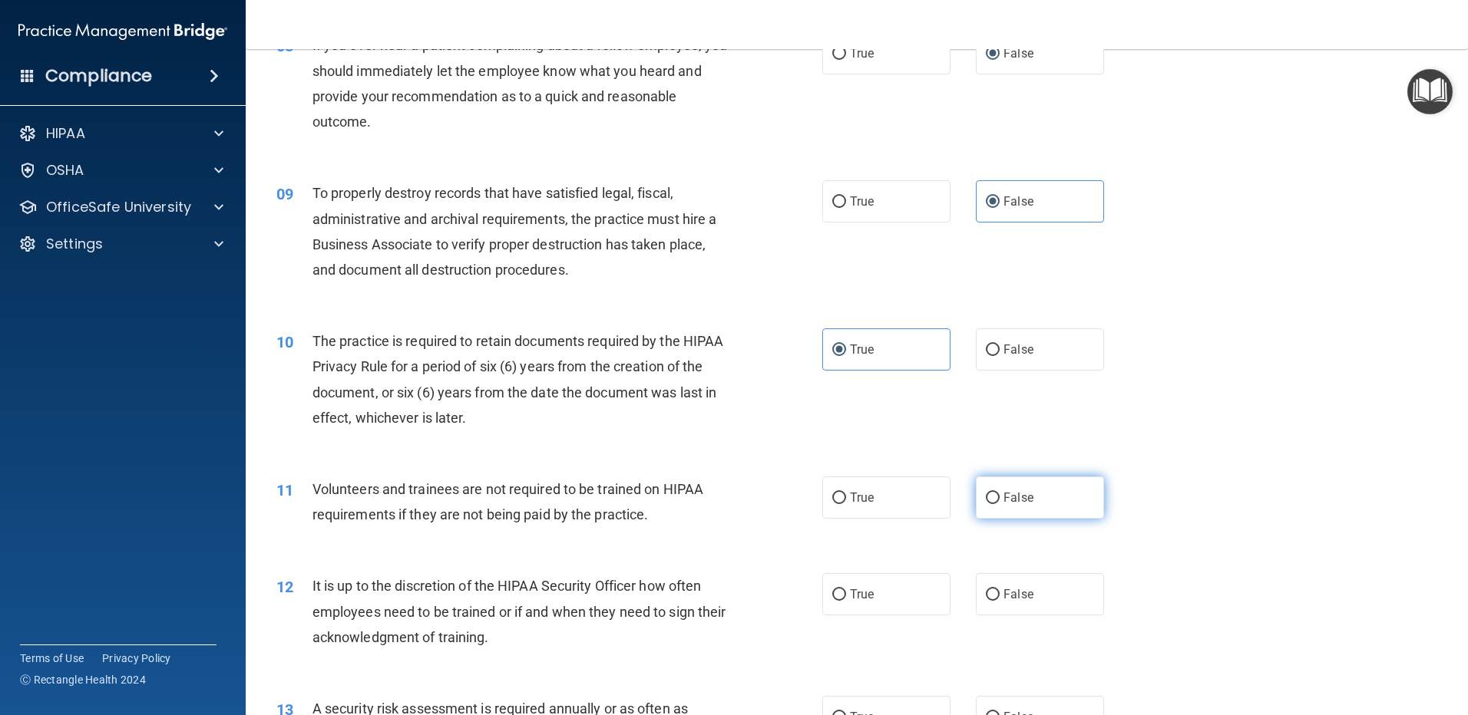
click at [1009, 510] on label "False" at bounding box center [1040, 498] width 128 height 42
click at [999, 504] on input "False" at bounding box center [993, 499] width 14 height 12
radio input "true"
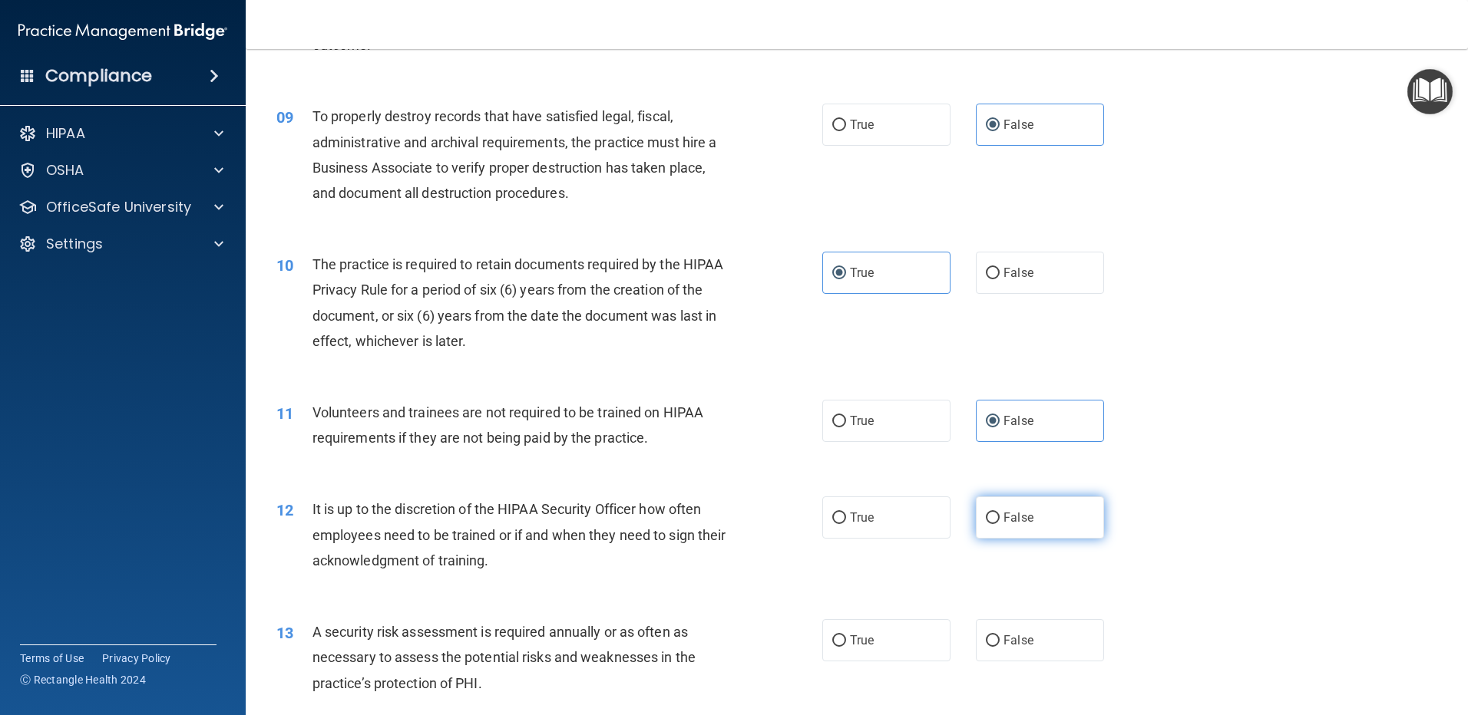
click at [1022, 518] on span "False" at bounding box center [1018, 517] width 30 height 15
click at [999, 518] on input "False" at bounding box center [993, 519] width 14 height 12
radio input "true"
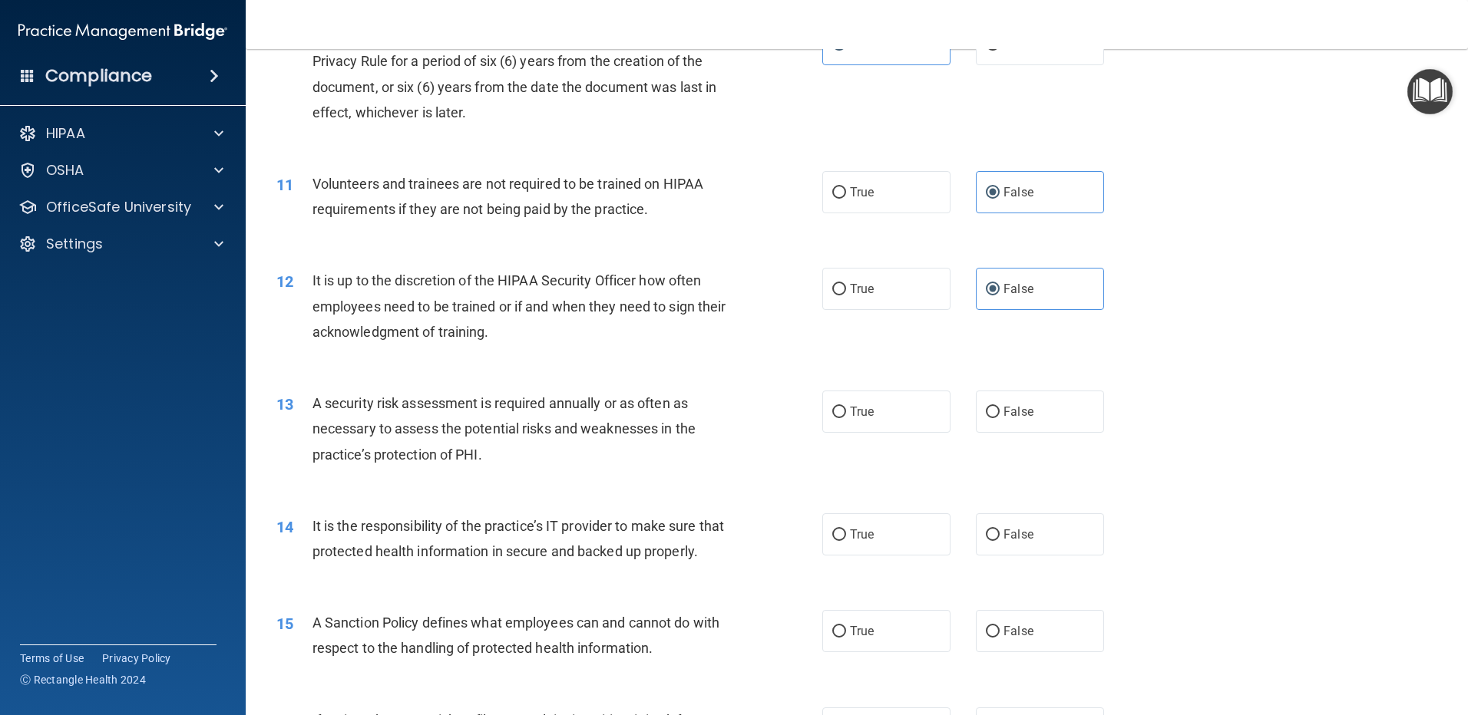
scroll to position [1305, 0]
click at [844, 412] on label "True" at bounding box center [886, 410] width 128 height 42
click at [844, 412] on input "True" at bounding box center [839, 411] width 14 height 12
radio input "true"
click at [1004, 535] on span "False" at bounding box center [1018, 533] width 30 height 15
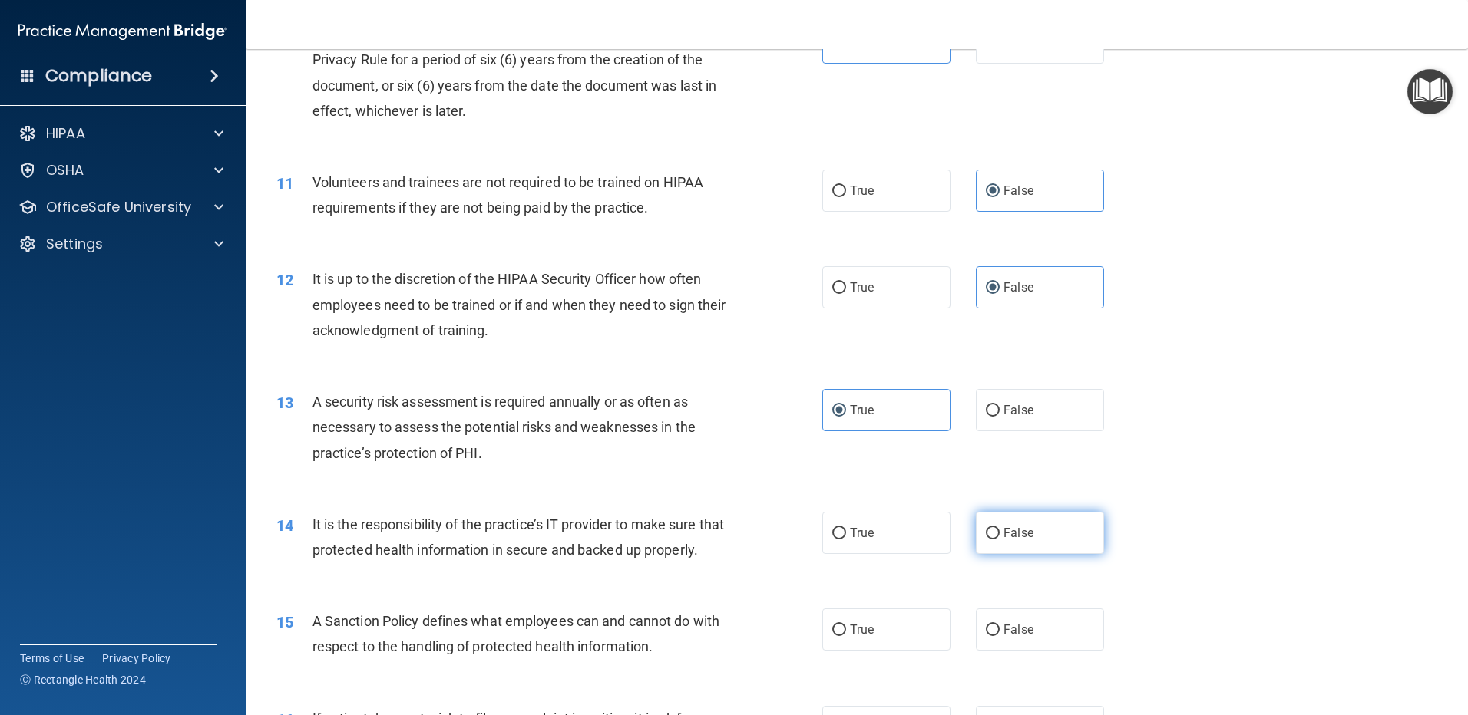
click at [999, 535] on input "False" at bounding box center [993, 534] width 14 height 12
radio input "true"
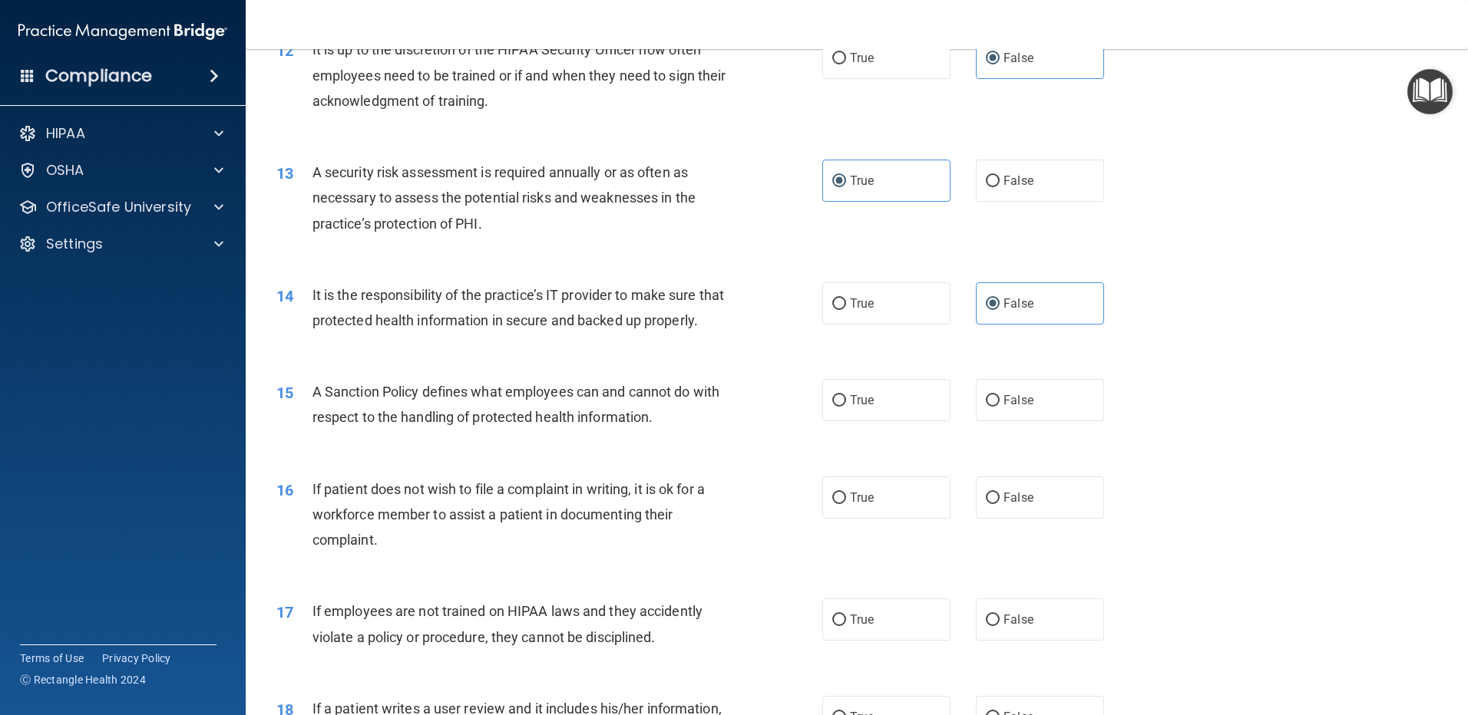
scroll to position [1535, 0]
click at [1012, 407] on span "False" at bounding box center [1018, 399] width 30 height 15
click at [999, 406] on input "False" at bounding box center [993, 401] width 14 height 12
radio input "true"
click at [880, 518] on label "True" at bounding box center [886, 497] width 128 height 42
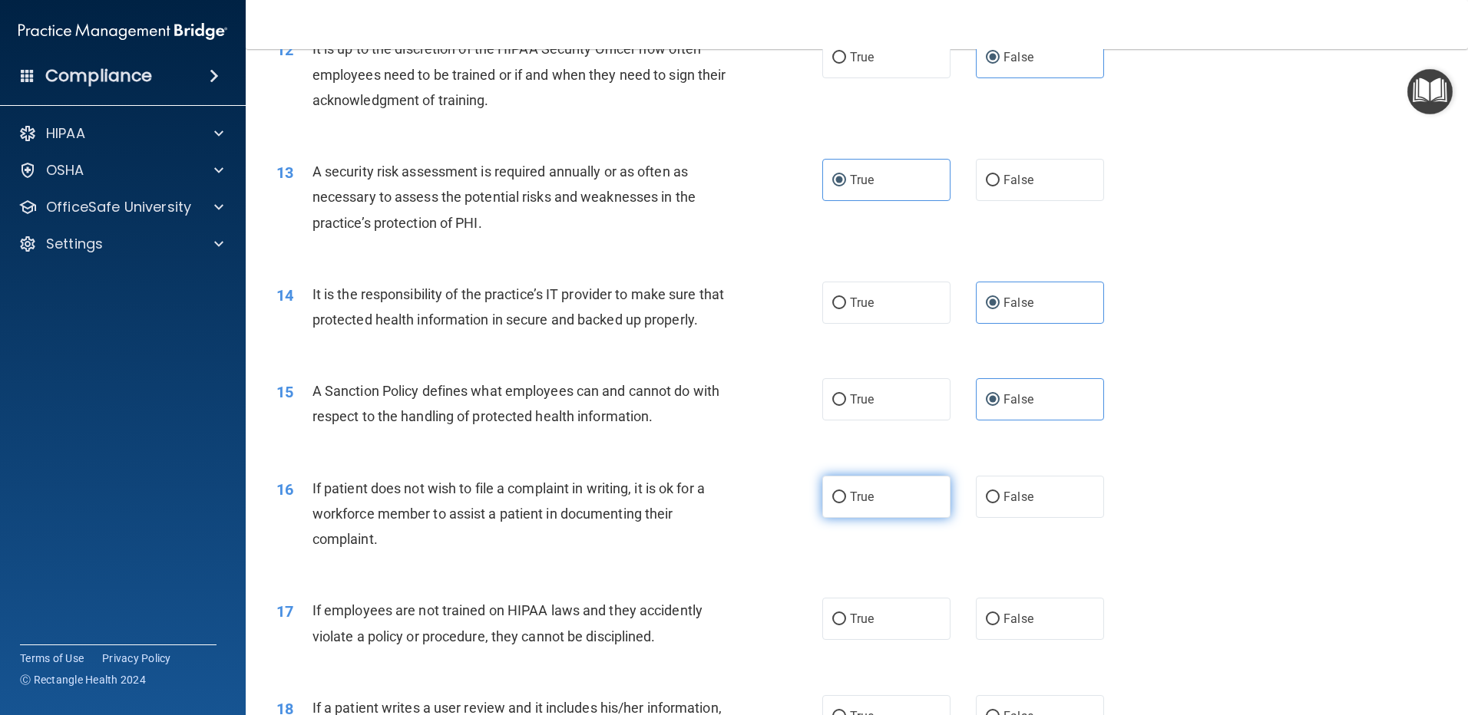
click at [846, 504] on input "True" at bounding box center [839, 498] width 14 height 12
radio input "true"
click at [1027, 640] on label "False" at bounding box center [1040, 619] width 128 height 42
click at [999, 626] on input "False" at bounding box center [993, 620] width 14 height 12
radio input "true"
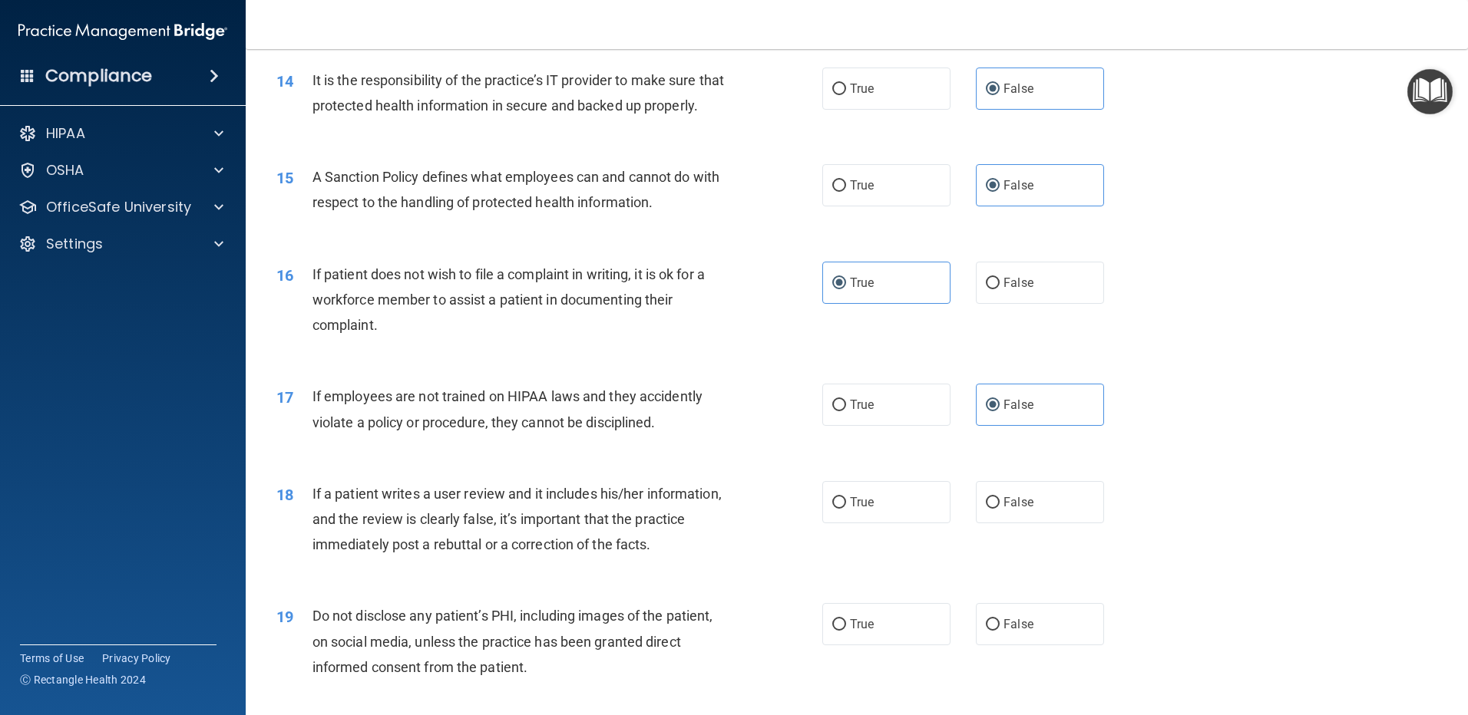
scroll to position [1765, 0]
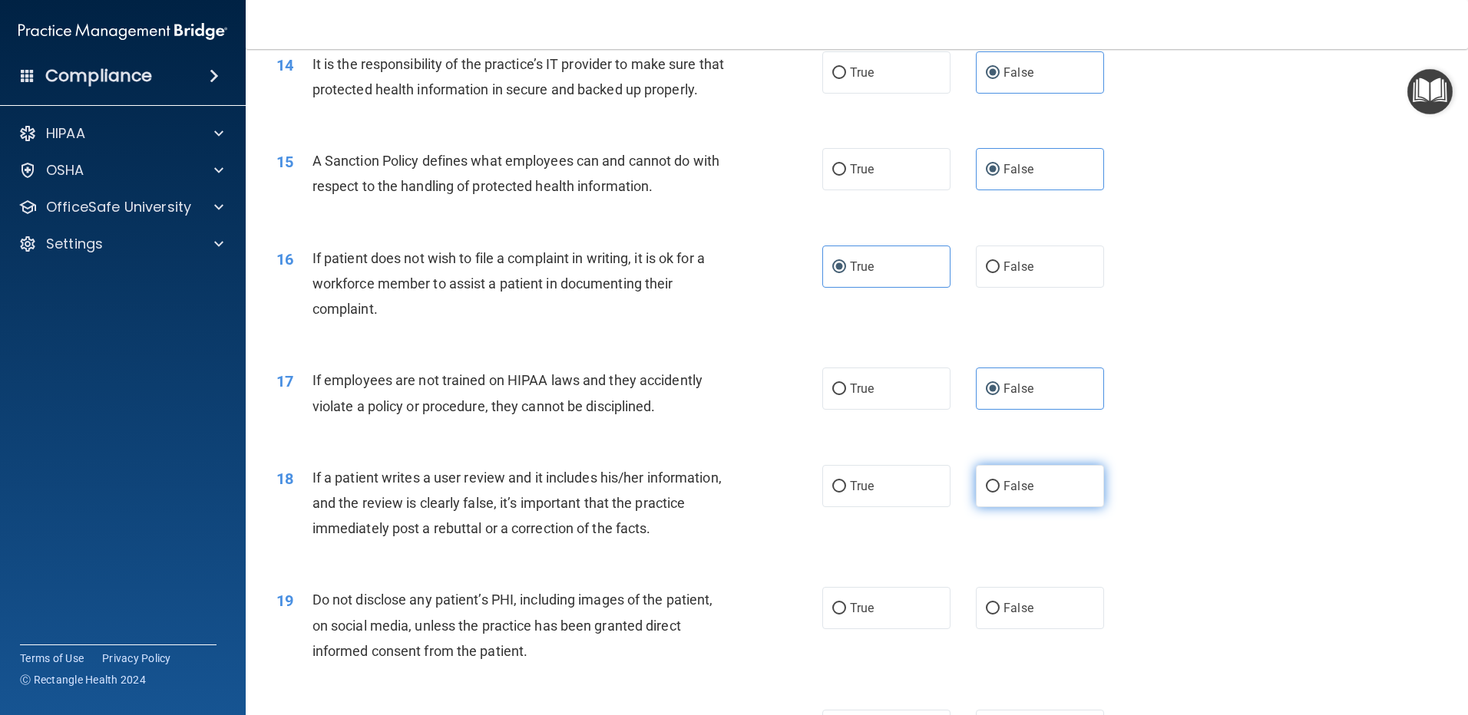
click at [1003, 494] on span "False" at bounding box center [1018, 486] width 30 height 15
click at [998, 493] on input "False" at bounding box center [993, 487] width 14 height 12
radio input "true"
click at [877, 629] on label "True" at bounding box center [886, 608] width 128 height 42
click at [846, 615] on input "True" at bounding box center [839, 609] width 14 height 12
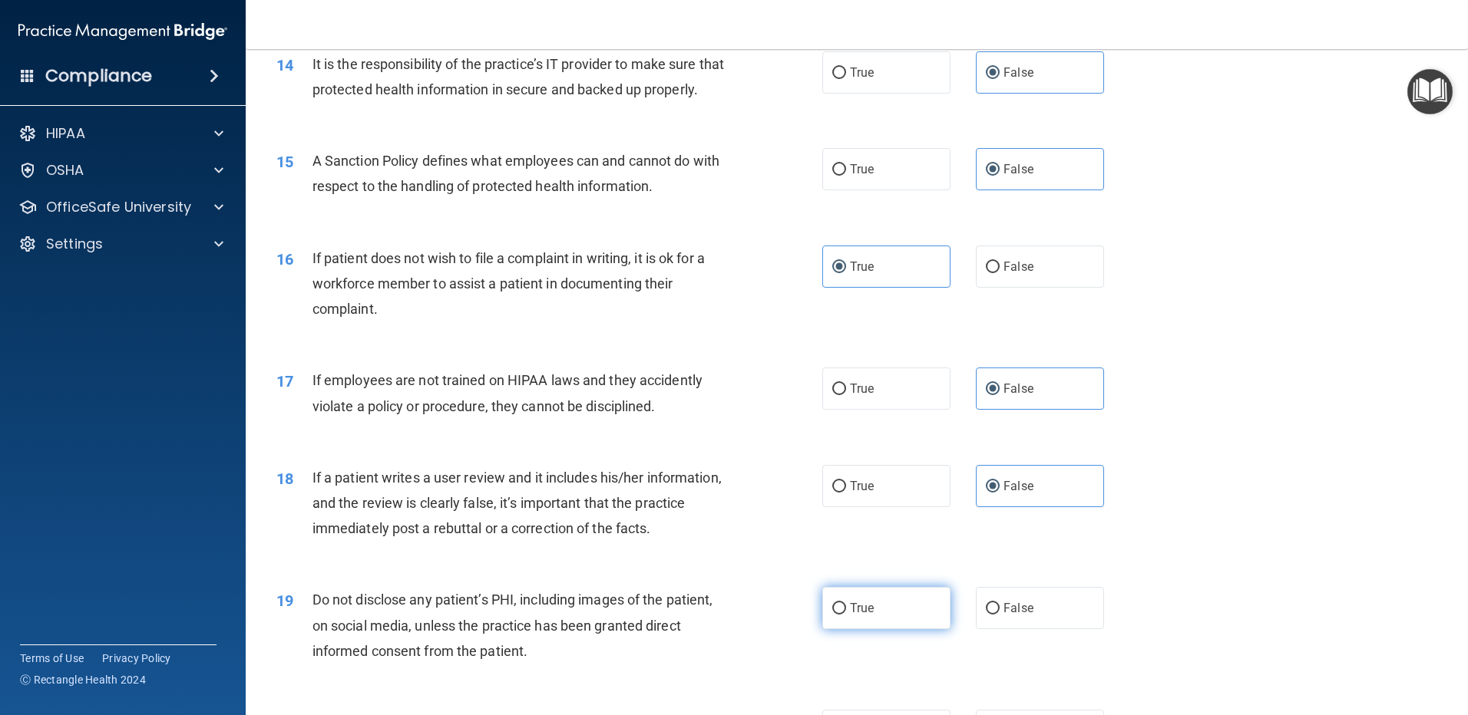
radio input "true"
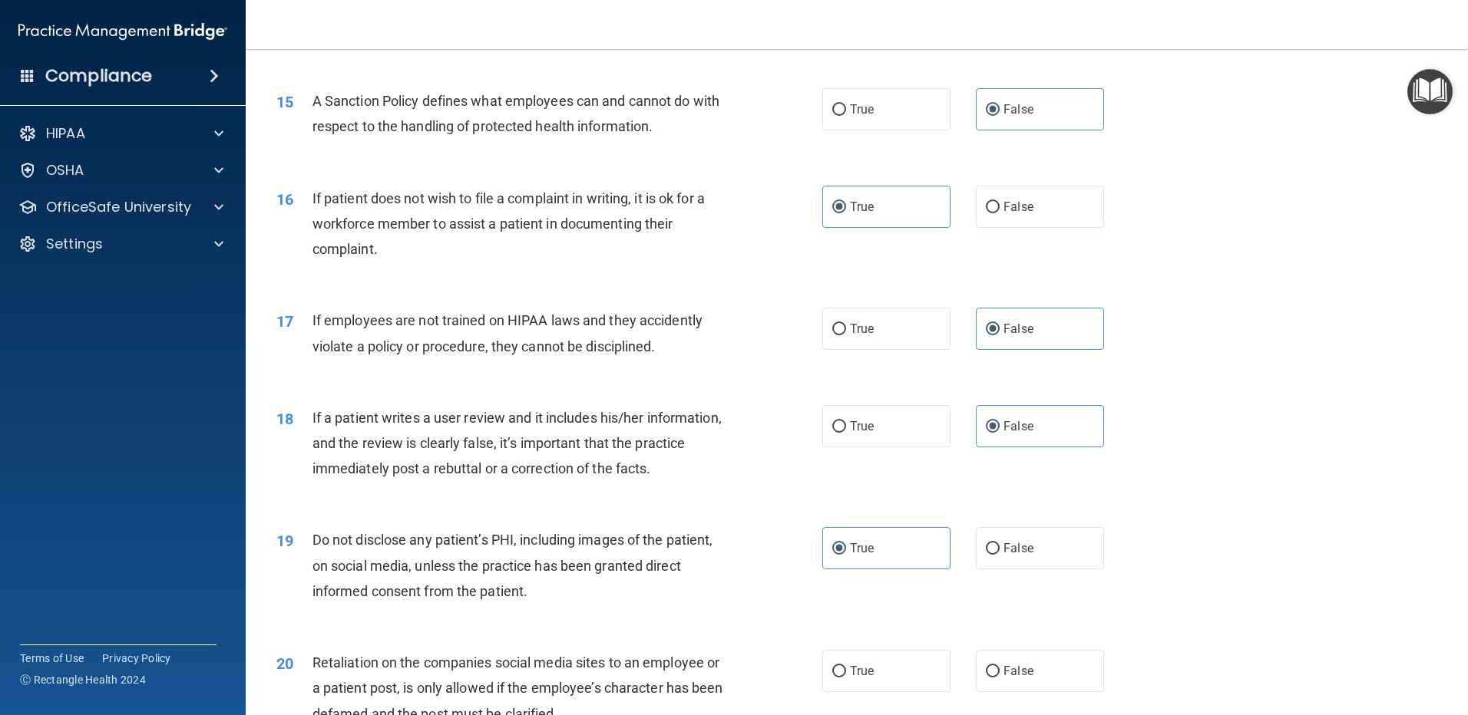
scroll to position [1919, 0]
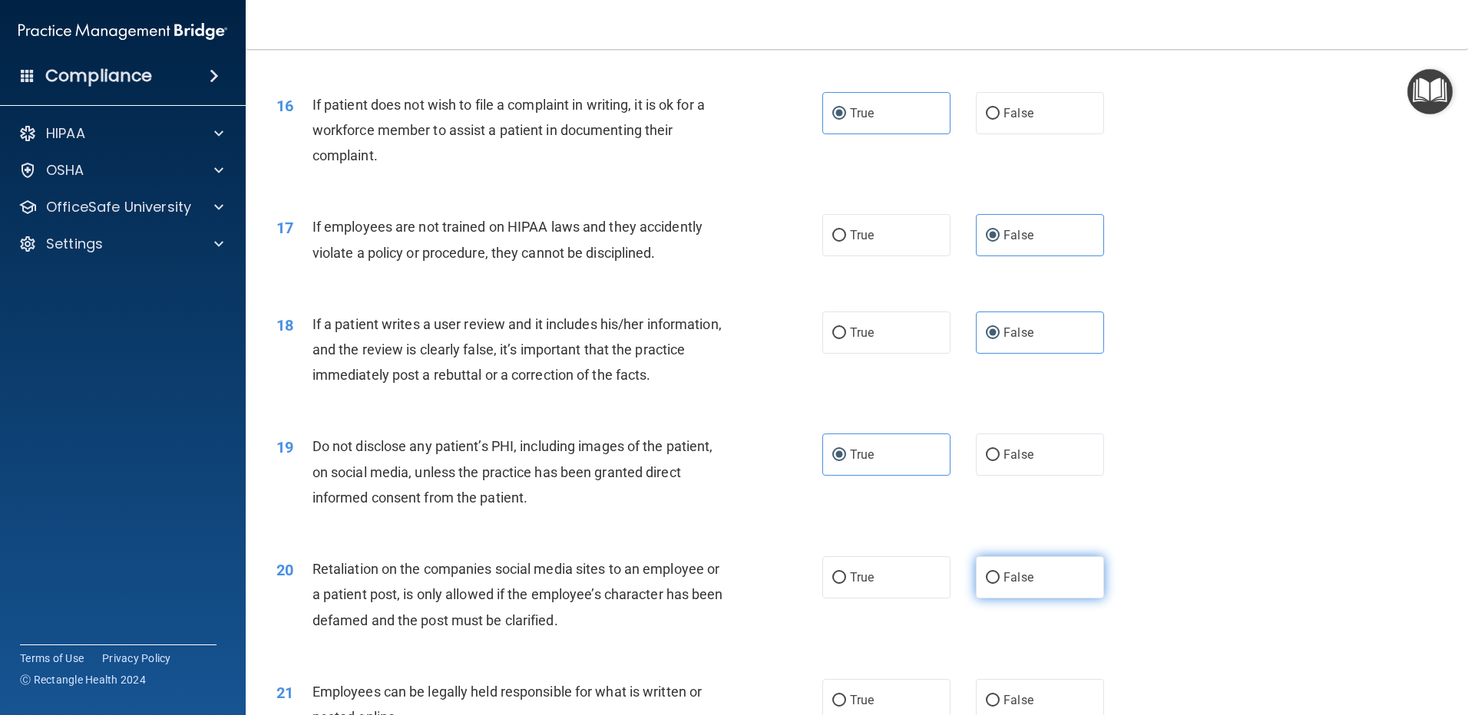
click at [1024, 585] on span "False" at bounding box center [1018, 577] width 30 height 15
click at [999, 584] on input "False" at bounding box center [993, 579] width 14 height 12
radio input "true"
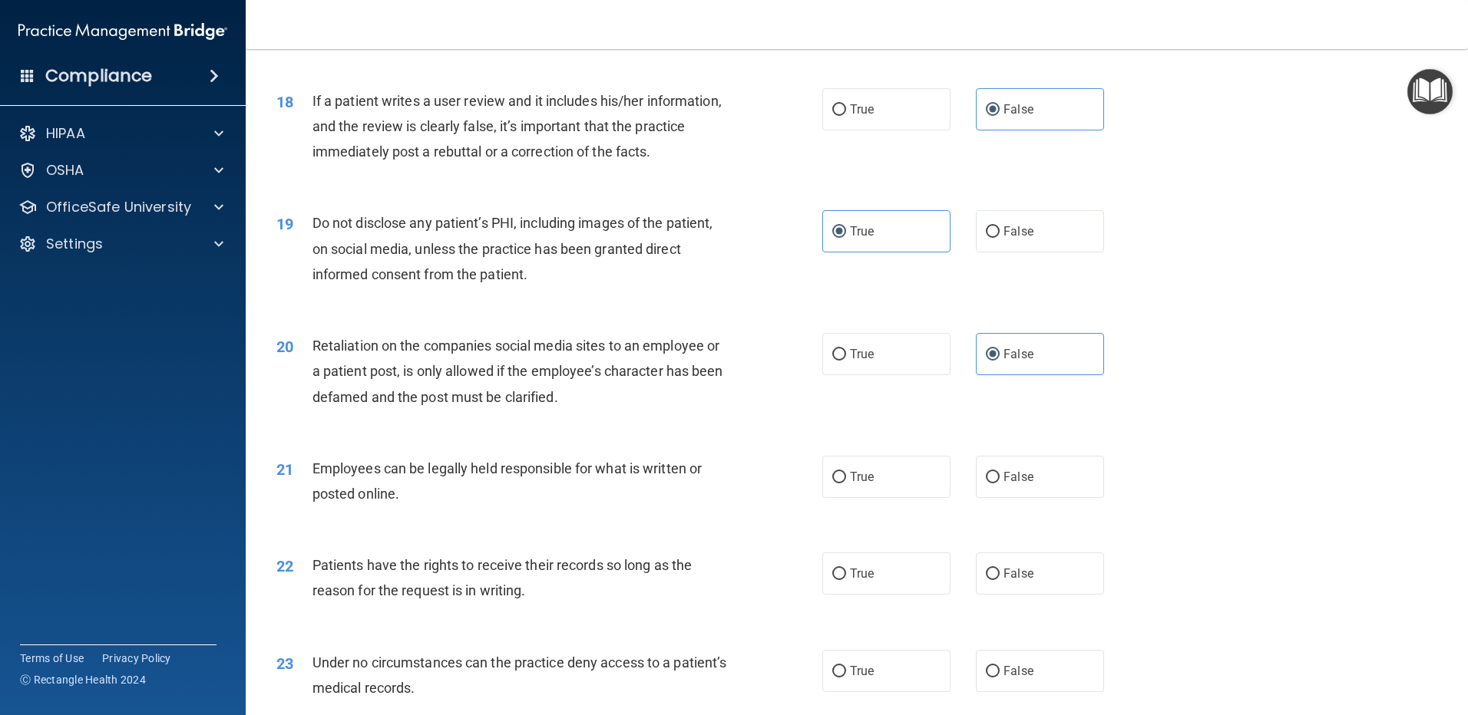
scroll to position [2149, 0]
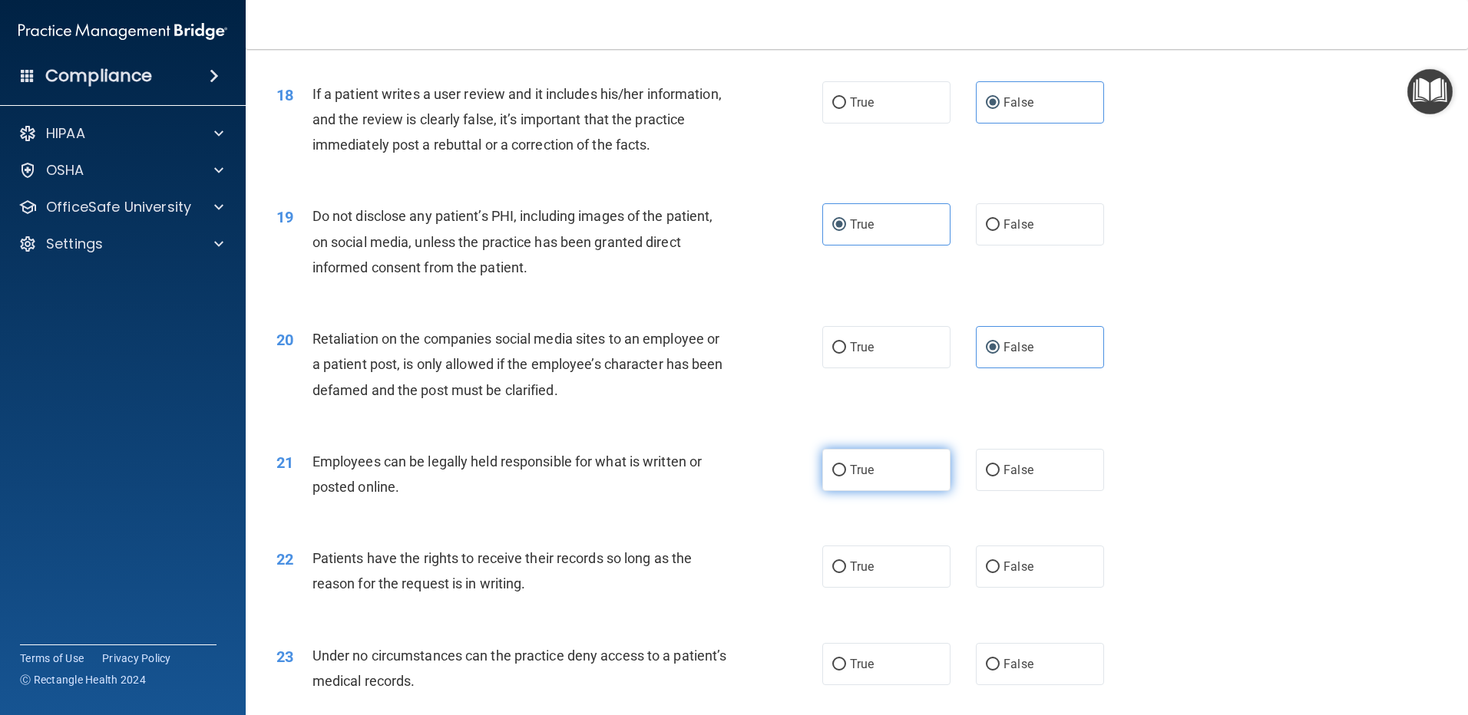
click at [893, 491] on label "True" at bounding box center [886, 470] width 128 height 42
click at [846, 477] on input "True" at bounding box center [839, 471] width 14 height 12
radio input "true"
click at [1016, 574] on span "False" at bounding box center [1018, 567] width 30 height 15
click at [999, 573] on input "False" at bounding box center [993, 568] width 14 height 12
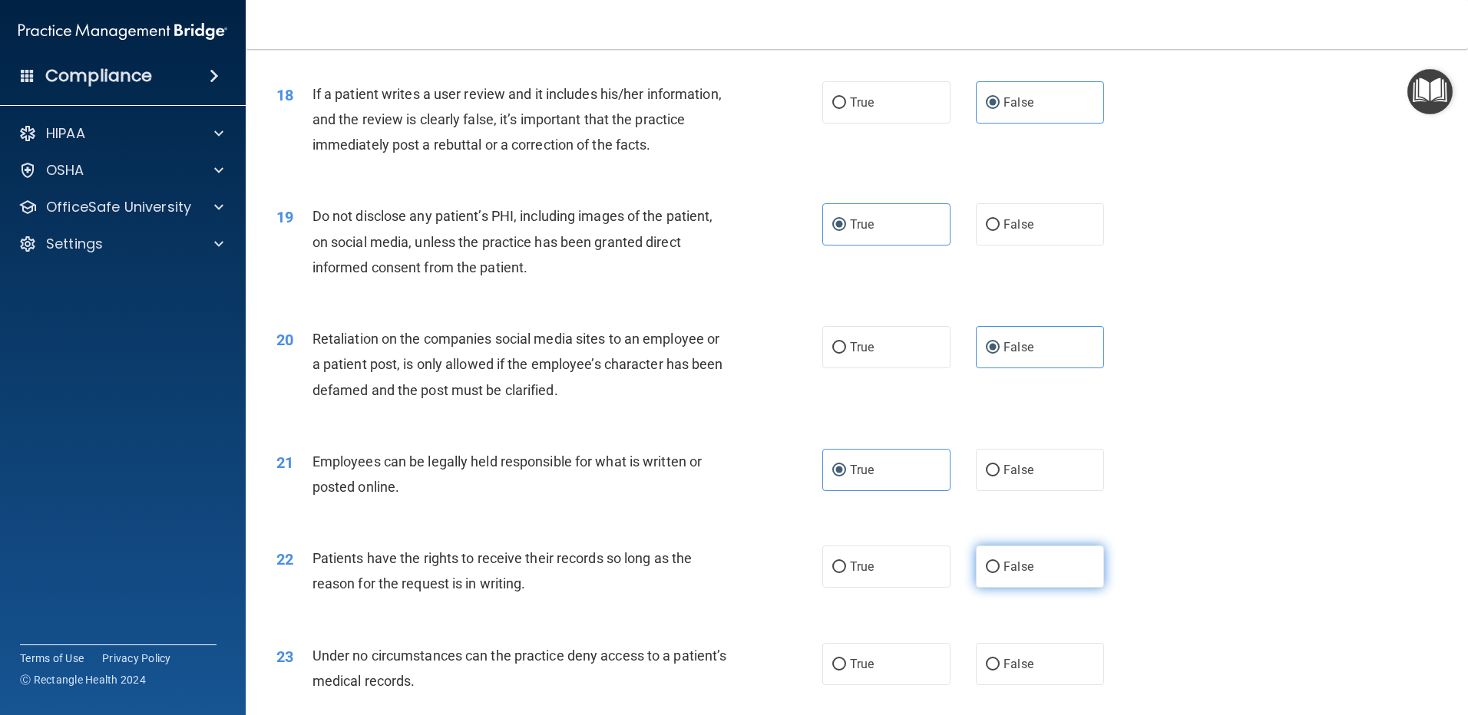
radio input "true"
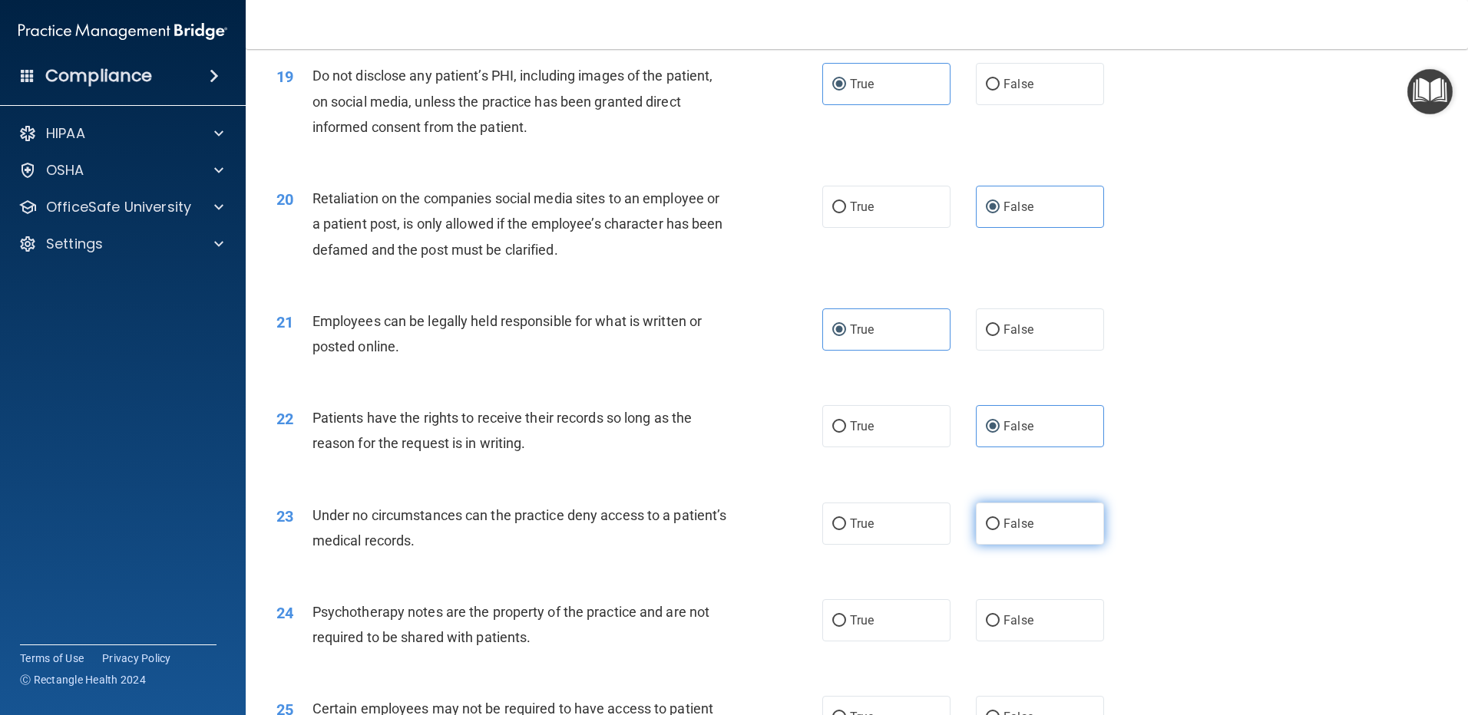
scroll to position [2303, 0]
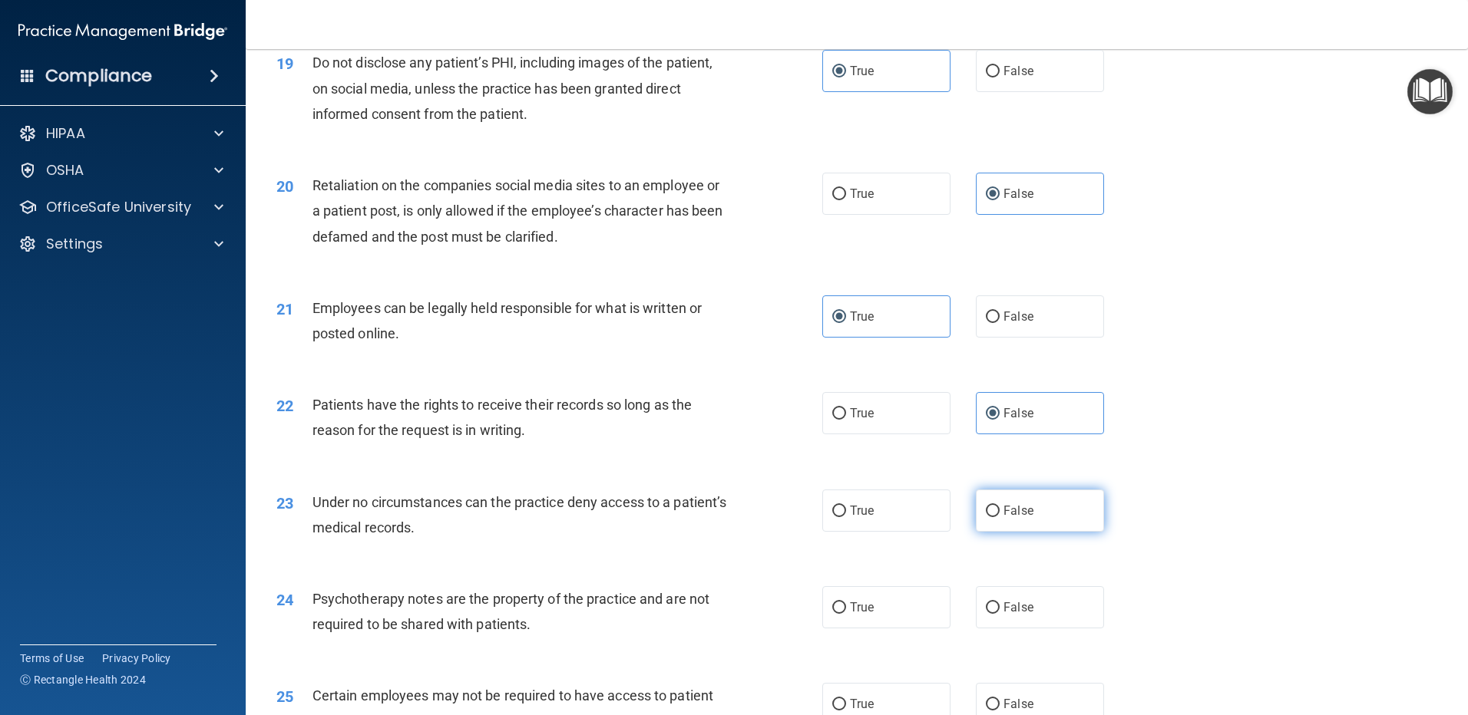
click at [995, 531] on label "False" at bounding box center [1040, 511] width 128 height 42
click at [995, 517] on input "False" at bounding box center [993, 512] width 14 height 12
radio input "true"
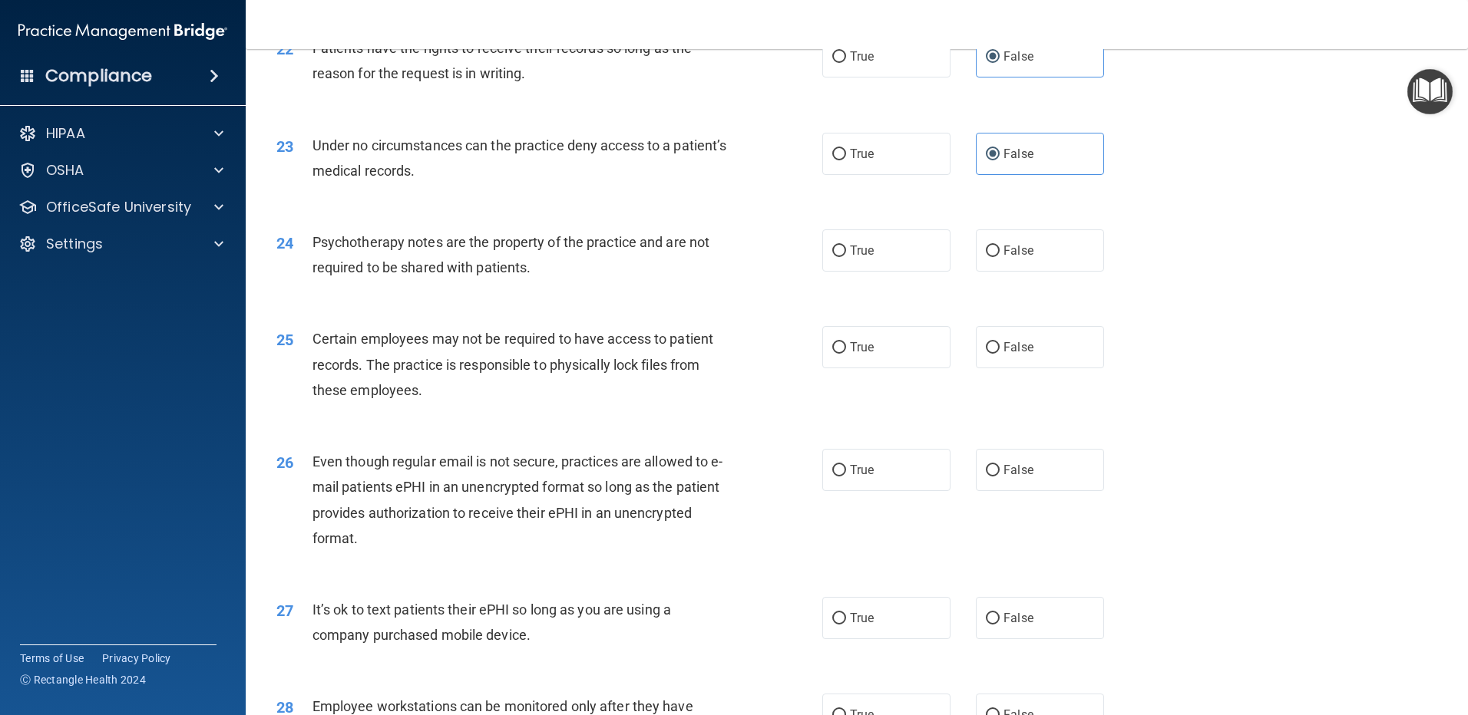
scroll to position [2687, 0]
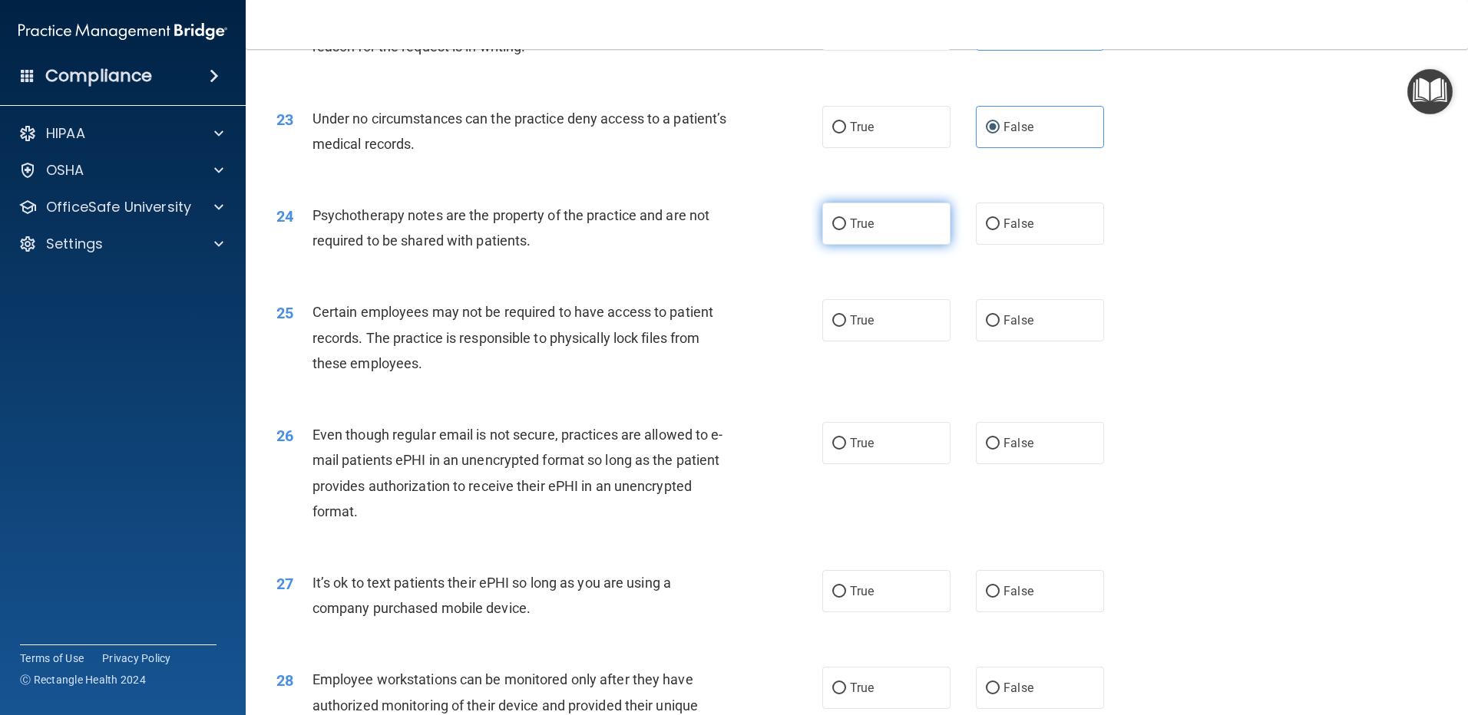
click at [864, 231] on span "True" at bounding box center [862, 223] width 24 height 15
click at [846, 230] on input "True" at bounding box center [839, 225] width 14 height 12
radio input "true"
click at [867, 328] on span "True" at bounding box center [862, 320] width 24 height 15
click at [846, 327] on input "True" at bounding box center [839, 321] width 14 height 12
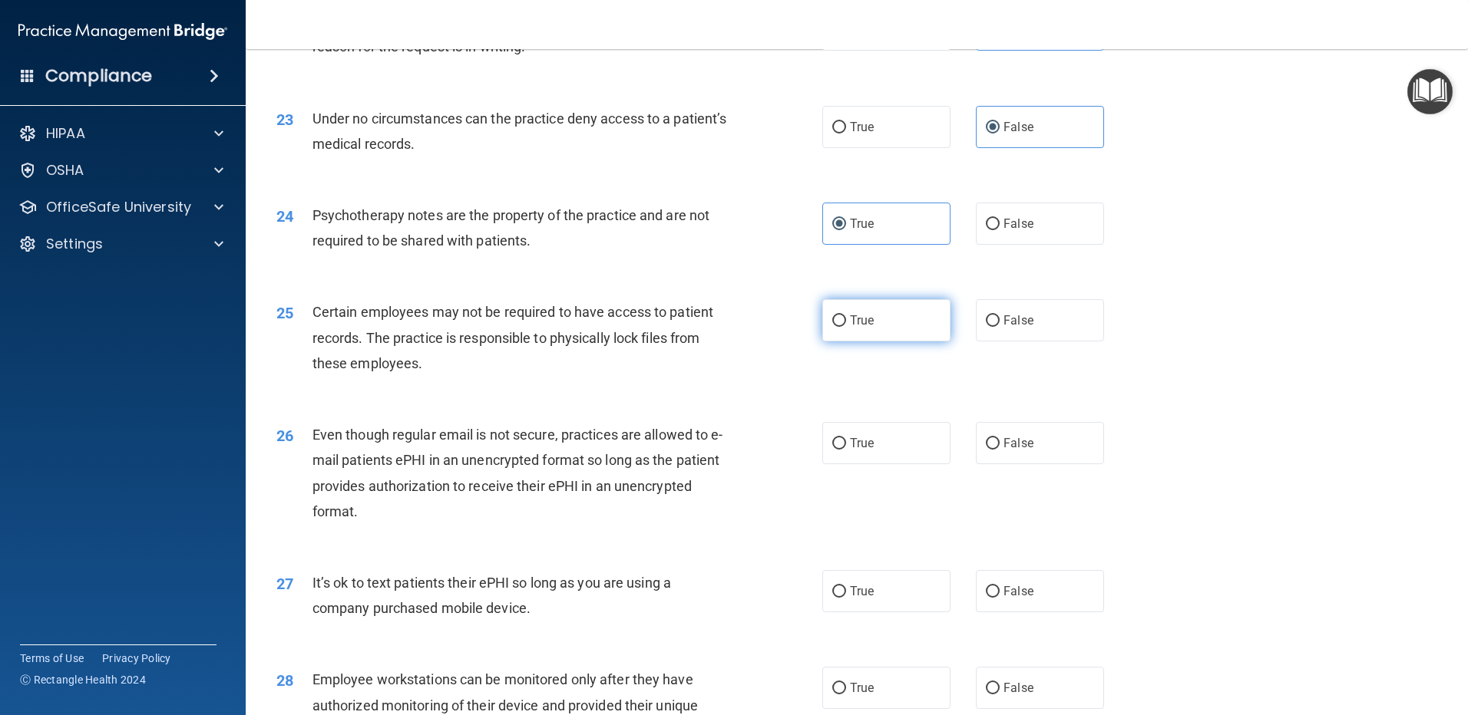
radio input "true"
click at [883, 464] on label "True" at bounding box center [886, 443] width 128 height 42
click at [846, 450] on input "True" at bounding box center [839, 444] width 14 height 12
radio input "true"
drag, startPoint x: 1002, startPoint y: 613, endPoint x: 1005, endPoint y: 604, distance: 9.0
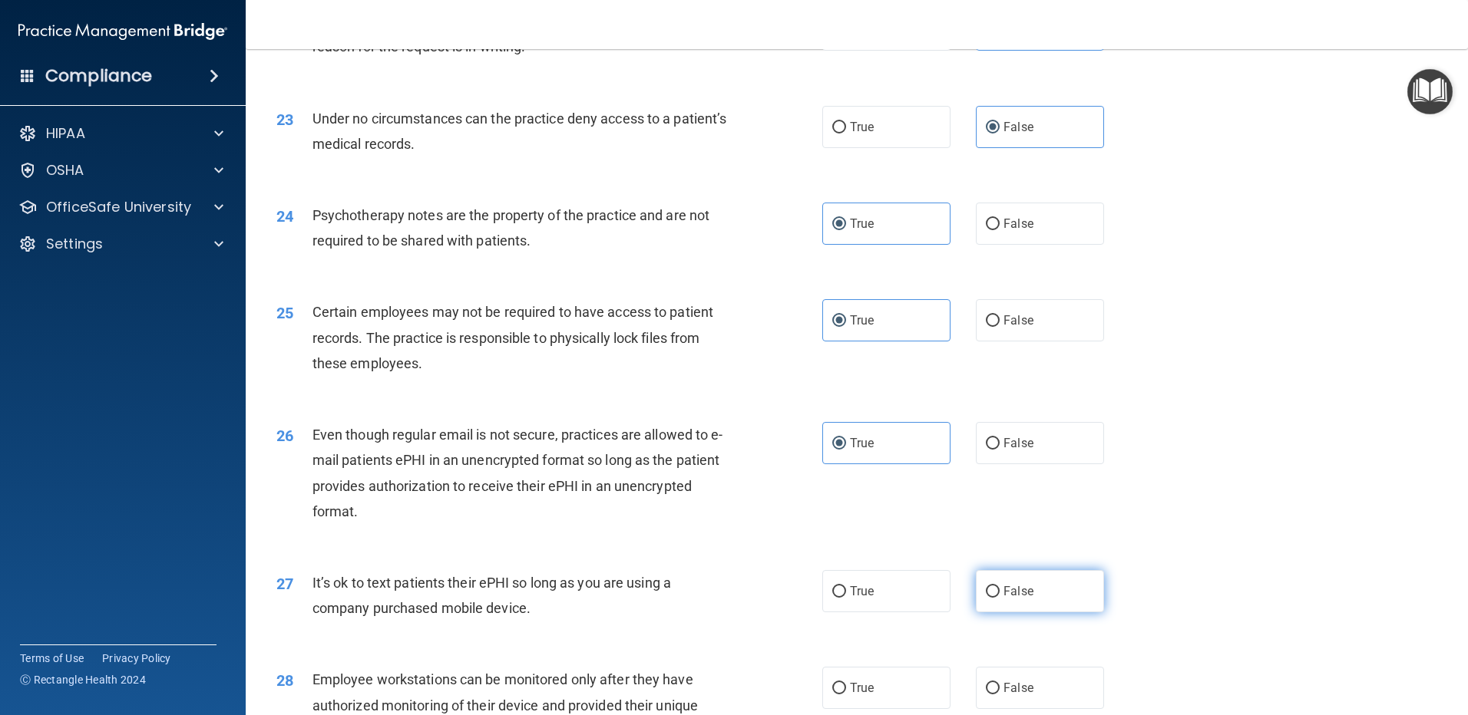
click at [1003, 599] on span "False" at bounding box center [1018, 591] width 30 height 15
click at [999, 598] on input "False" at bounding box center [993, 592] width 14 height 12
radio input "true"
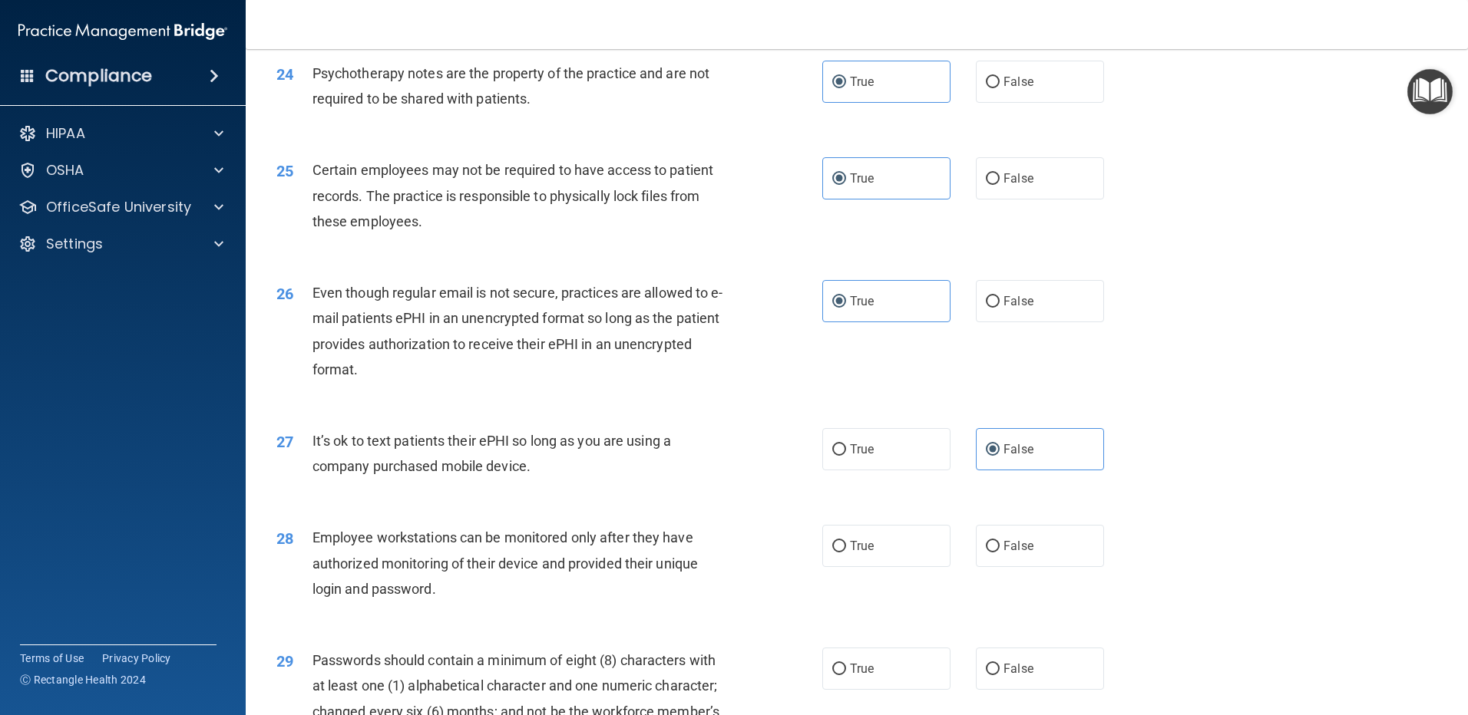
scroll to position [2840, 0]
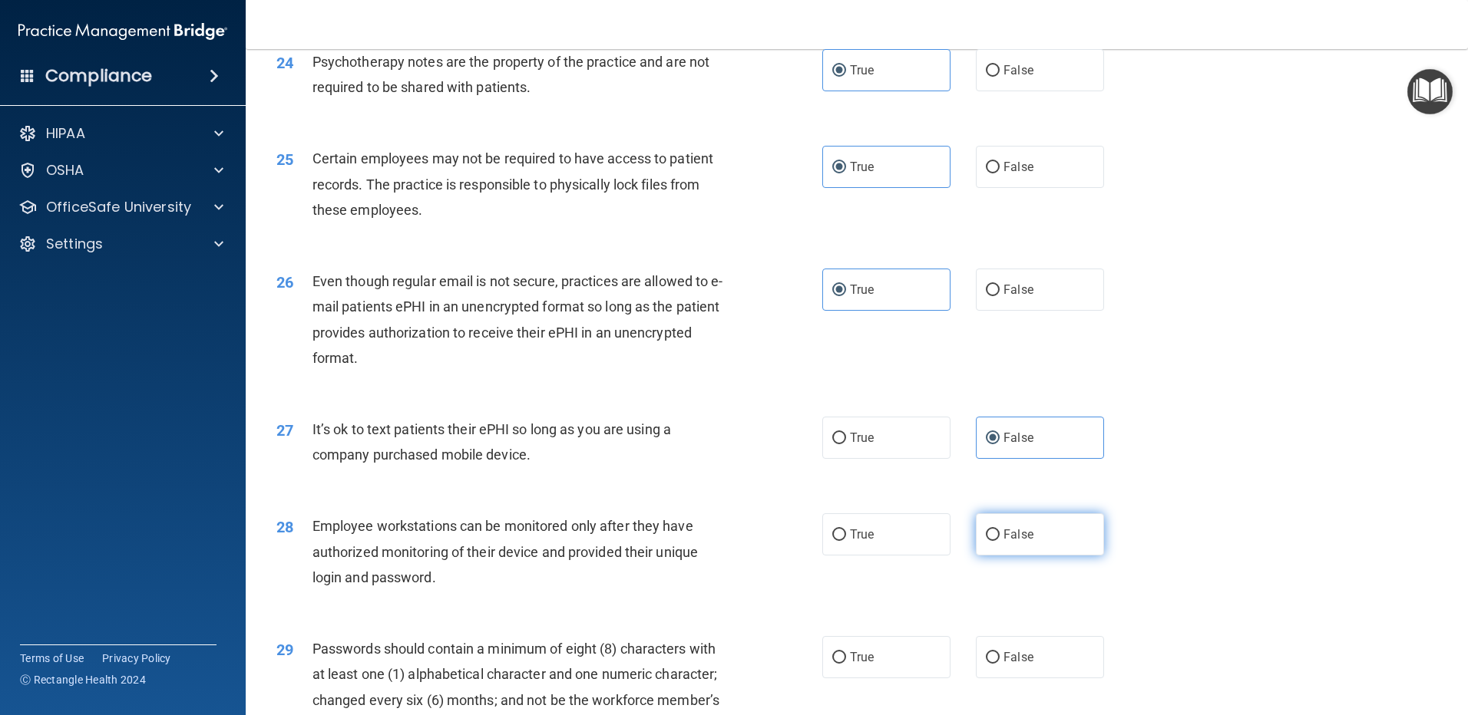
click at [1022, 542] on span "False" at bounding box center [1018, 534] width 30 height 15
click at [999, 541] on input "False" at bounding box center [993, 536] width 14 height 12
radio input "true"
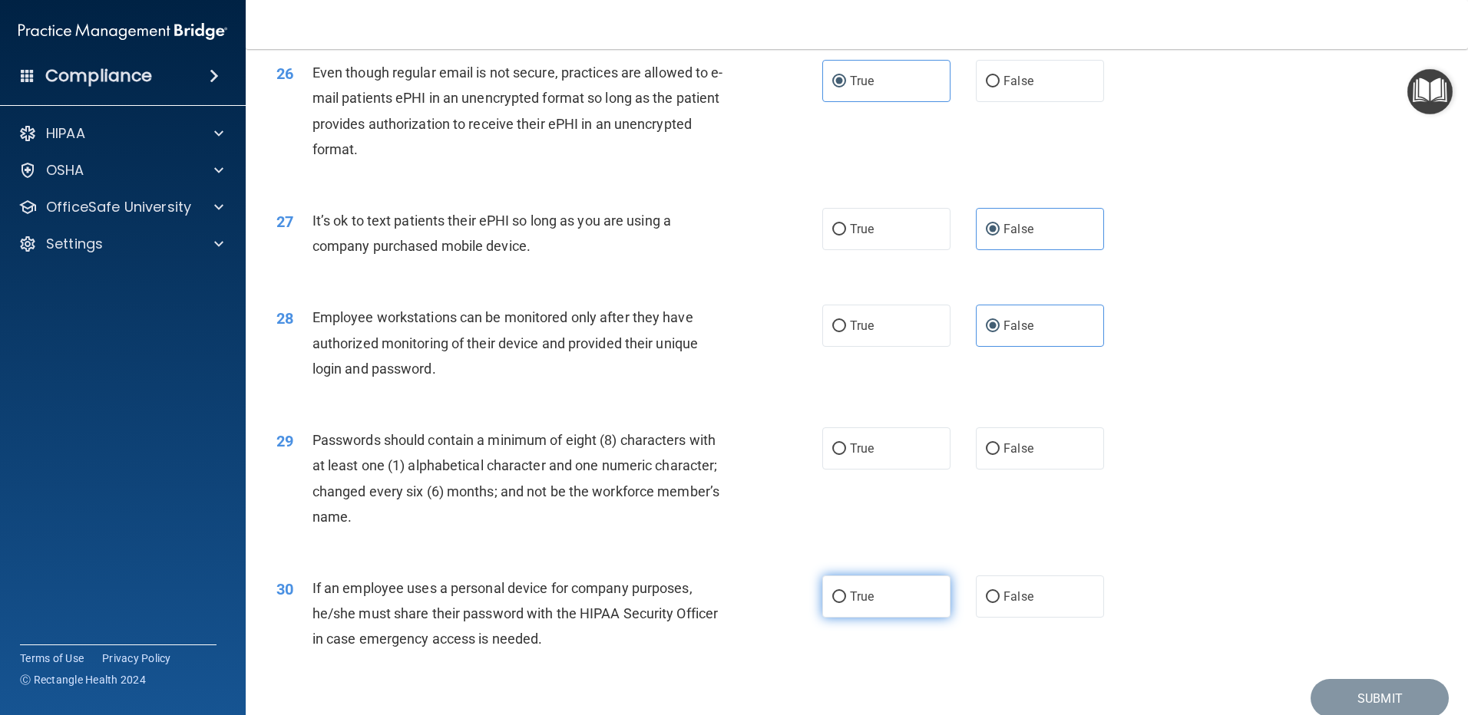
scroll to position [3070, 0]
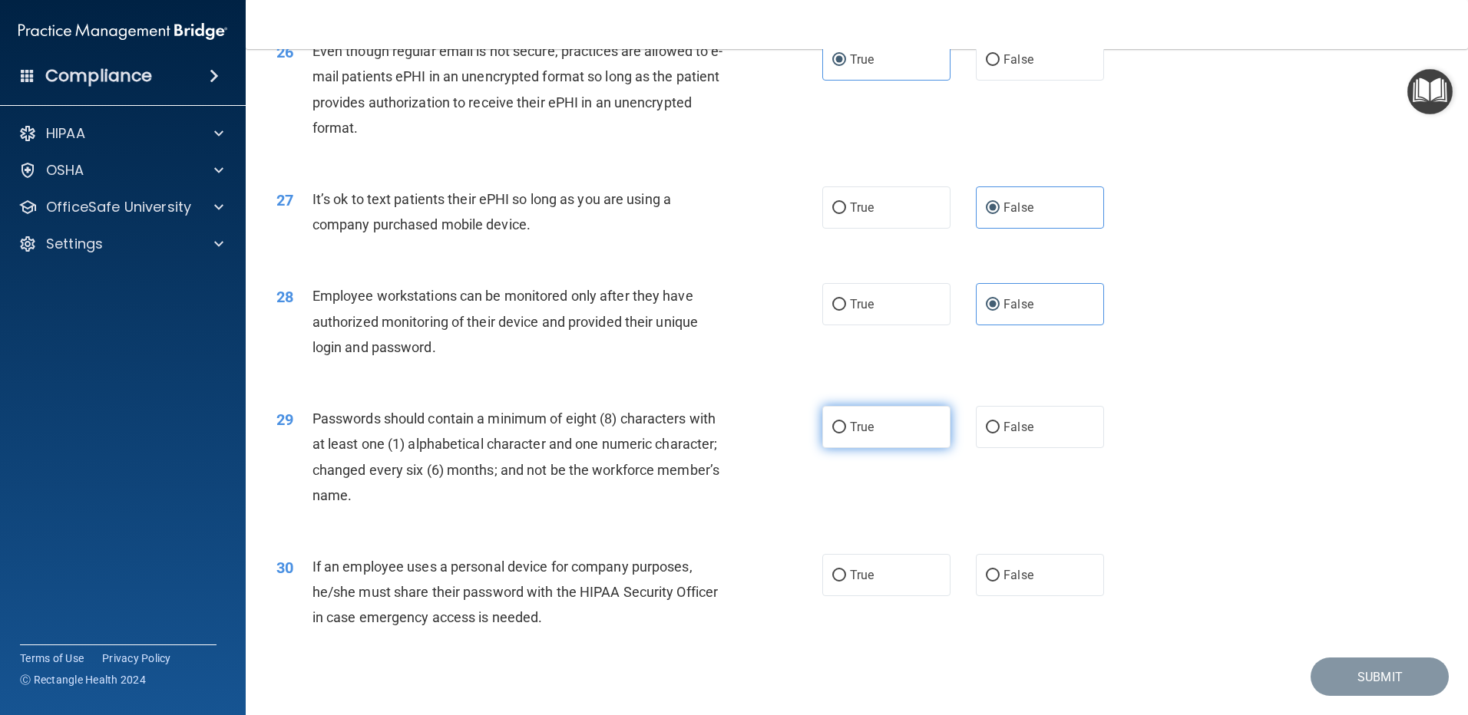
click at [852, 434] on span "True" at bounding box center [862, 427] width 24 height 15
click at [846, 434] on input "True" at bounding box center [839, 428] width 14 height 12
radio input "true"
click at [1014, 583] on span "False" at bounding box center [1018, 575] width 30 height 15
click at [999, 582] on input "False" at bounding box center [993, 576] width 14 height 12
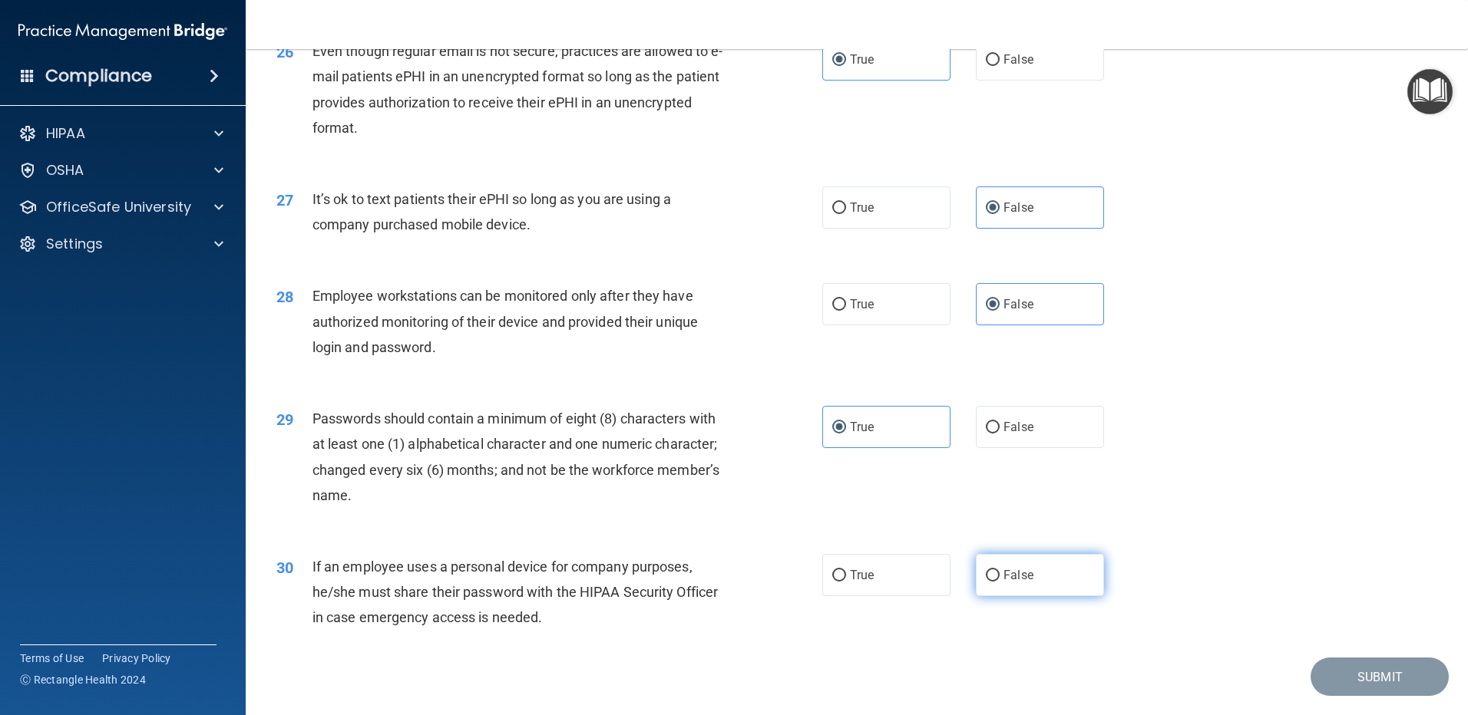
radio input "true"
click at [1353, 696] on button "Submit" at bounding box center [1379, 677] width 138 height 39
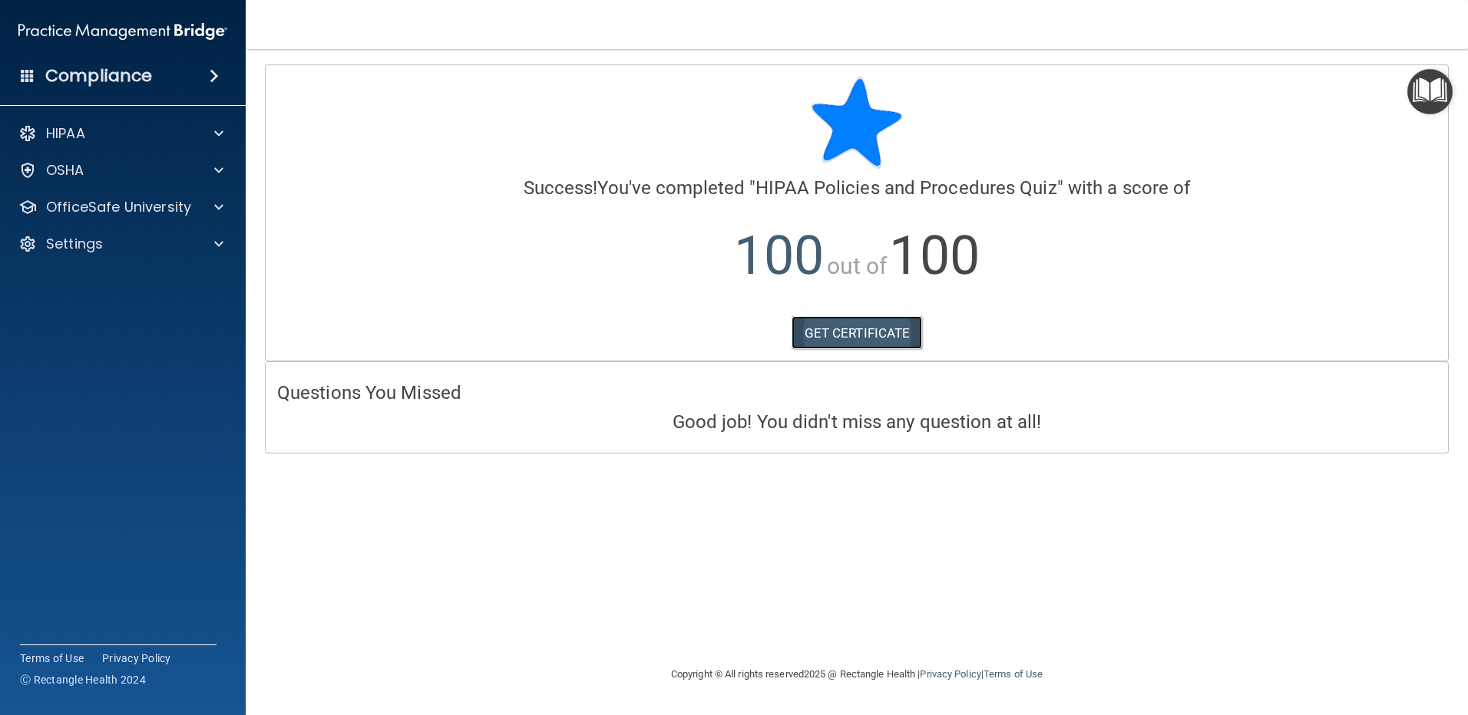
click at [854, 329] on link "GET CERTIFICATE" at bounding box center [856, 333] width 131 height 34
click at [220, 205] on span at bounding box center [218, 207] width 9 height 18
click at [107, 239] on p "HIPAA Training" at bounding box center [73, 243] width 127 height 15
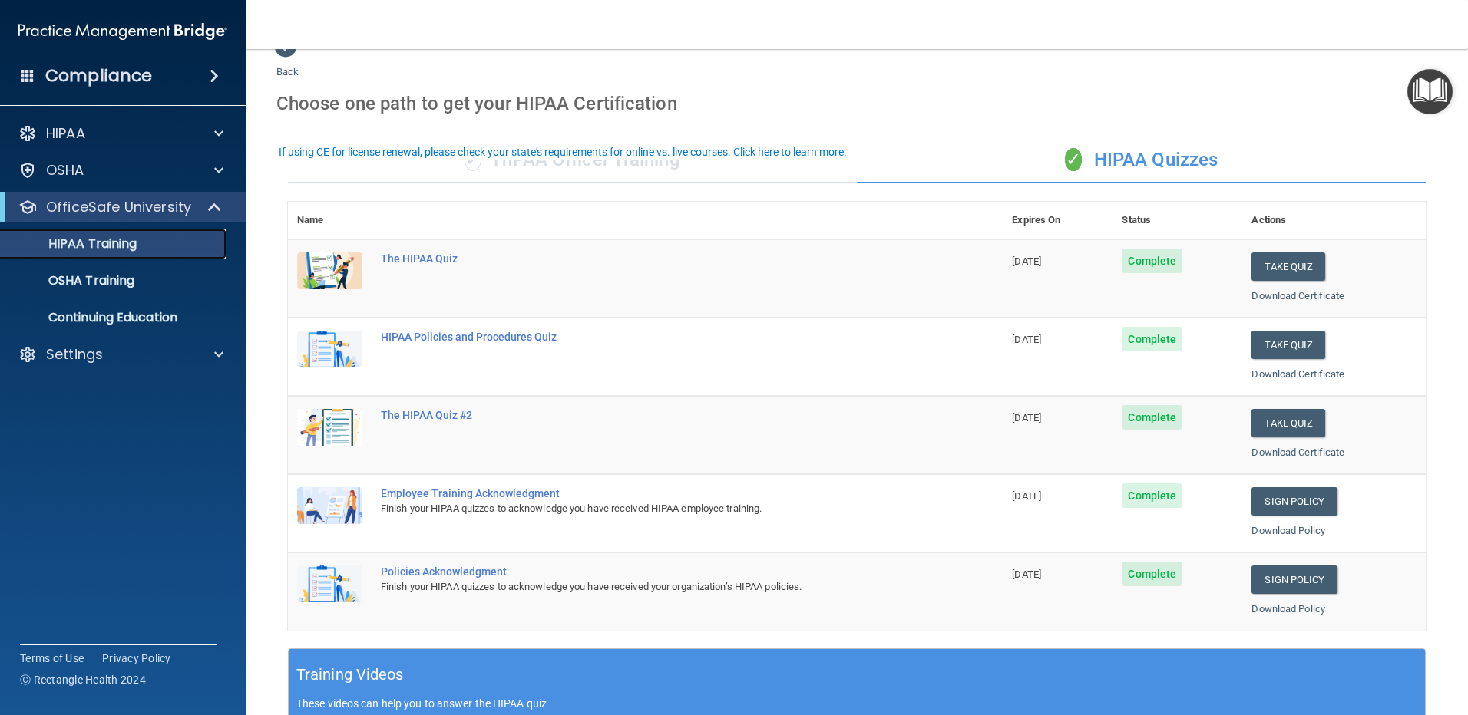
scroll to position [77, 0]
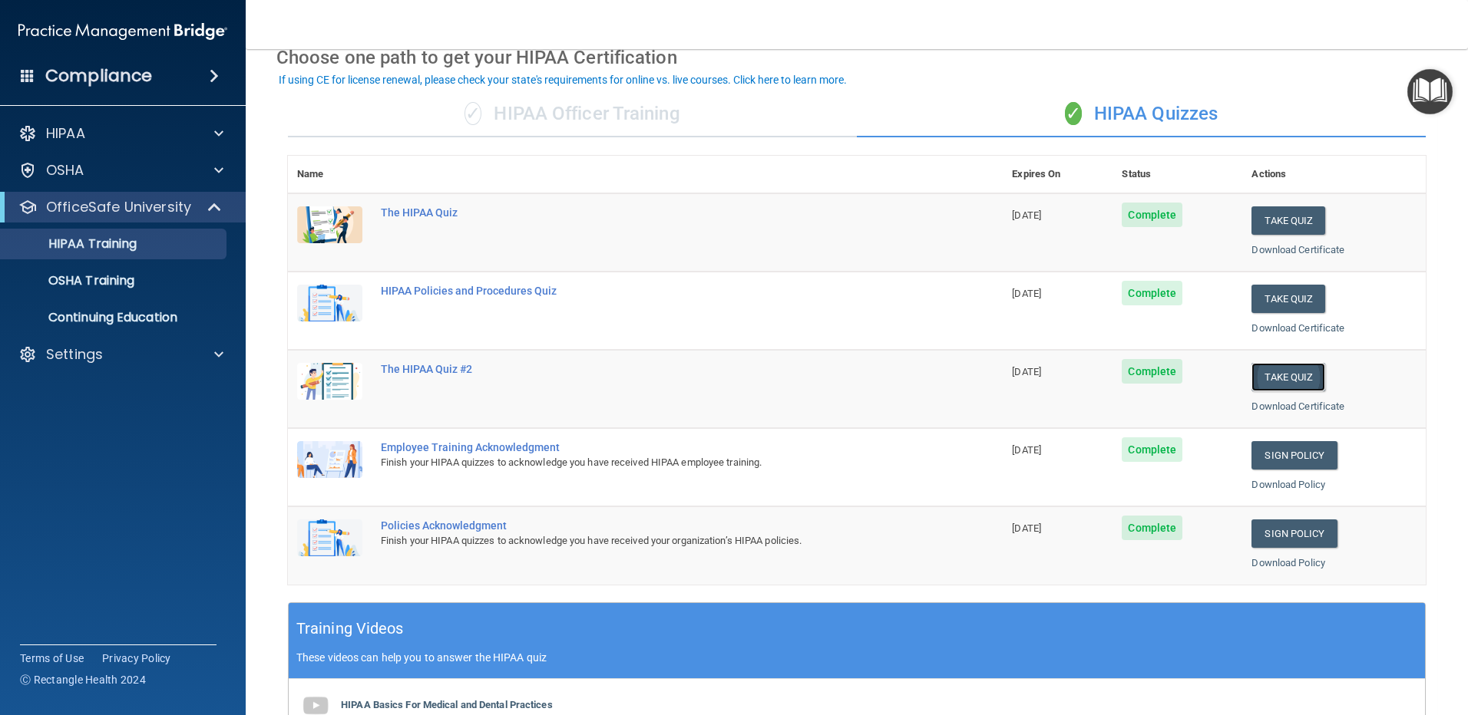
click at [1279, 378] on button "Take Quiz" at bounding box center [1288, 377] width 74 height 28
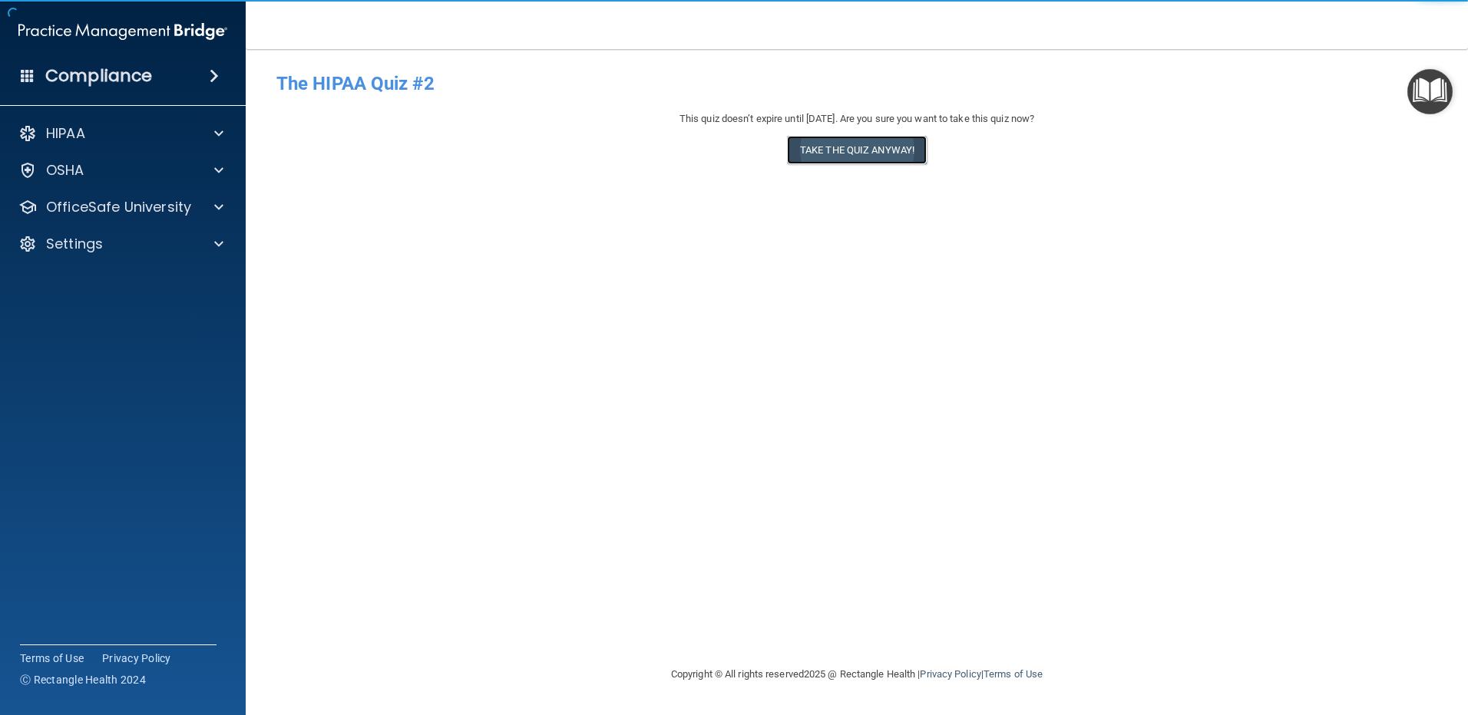
click at [853, 149] on button "Take the quiz anyway!" at bounding box center [857, 150] width 140 height 28
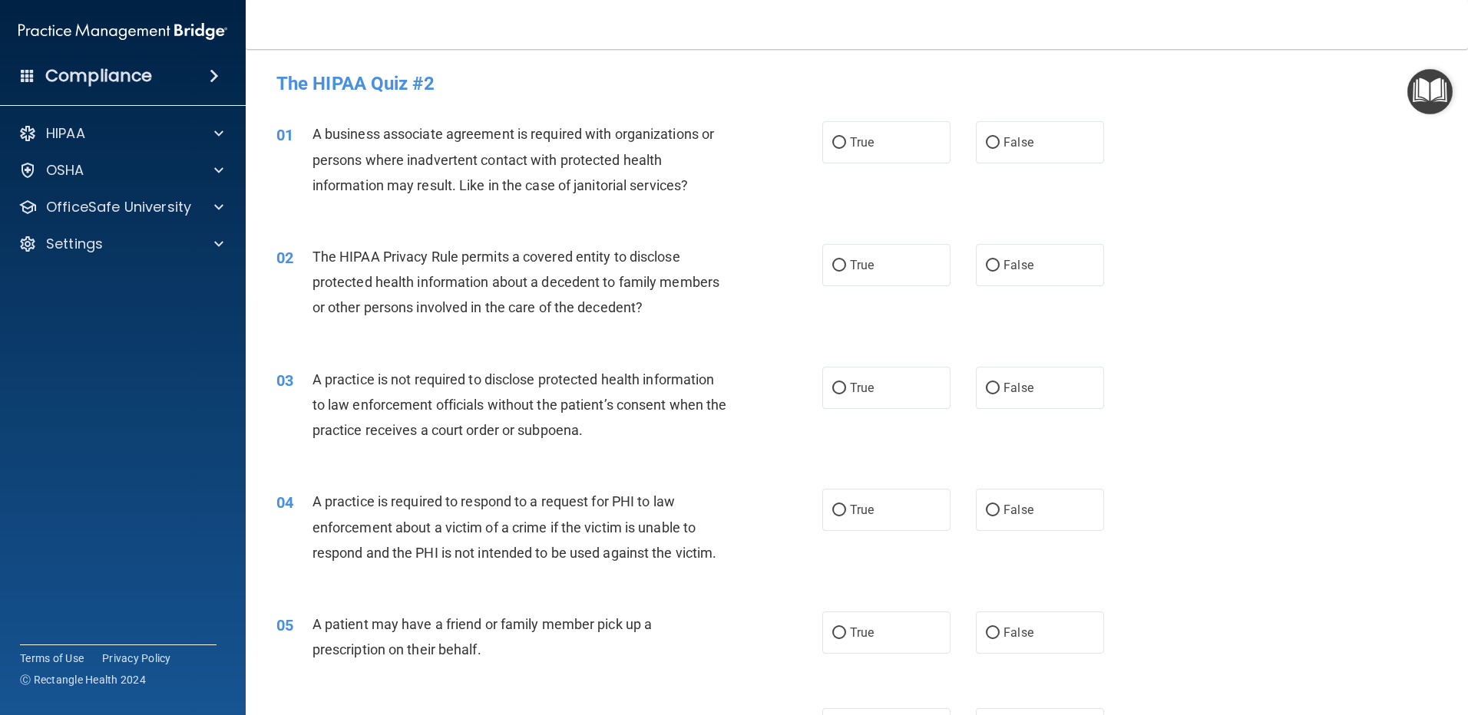
drag, startPoint x: 840, startPoint y: 148, endPoint x: 864, endPoint y: 164, distance: 29.4
click at [841, 147] on label "True" at bounding box center [886, 142] width 128 height 42
click at [841, 147] on input "True" at bounding box center [839, 143] width 14 height 12
radio input "true"
click at [1036, 275] on label "False" at bounding box center [1040, 265] width 128 height 42
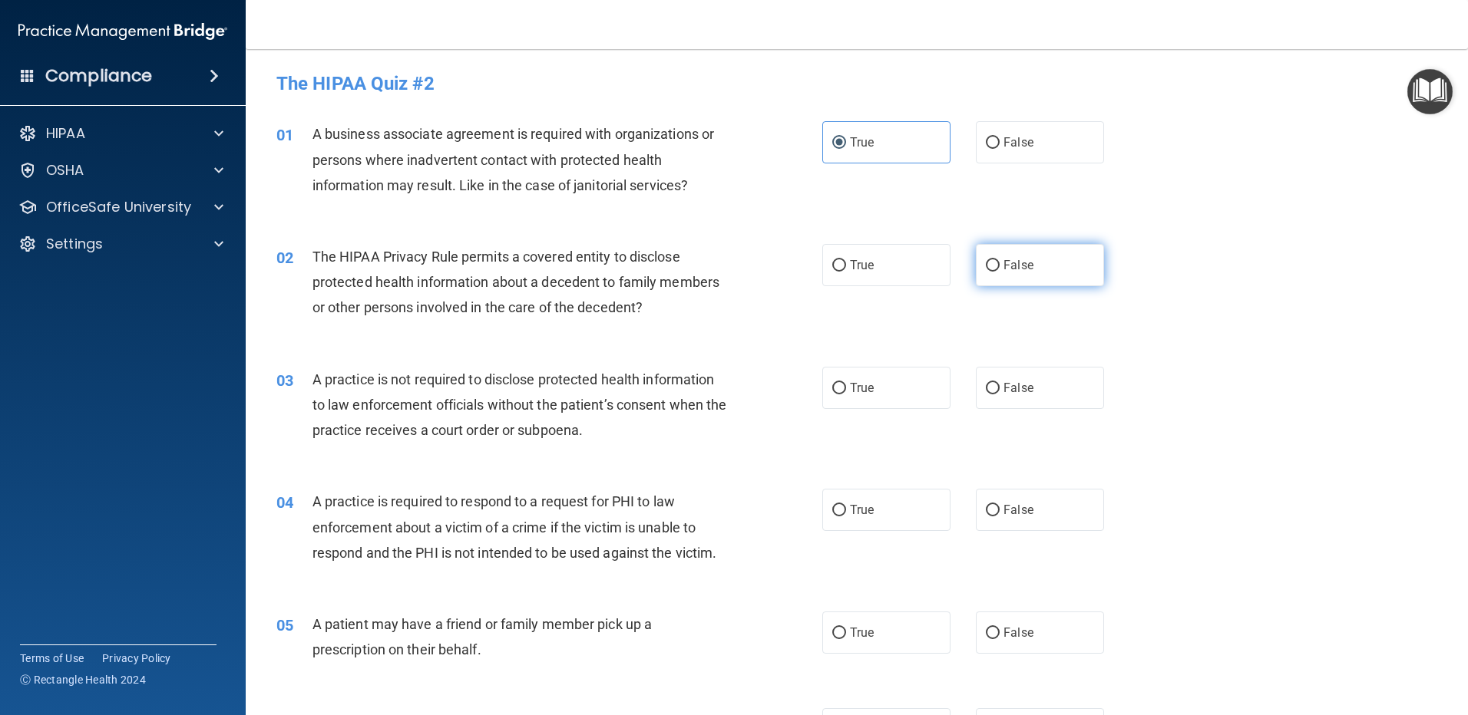
click at [999, 272] on input "False" at bounding box center [993, 266] width 14 height 12
radio input "true"
click at [859, 404] on label "True" at bounding box center [886, 388] width 128 height 42
click at [846, 395] on input "True" at bounding box center [839, 389] width 14 height 12
radio input "true"
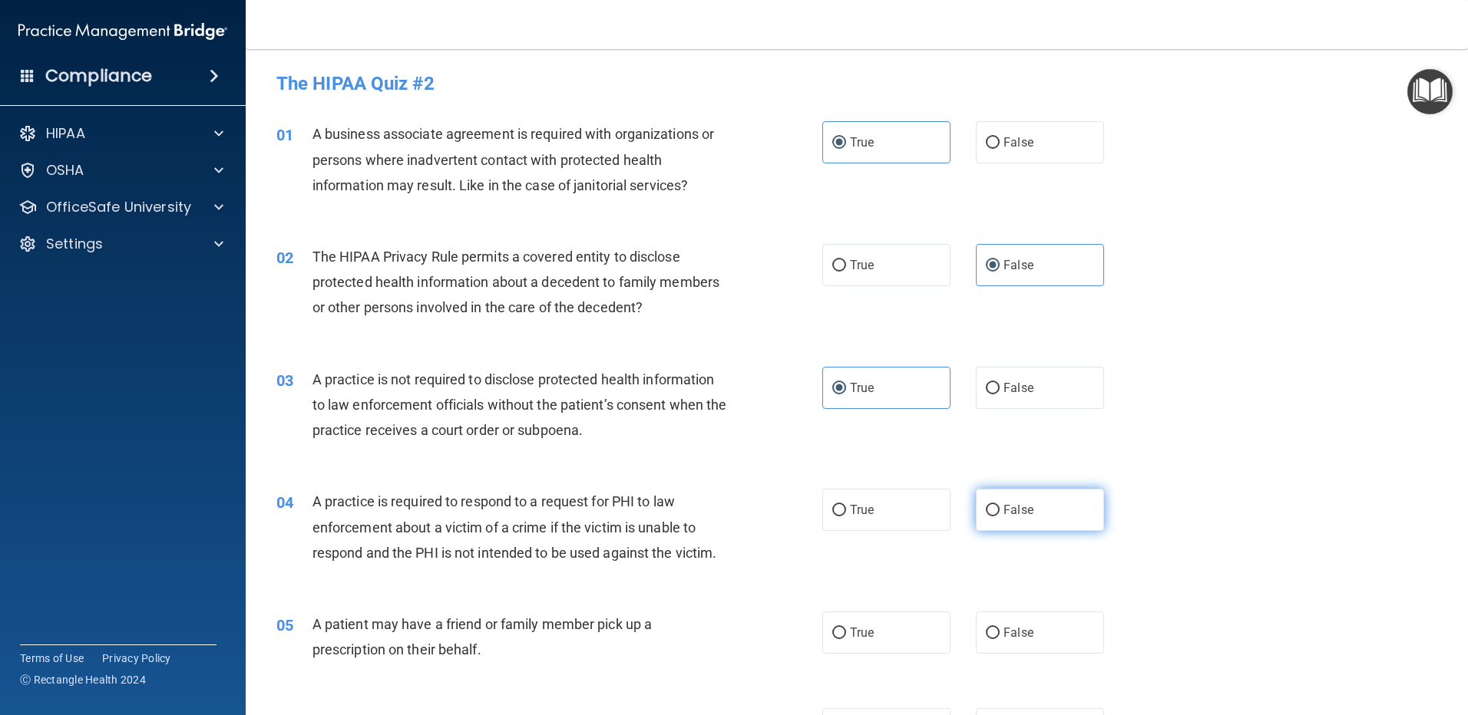
click at [1003, 506] on span "False" at bounding box center [1018, 510] width 30 height 15
click at [999, 506] on input "False" at bounding box center [993, 511] width 14 height 12
radio input "true"
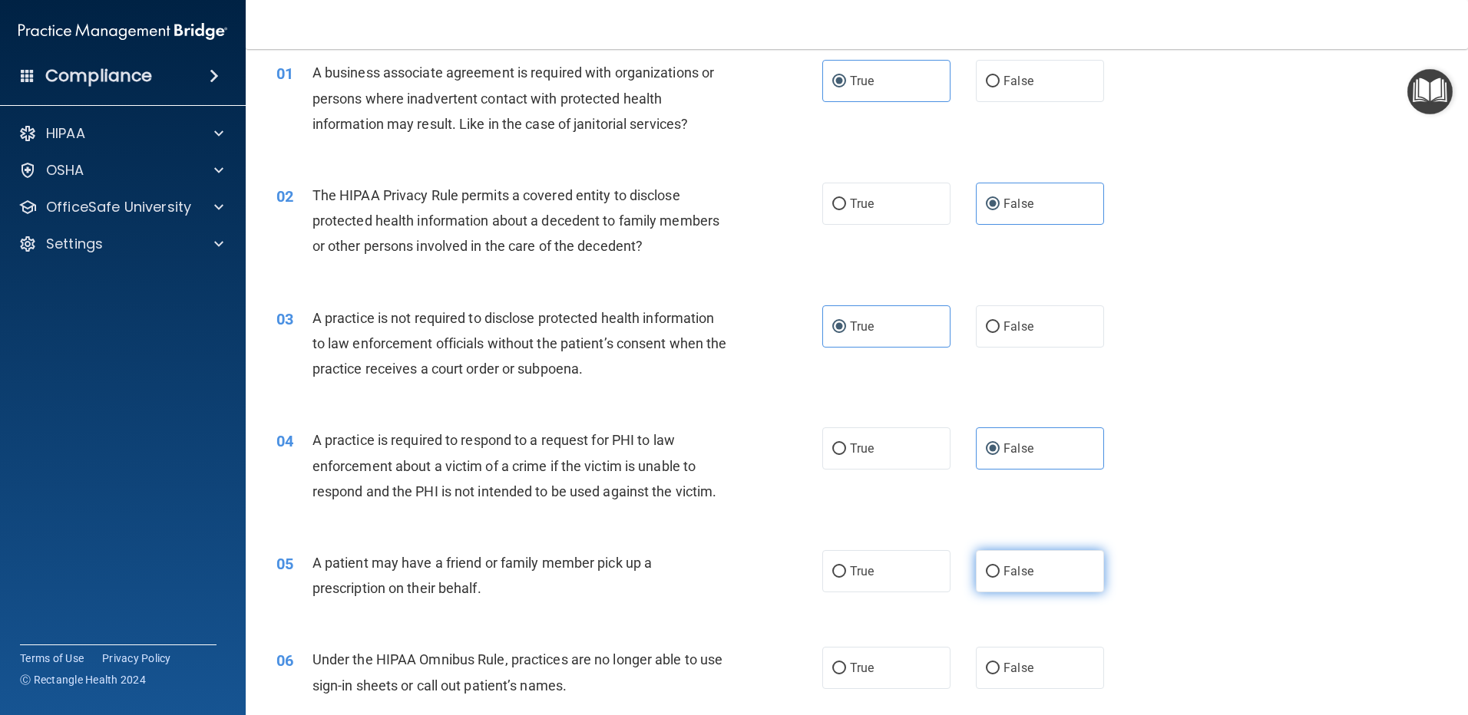
scroll to position [230, 0]
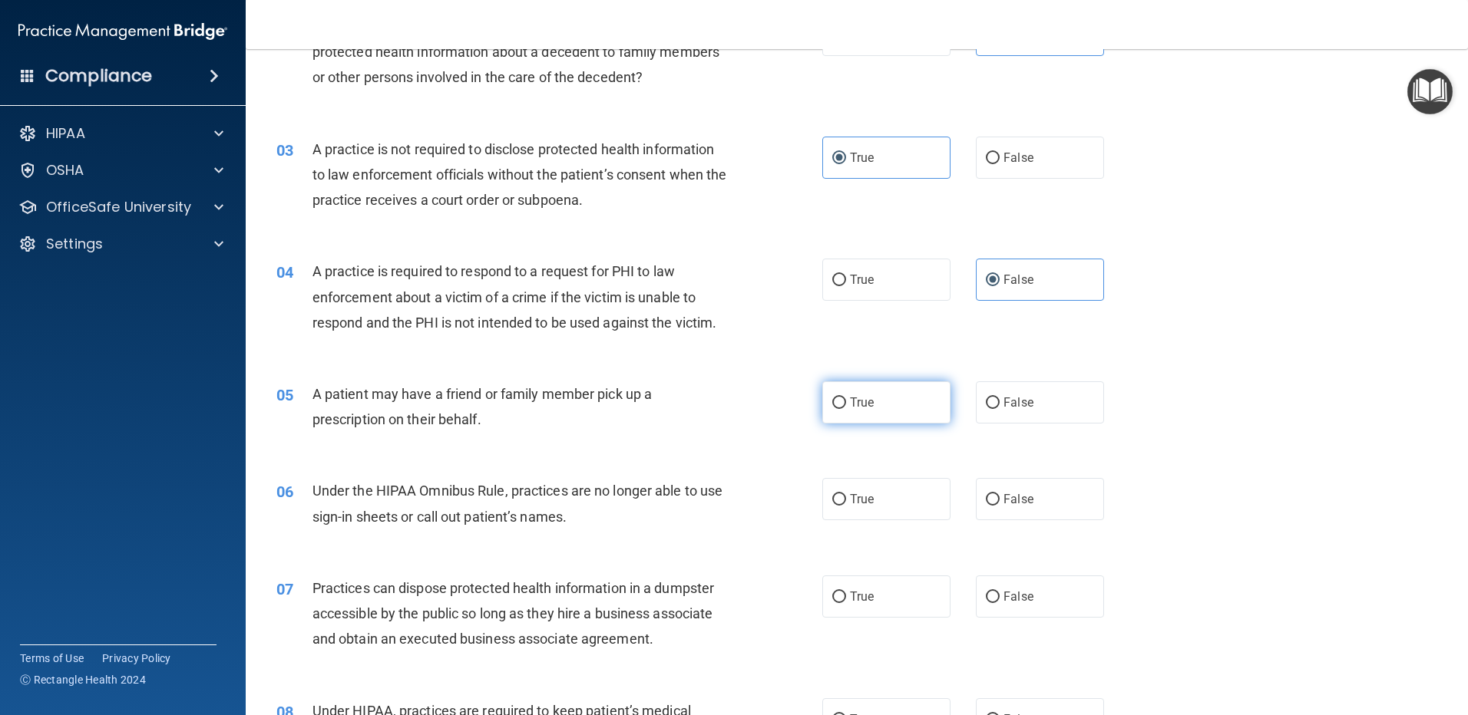
drag, startPoint x: 863, startPoint y: 401, endPoint x: 875, endPoint y: 411, distance: 15.8
click at [862, 401] on span "True" at bounding box center [862, 402] width 24 height 15
click at [846, 401] on input "True" at bounding box center [839, 404] width 14 height 12
radio input "true"
click at [1020, 504] on span "False" at bounding box center [1018, 499] width 30 height 15
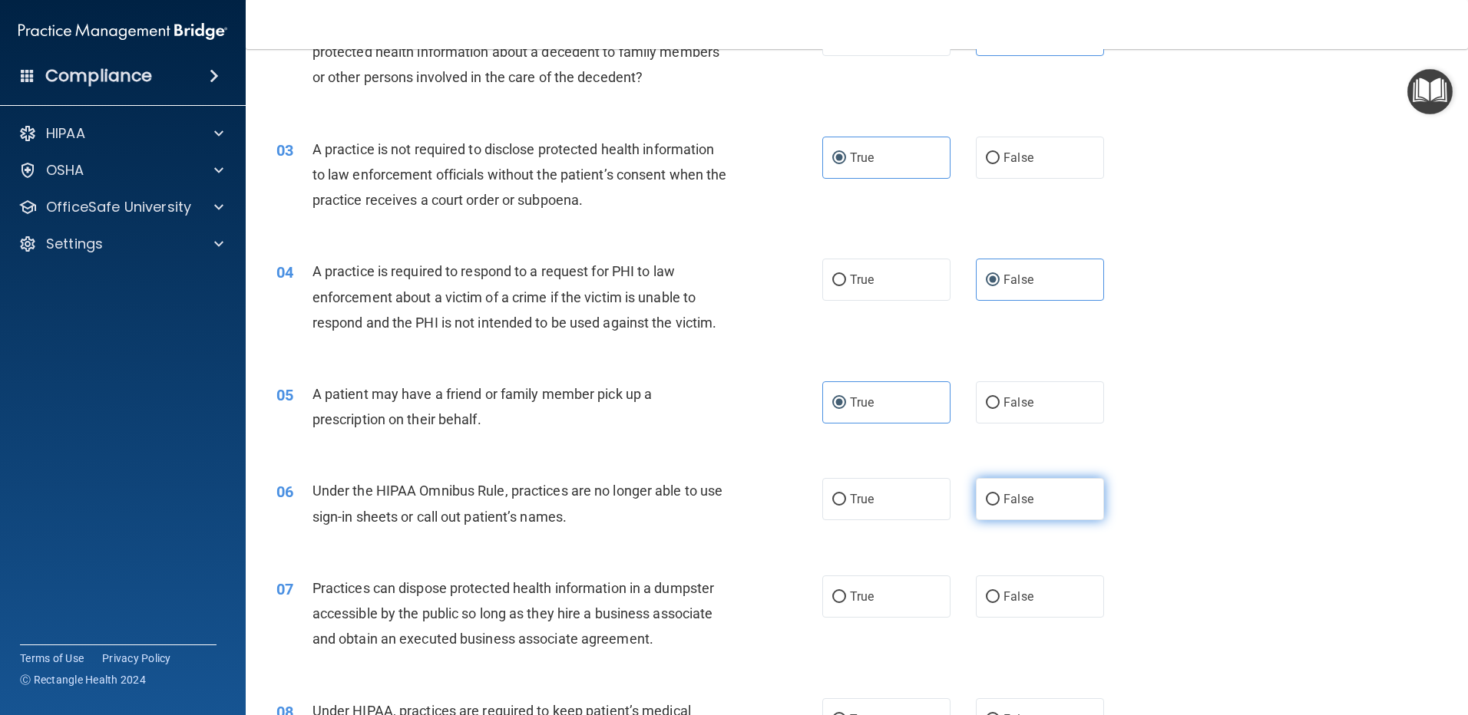
click at [999, 504] on input "False" at bounding box center [993, 500] width 14 height 12
radio input "true"
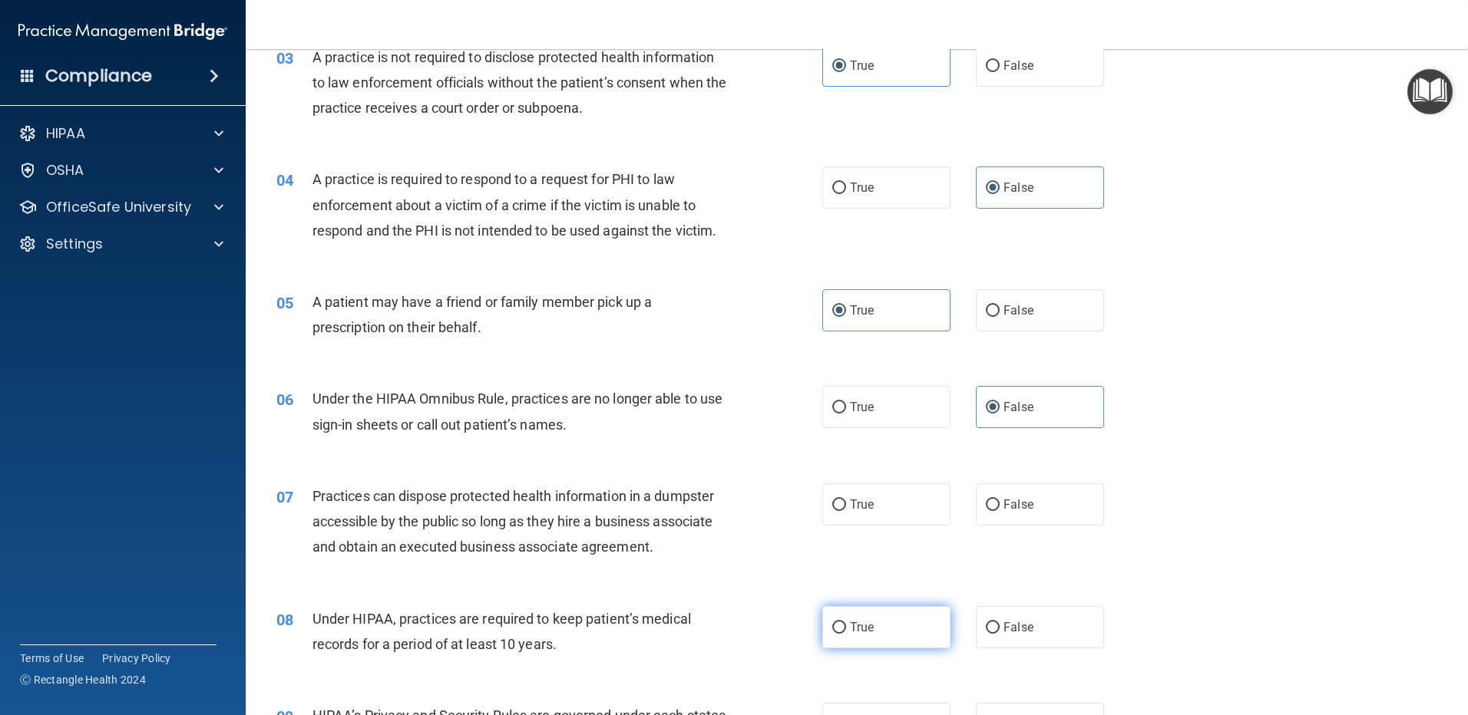
scroll to position [537, 0]
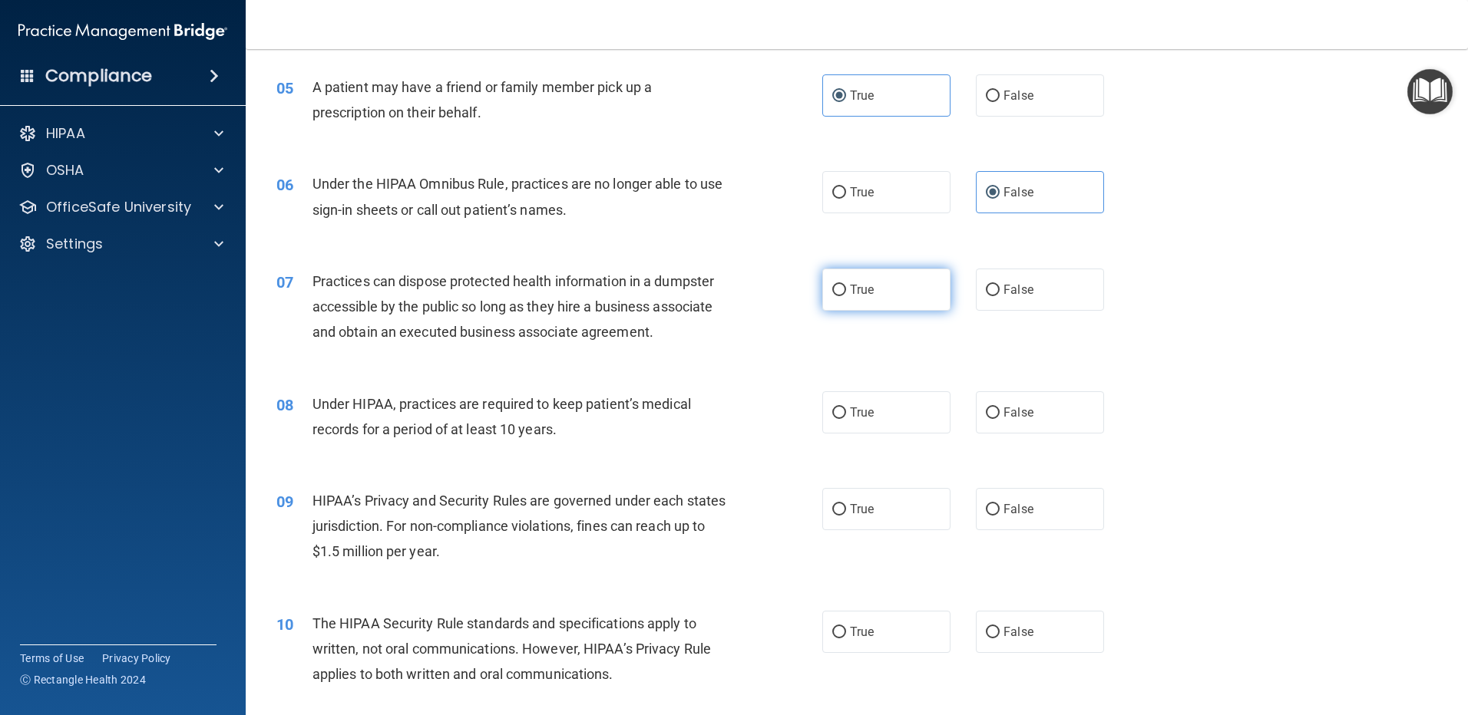
drag, startPoint x: 867, startPoint y: 293, endPoint x: 890, endPoint y: 309, distance: 27.7
click at [869, 293] on label "True" at bounding box center [886, 290] width 128 height 42
click at [846, 293] on input "True" at bounding box center [839, 291] width 14 height 12
radio input "true"
click at [1015, 415] on span "False" at bounding box center [1018, 412] width 30 height 15
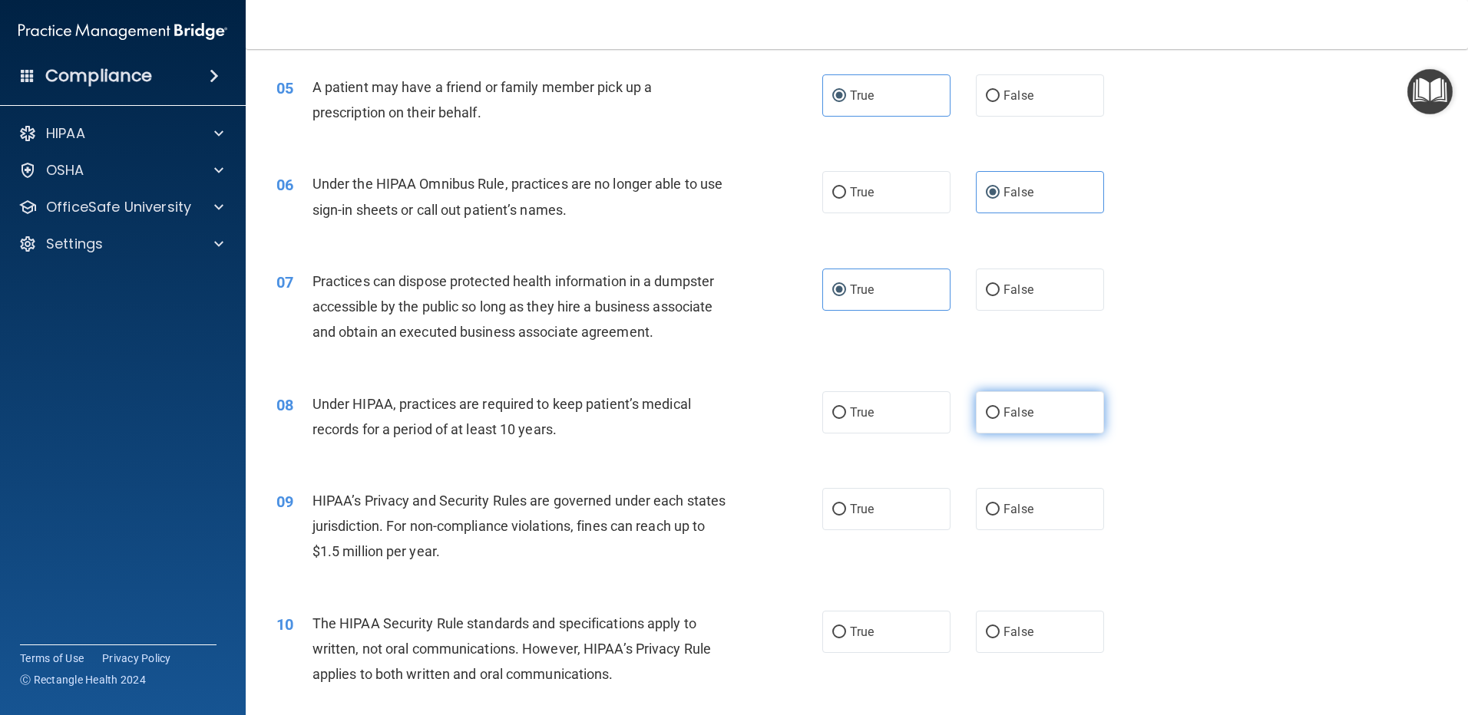
click at [999, 415] on input "False" at bounding box center [993, 414] width 14 height 12
radio input "true"
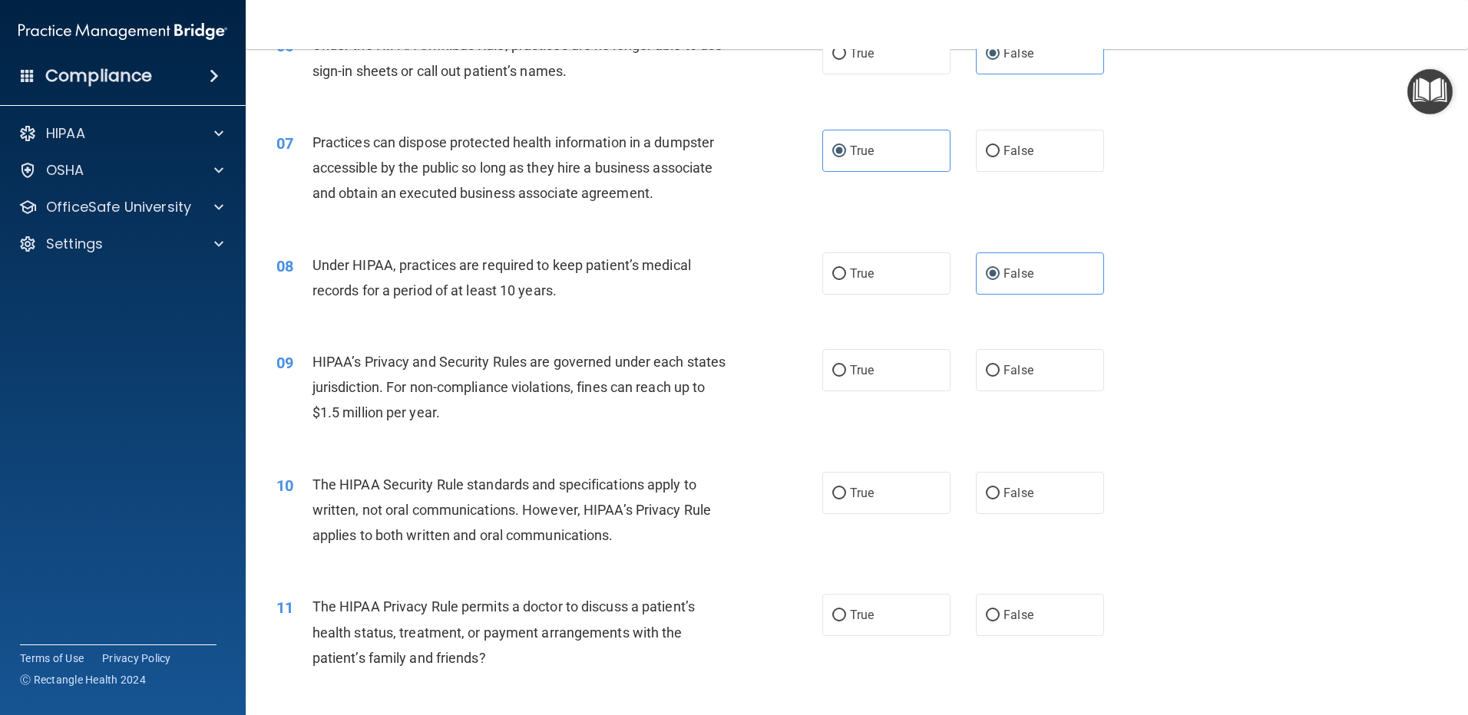
scroll to position [691, 0]
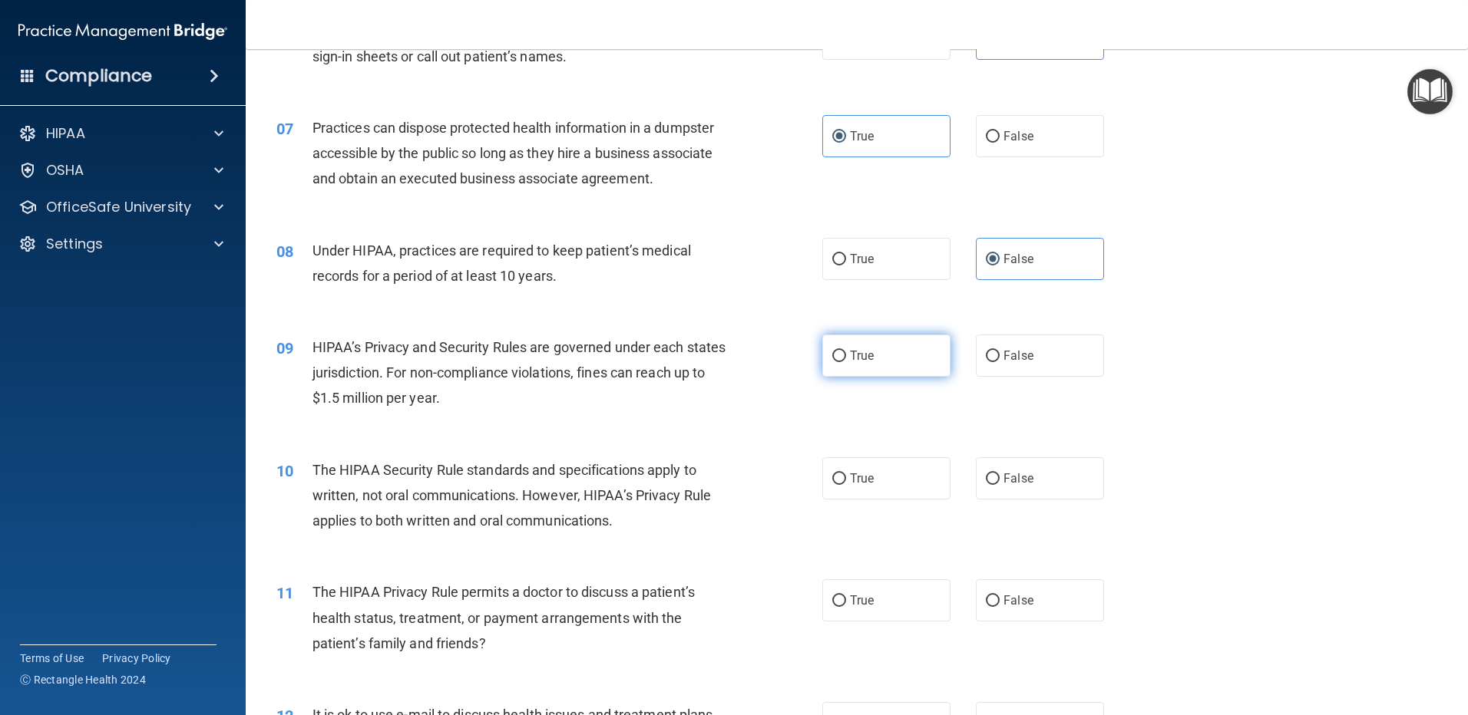
drag, startPoint x: 874, startPoint y: 354, endPoint x: 884, endPoint y: 366, distance: 15.8
click at [873, 354] on label "True" at bounding box center [886, 356] width 128 height 42
click at [846, 354] on input "True" at bounding box center [839, 357] width 14 height 12
radio input "true"
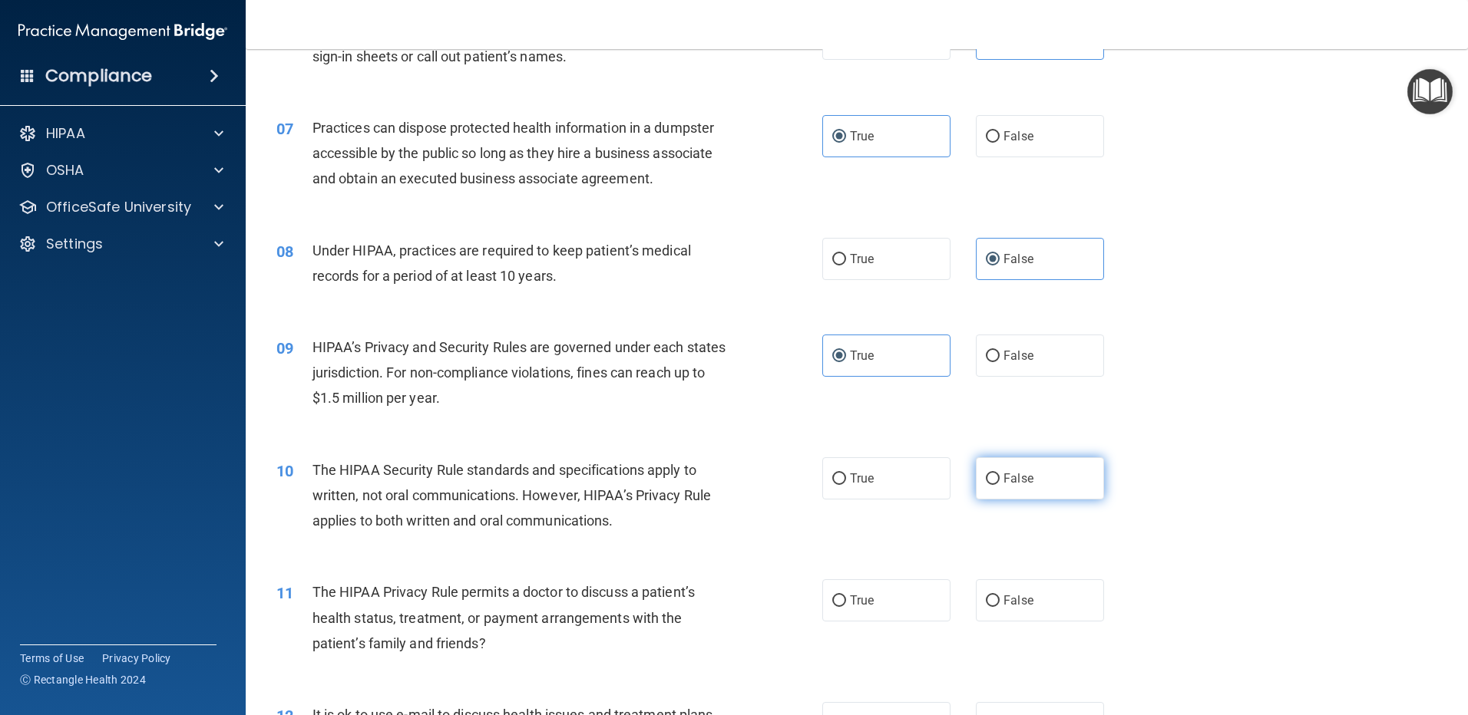
click at [1012, 479] on span "False" at bounding box center [1018, 478] width 30 height 15
click at [999, 479] on input "False" at bounding box center [993, 480] width 14 height 12
radio input "true"
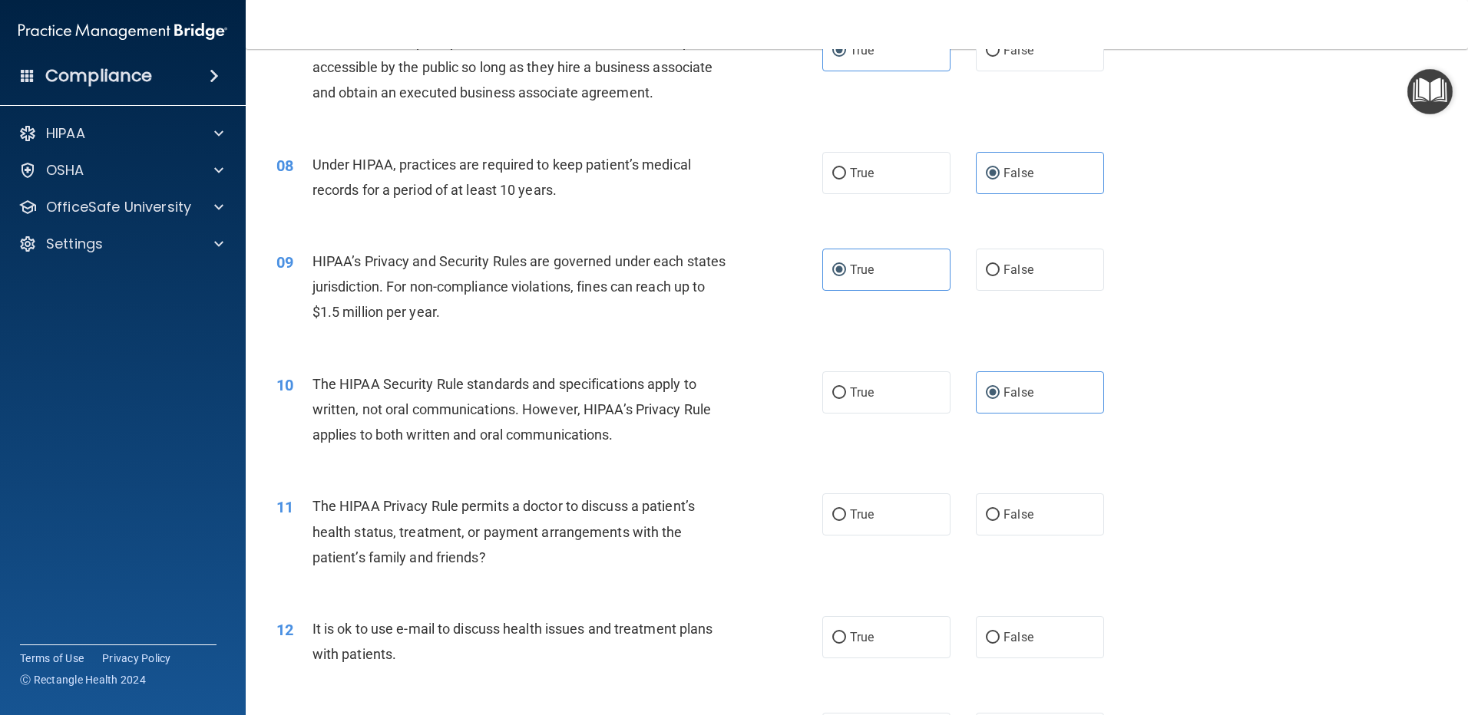
scroll to position [921, 0]
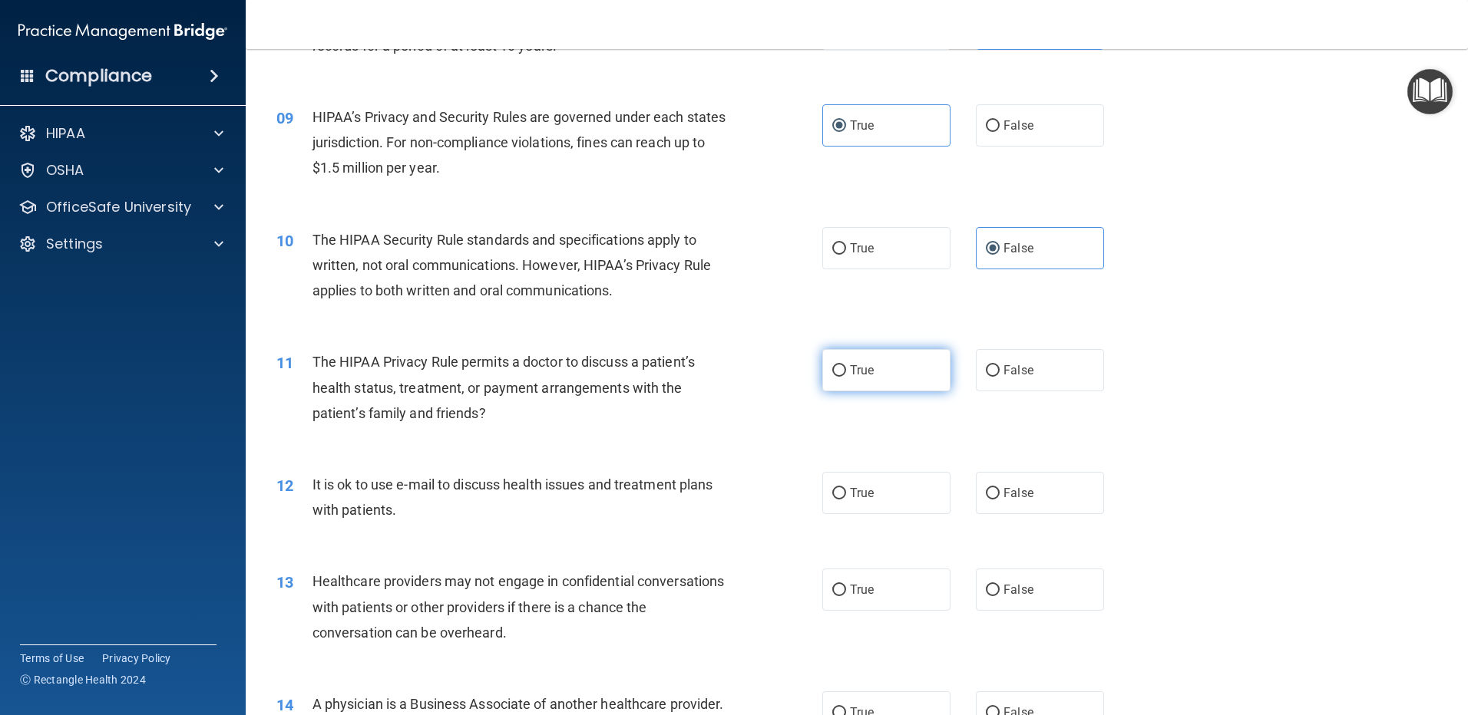
click at [867, 370] on span "True" at bounding box center [862, 370] width 24 height 15
click at [846, 370] on input "True" at bounding box center [839, 371] width 14 height 12
radio input "true"
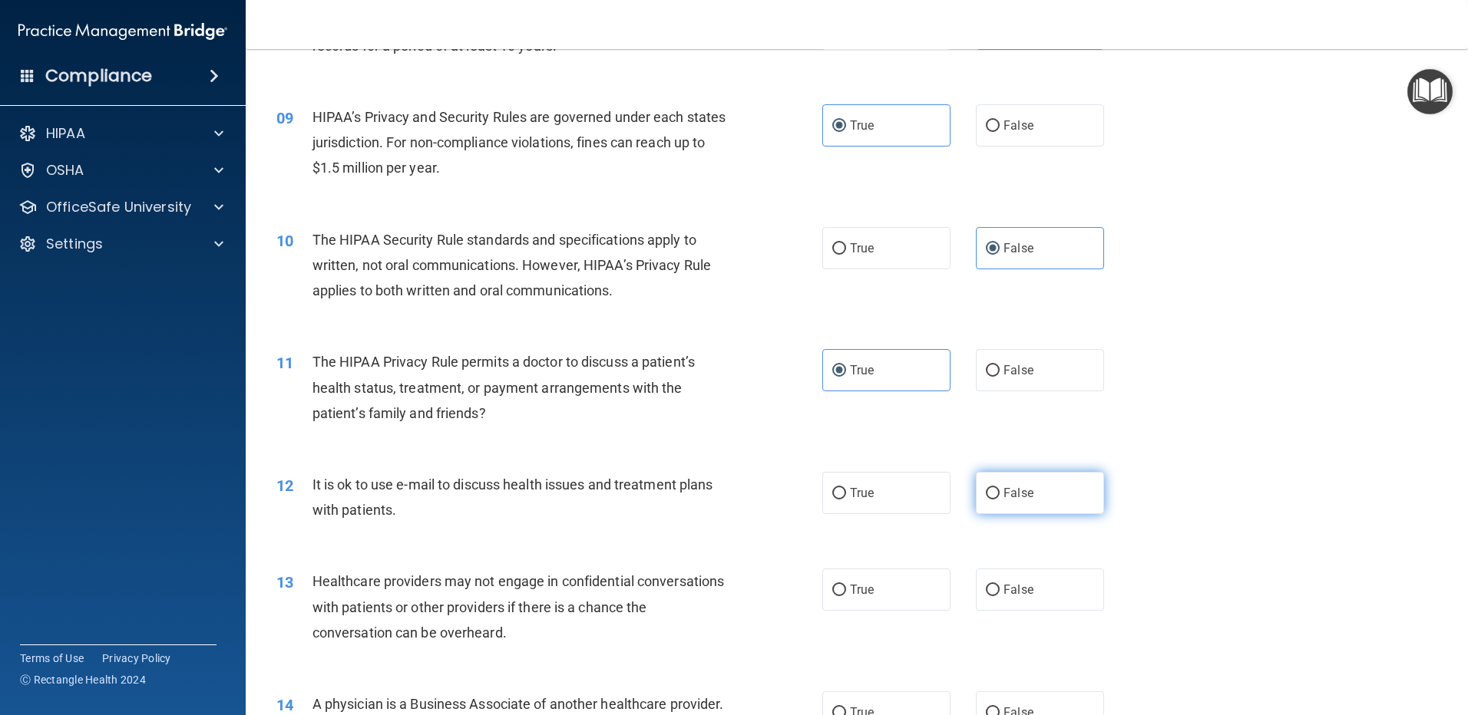
click at [1006, 494] on span "False" at bounding box center [1018, 493] width 30 height 15
click at [999, 494] on input "False" at bounding box center [993, 494] width 14 height 12
radio input "true"
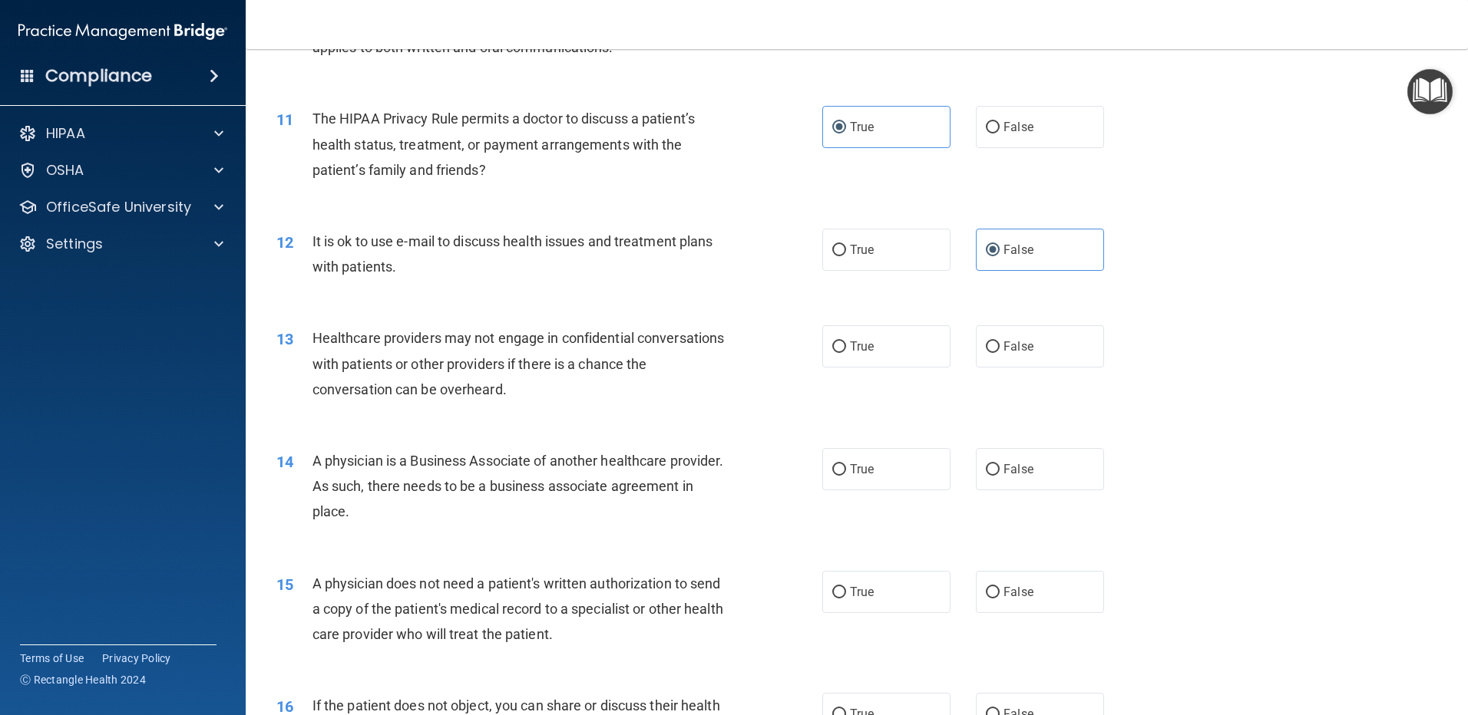
scroll to position [1228, 0]
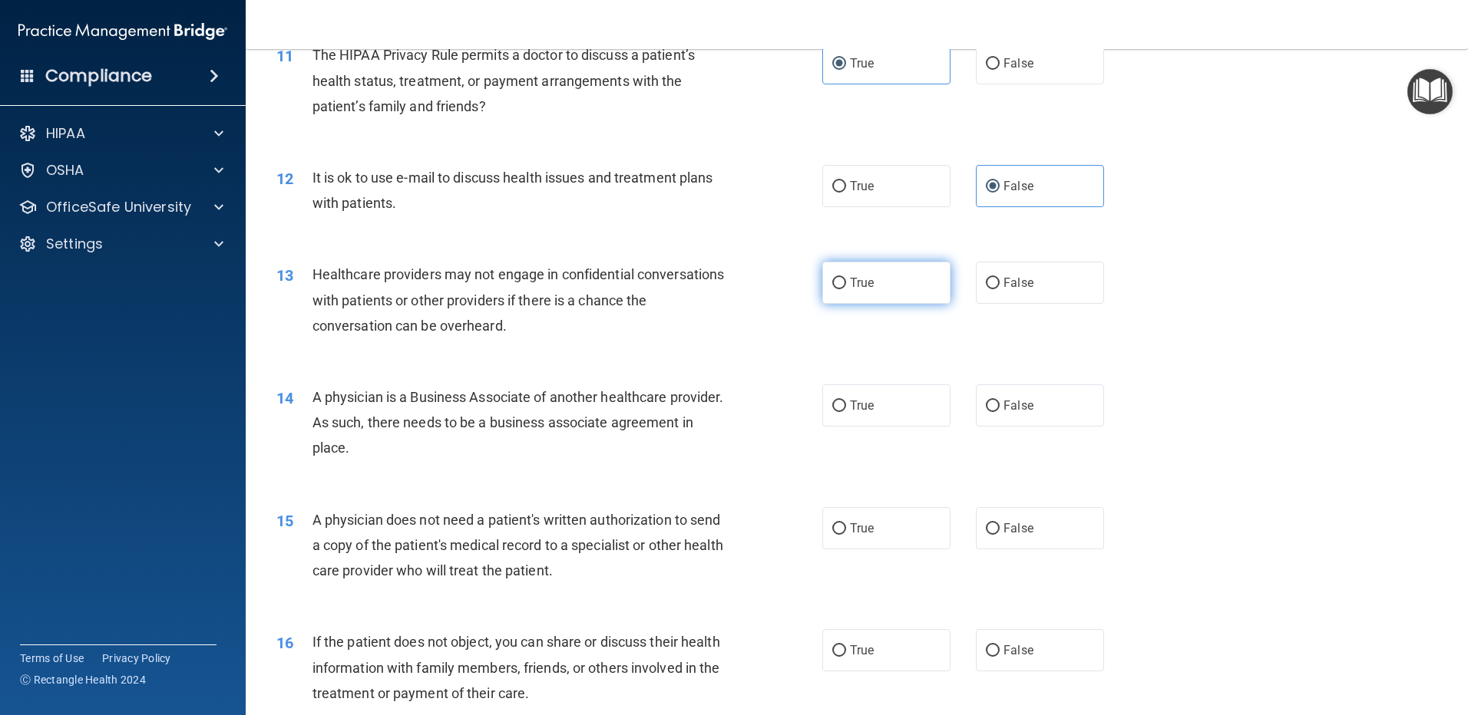
click at [862, 281] on span "True" at bounding box center [862, 283] width 24 height 15
click at [846, 281] on input "True" at bounding box center [839, 284] width 14 height 12
radio input "true"
drag, startPoint x: 1014, startPoint y: 408, endPoint x: 998, endPoint y: 430, distance: 27.5
click at [1013, 408] on span "False" at bounding box center [1018, 405] width 30 height 15
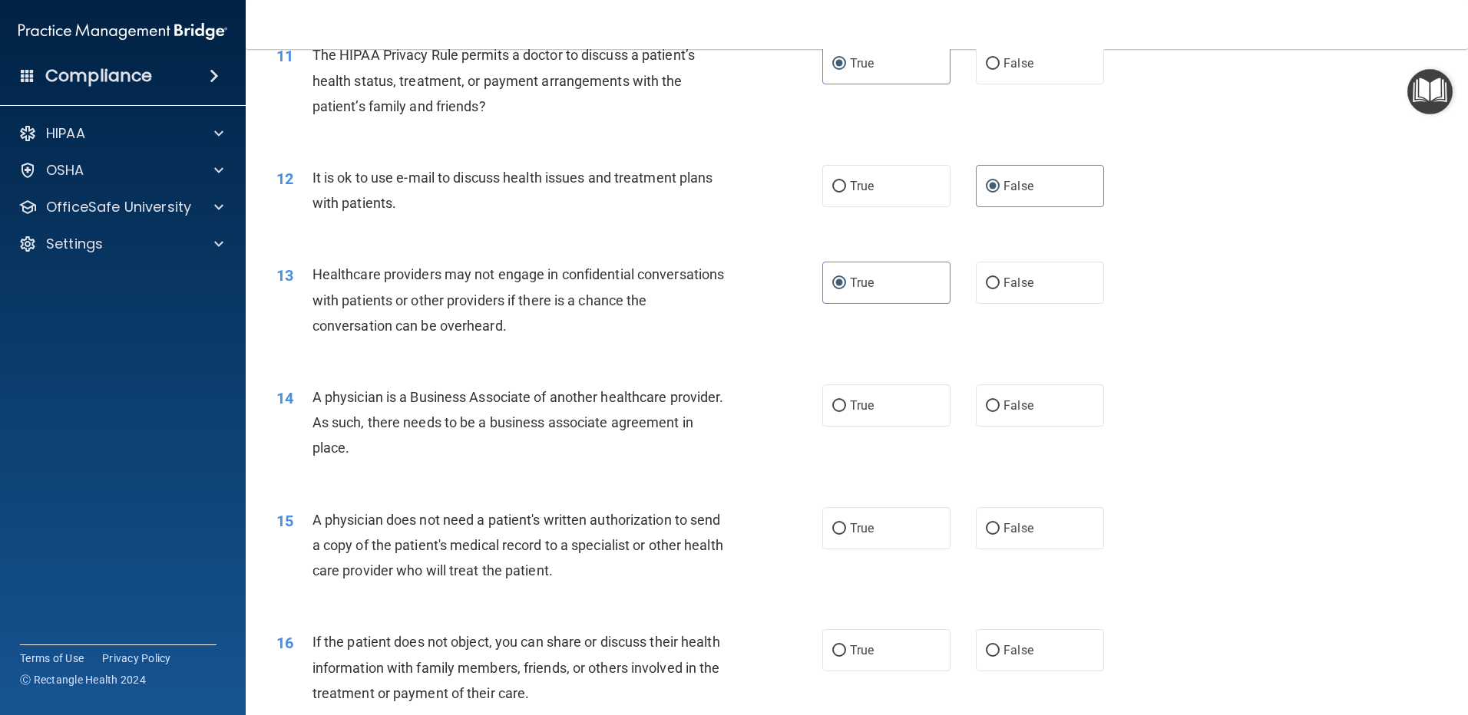
click at [999, 408] on input "False" at bounding box center [993, 407] width 14 height 12
radio input "true"
click at [889, 537] on label "True" at bounding box center [886, 528] width 128 height 42
click at [846, 535] on input "True" at bounding box center [839, 530] width 14 height 12
radio input "true"
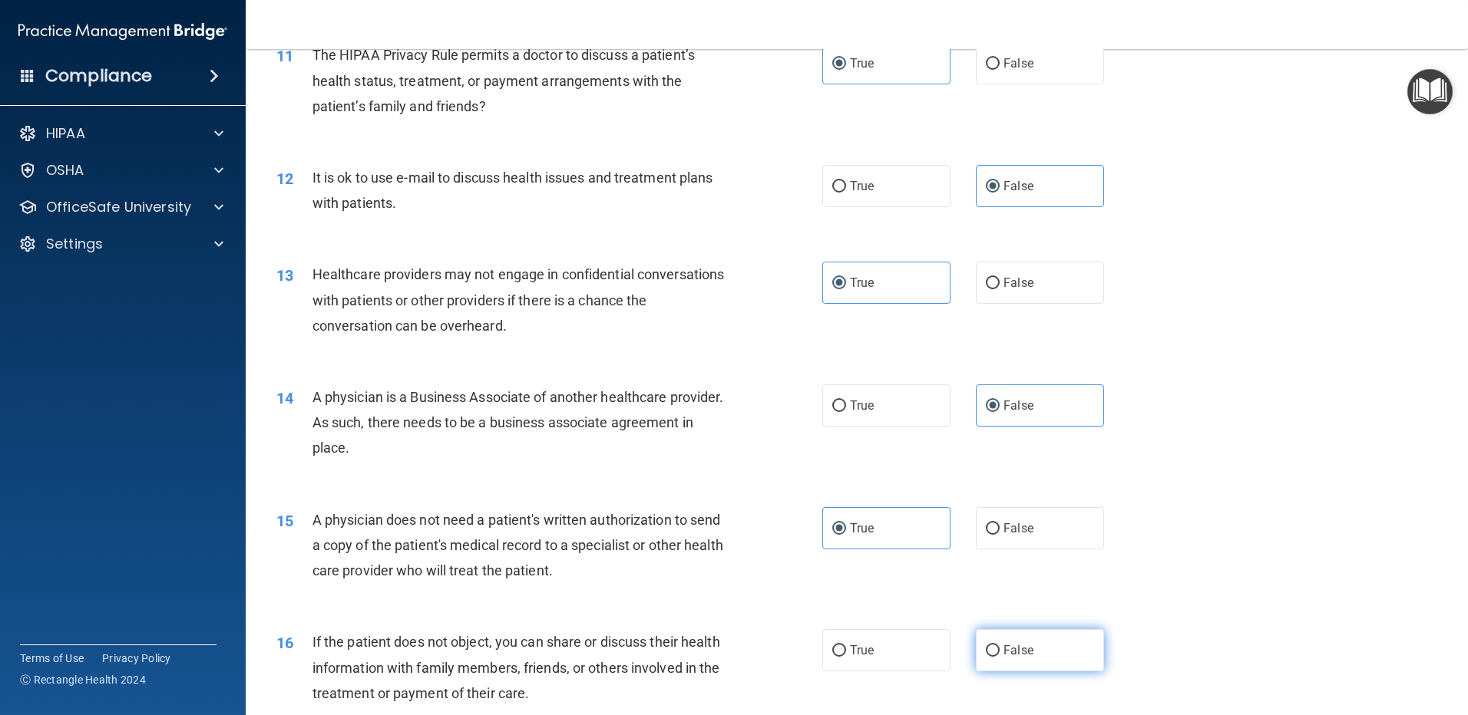
click at [1006, 644] on span "False" at bounding box center [1018, 650] width 30 height 15
click at [999, 646] on input "False" at bounding box center [993, 652] width 14 height 12
radio input "true"
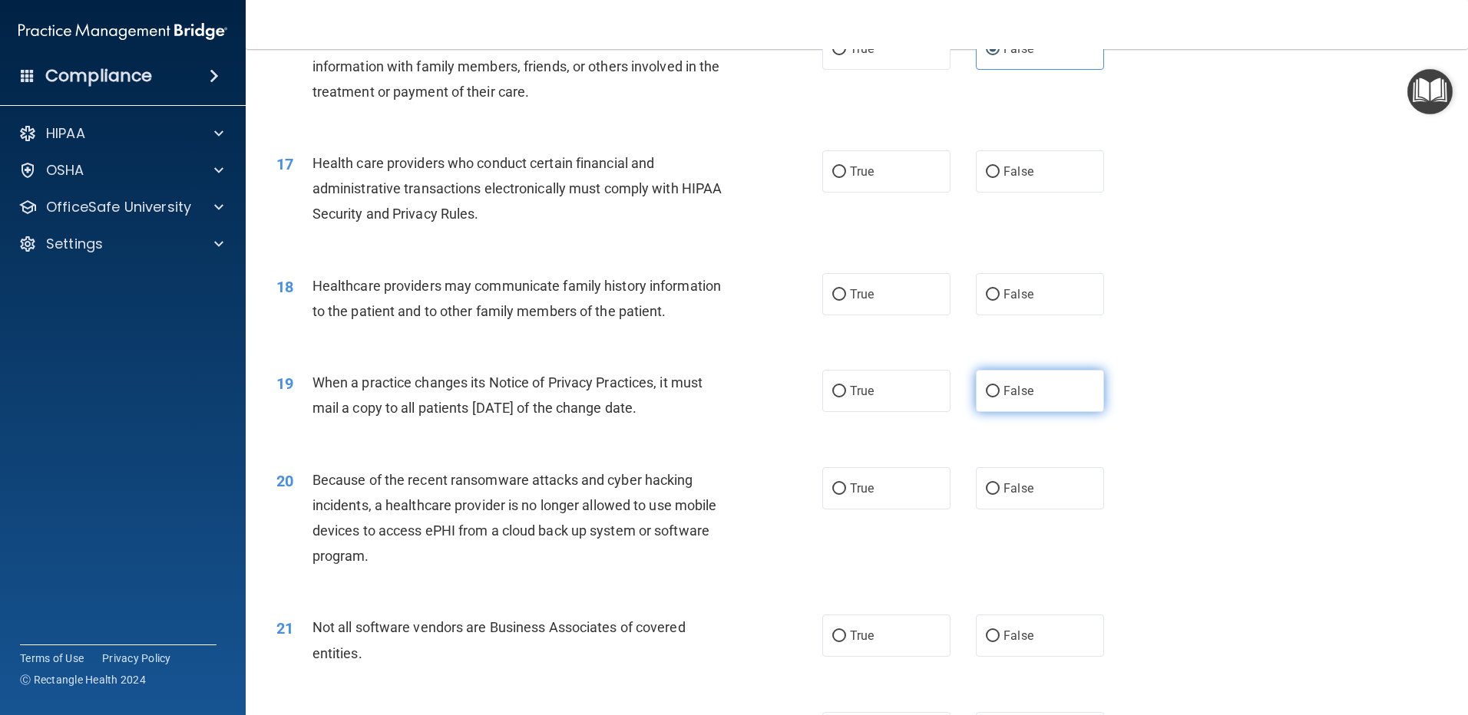
scroll to position [1842, 0]
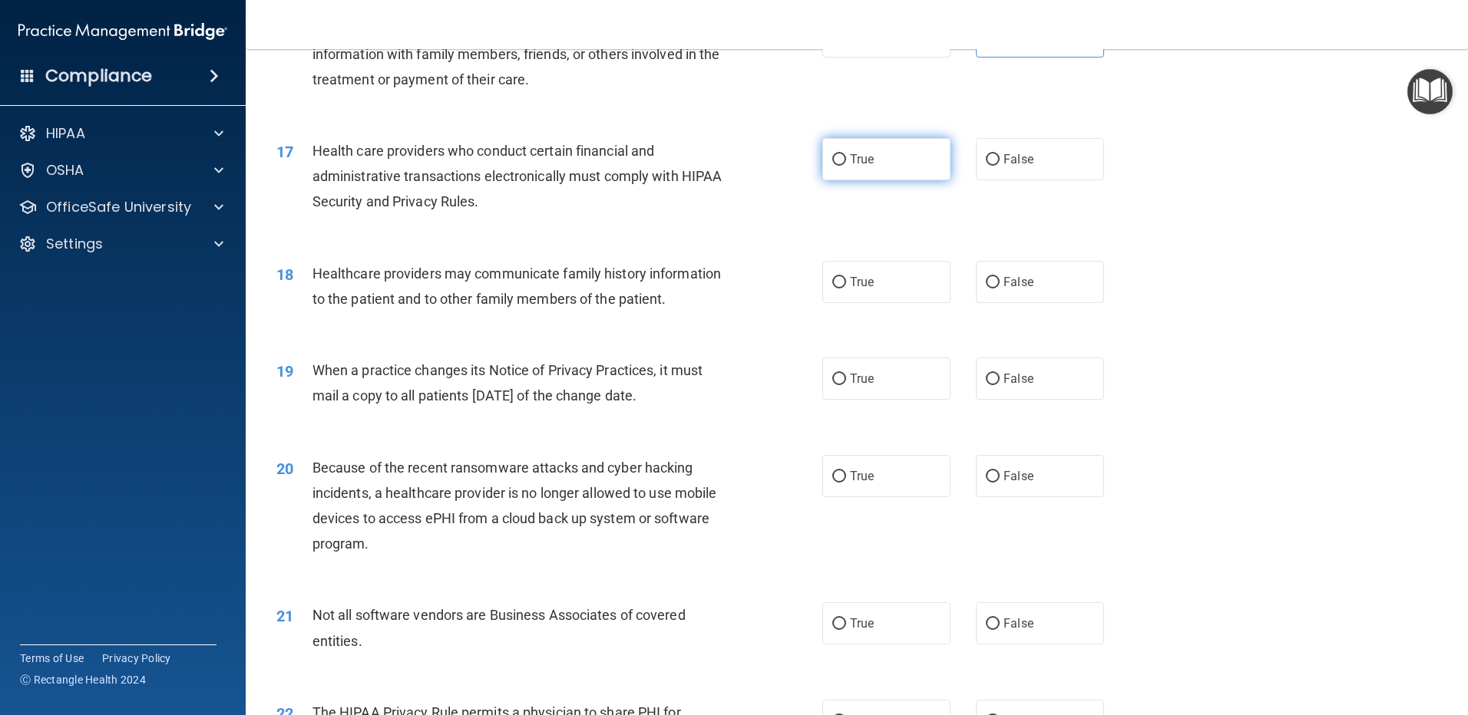
click at [875, 162] on label "True" at bounding box center [886, 159] width 128 height 42
click at [846, 162] on input "True" at bounding box center [839, 160] width 14 height 12
radio input "true"
click at [1021, 276] on span "False" at bounding box center [1018, 282] width 30 height 15
click at [999, 277] on input "False" at bounding box center [993, 283] width 14 height 12
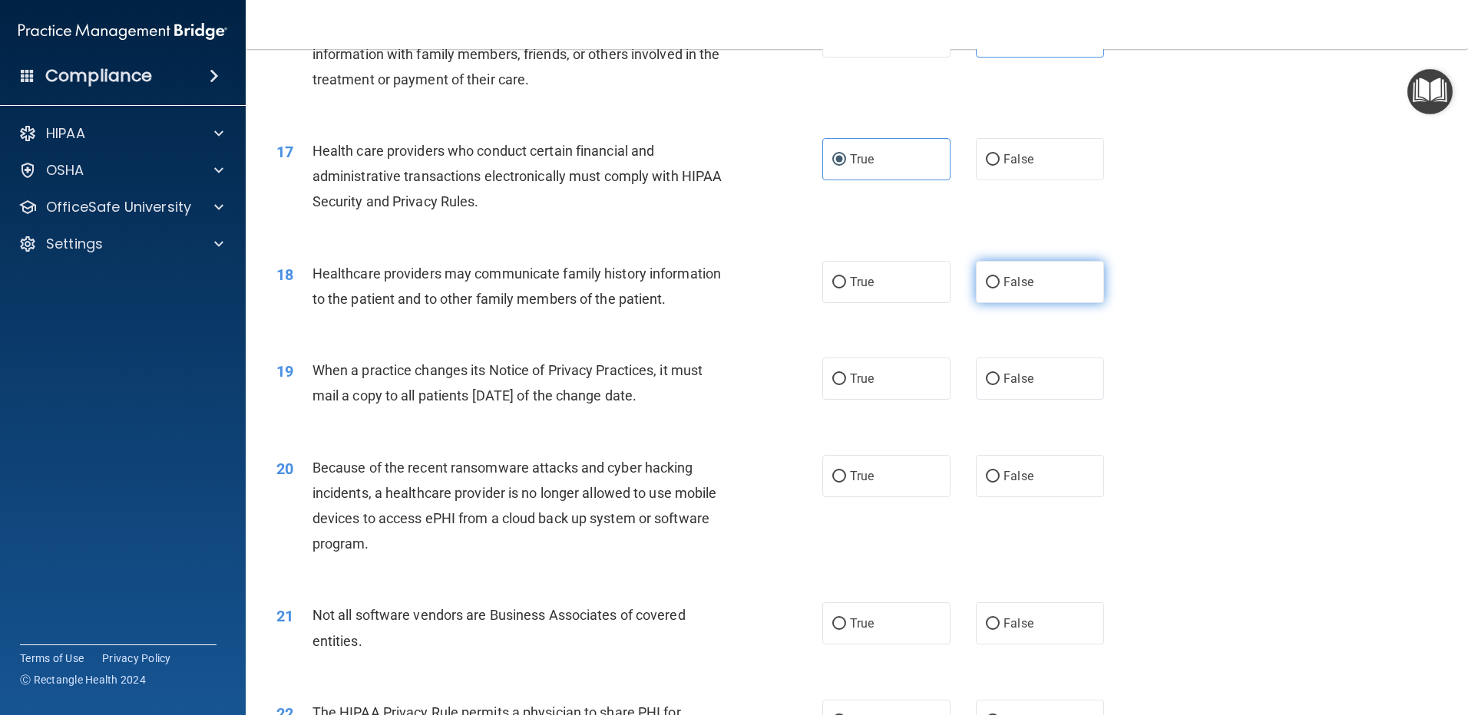
radio input "true"
click at [857, 385] on span "True" at bounding box center [862, 379] width 24 height 15
click at [846, 385] on input "True" at bounding box center [839, 380] width 14 height 12
radio input "true"
click at [1003, 476] on span "False" at bounding box center [1018, 476] width 30 height 15
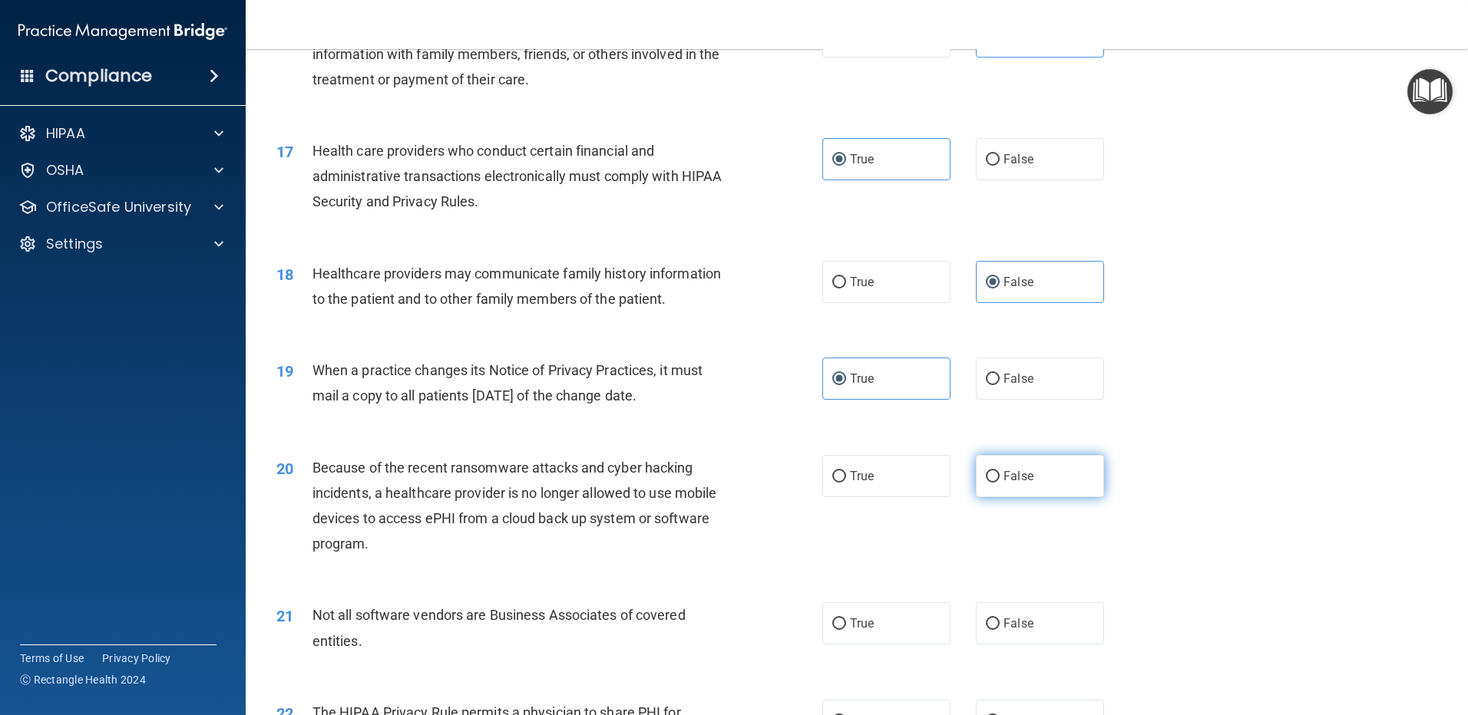
click at [999, 476] on input "False" at bounding box center [993, 477] width 14 height 12
radio input "true"
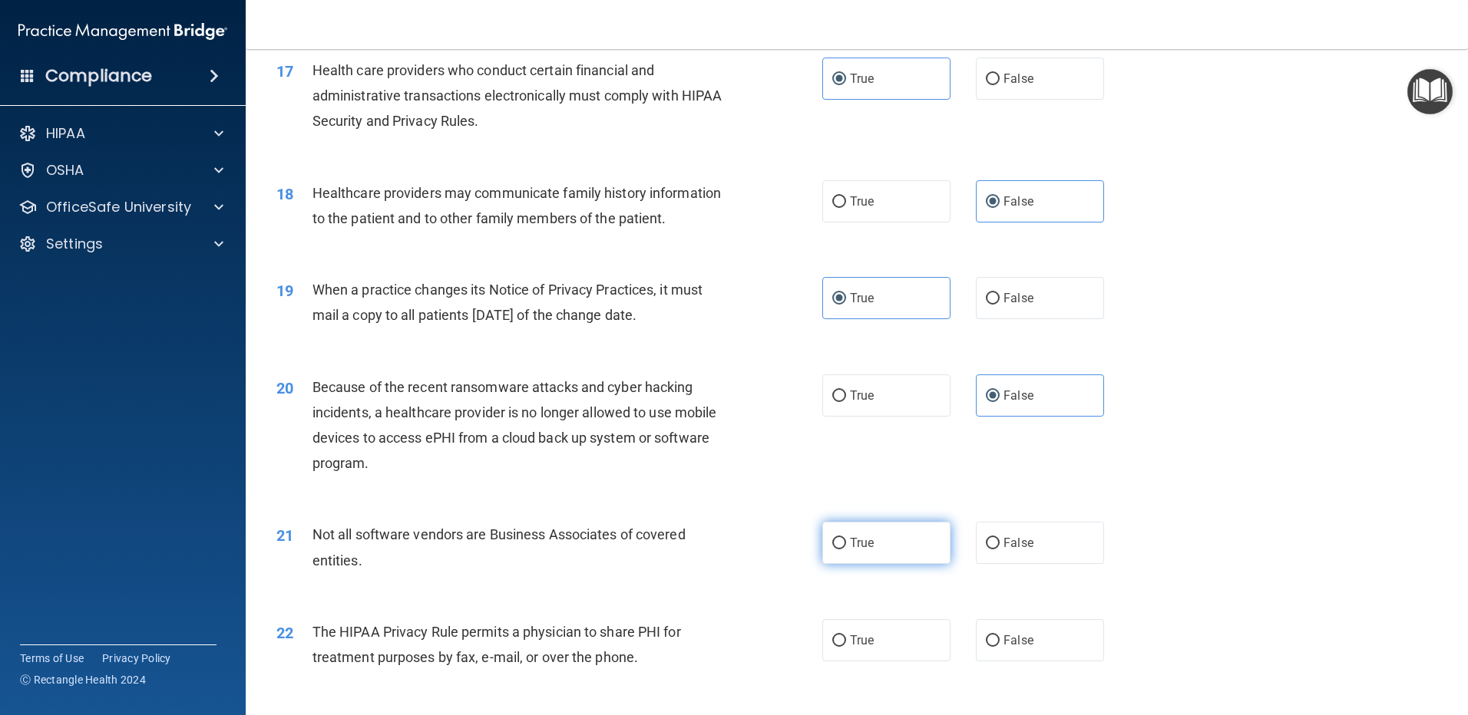
scroll to position [2073, 0]
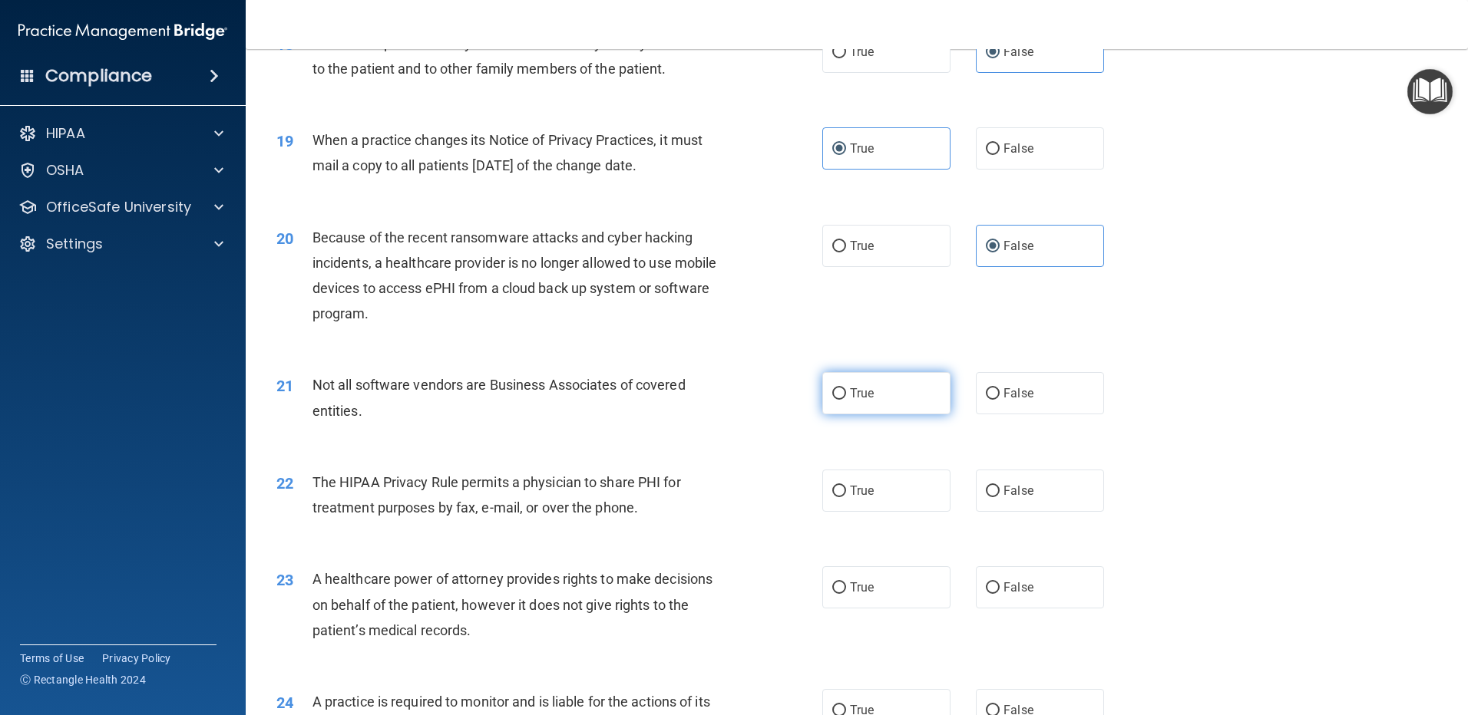
click at [860, 378] on label "True" at bounding box center [886, 393] width 128 height 42
click at [846, 388] on input "True" at bounding box center [839, 394] width 14 height 12
radio input "true"
click at [1019, 493] on span "False" at bounding box center [1018, 491] width 30 height 15
click at [999, 493] on input "False" at bounding box center [993, 492] width 14 height 12
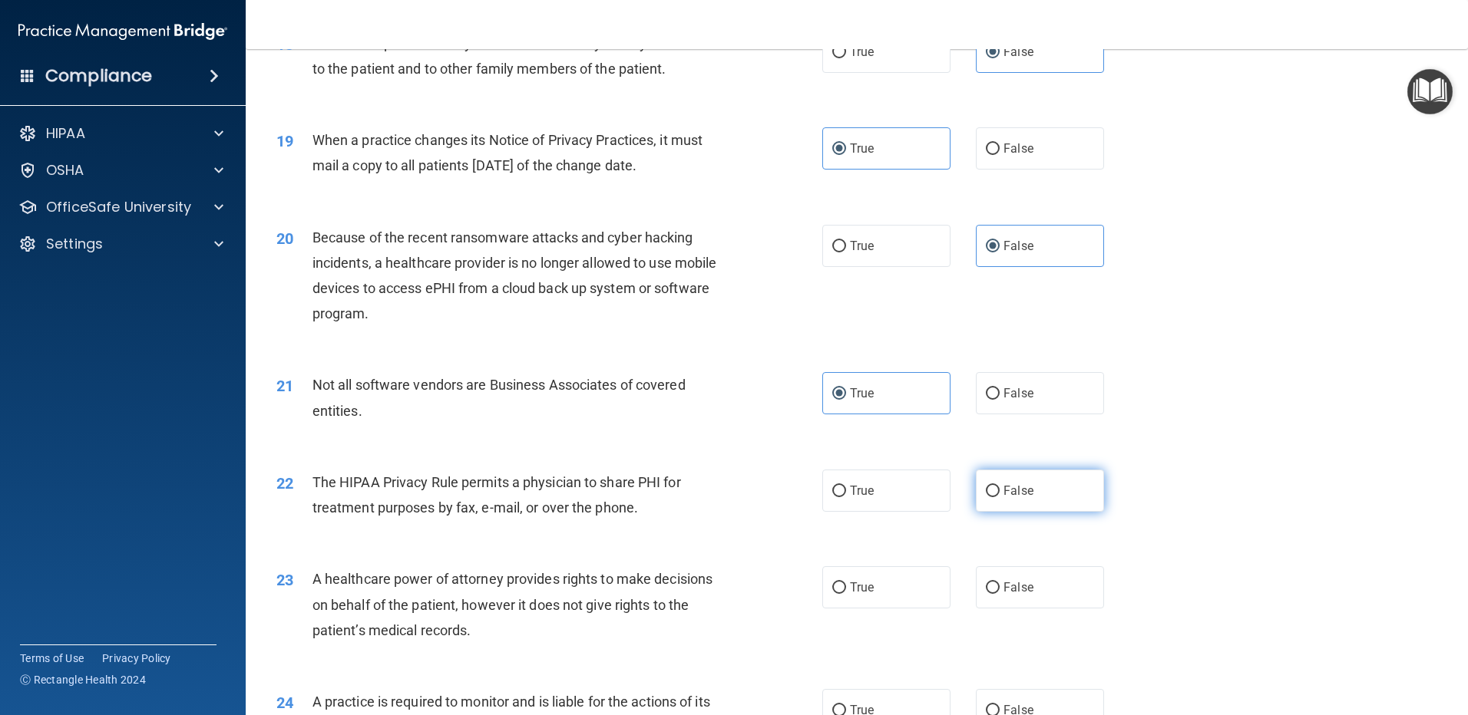
radio input "true"
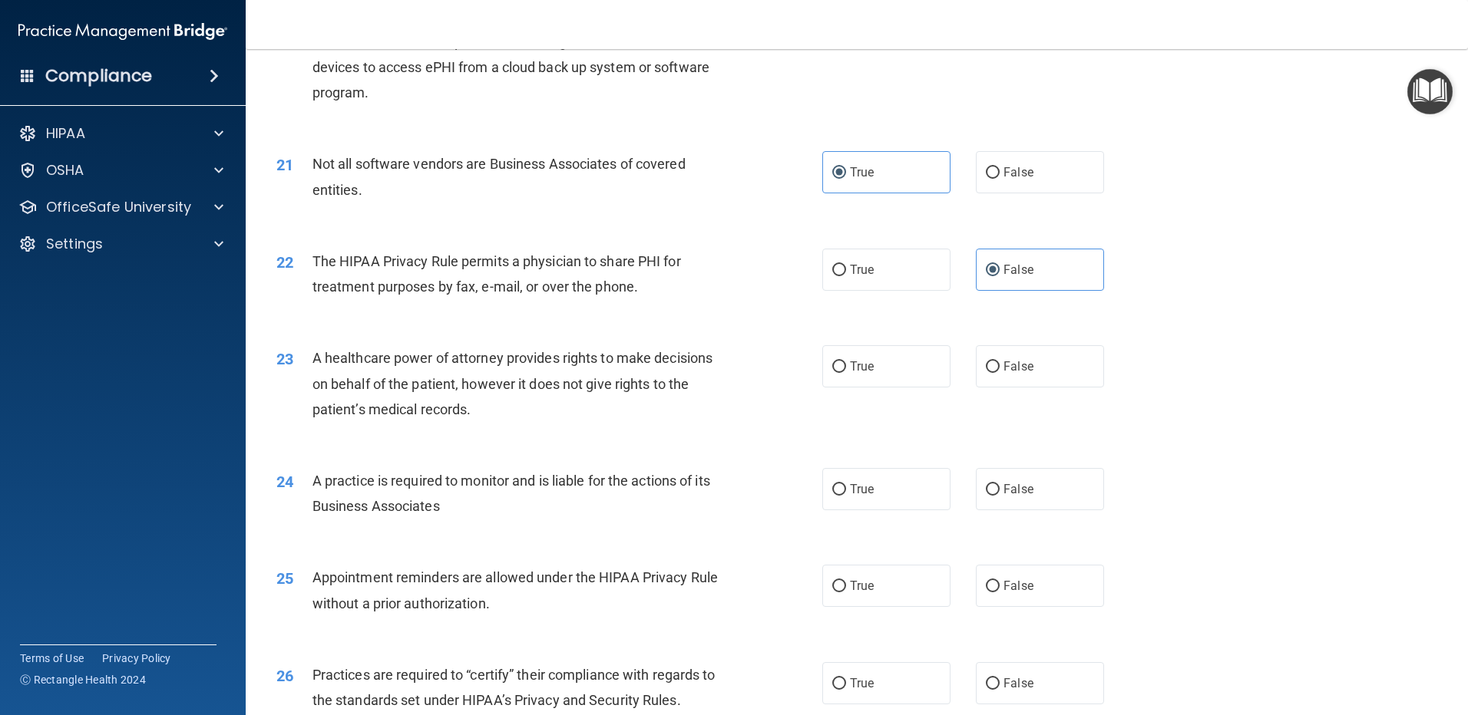
scroll to position [2303, 0]
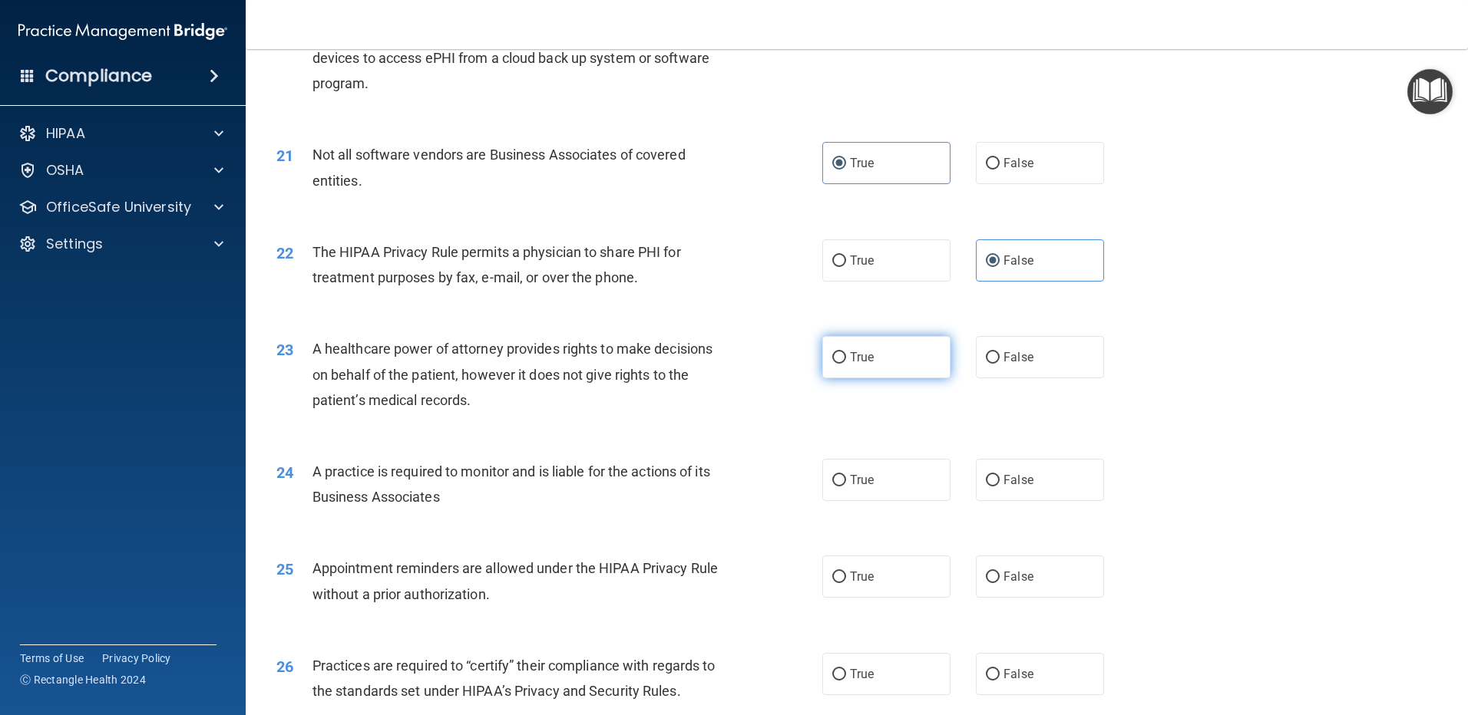
click at [869, 355] on label "True" at bounding box center [886, 357] width 128 height 42
click at [846, 355] on input "True" at bounding box center [839, 358] width 14 height 12
radio input "true"
click at [1008, 481] on span "False" at bounding box center [1018, 480] width 30 height 15
click at [999, 481] on input "False" at bounding box center [993, 481] width 14 height 12
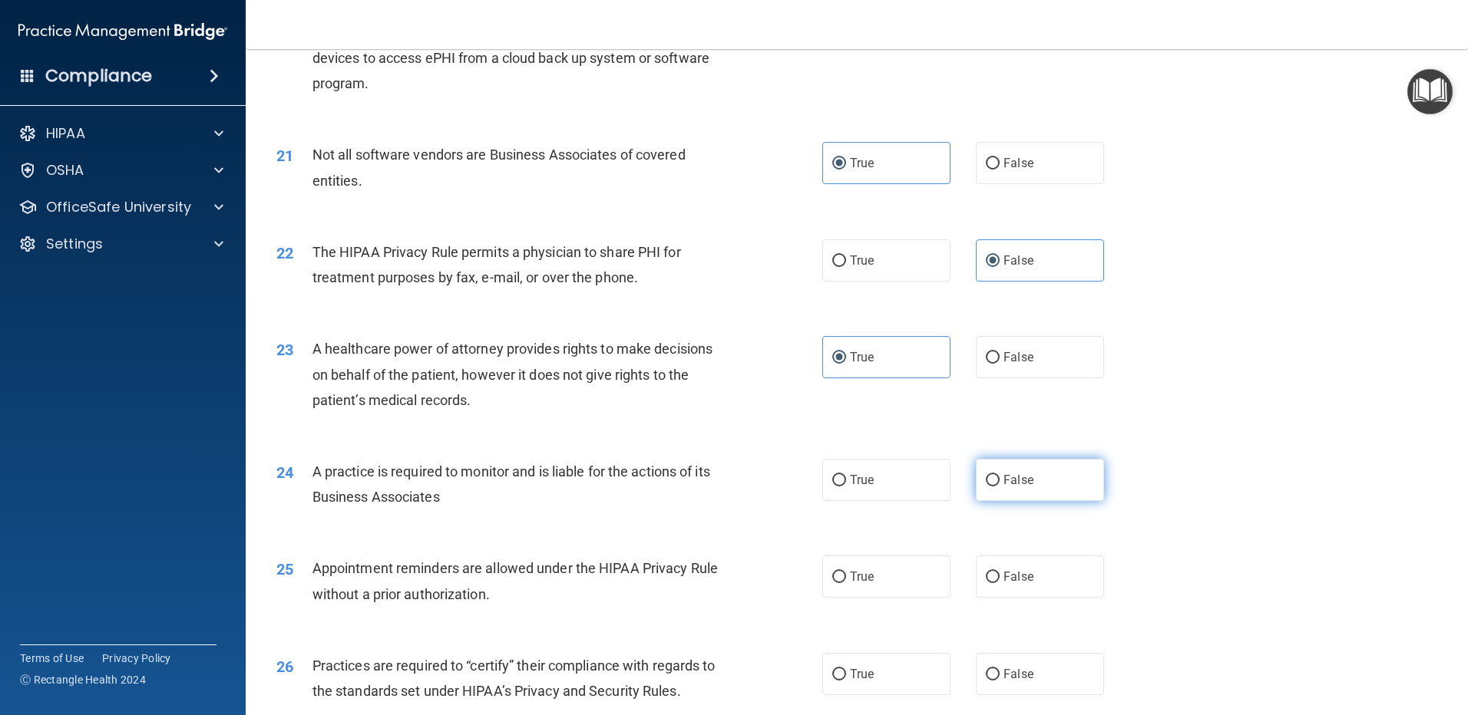
radio input "true"
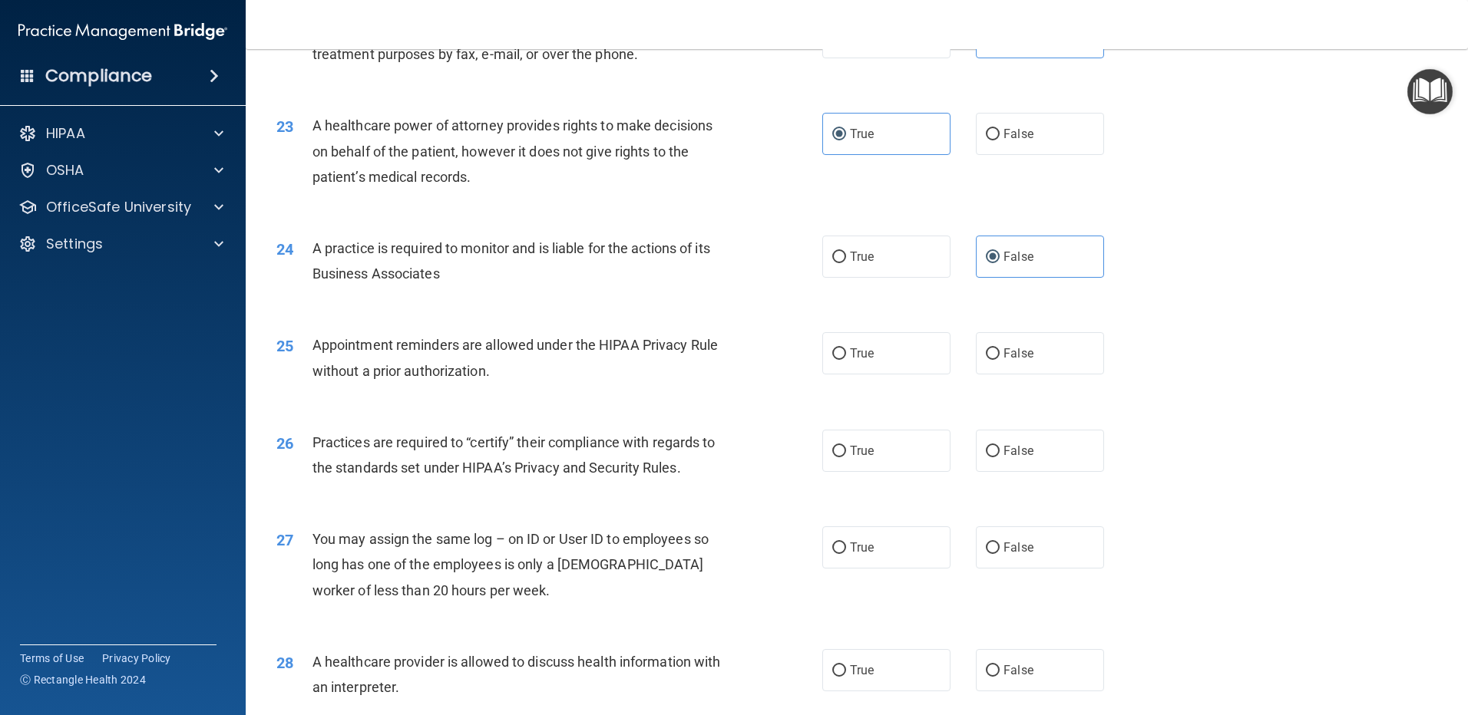
scroll to position [2533, 0]
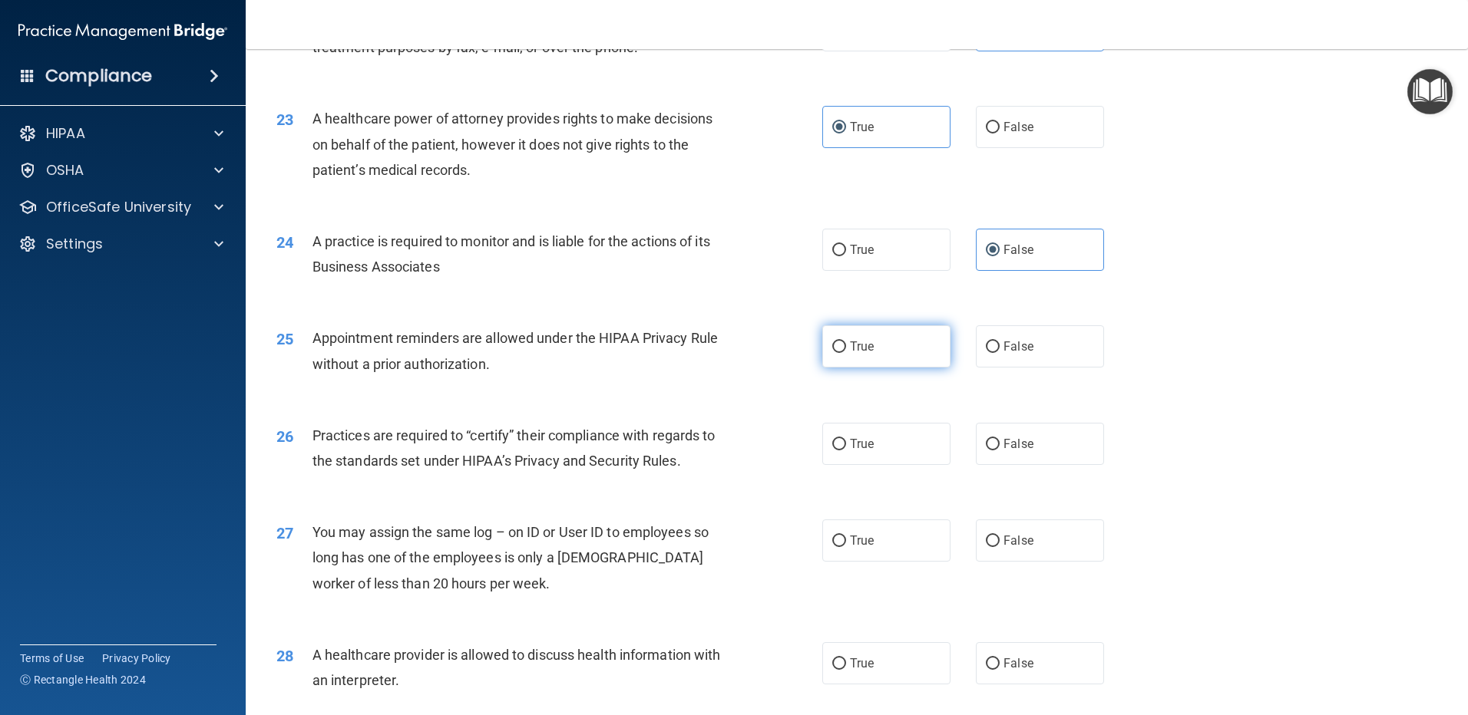
click at [867, 354] on label "True" at bounding box center [886, 346] width 128 height 42
click at [846, 353] on input "True" at bounding box center [839, 348] width 14 height 12
radio input "true"
click at [990, 451] on label "False" at bounding box center [1040, 444] width 128 height 42
click at [990, 451] on input "False" at bounding box center [993, 445] width 14 height 12
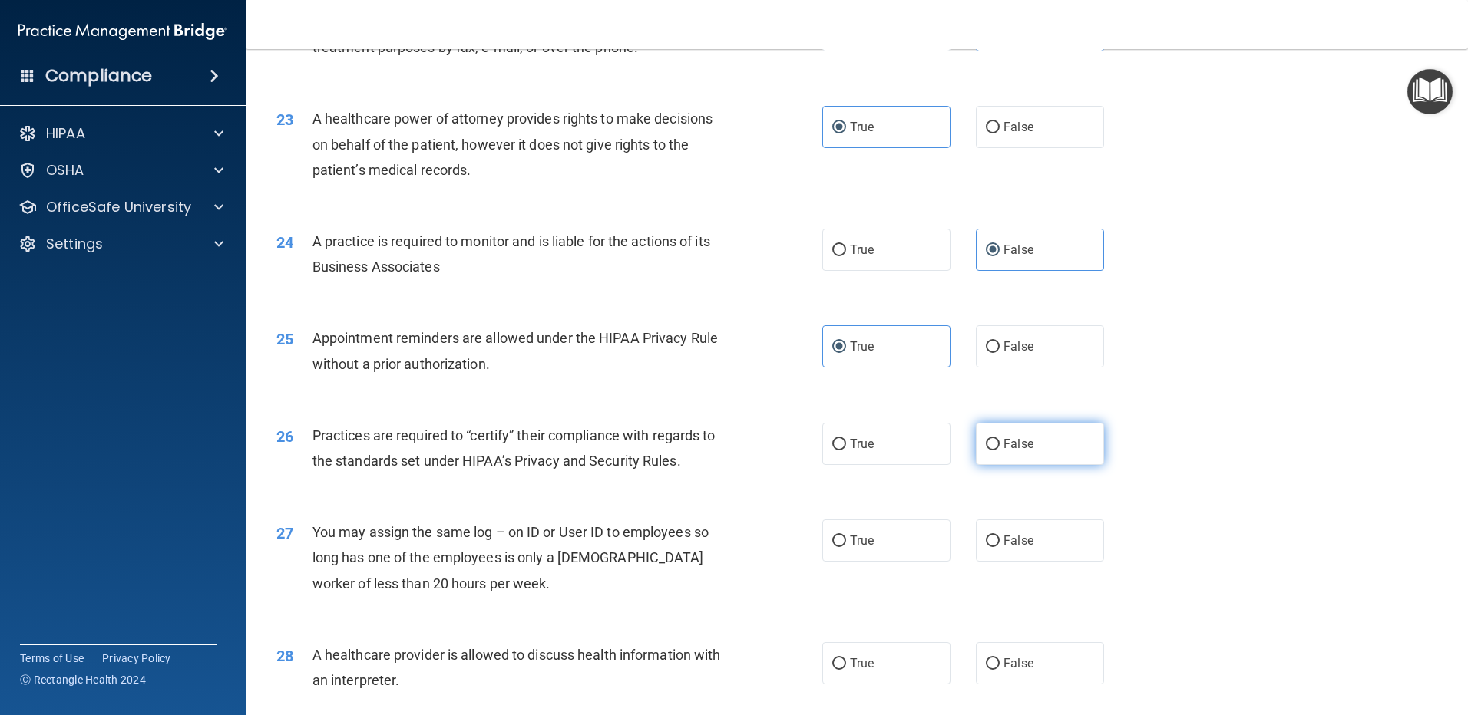
radio input "true"
drag, startPoint x: 833, startPoint y: 537, endPoint x: 891, endPoint y: 551, distance: 60.1
click at [833, 538] on input "True" at bounding box center [839, 542] width 14 height 12
radio input "true"
drag, startPoint x: 1004, startPoint y: 668, endPoint x: 1004, endPoint y: 654, distance: 13.8
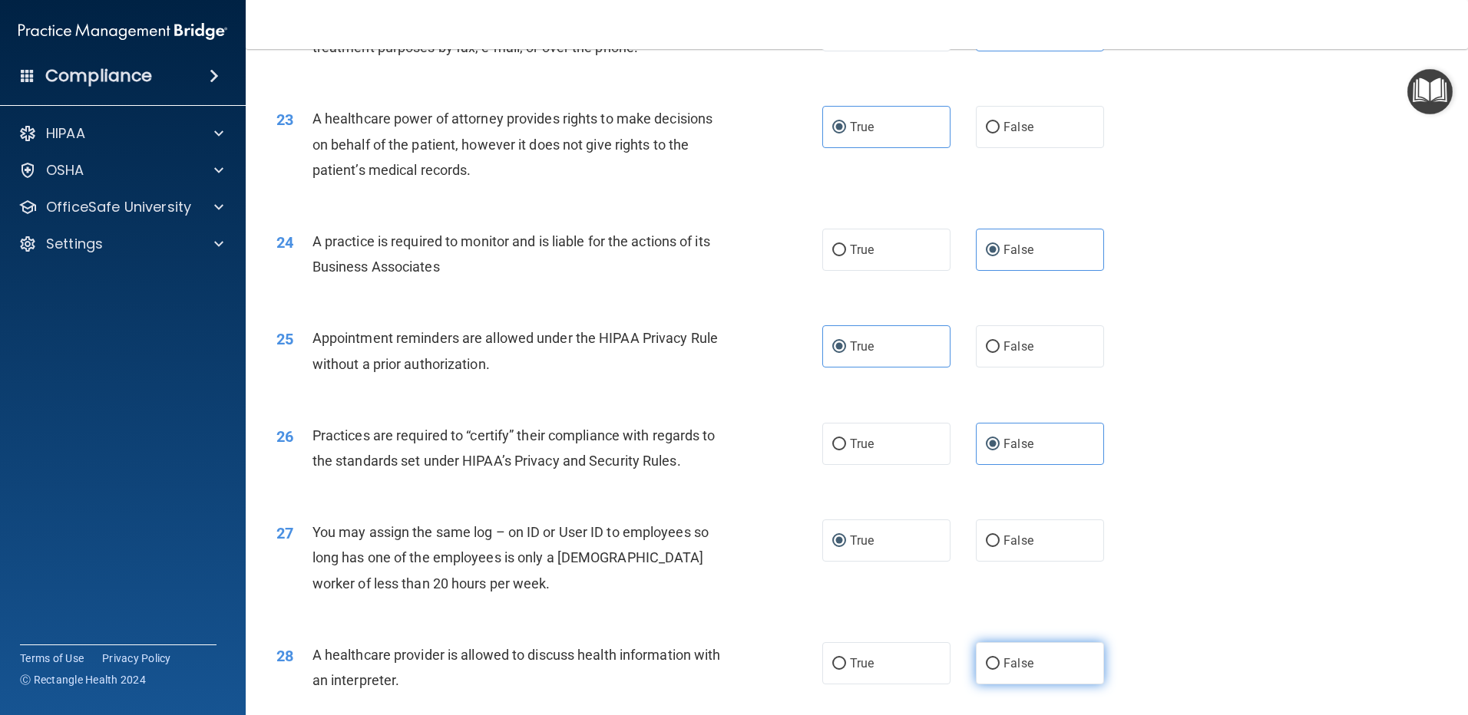
click at [1004, 666] on span "False" at bounding box center [1018, 663] width 30 height 15
click at [999, 666] on input "False" at bounding box center [993, 665] width 14 height 12
radio input "true"
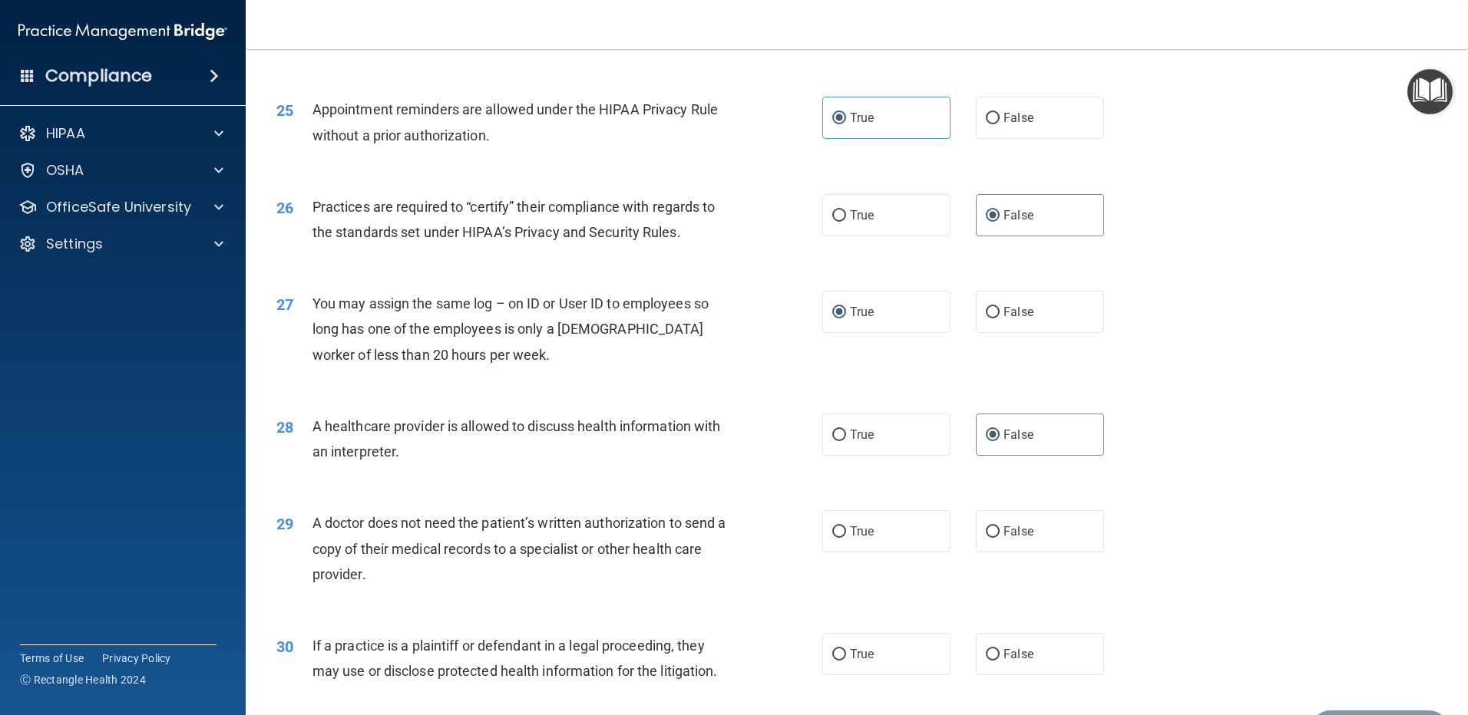
scroll to position [2763, 0]
click at [854, 531] on span "True" at bounding box center [862, 530] width 24 height 15
click at [846, 531] on input "True" at bounding box center [839, 531] width 14 height 12
radio input "true"
click at [1007, 656] on span "False" at bounding box center [1018, 653] width 30 height 15
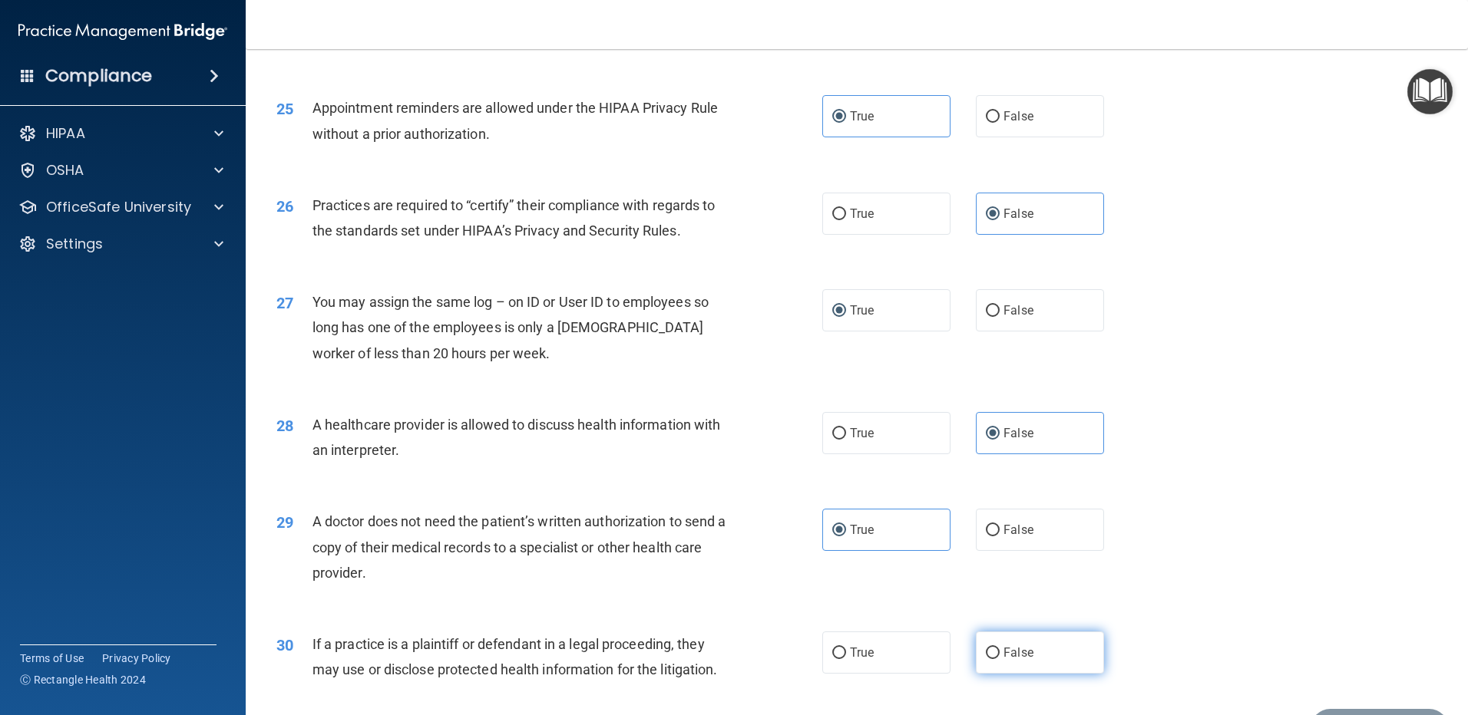
click at [999, 656] on input "False" at bounding box center [993, 654] width 14 height 12
radio input "true"
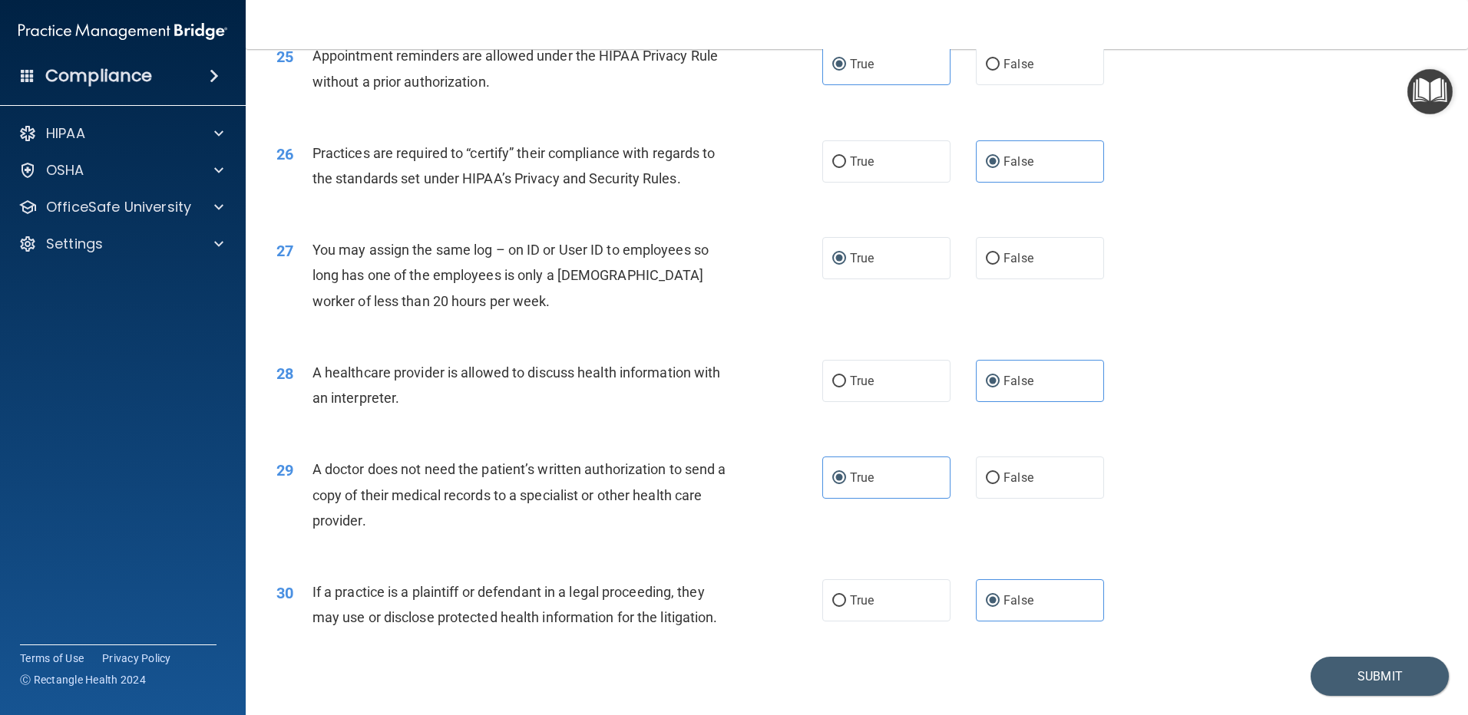
scroll to position [2858, 0]
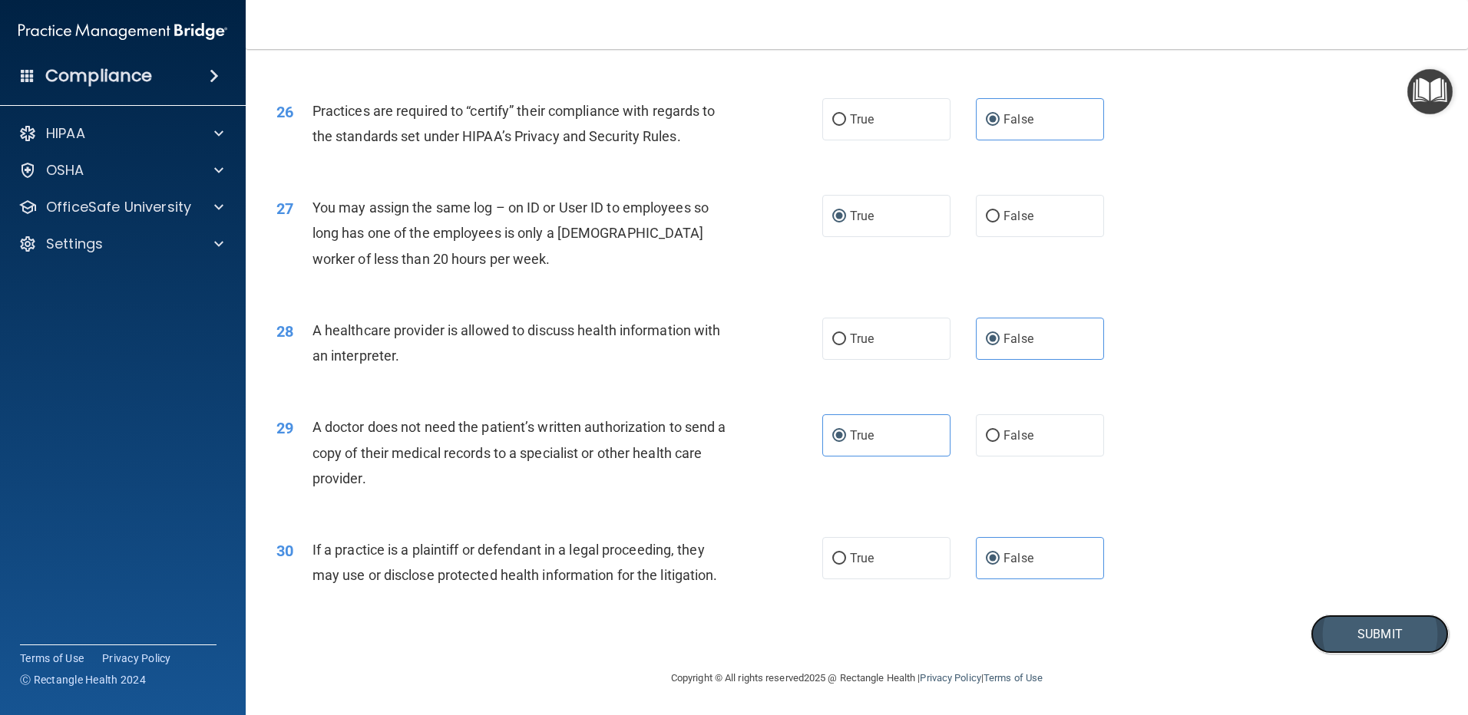
click at [1370, 630] on button "Submit" at bounding box center [1379, 634] width 138 height 39
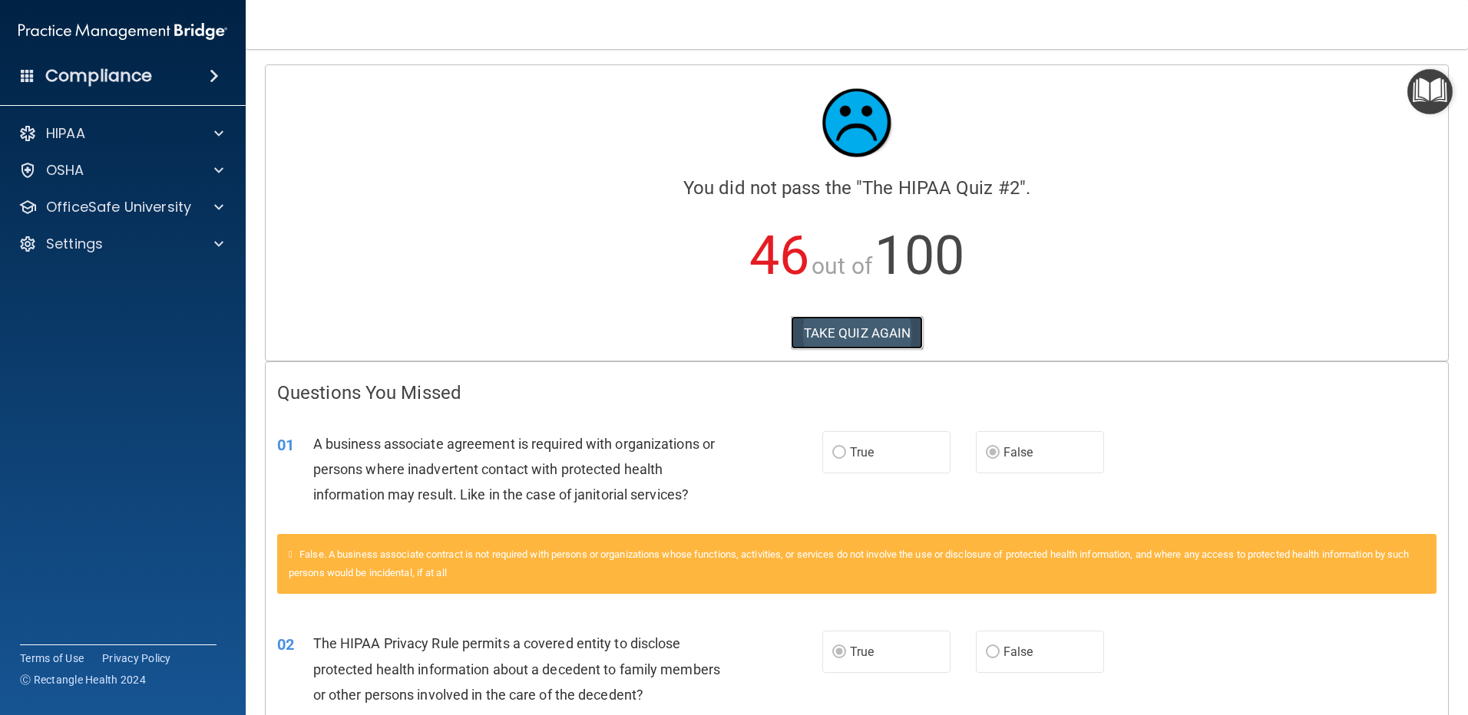
click at [860, 330] on button "TAKE QUIZ AGAIN" at bounding box center [857, 333] width 133 height 34
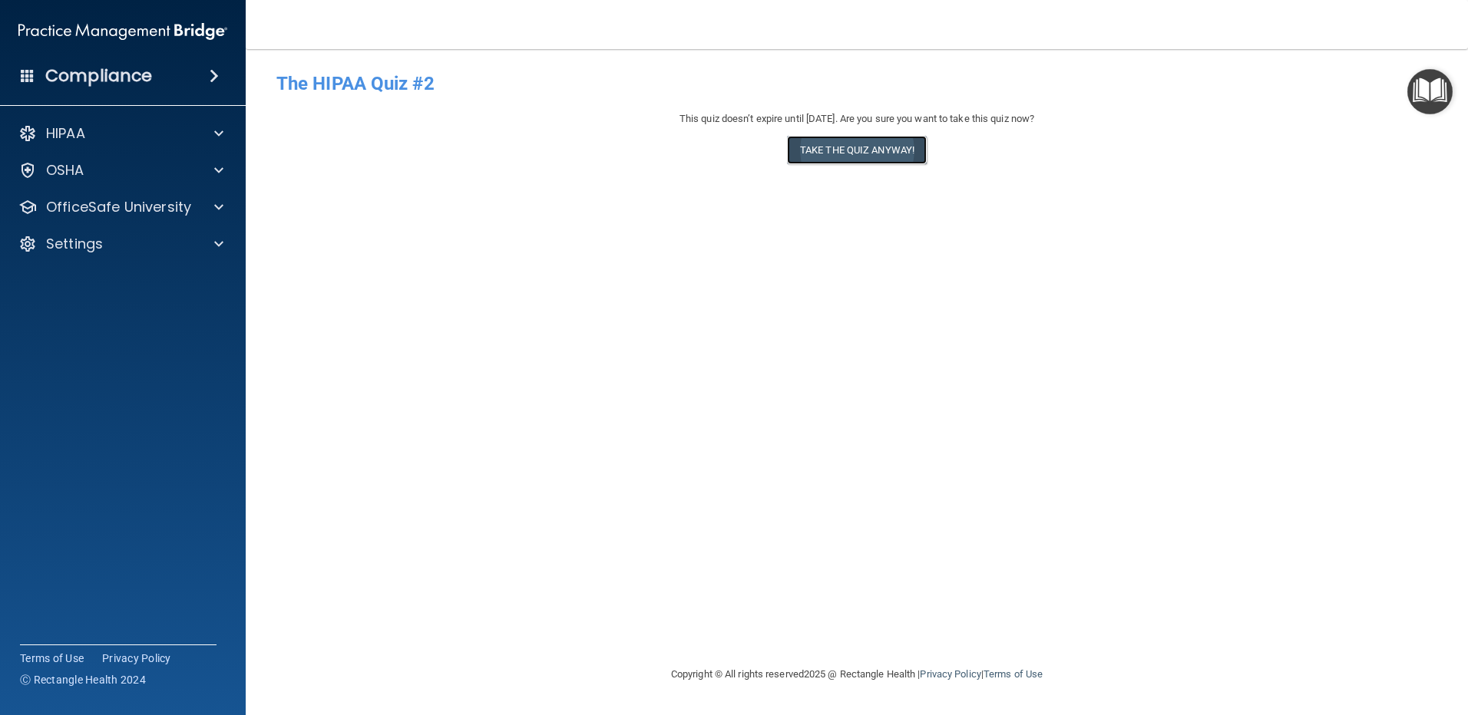
click at [854, 145] on button "Take the quiz anyway!" at bounding box center [857, 150] width 140 height 28
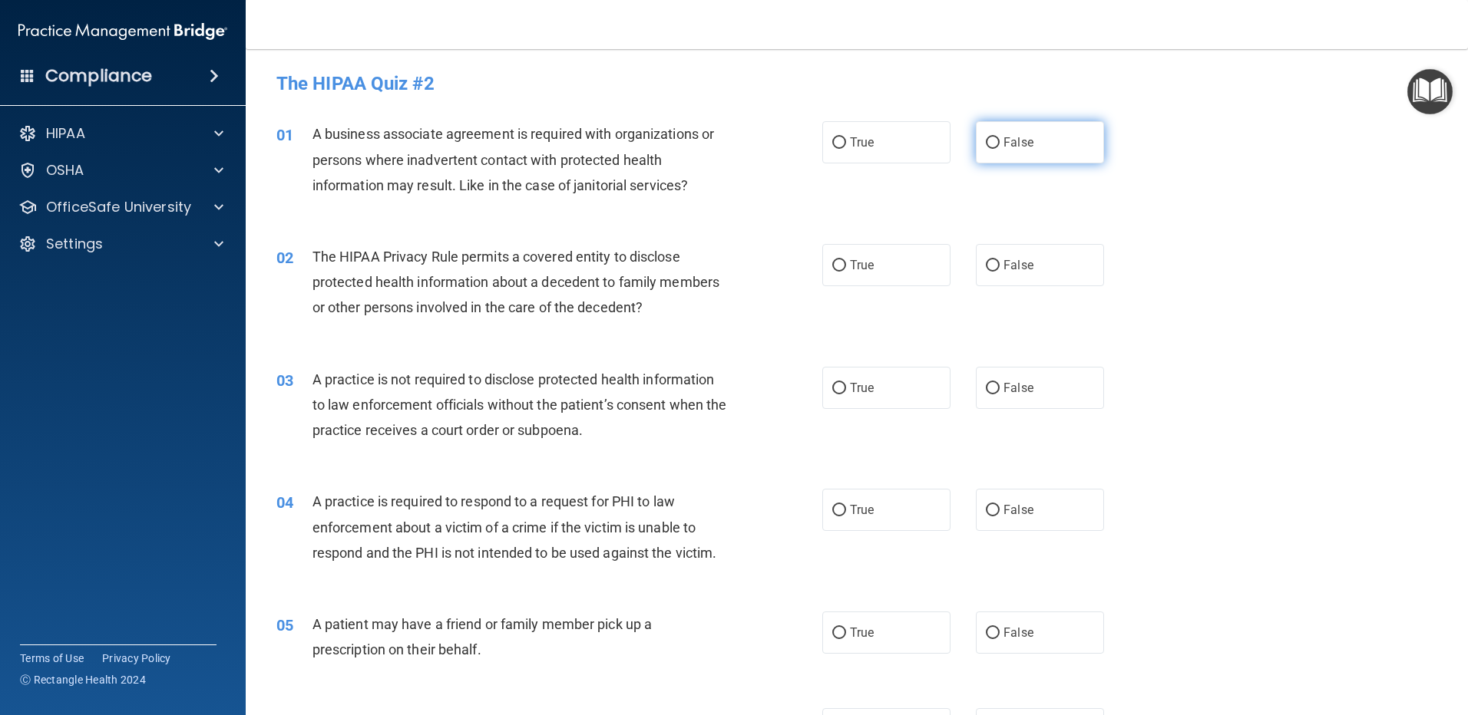
click at [987, 146] on input "False" at bounding box center [993, 143] width 14 height 12
radio input "true"
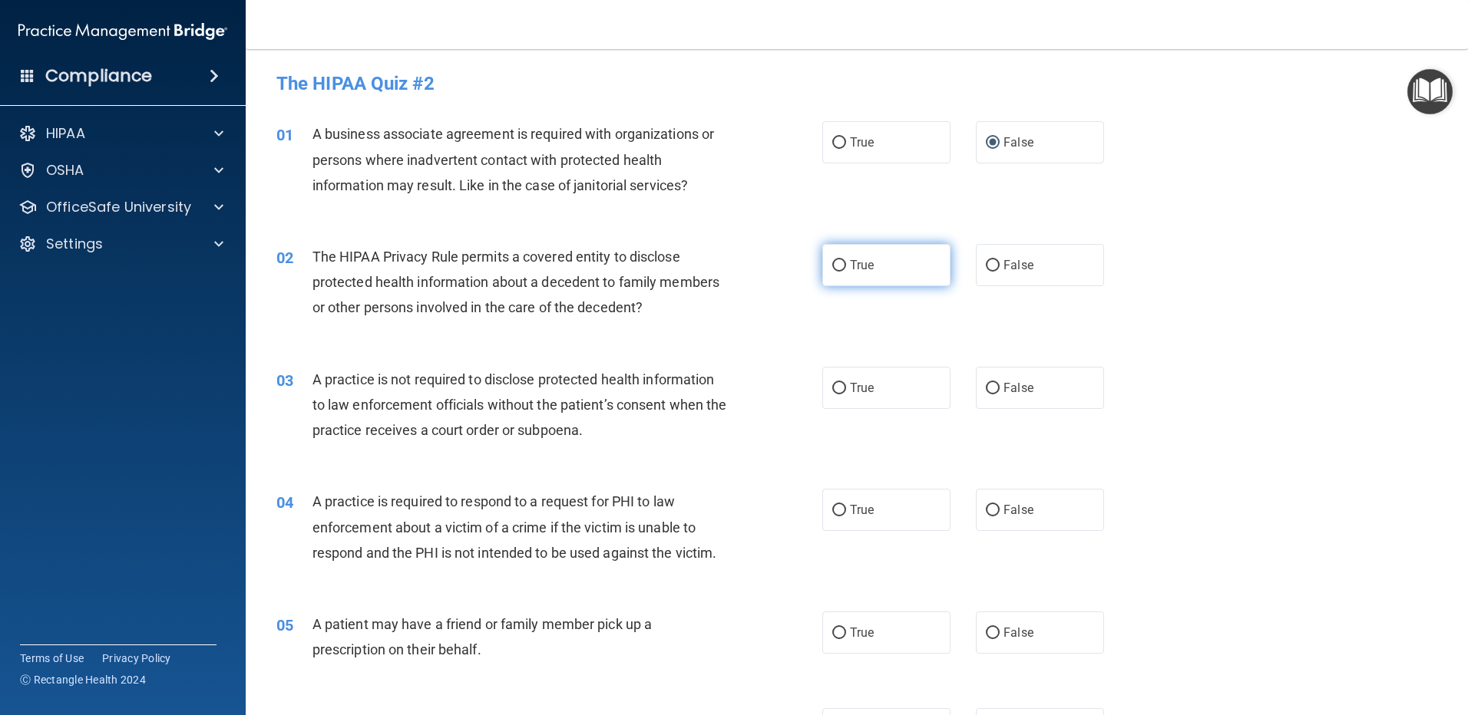
click at [872, 265] on label "True" at bounding box center [886, 265] width 128 height 42
click at [846, 265] on input "True" at bounding box center [839, 266] width 14 height 12
radio input "true"
click at [1018, 377] on label "False" at bounding box center [1040, 388] width 128 height 42
click at [999, 383] on input "False" at bounding box center [993, 389] width 14 height 12
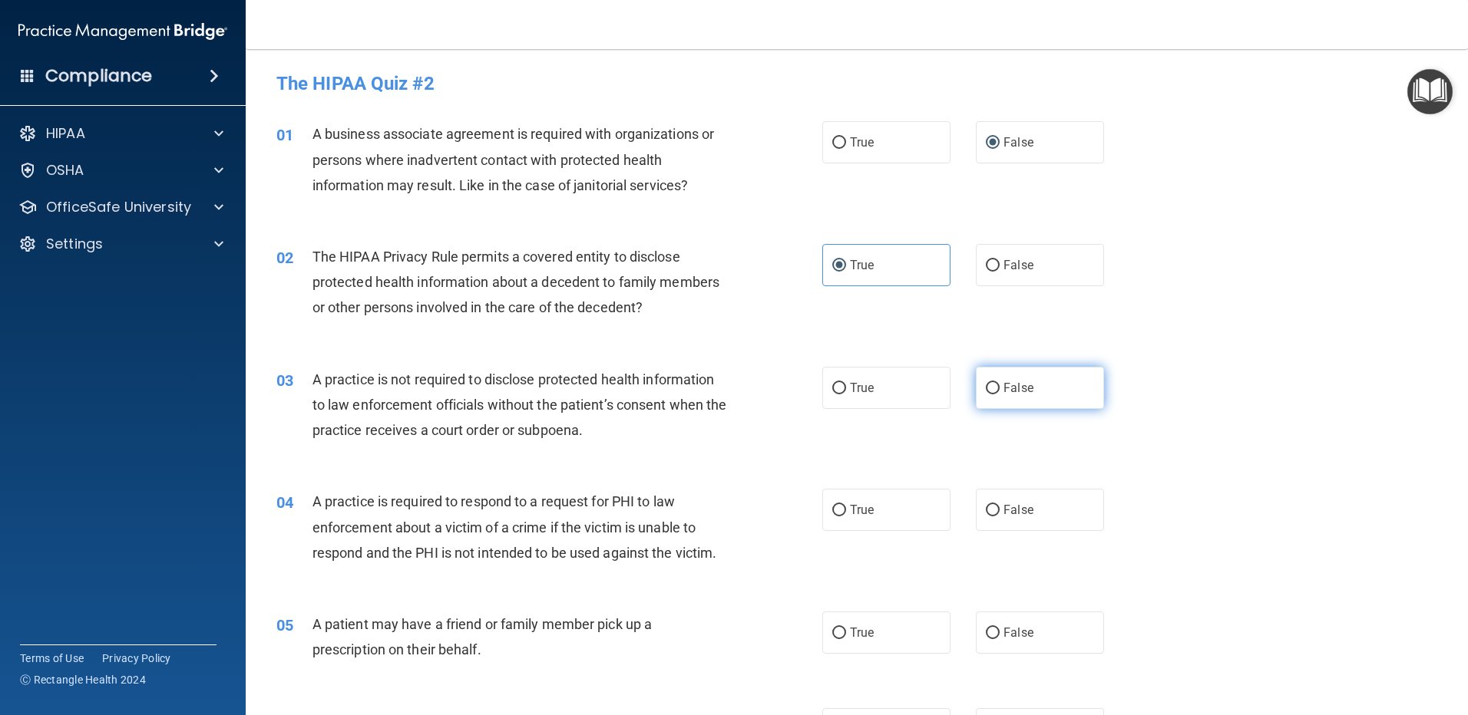
radio input "true"
click at [865, 510] on span "True" at bounding box center [862, 510] width 24 height 15
click at [846, 510] on input "True" at bounding box center [839, 511] width 14 height 12
radio input "true"
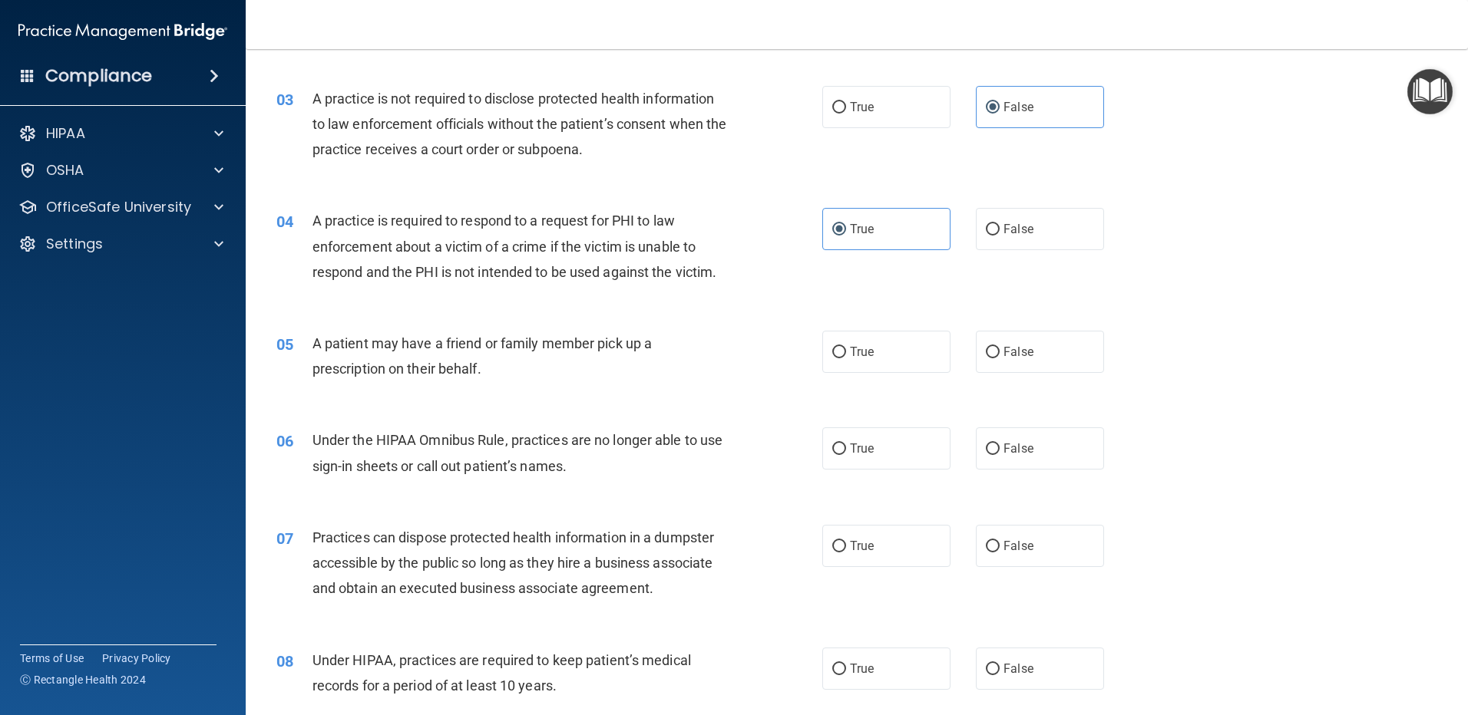
scroll to position [307, 0]
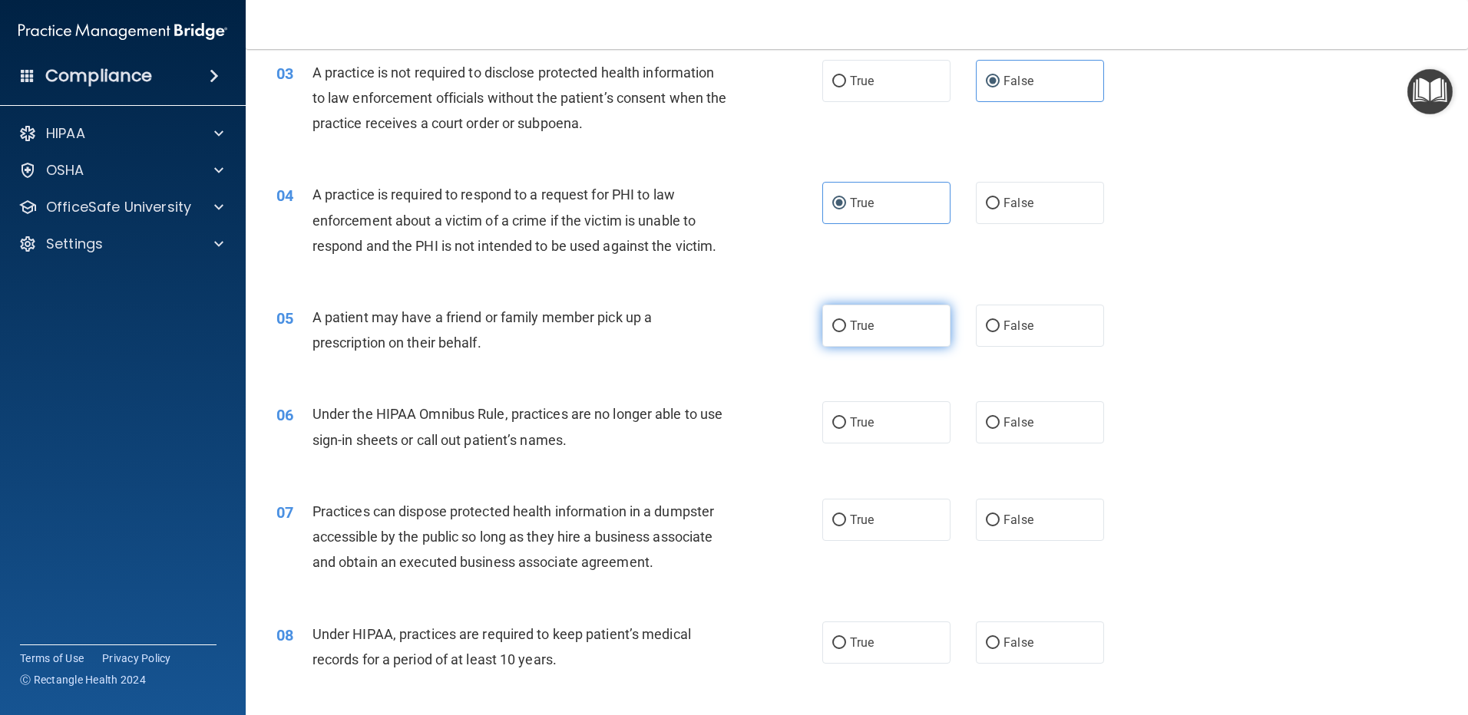
click at [841, 318] on label "True" at bounding box center [886, 326] width 128 height 42
click at [841, 321] on input "True" at bounding box center [839, 327] width 14 height 12
radio input "true"
click at [989, 414] on label "False" at bounding box center [1040, 422] width 128 height 42
click at [989, 418] on input "False" at bounding box center [993, 424] width 14 height 12
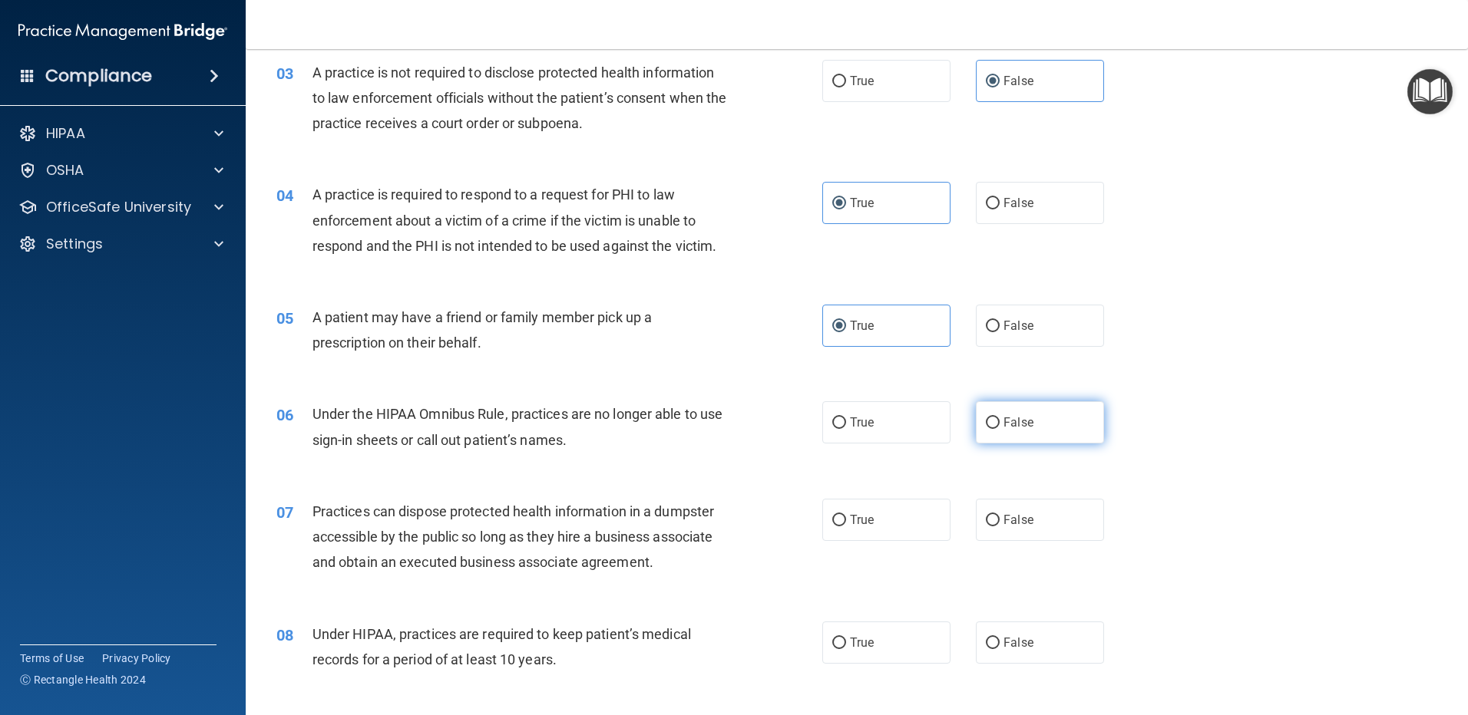
radio input "true"
click at [1009, 519] on span "False" at bounding box center [1018, 520] width 30 height 15
click at [999, 519] on input "False" at bounding box center [993, 521] width 14 height 12
radio input "true"
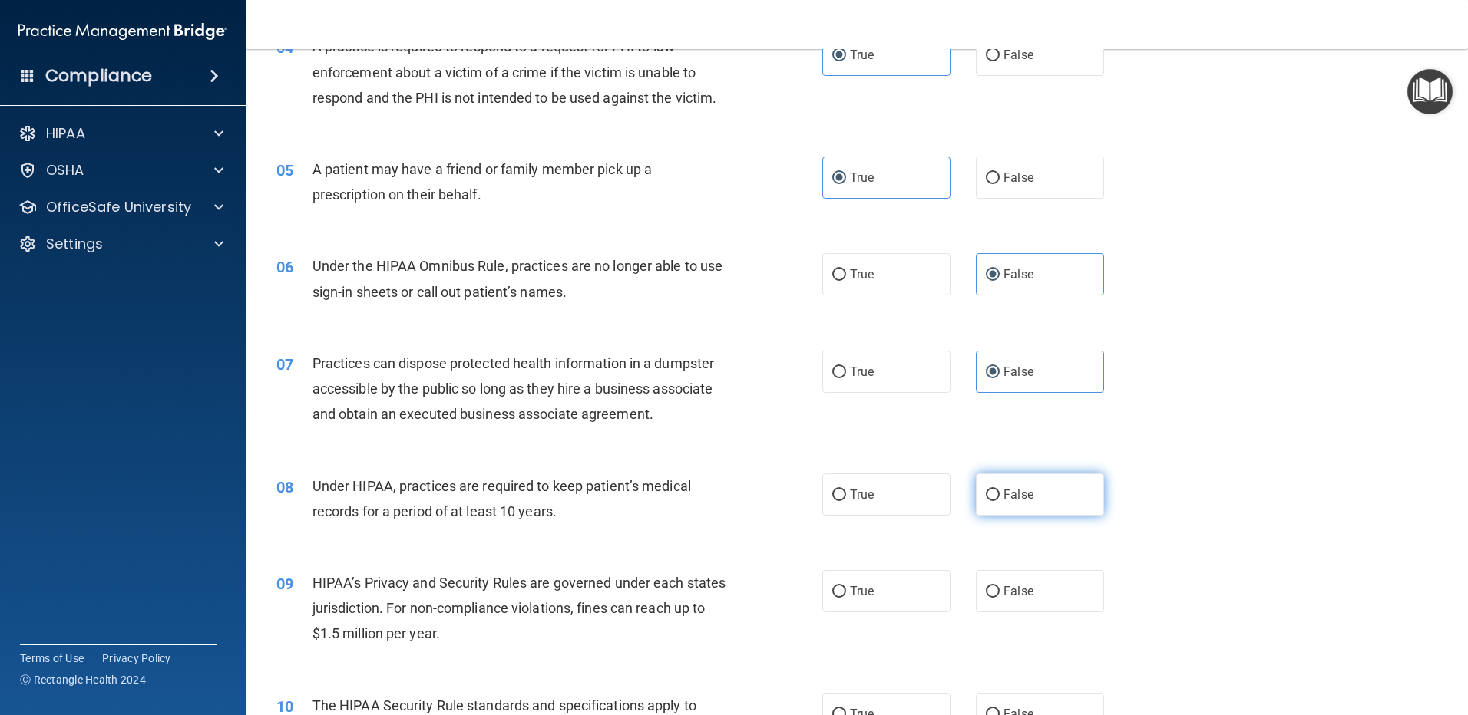
scroll to position [461, 0]
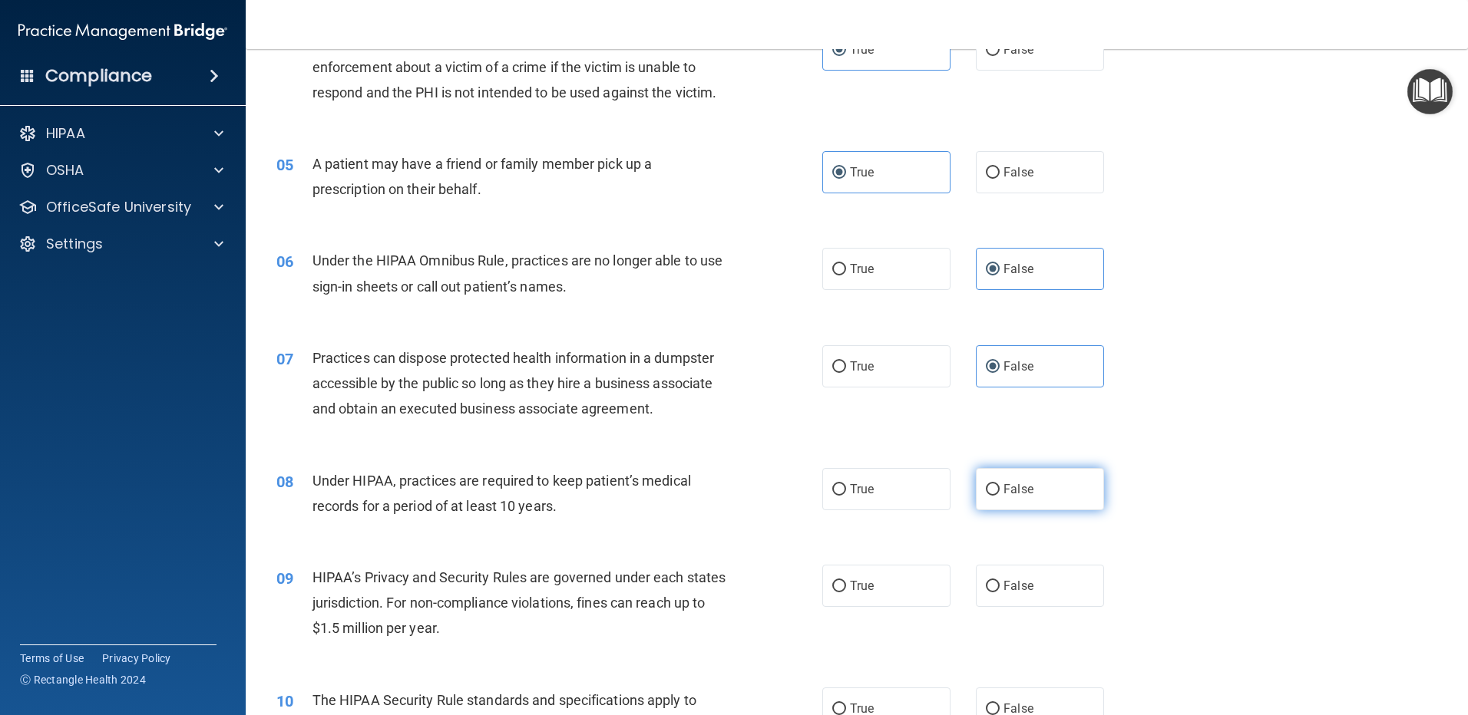
click at [1003, 487] on span "False" at bounding box center [1018, 489] width 30 height 15
click at [999, 487] on input "False" at bounding box center [993, 490] width 14 height 12
radio input "true"
click at [1027, 582] on label "False" at bounding box center [1040, 586] width 128 height 42
click at [999, 582] on input "False" at bounding box center [993, 587] width 14 height 12
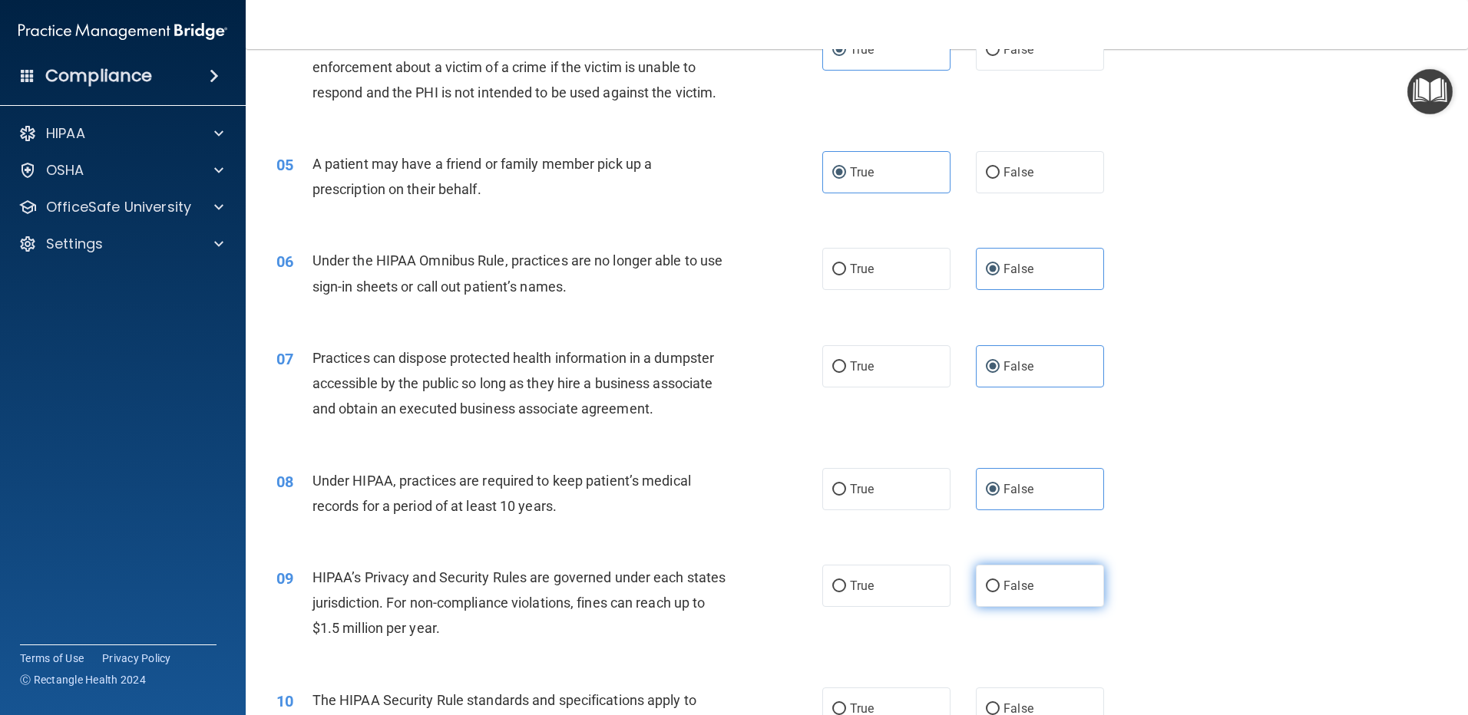
radio input "true"
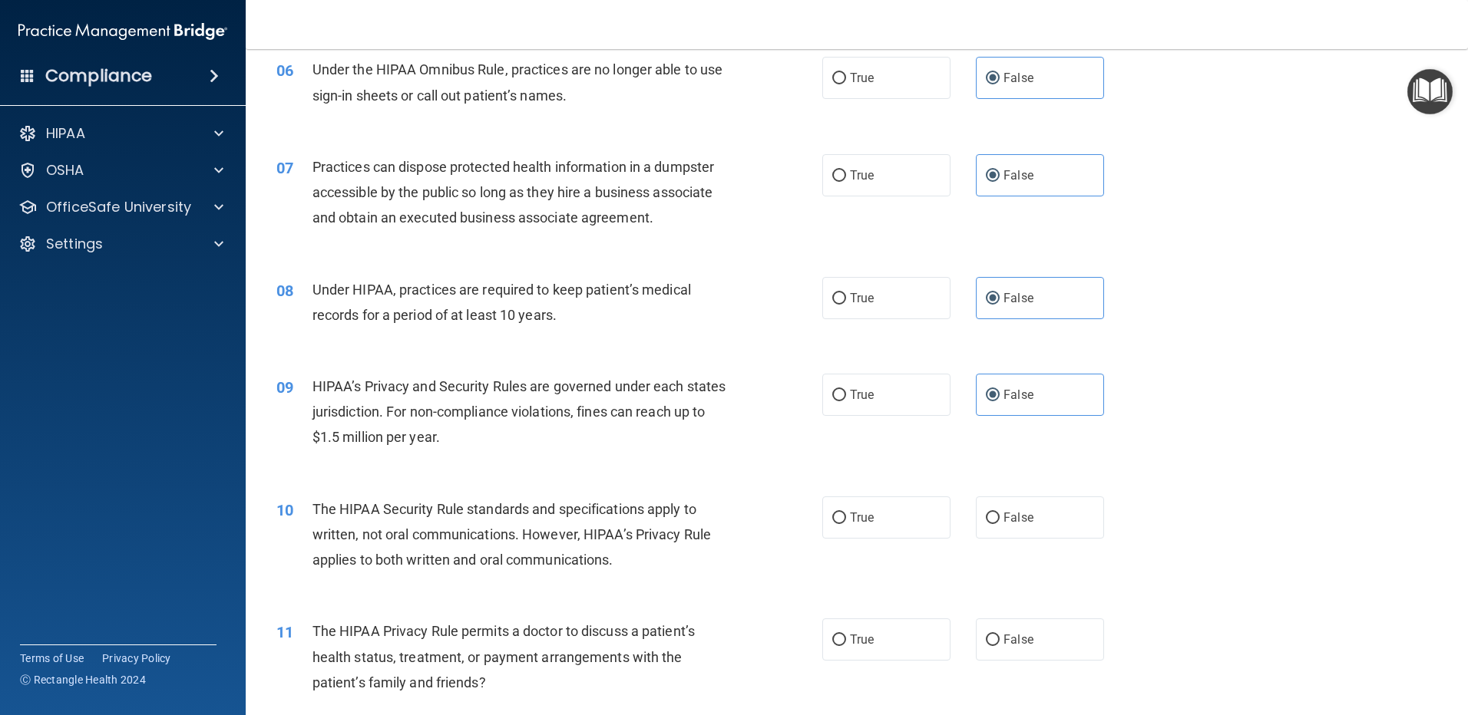
scroll to position [691, 0]
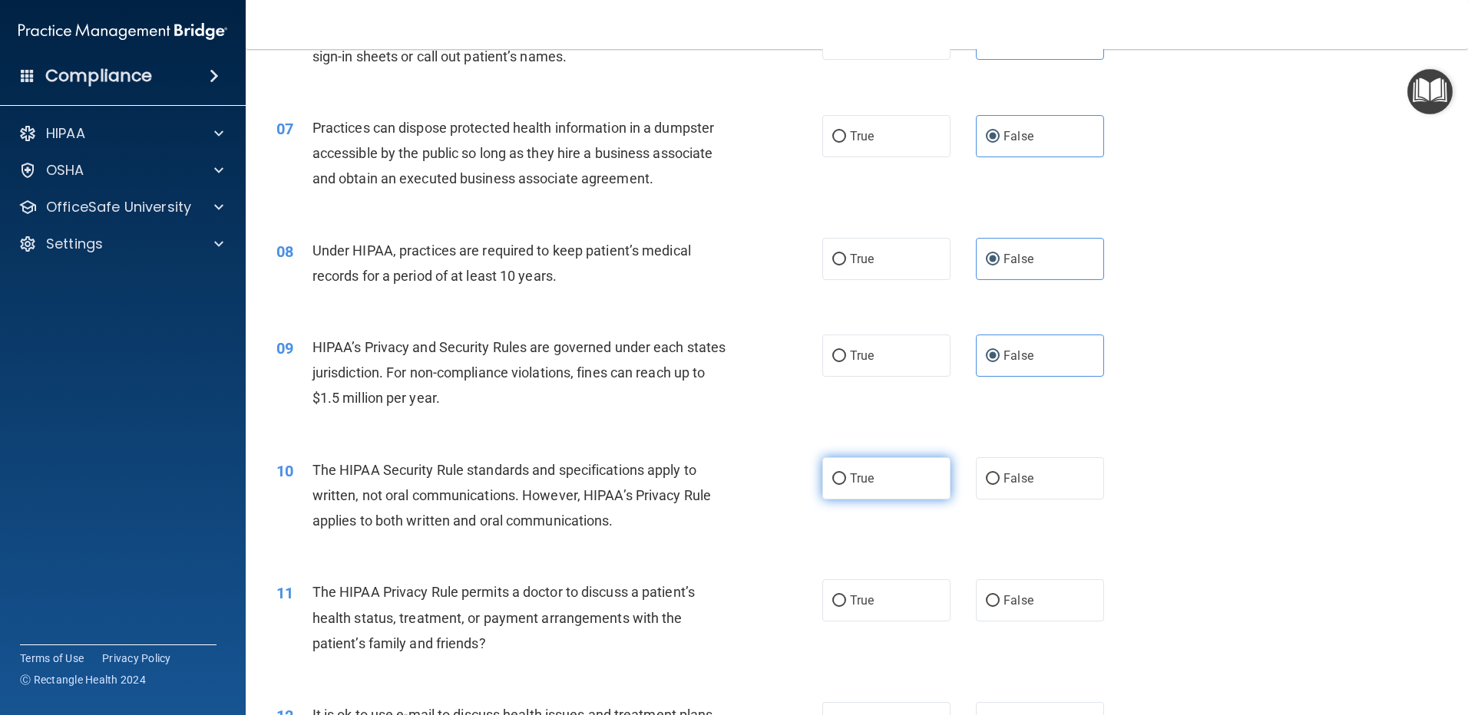
click at [876, 475] on label "True" at bounding box center [886, 478] width 128 height 42
click at [846, 475] on input "True" at bounding box center [839, 480] width 14 height 12
radio input "true"
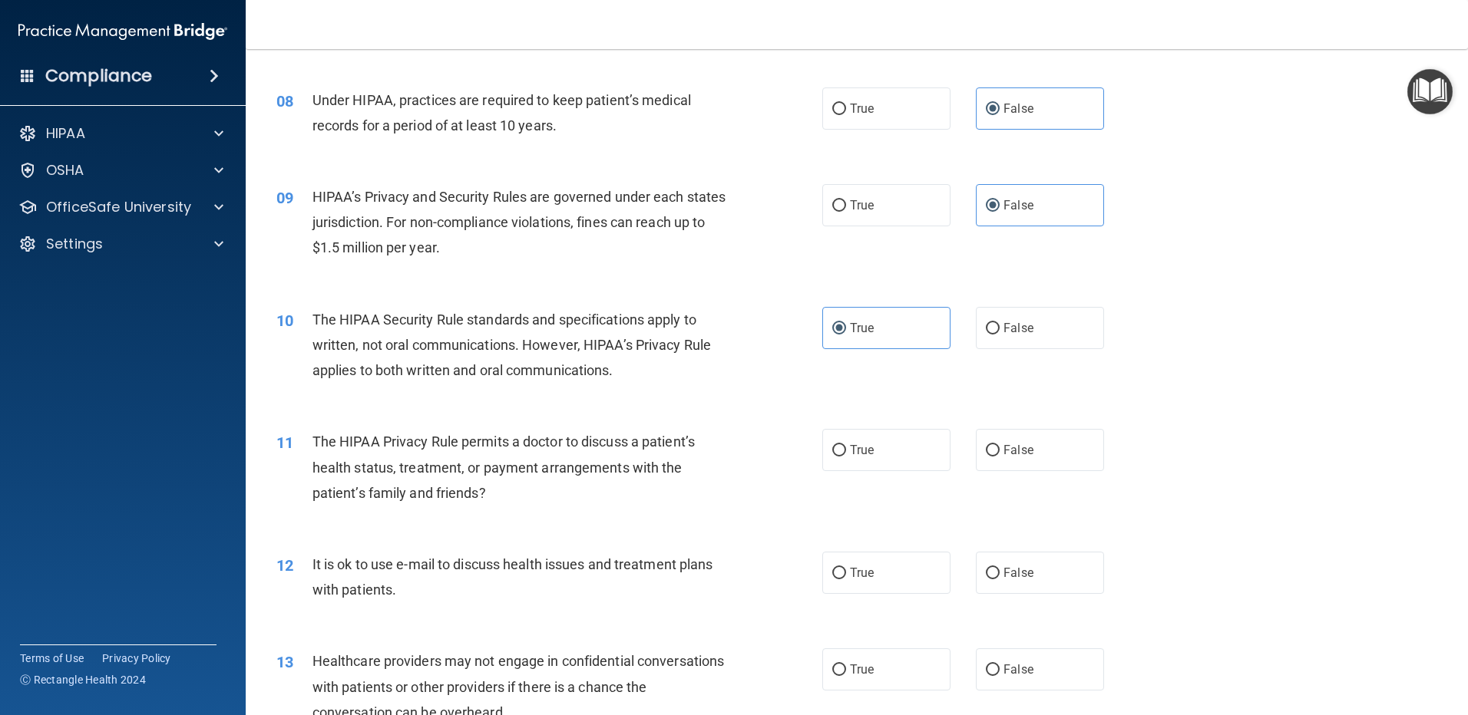
scroll to position [921, 0]
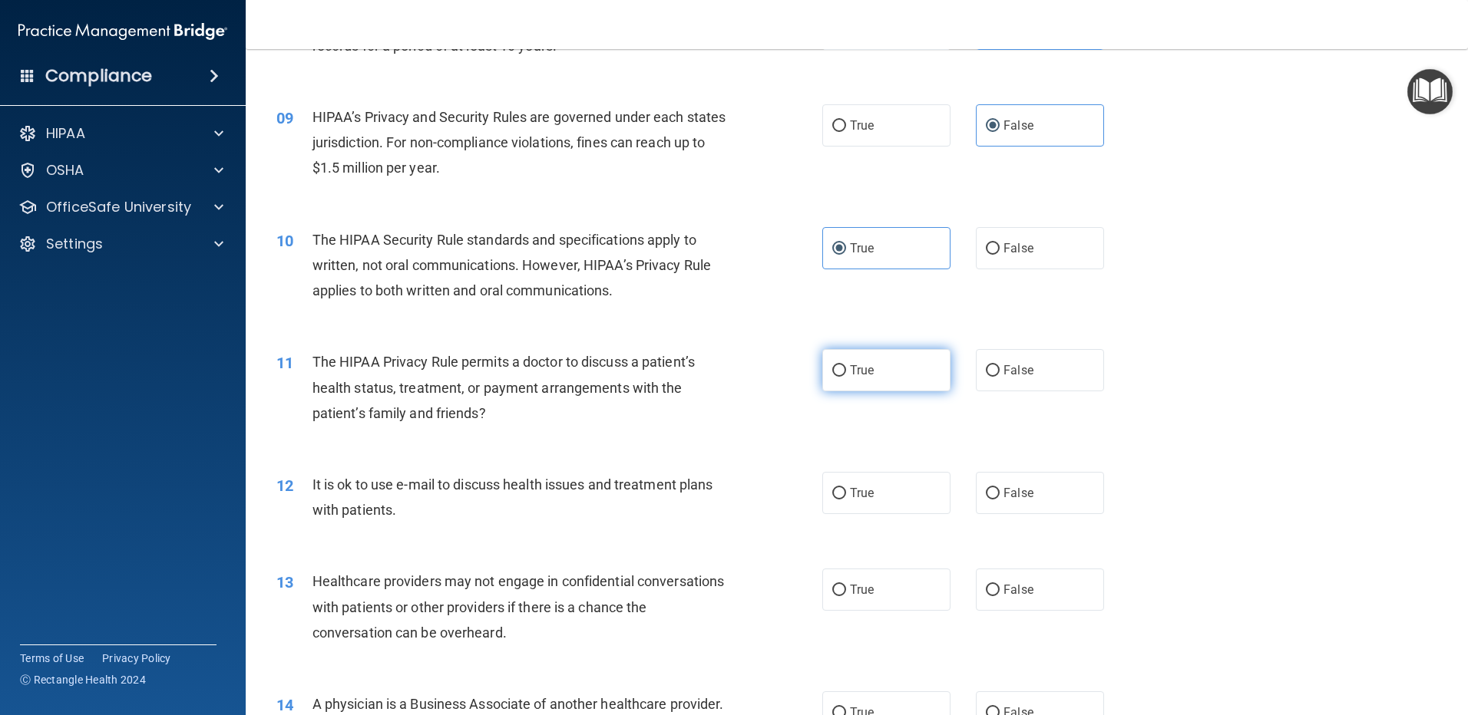
click at [855, 365] on span "True" at bounding box center [862, 370] width 24 height 15
click at [846, 365] on input "True" at bounding box center [839, 371] width 14 height 12
radio input "true"
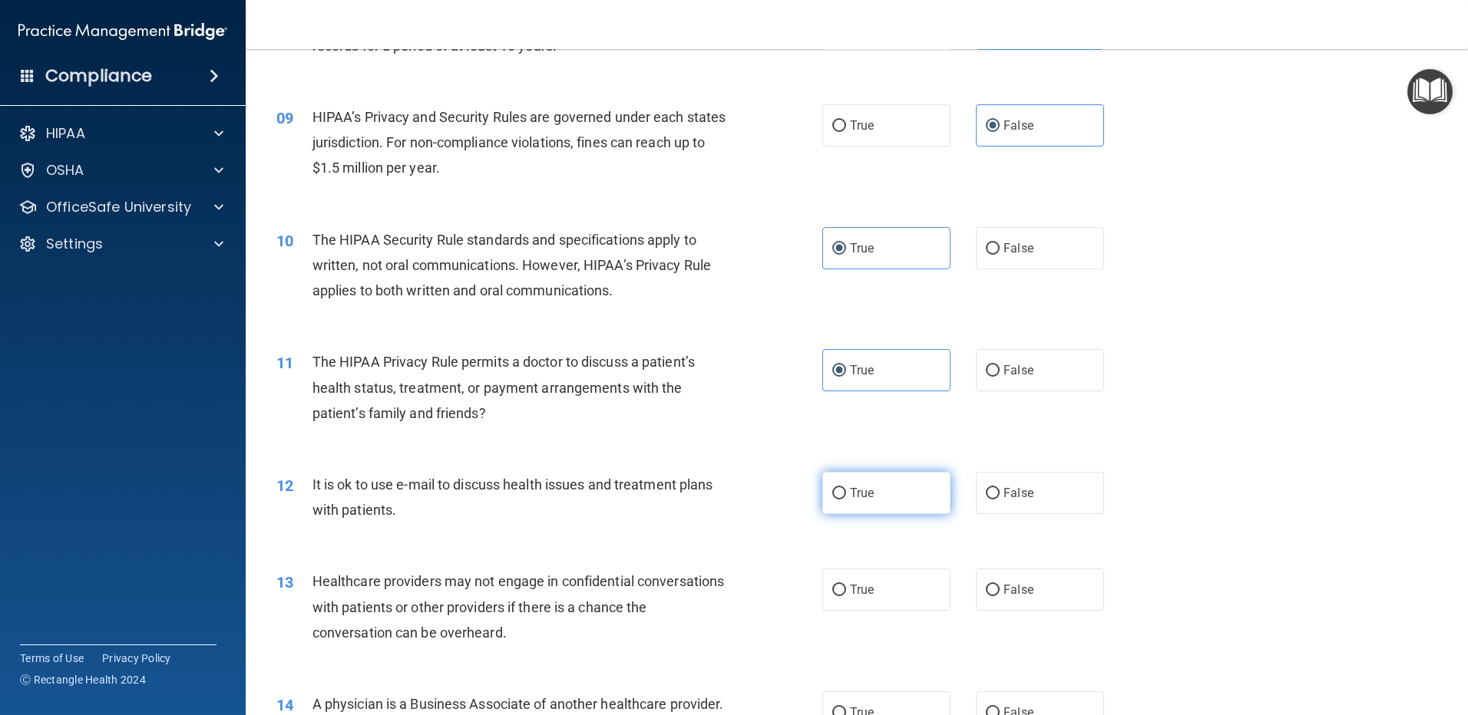
click at [867, 487] on span "True" at bounding box center [862, 493] width 24 height 15
click at [846, 488] on input "True" at bounding box center [839, 494] width 14 height 12
radio input "true"
click at [1006, 587] on span "False" at bounding box center [1018, 590] width 30 height 15
click at [999, 587] on input "False" at bounding box center [993, 591] width 14 height 12
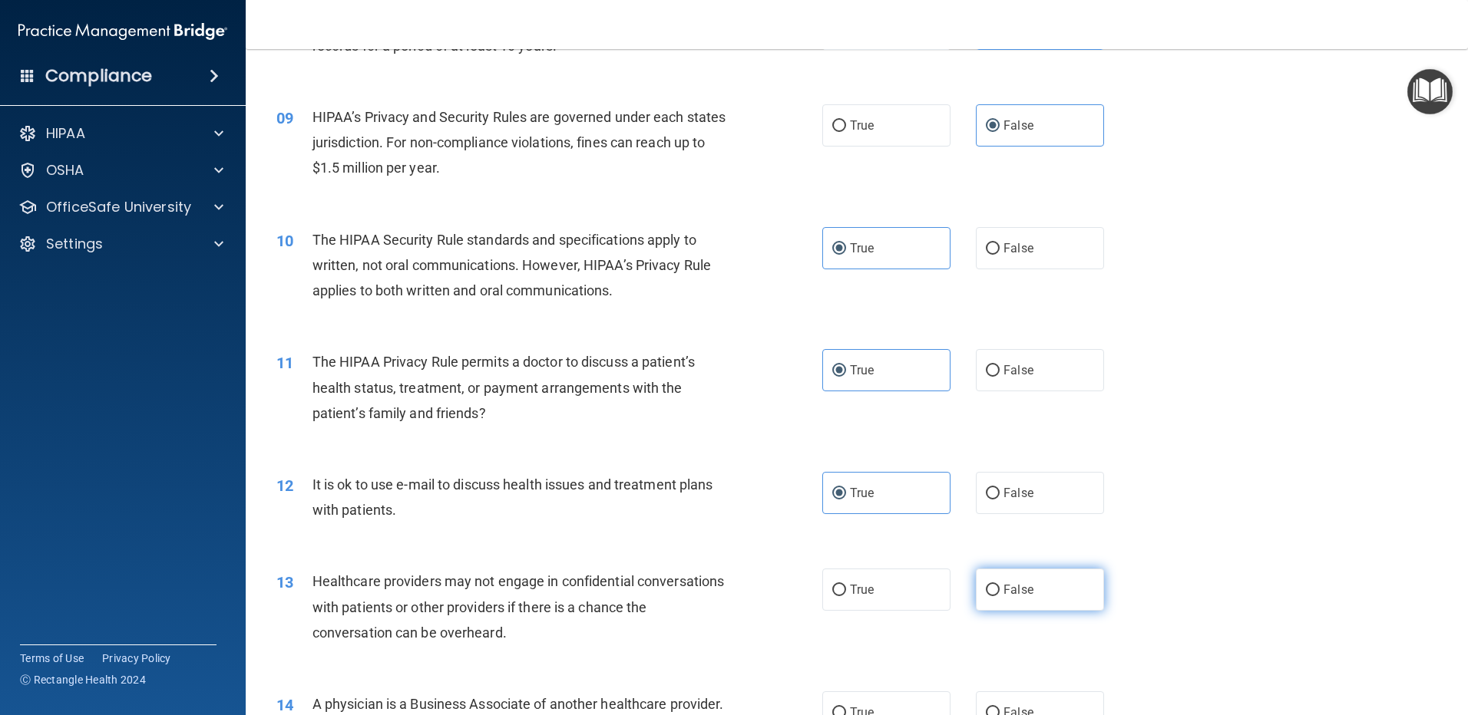
radio input "true"
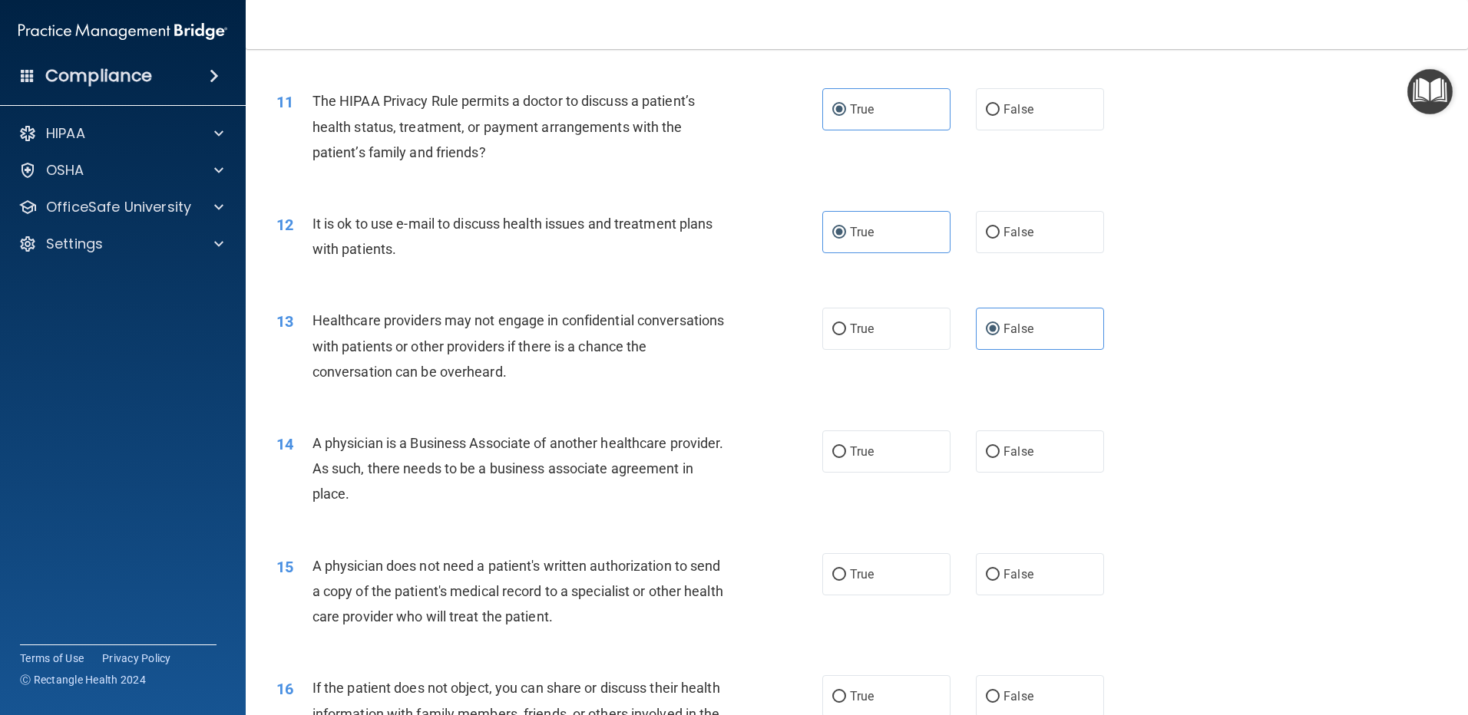
scroll to position [1228, 0]
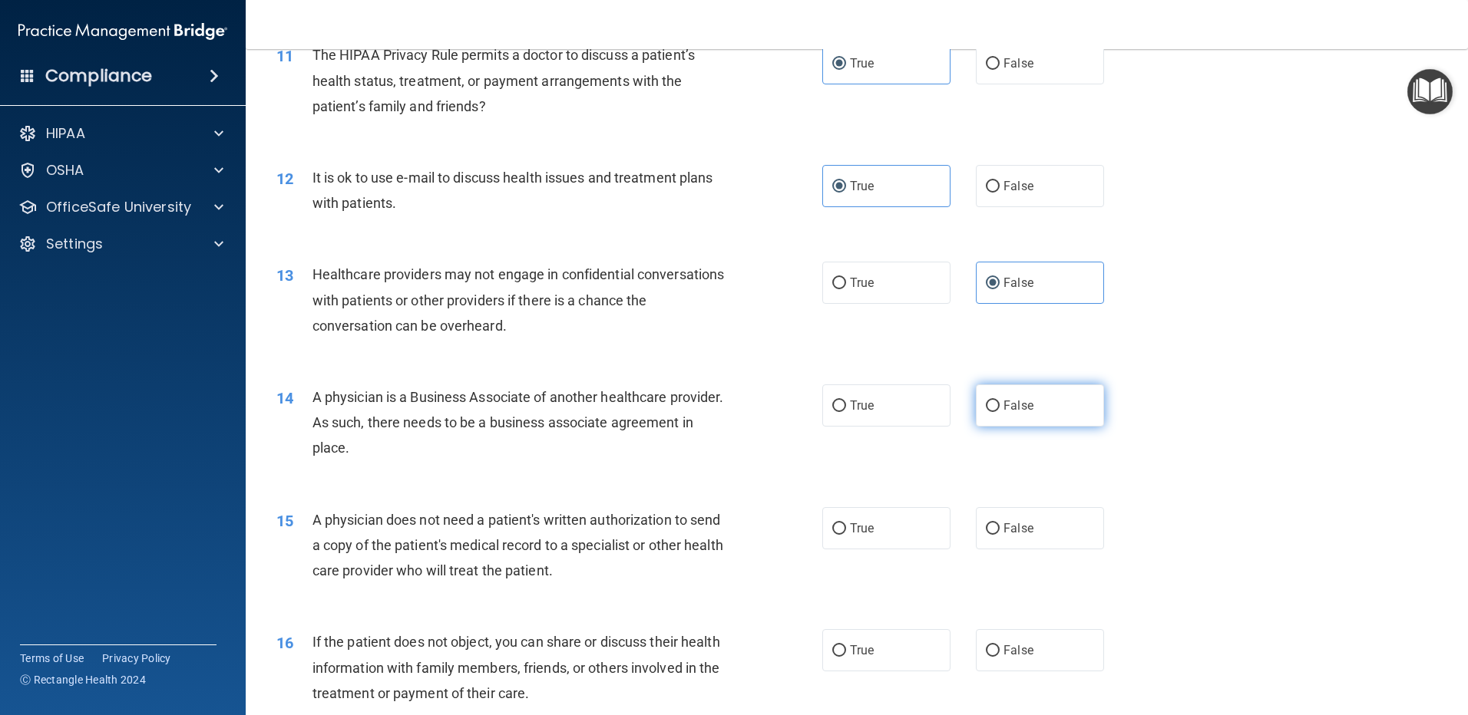
drag, startPoint x: 1013, startPoint y: 406, endPoint x: 1004, endPoint y: 415, distance: 13.0
click at [1013, 405] on span "False" at bounding box center [1018, 405] width 30 height 15
click at [999, 405] on input "False" at bounding box center [993, 407] width 14 height 12
radio input "true"
click at [870, 523] on label "True" at bounding box center [886, 528] width 128 height 42
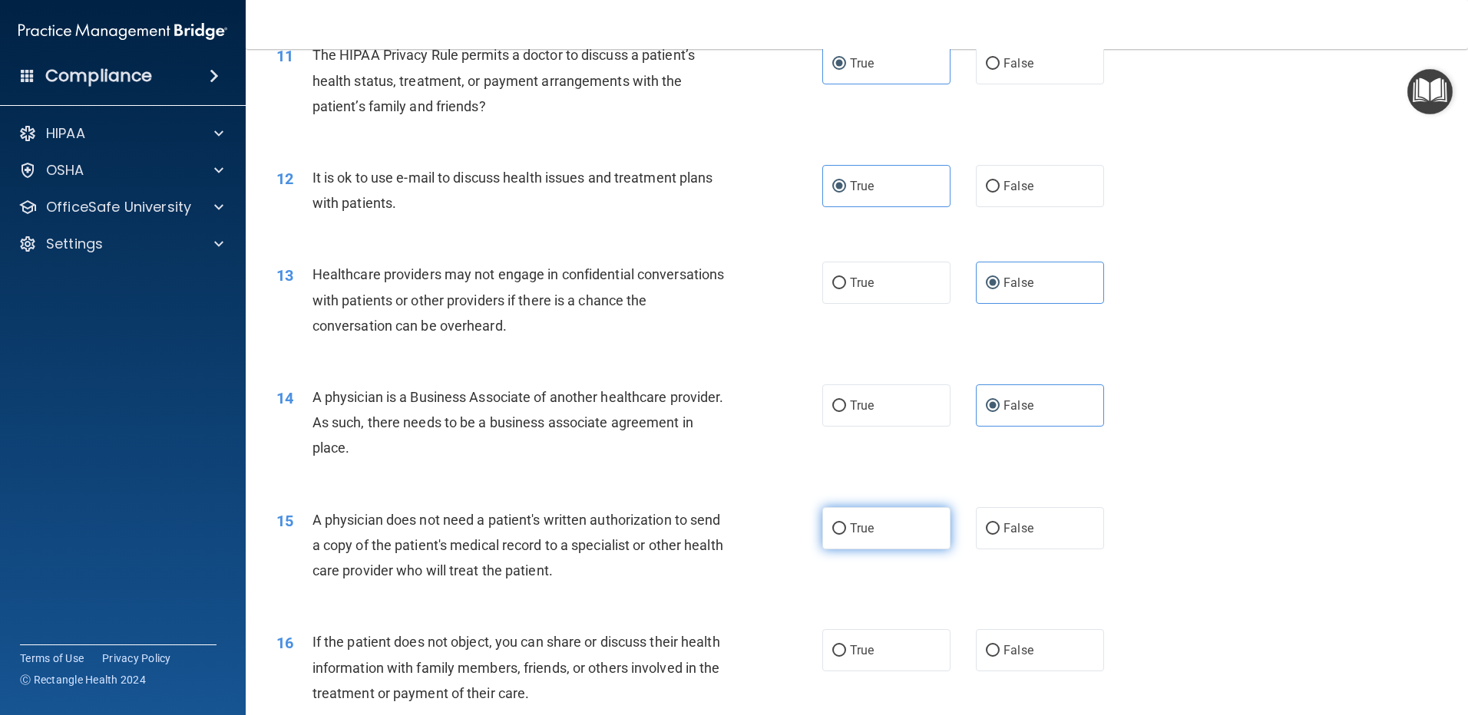
click at [846, 524] on input "True" at bounding box center [839, 530] width 14 height 12
radio input "true"
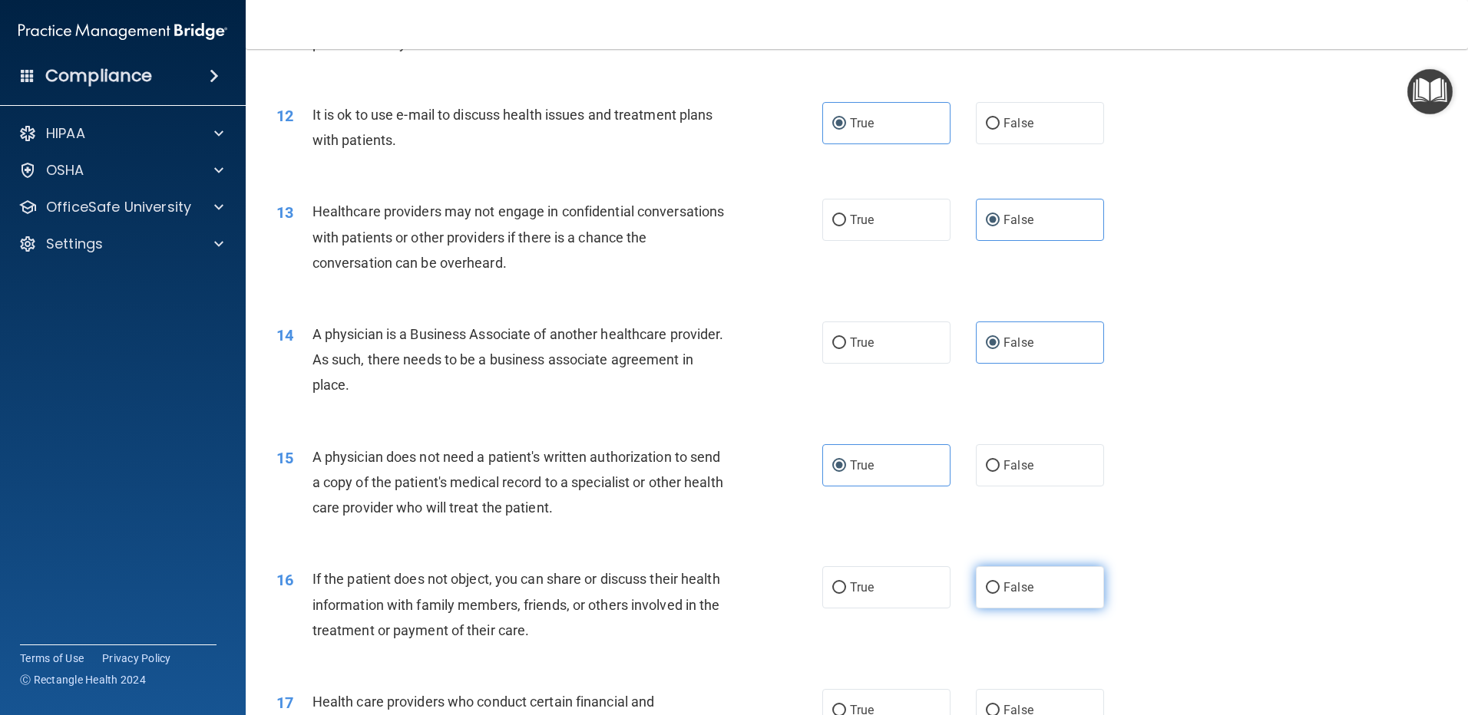
scroll to position [1382, 0]
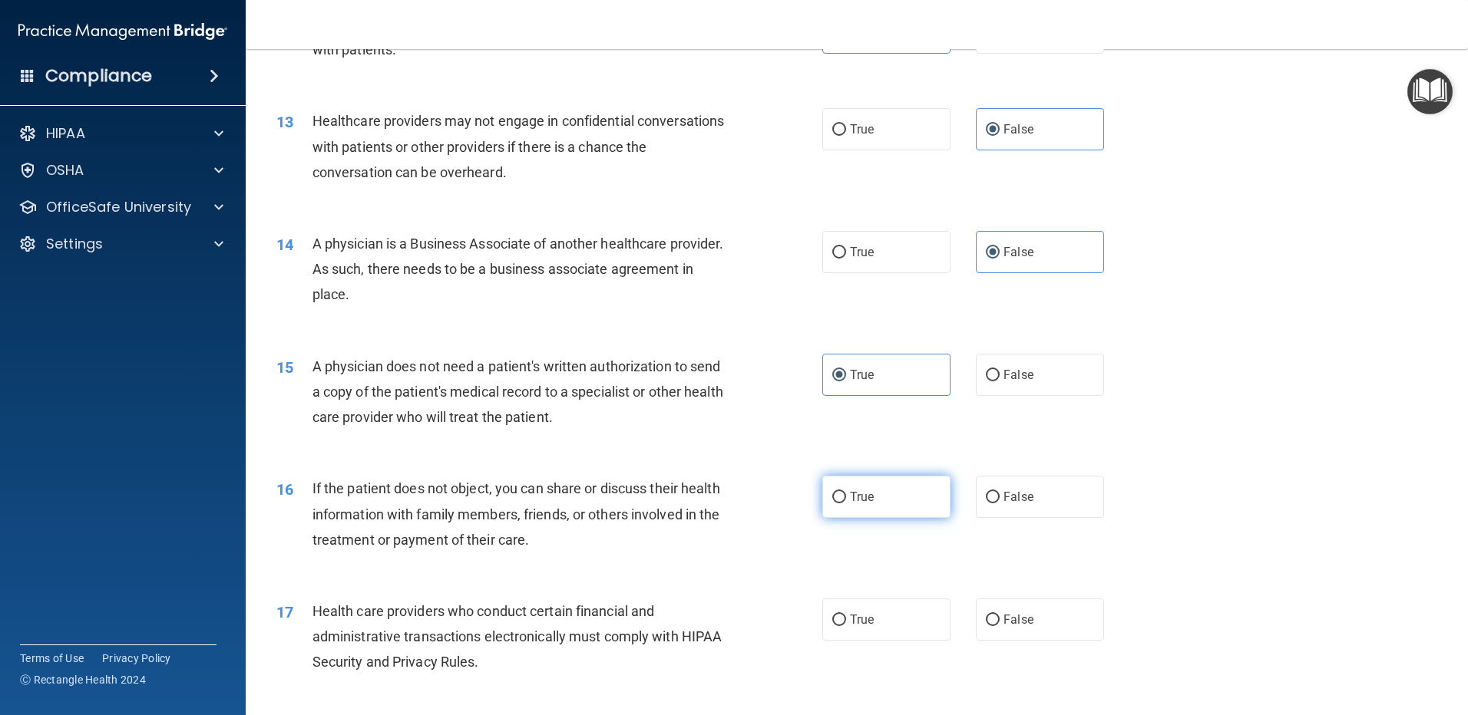
click at [877, 500] on label "True" at bounding box center [886, 497] width 128 height 42
click at [846, 500] on input "True" at bounding box center [839, 498] width 14 height 12
radio input "true"
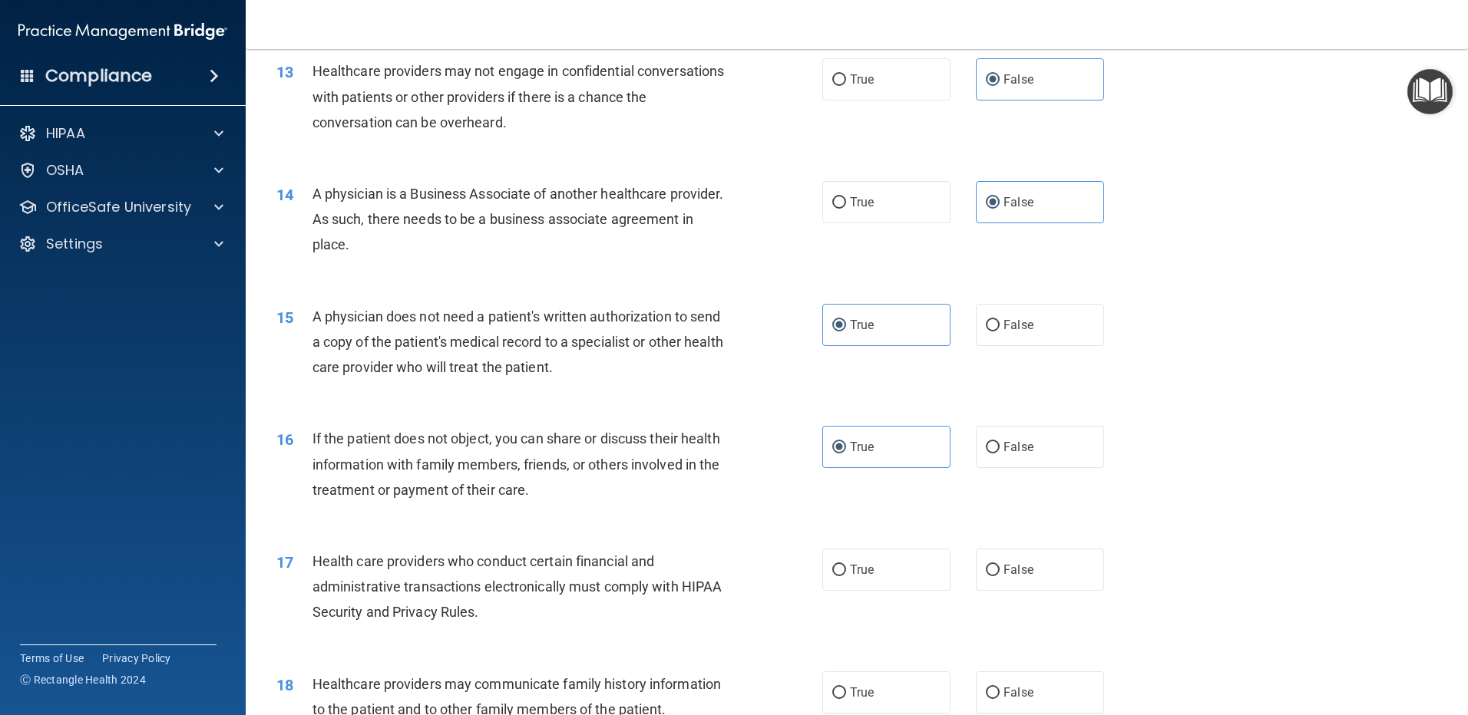
scroll to position [1535, 0]
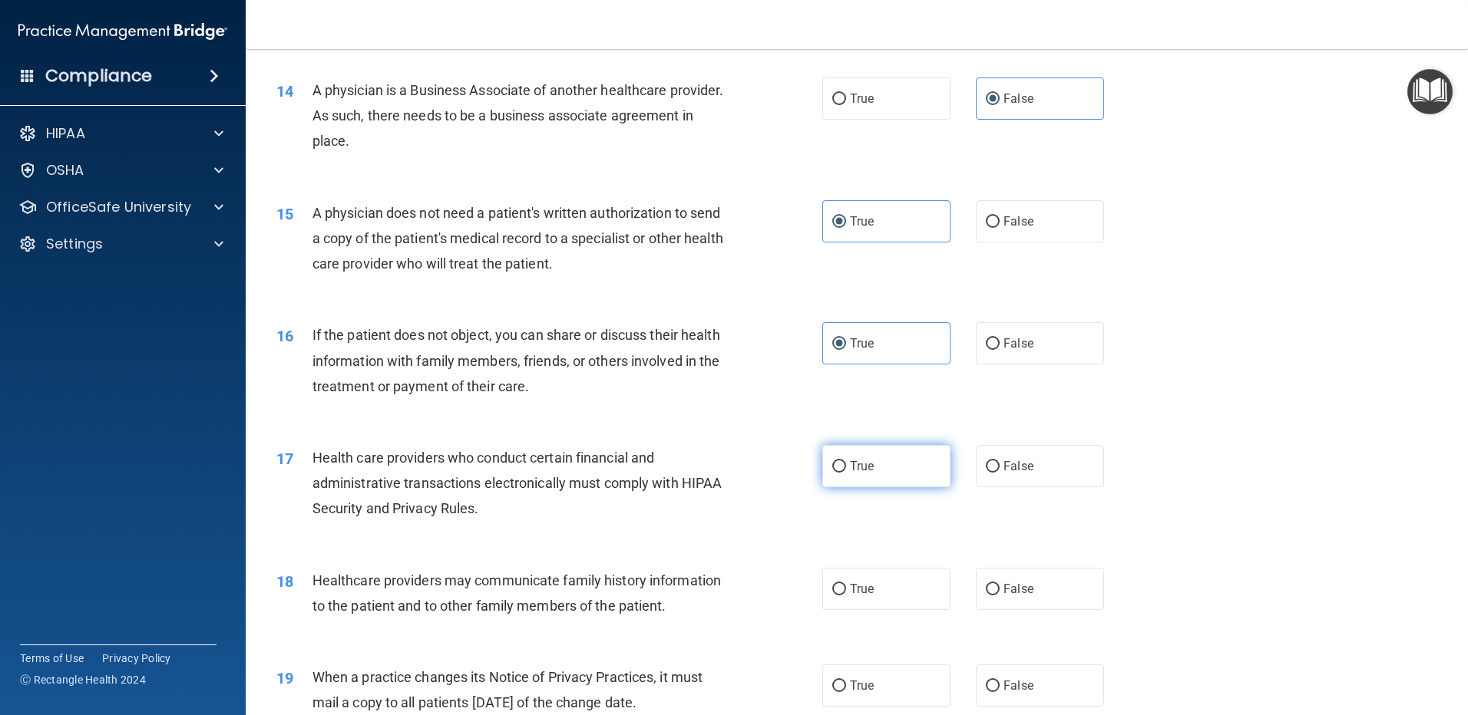
click at [871, 461] on label "True" at bounding box center [886, 466] width 128 height 42
click at [846, 461] on input "True" at bounding box center [839, 467] width 14 height 12
radio input "true"
click at [1017, 593] on span "False" at bounding box center [1018, 589] width 30 height 15
click at [999, 593] on input "False" at bounding box center [993, 590] width 14 height 12
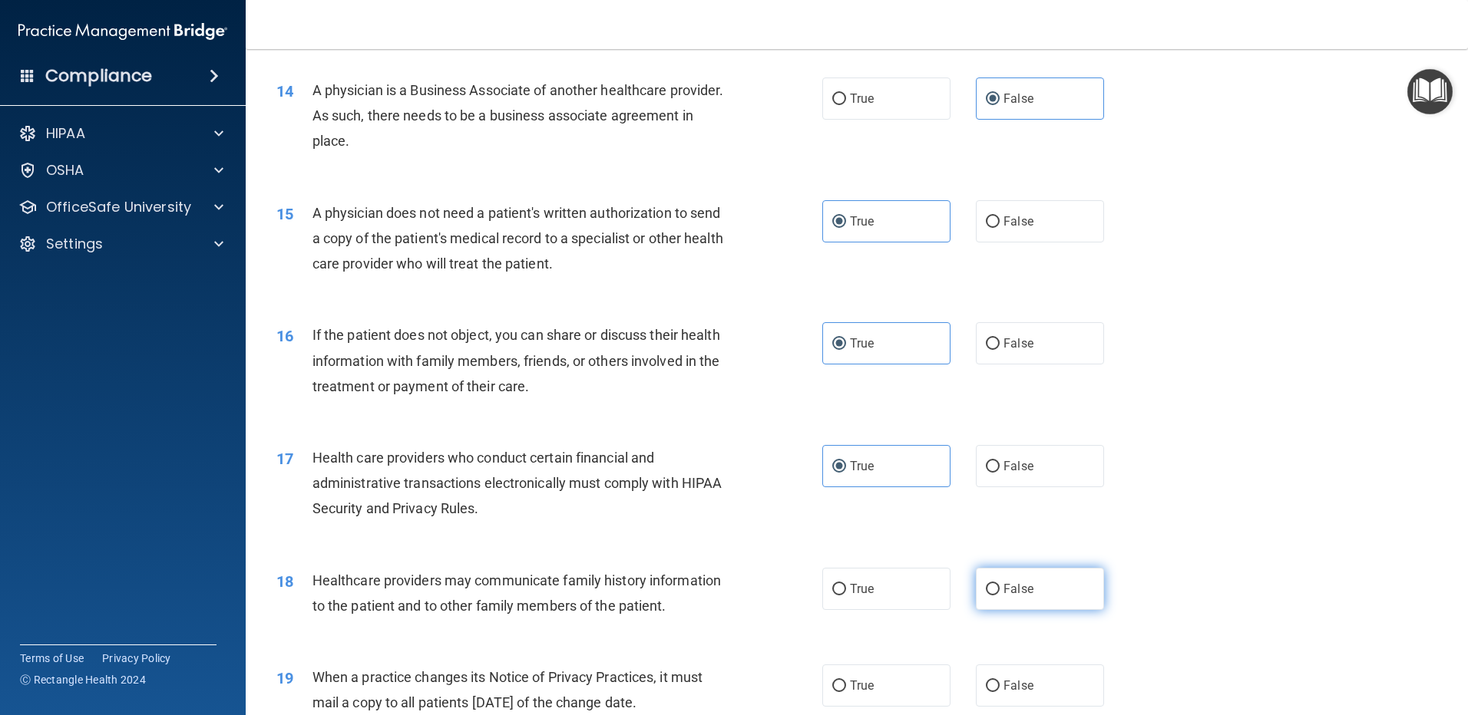
radio input "true"
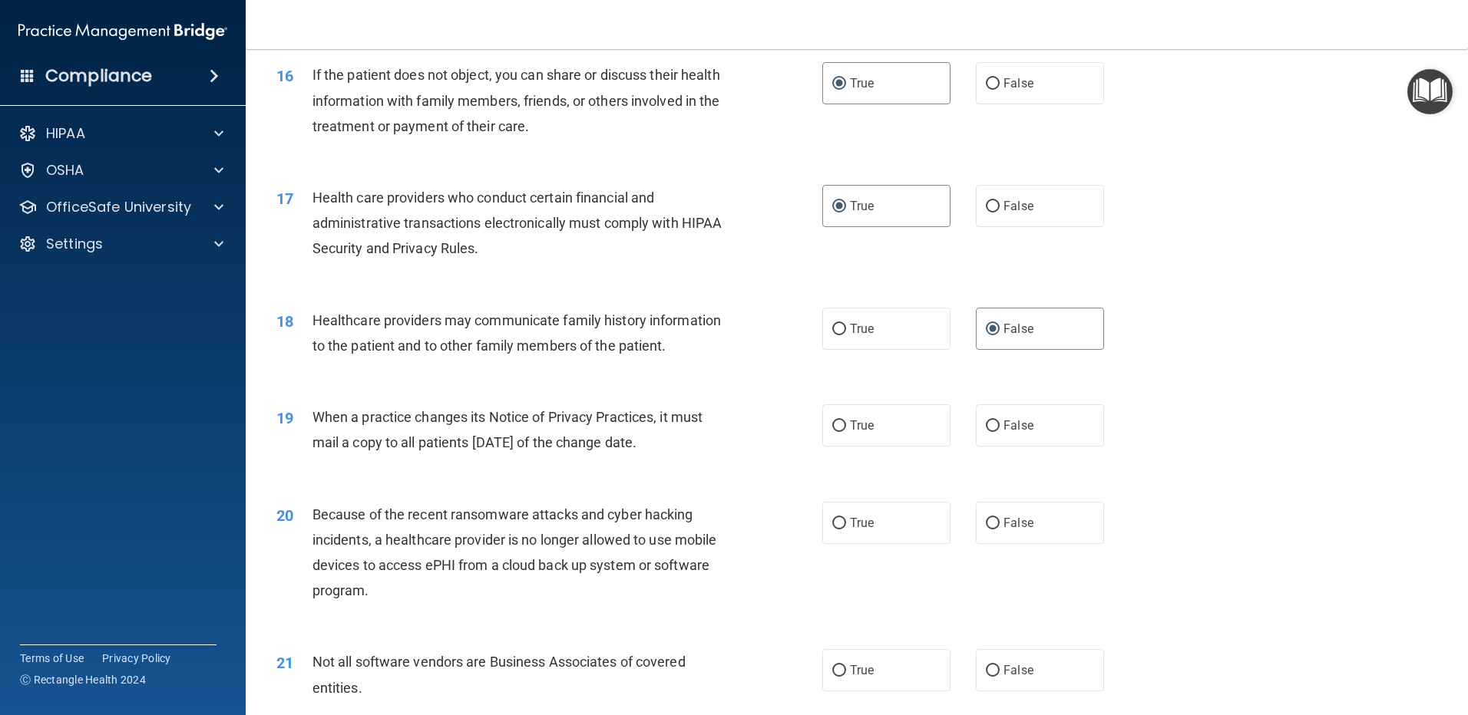
scroll to position [1842, 0]
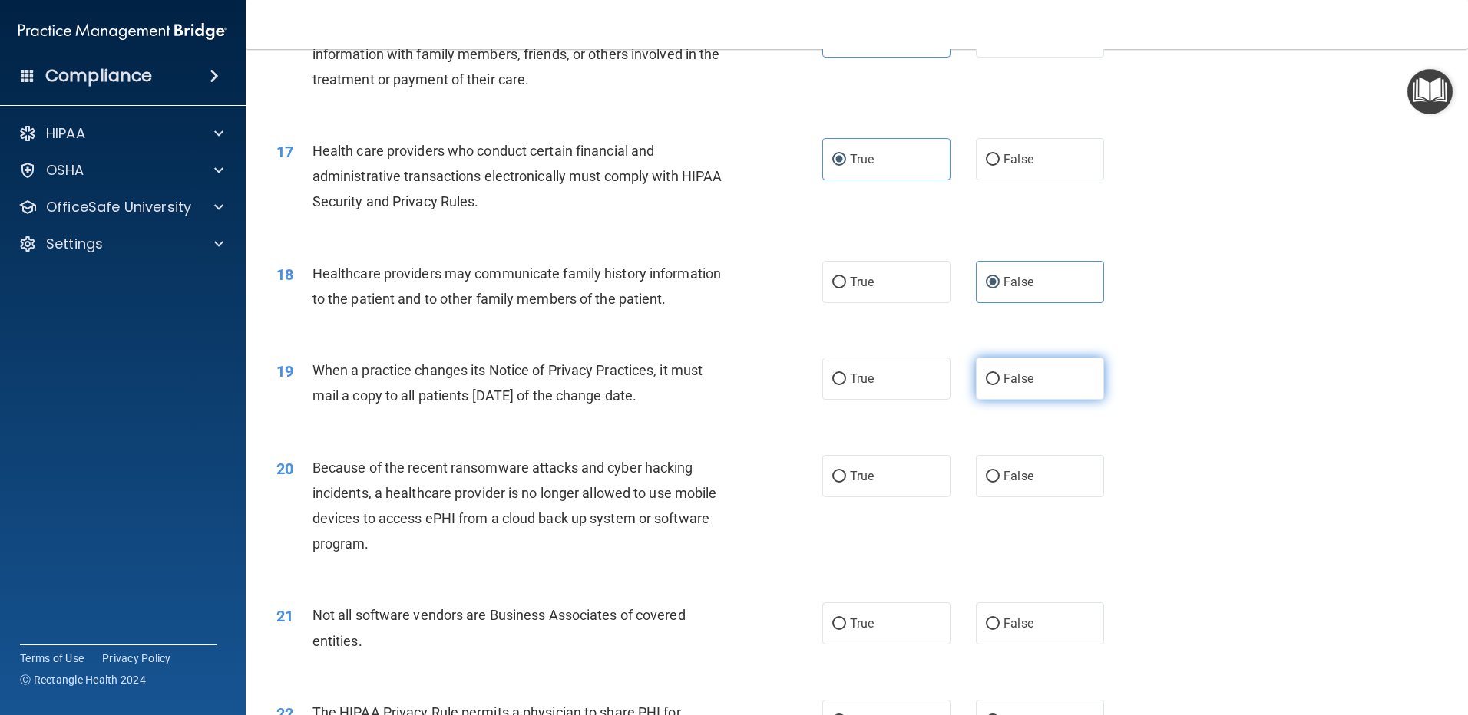
click at [1003, 379] on span "False" at bounding box center [1018, 379] width 30 height 15
click at [999, 379] on input "False" at bounding box center [993, 380] width 14 height 12
radio input "true"
click at [1015, 475] on span "False" at bounding box center [1018, 476] width 30 height 15
click at [999, 475] on input "False" at bounding box center [993, 477] width 14 height 12
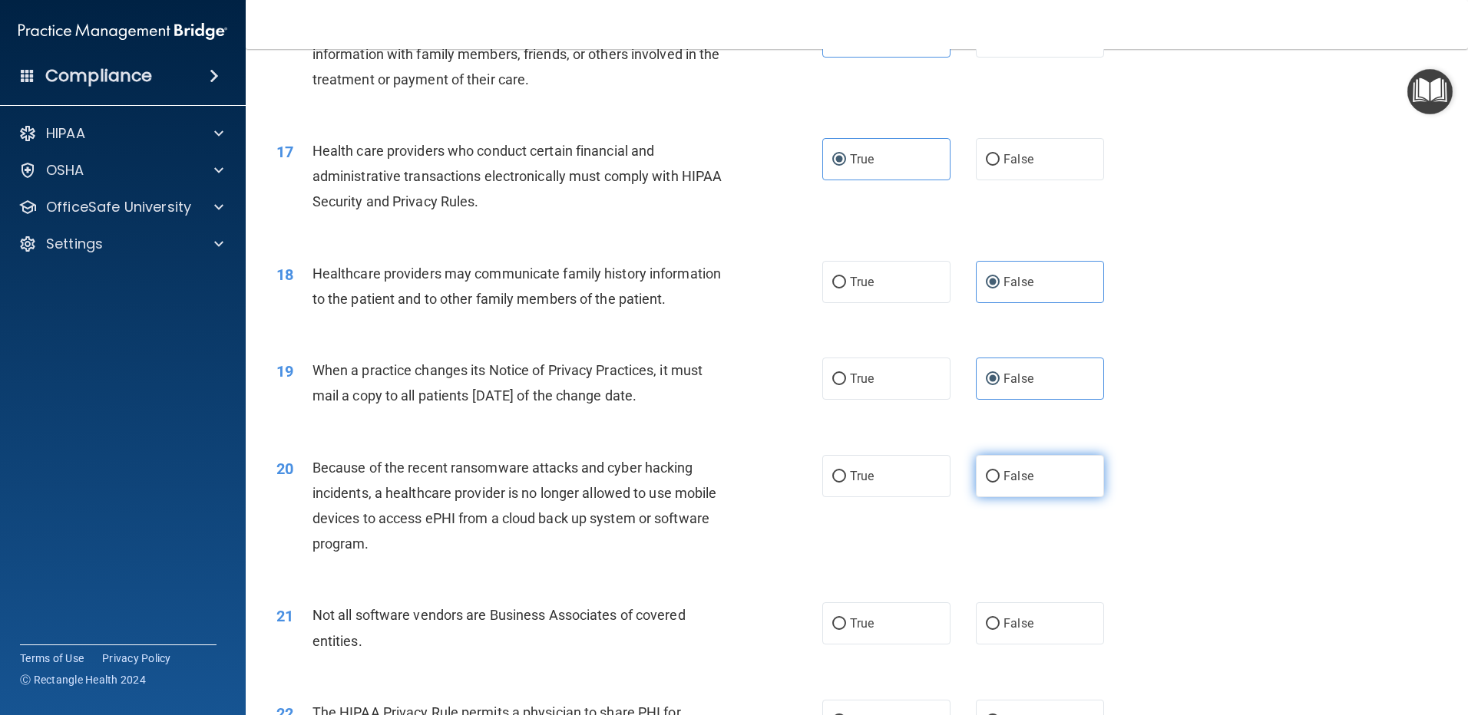
radio input "true"
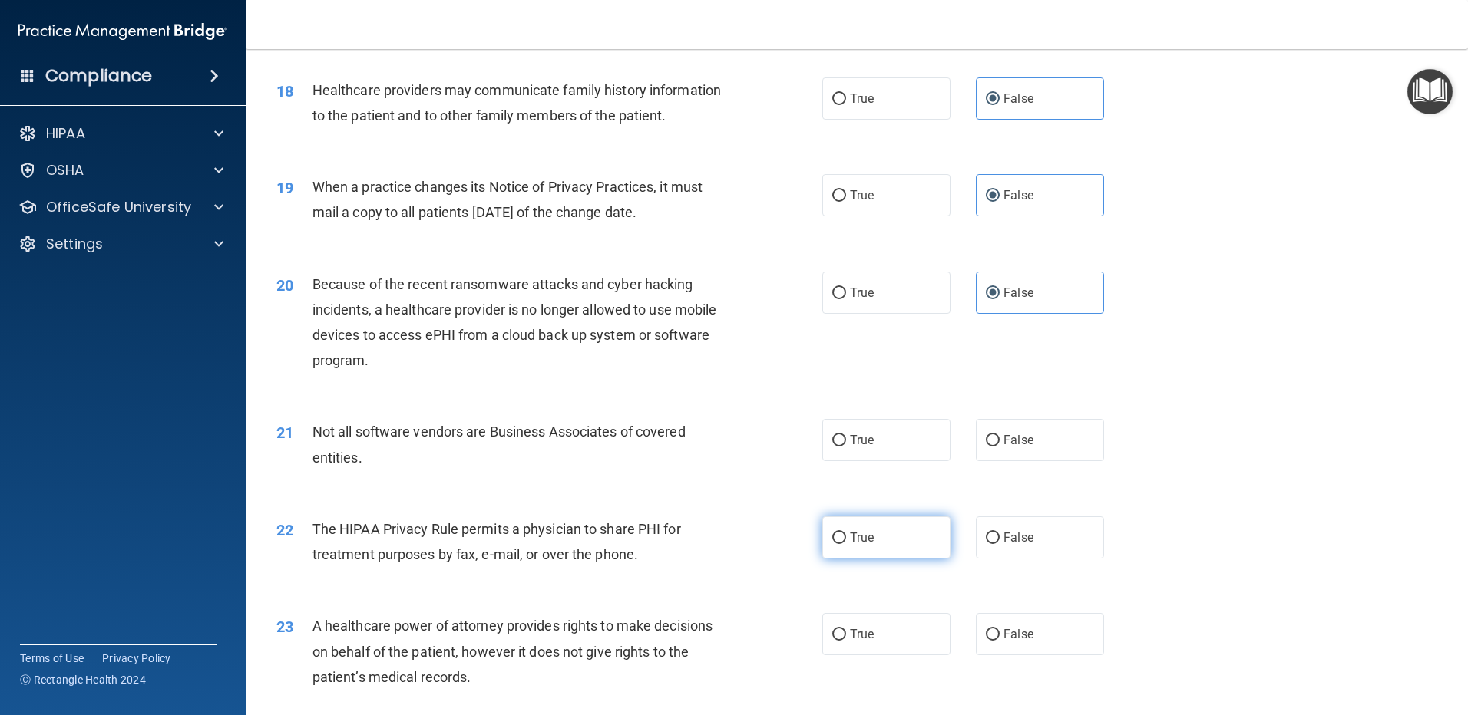
scroll to position [2073, 0]
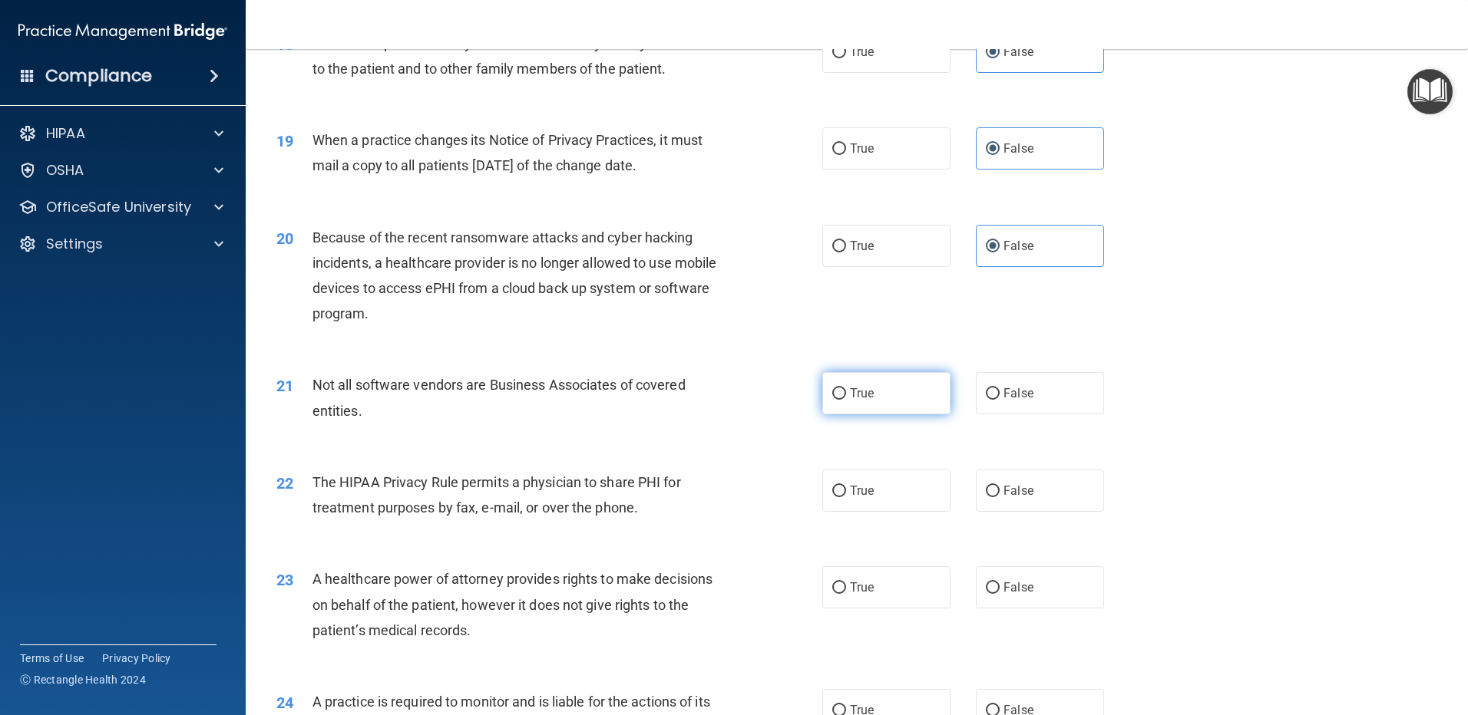
click at [855, 391] on span "True" at bounding box center [862, 393] width 24 height 15
click at [846, 391] on input "True" at bounding box center [839, 394] width 14 height 12
radio input "true"
click at [1009, 494] on span "False" at bounding box center [1018, 491] width 30 height 15
click at [999, 494] on input "False" at bounding box center [993, 492] width 14 height 12
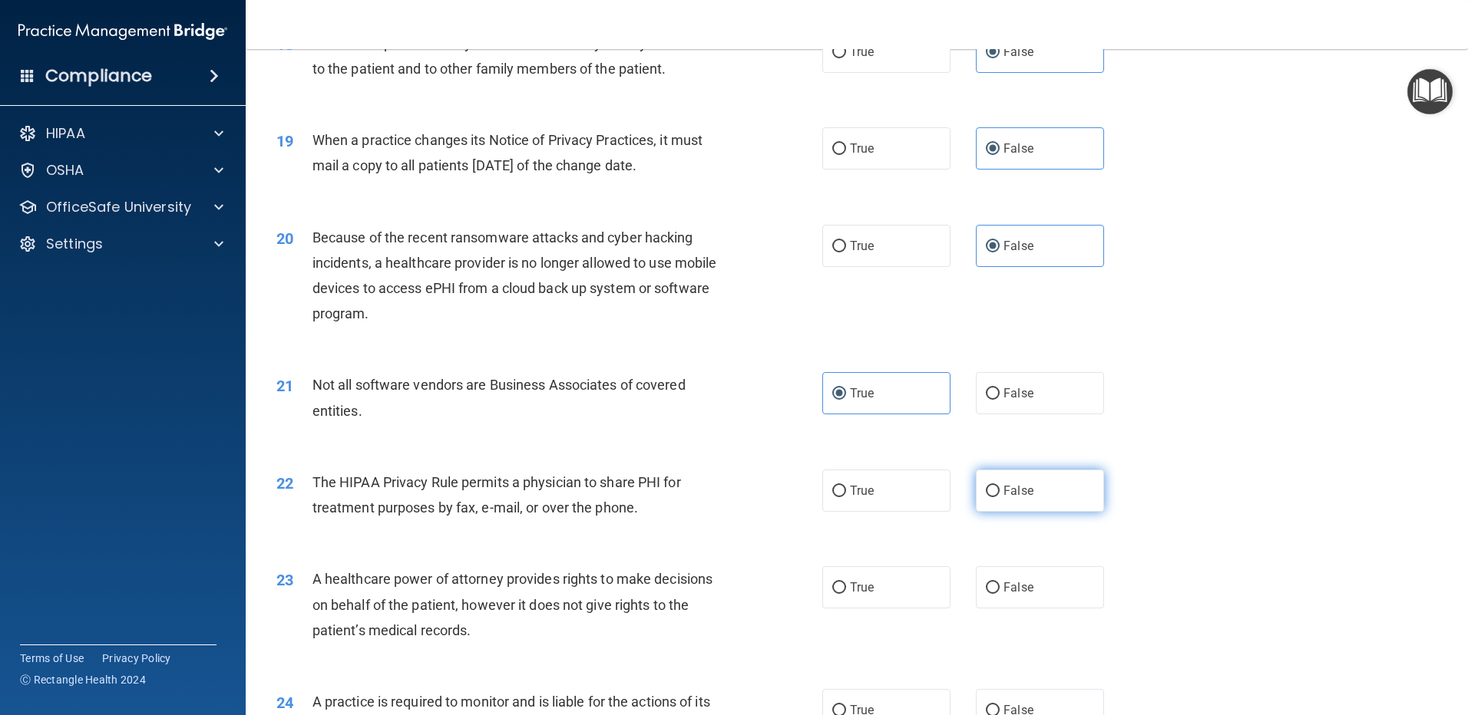
radio input "true"
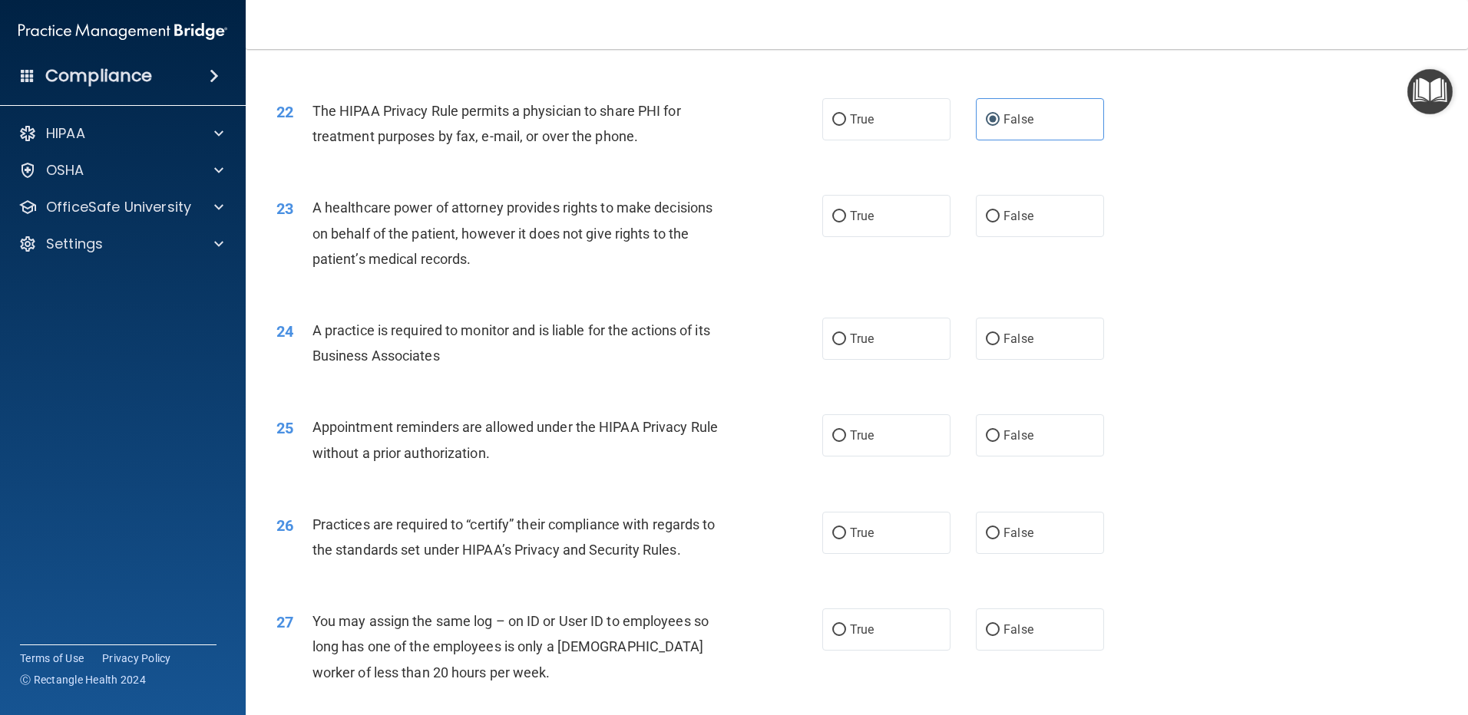
scroll to position [2456, 0]
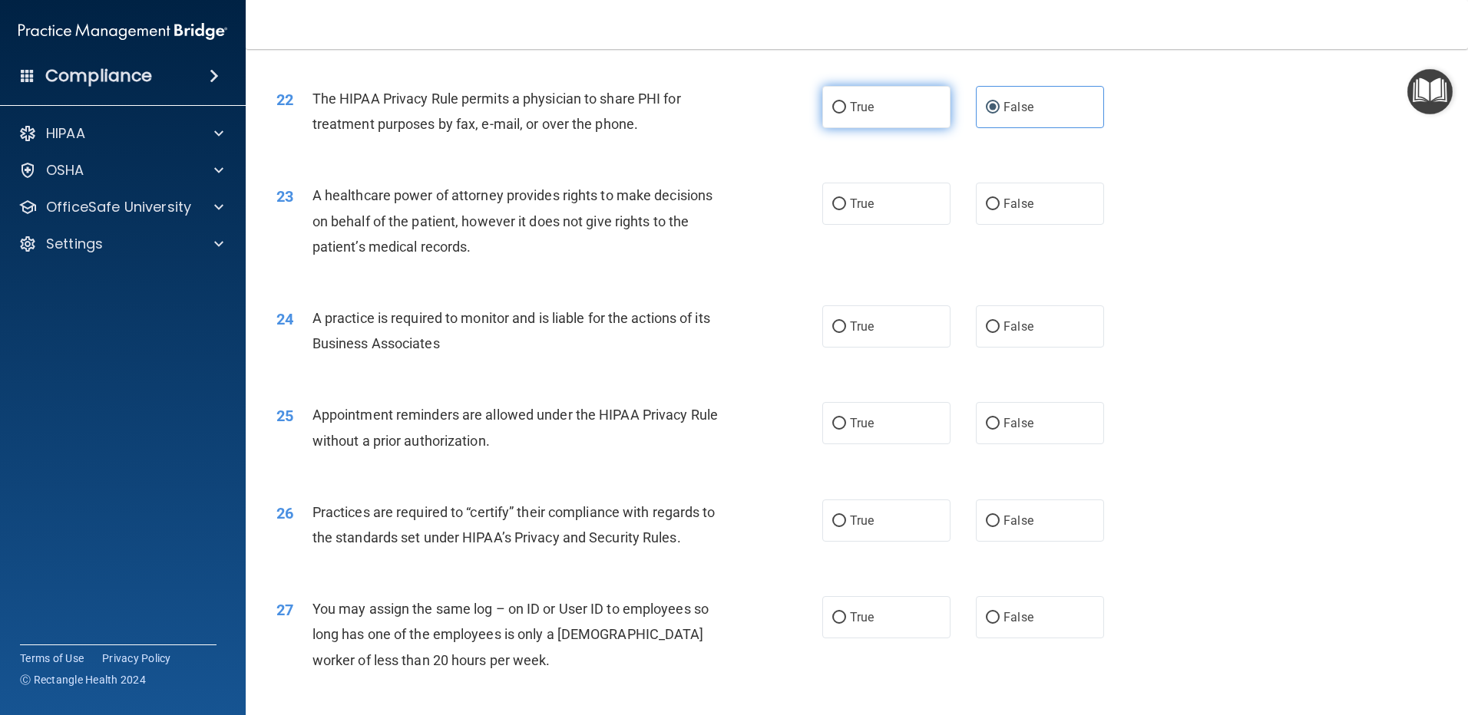
click at [887, 107] on label "True" at bounding box center [886, 107] width 128 height 42
click at [846, 107] on input "True" at bounding box center [839, 108] width 14 height 12
radio input "true"
radio input "false"
click at [1003, 199] on span "False" at bounding box center [1018, 204] width 30 height 15
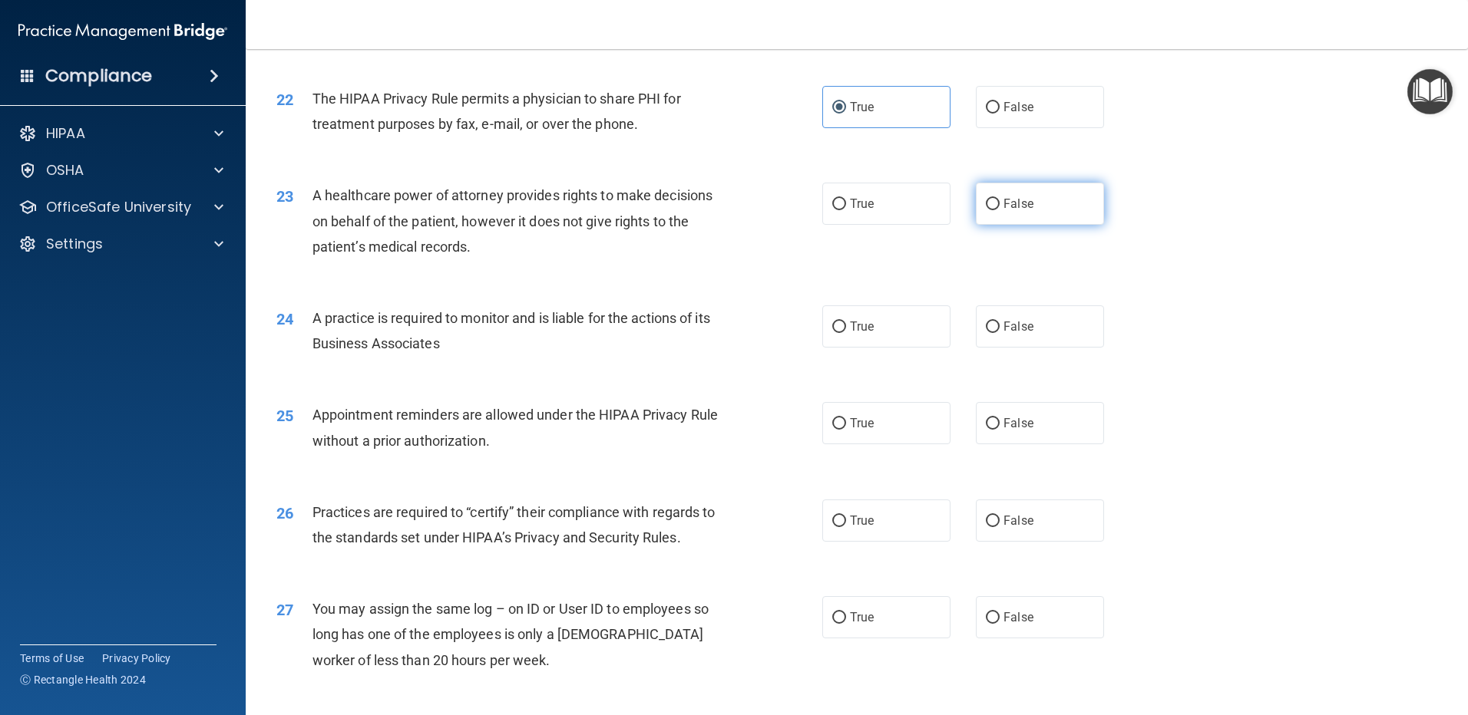
click at [999, 199] on input "False" at bounding box center [993, 205] width 14 height 12
radio input "true"
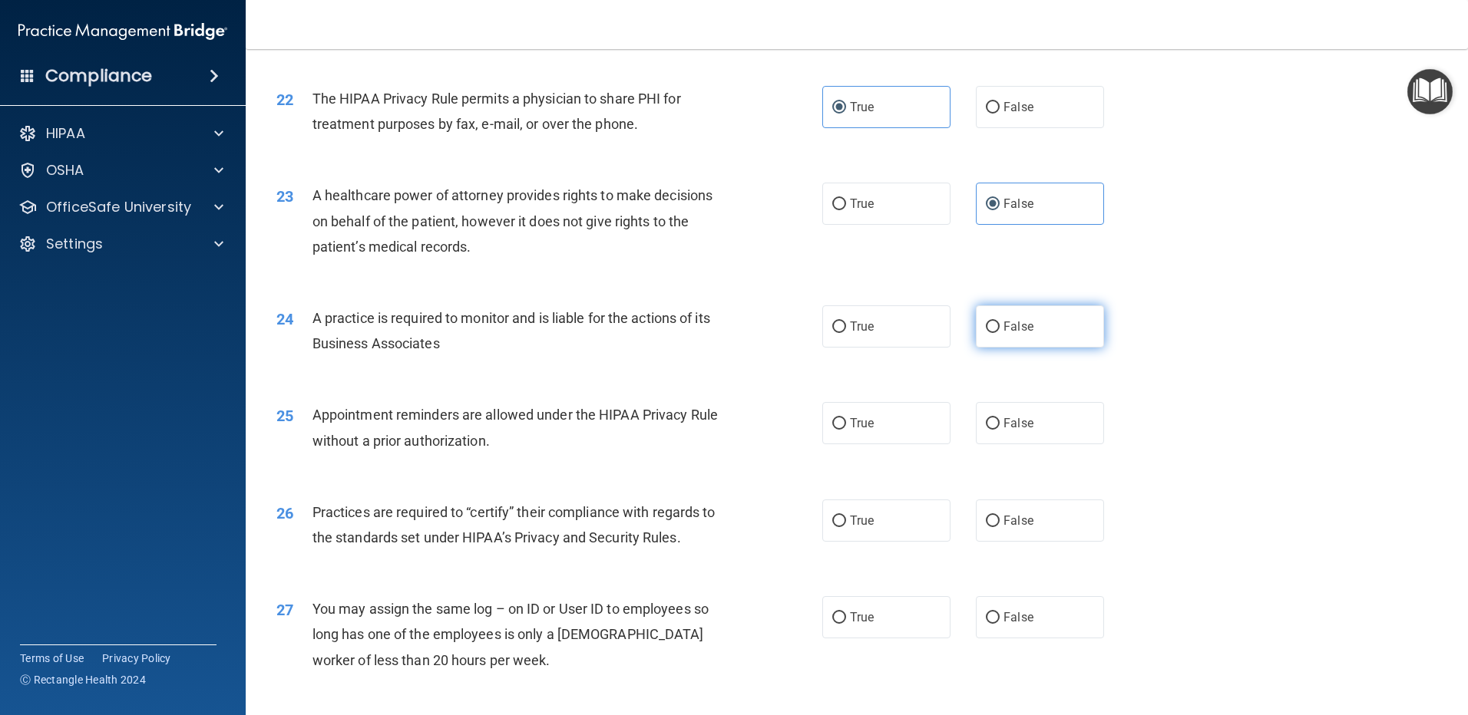
click at [1003, 327] on span "False" at bounding box center [1018, 326] width 30 height 15
click at [998, 327] on input "False" at bounding box center [993, 328] width 14 height 12
radio input "true"
click at [868, 425] on label "True" at bounding box center [886, 423] width 128 height 42
click at [846, 425] on input "True" at bounding box center [839, 424] width 14 height 12
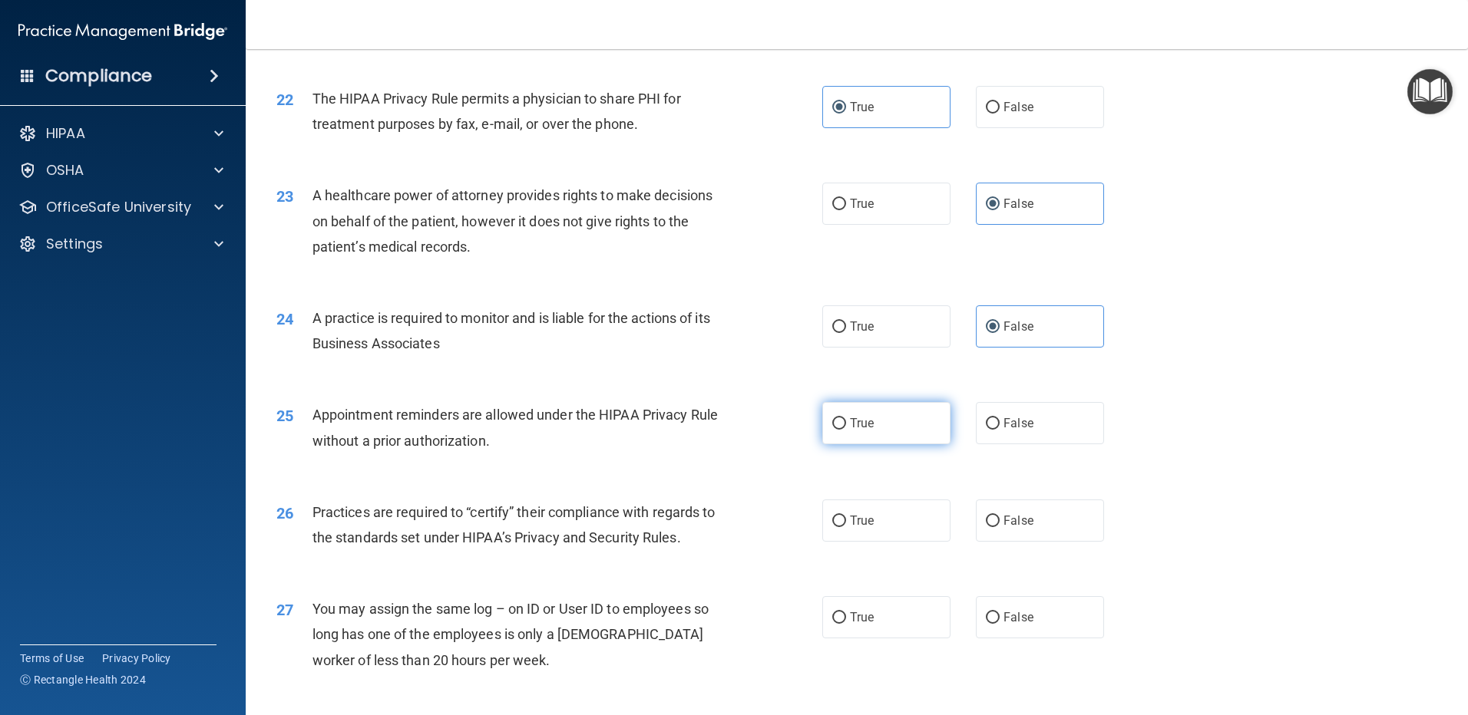
radio input "true"
click at [1037, 521] on label "False" at bounding box center [1040, 521] width 128 height 42
click at [999, 521] on input "False" at bounding box center [993, 522] width 14 height 12
radio input "true"
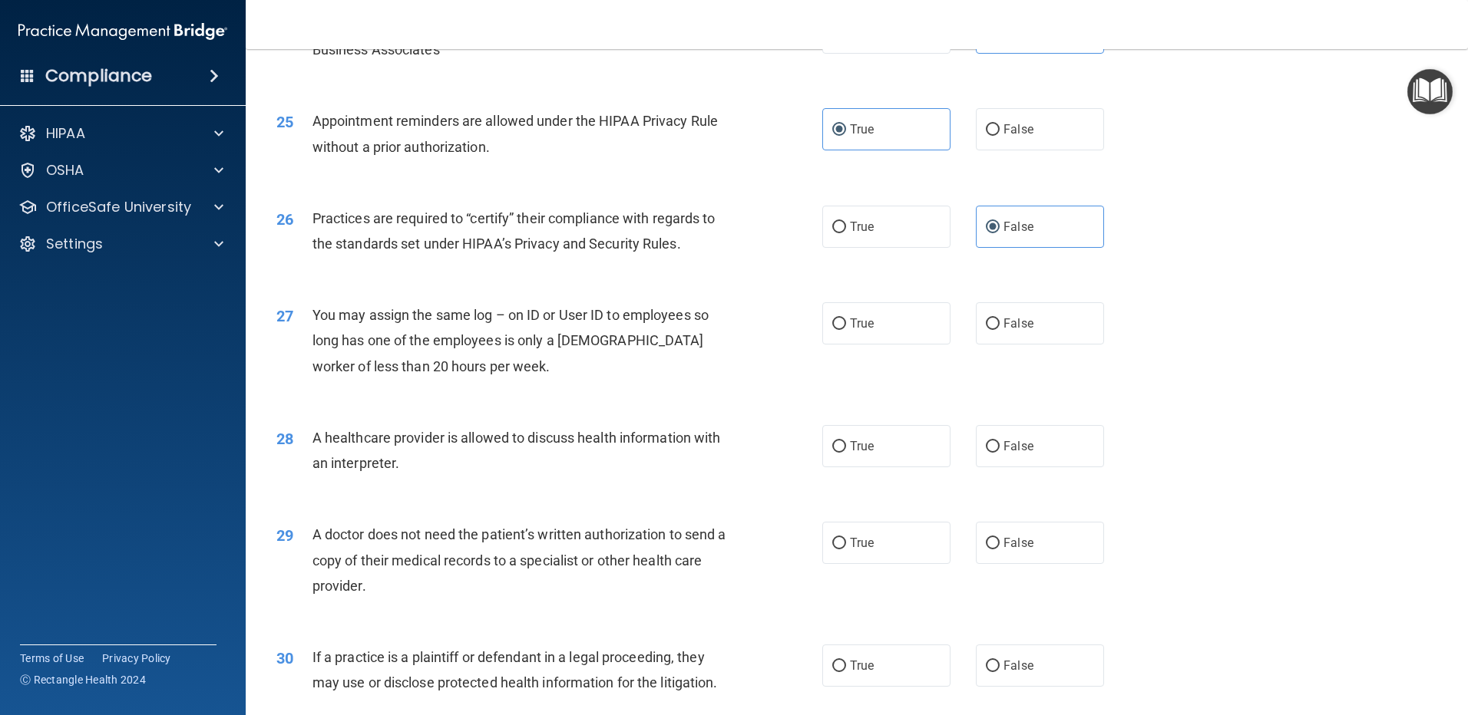
scroll to position [2763, 0]
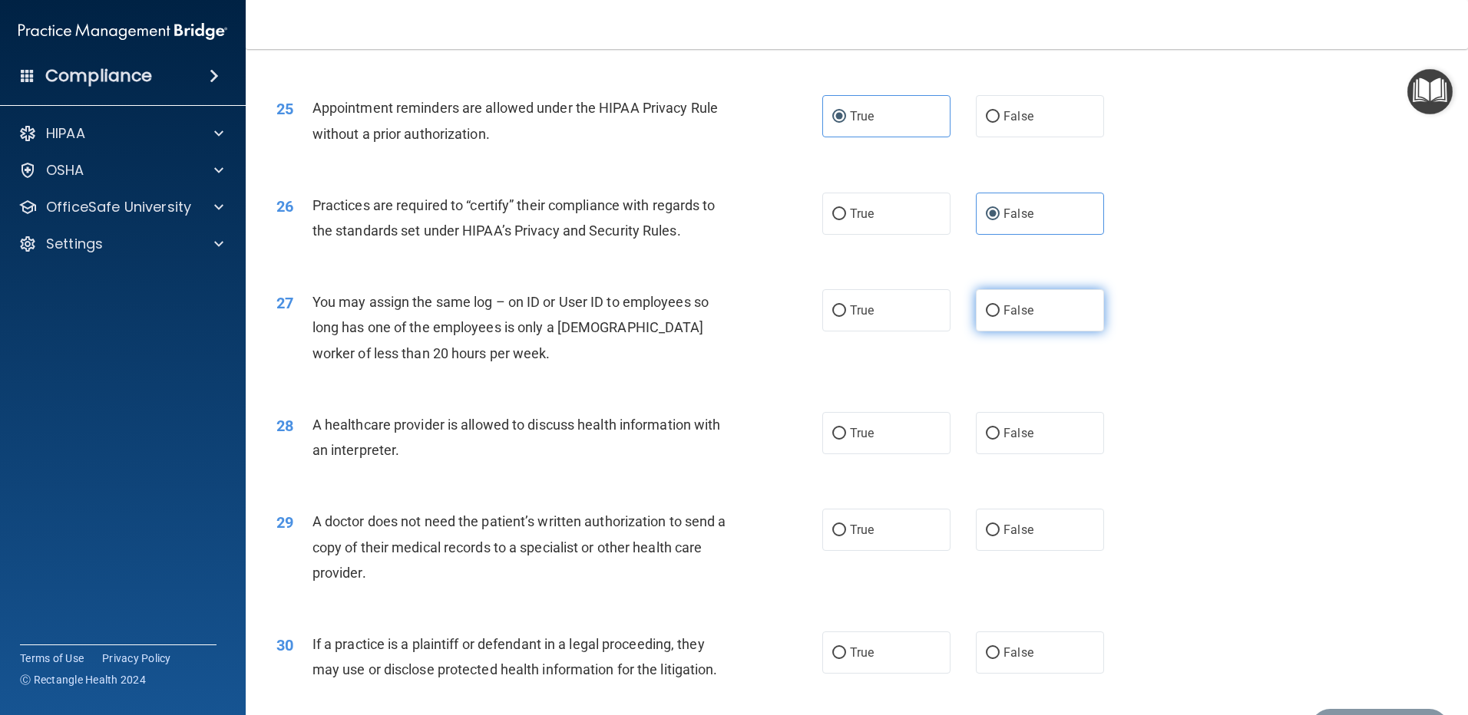
click at [1022, 315] on span "False" at bounding box center [1018, 310] width 30 height 15
click at [999, 315] on input "False" at bounding box center [993, 312] width 14 height 12
radio input "true"
click at [896, 426] on label "True" at bounding box center [886, 433] width 128 height 42
click at [846, 428] on input "True" at bounding box center [839, 434] width 14 height 12
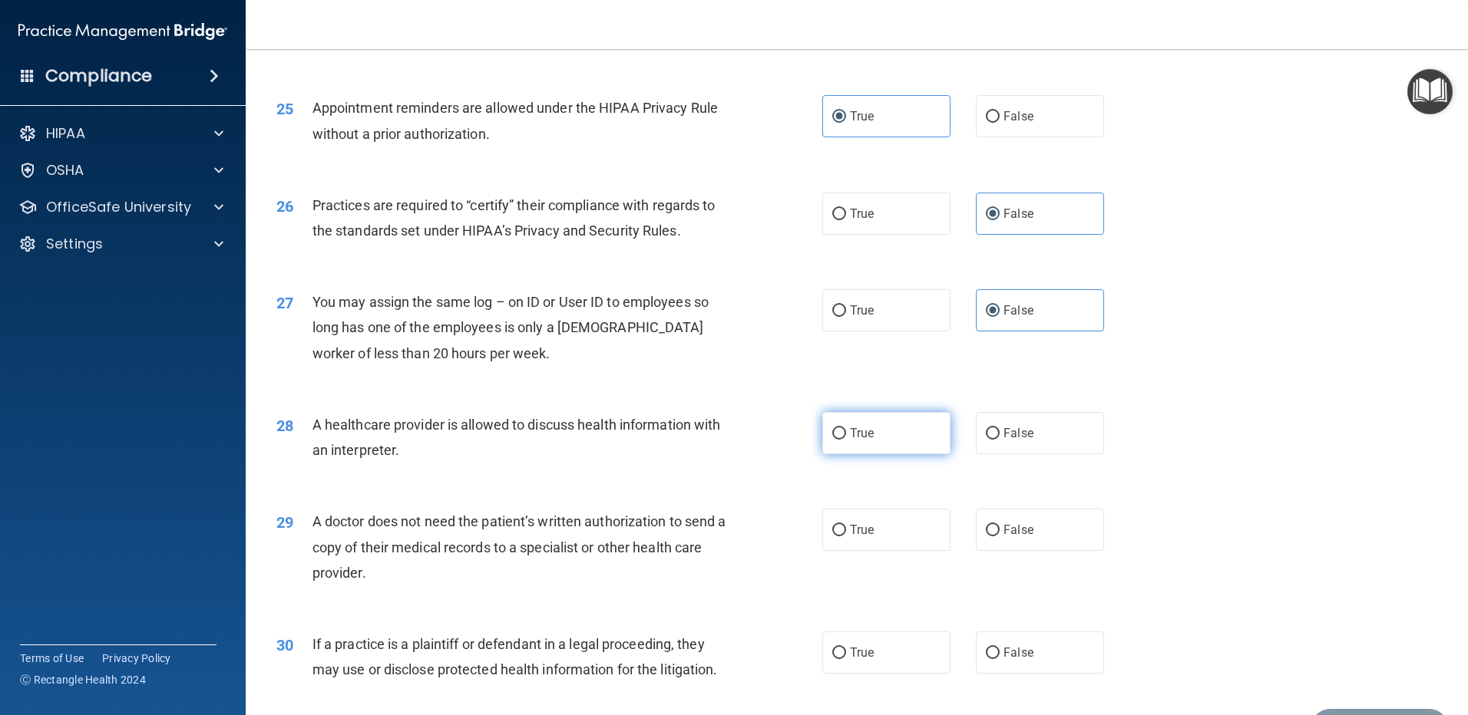
radio input "true"
click at [877, 528] on label "True" at bounding box center [886, 530] width 128 height 42
click at [846, 528] on input "True" at bounding box center [839, 531] width 14 height 12
radio input "true"
click at [877, 650] on label "True" at bounding box center [886, 653] width 128 height 42
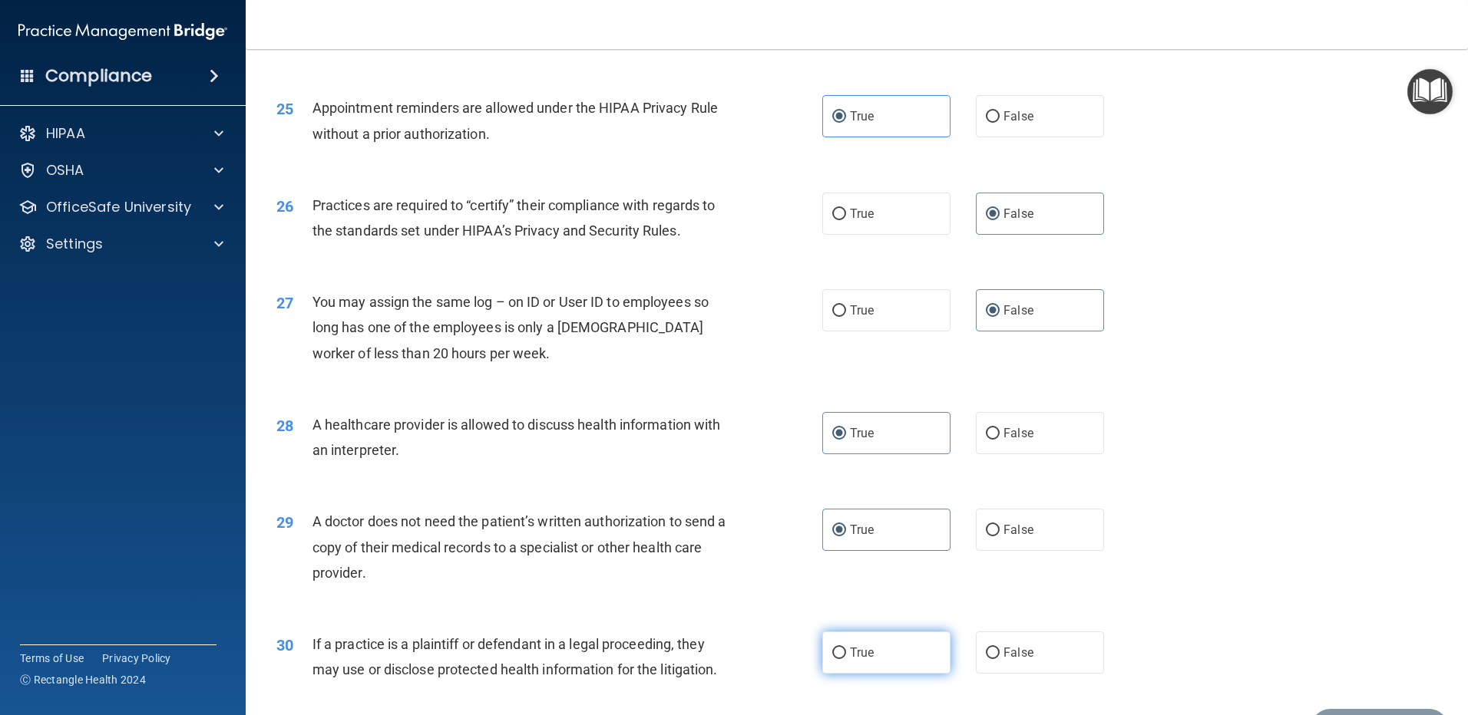
click at [846, 650] on input "True" at bounding box center [839, 654] width 14 height 12
radio input "true"
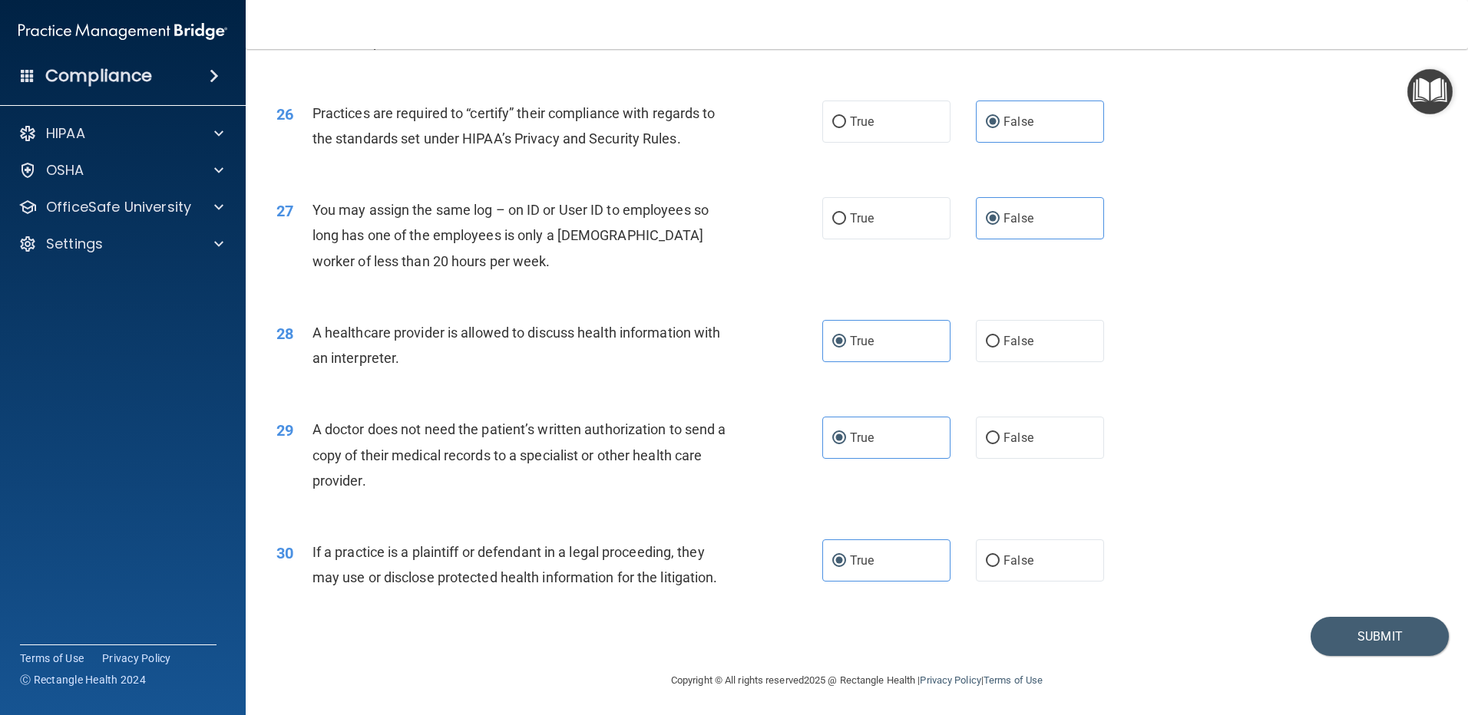
scroll to position [2858, 0]
click at [1375, 631] on button "Submit" at bounding box center [1379, 634] width 138 height 39
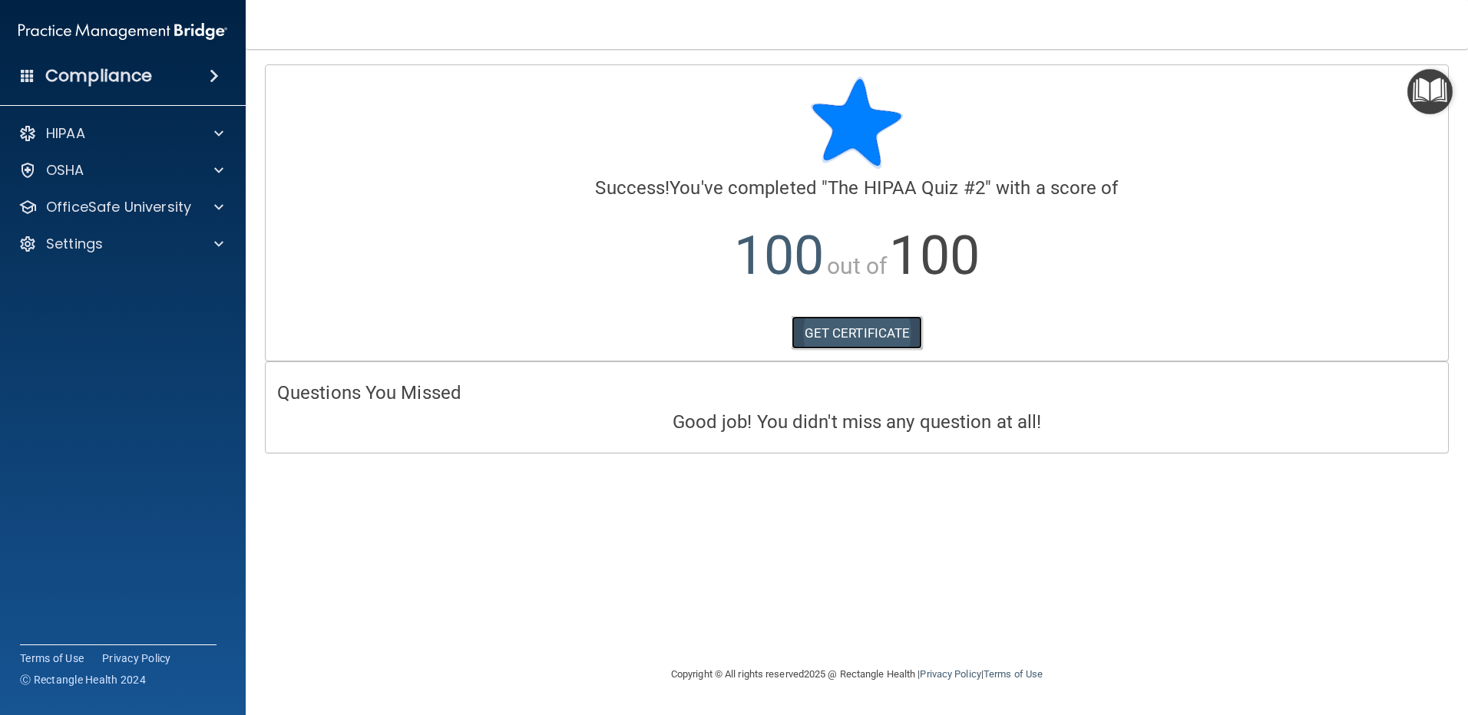
click at [851, 328] on link "GET CERTIFICATE" at bounding box center [856, 333] width 131 height 34
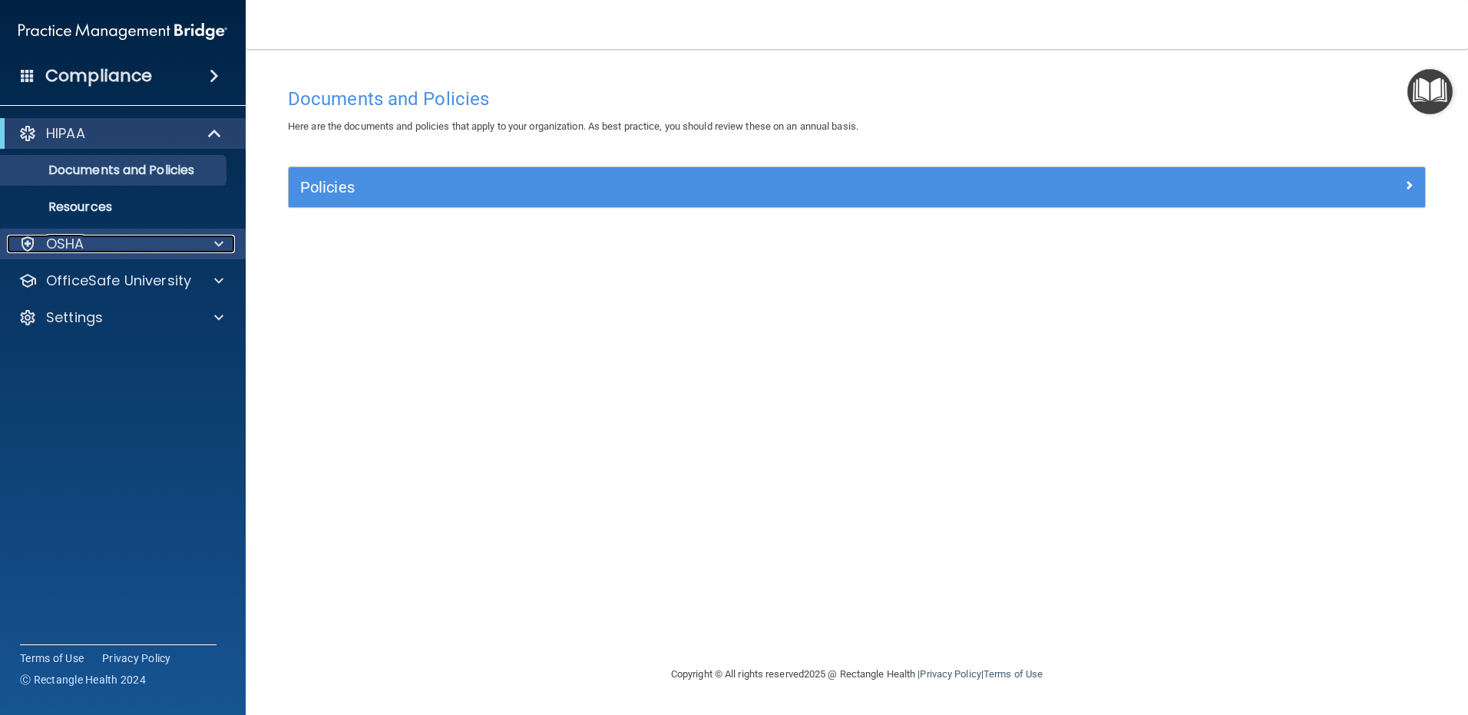
click at [220, 246] on span at bounding box center [218, 244] width 9 height 18
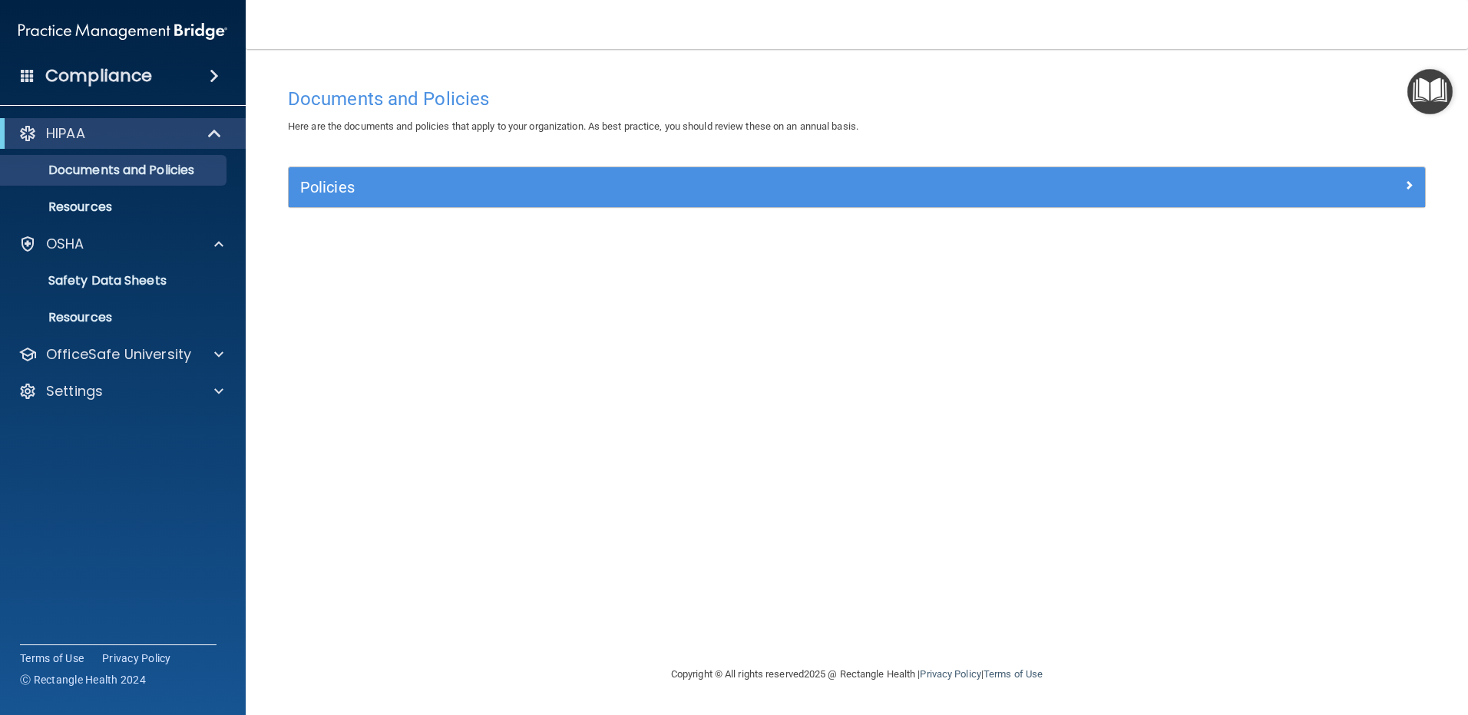
click at [382, 322] on div "Documents and Policies Here are the documents and policies that apply to your o…" at bounding box center [856, 373] width 1161 height 586
click at [214, 133] on span at bounding box center [216, 133] width 13 height 18
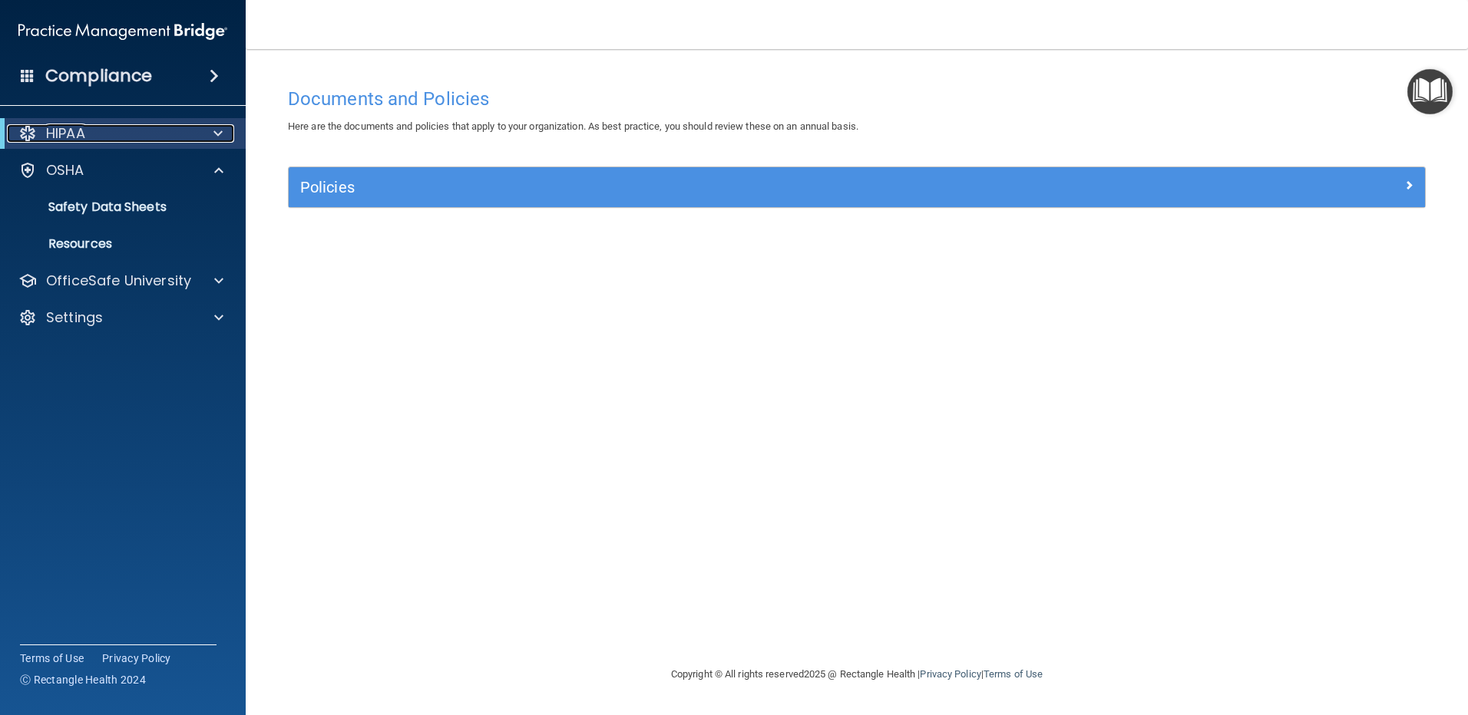
click at [216, 133] on span at bounding box center [217, 133] width 9 height 18
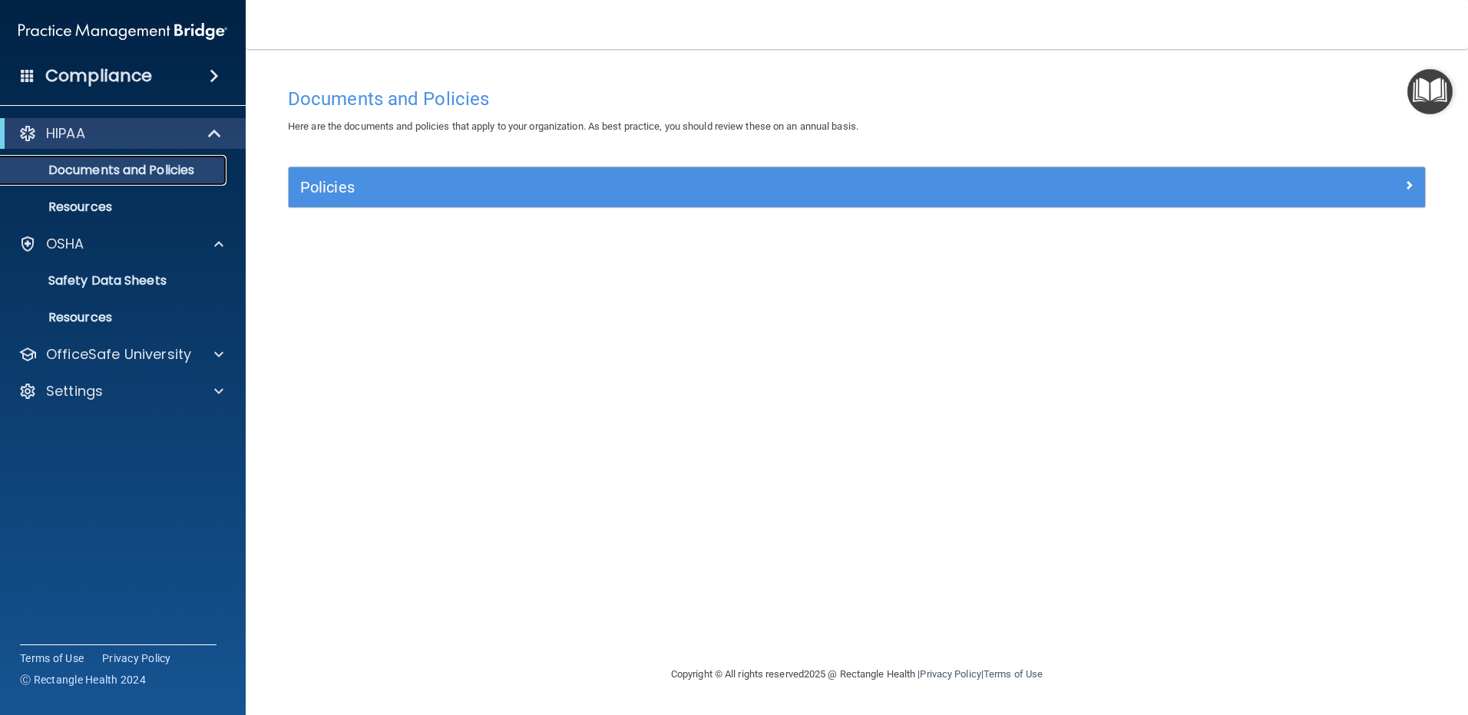
click at [107, 164] on p "Documents and Policies" at bounding box center [115, 170] width 210 height 15
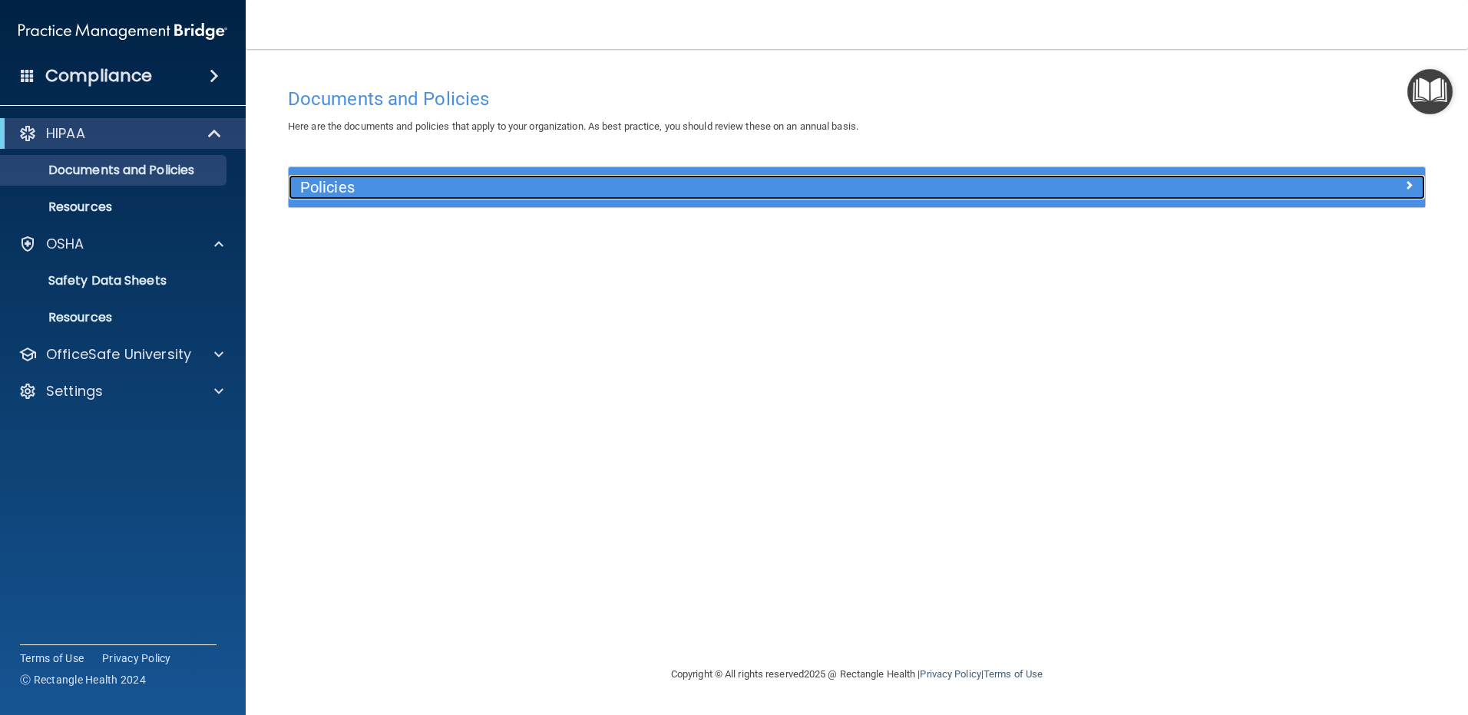
click at [1405, 186] on span at bounding box center [1408, 185] width 9 height 18
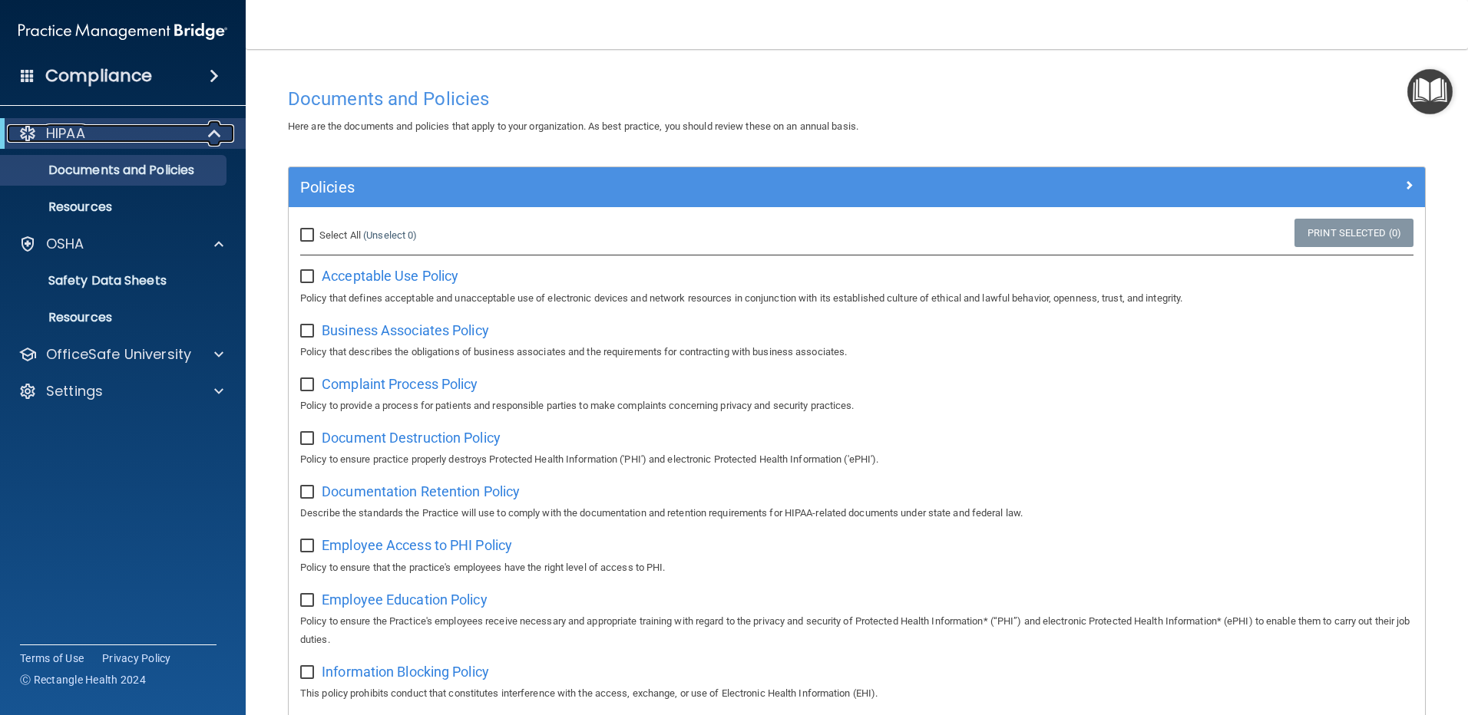
click at [213, 131] on span at bounding box center [216, 133] width 13 height 18
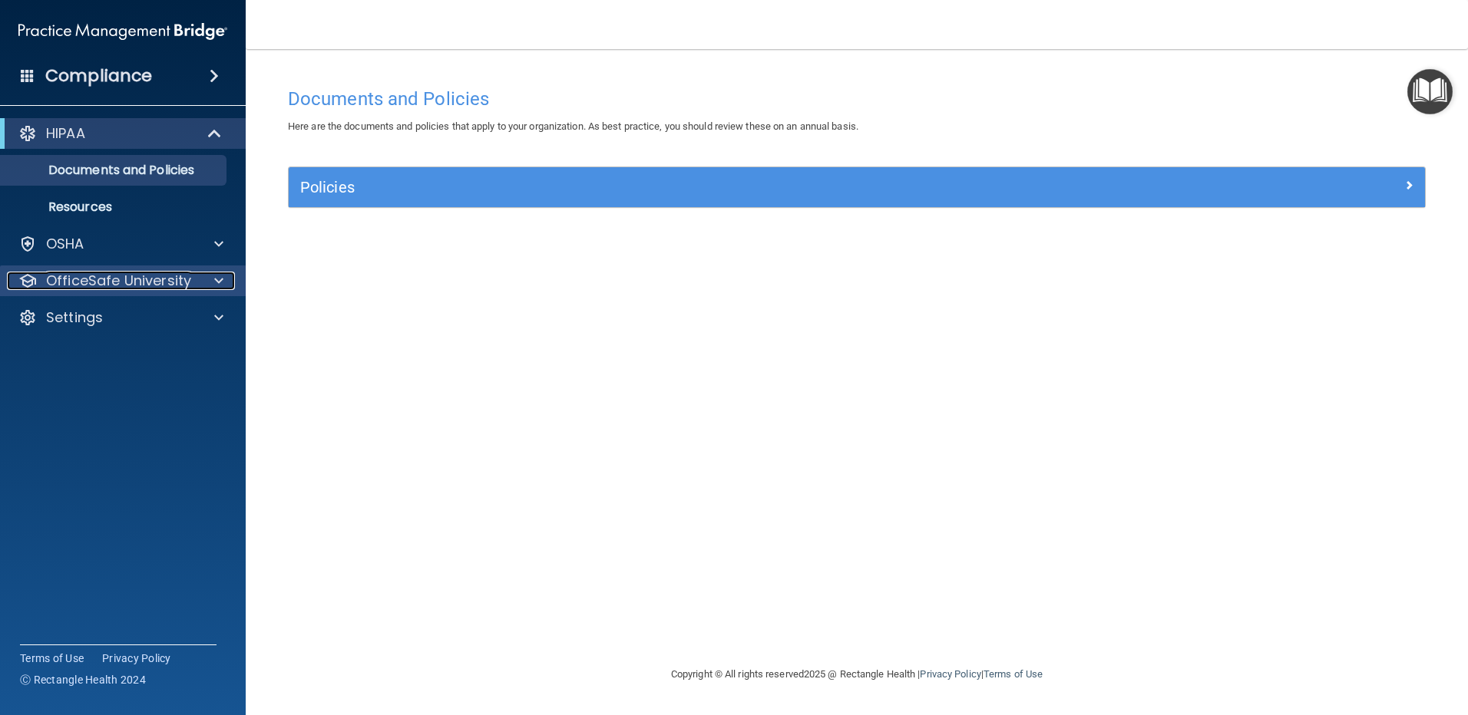
click at [221, 280] on span at bounding box center [218, 281] width 9 height 18
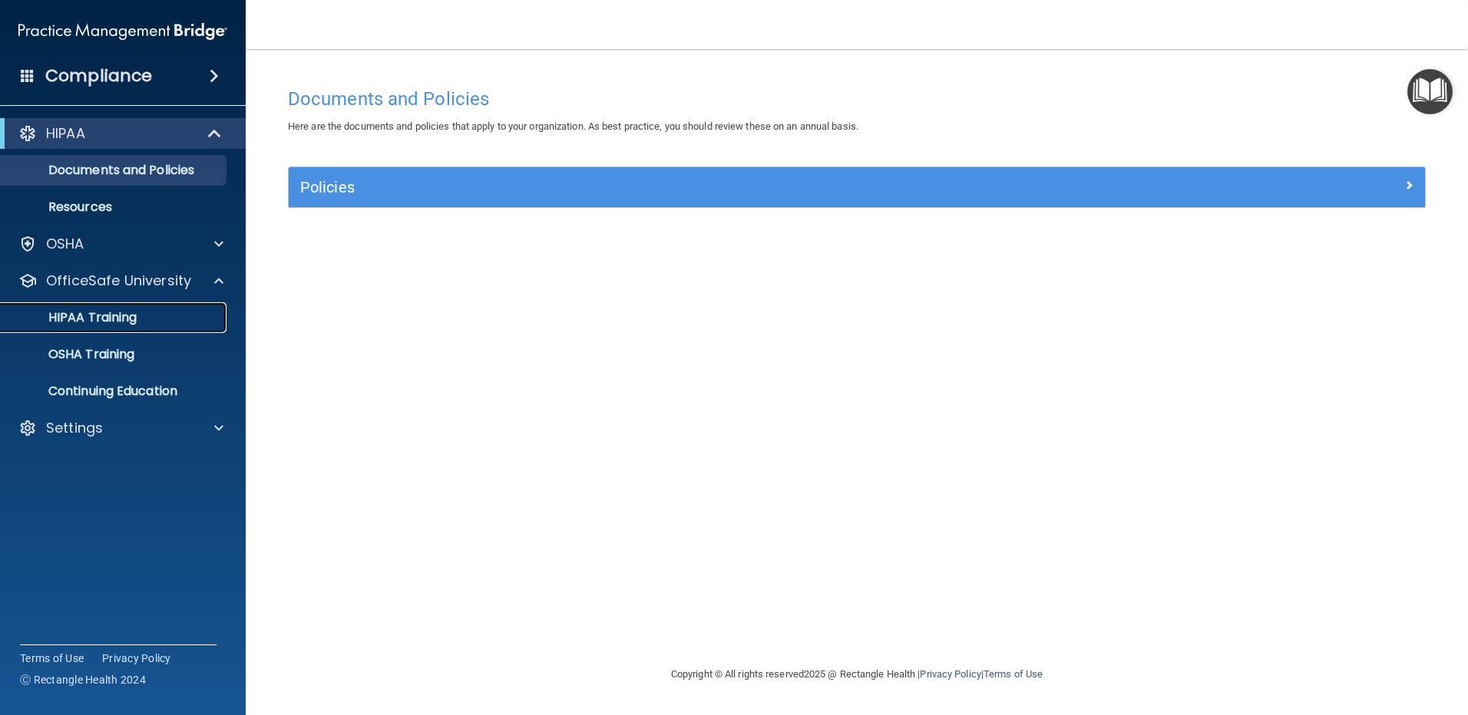
click at [103, 312] on p "HIPAA Training" at bounding box center [73, 317] width 127 height 15
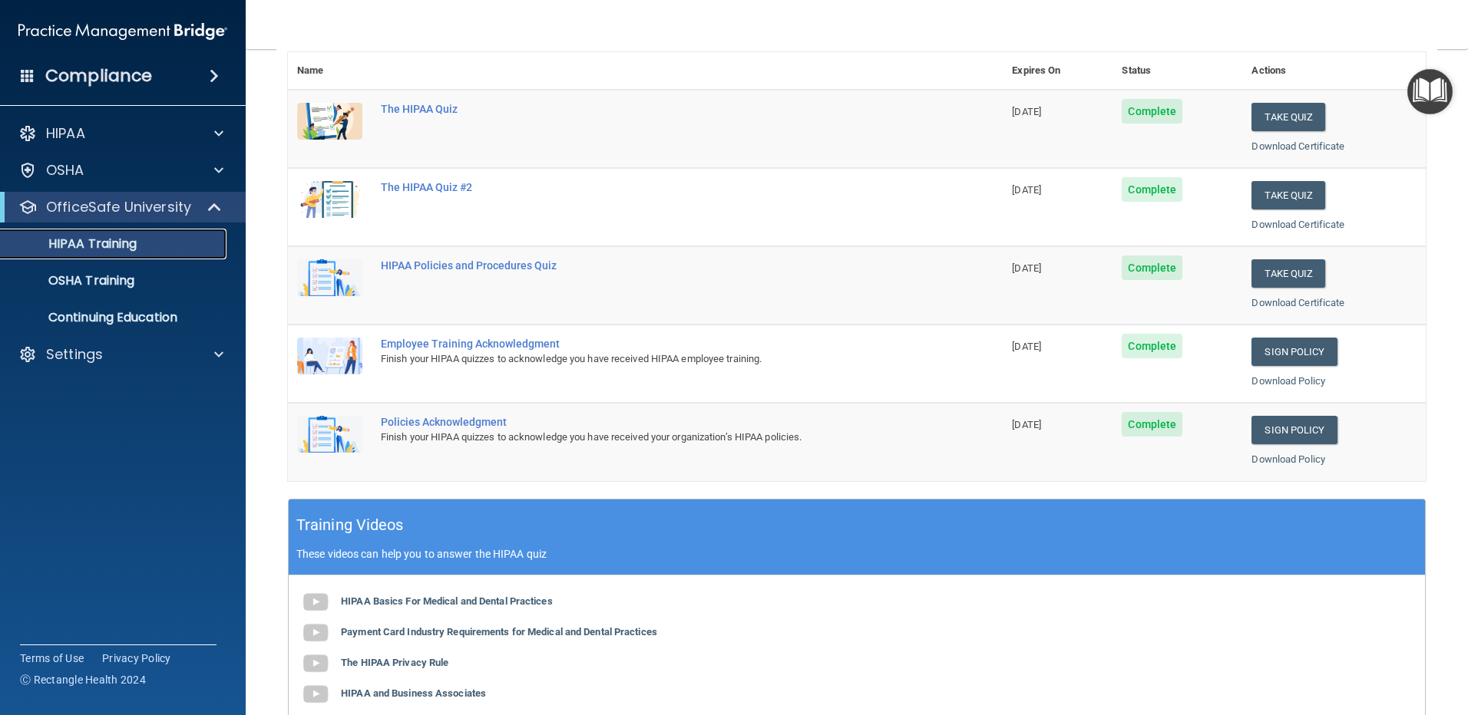
scroll to position [77, 0]
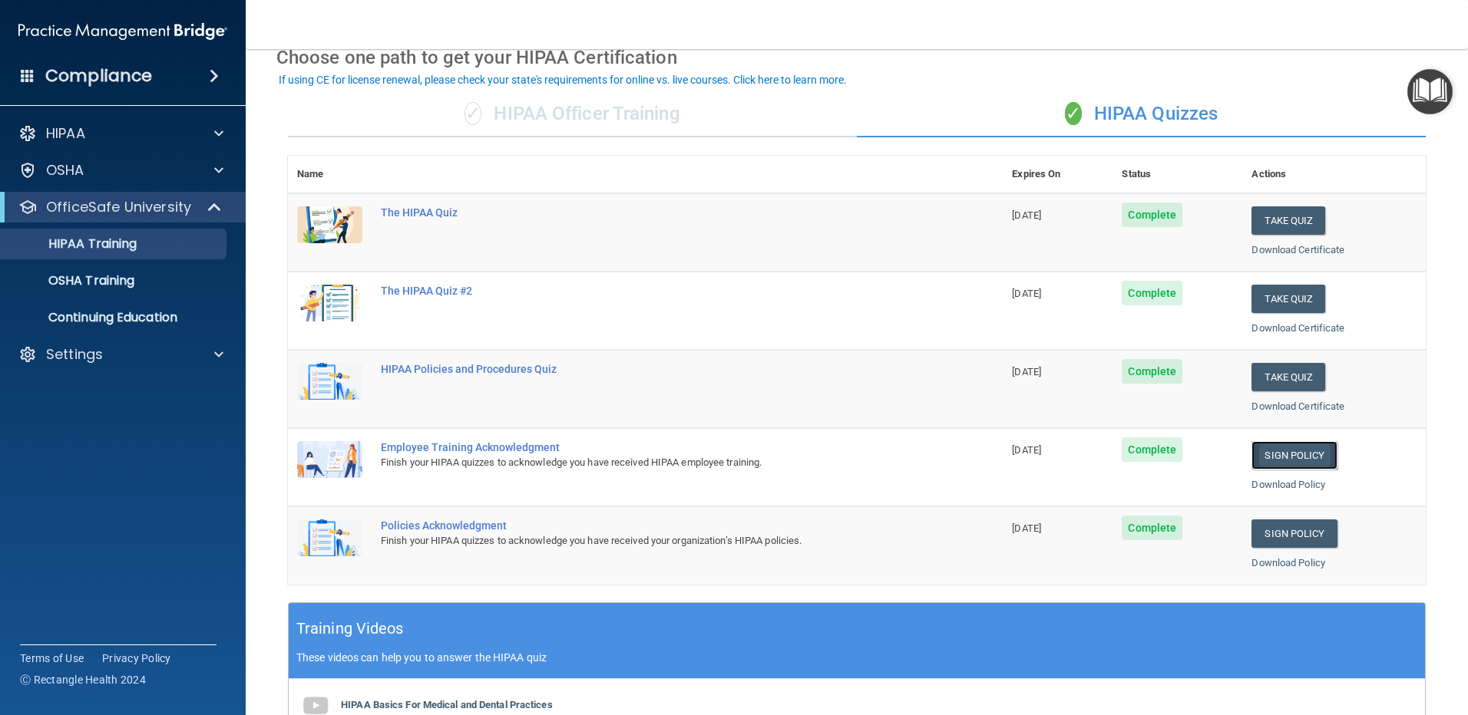
click at [1286, 451] on link "Sign Policy" at bounding box center [1293, 455] width 85 height 28
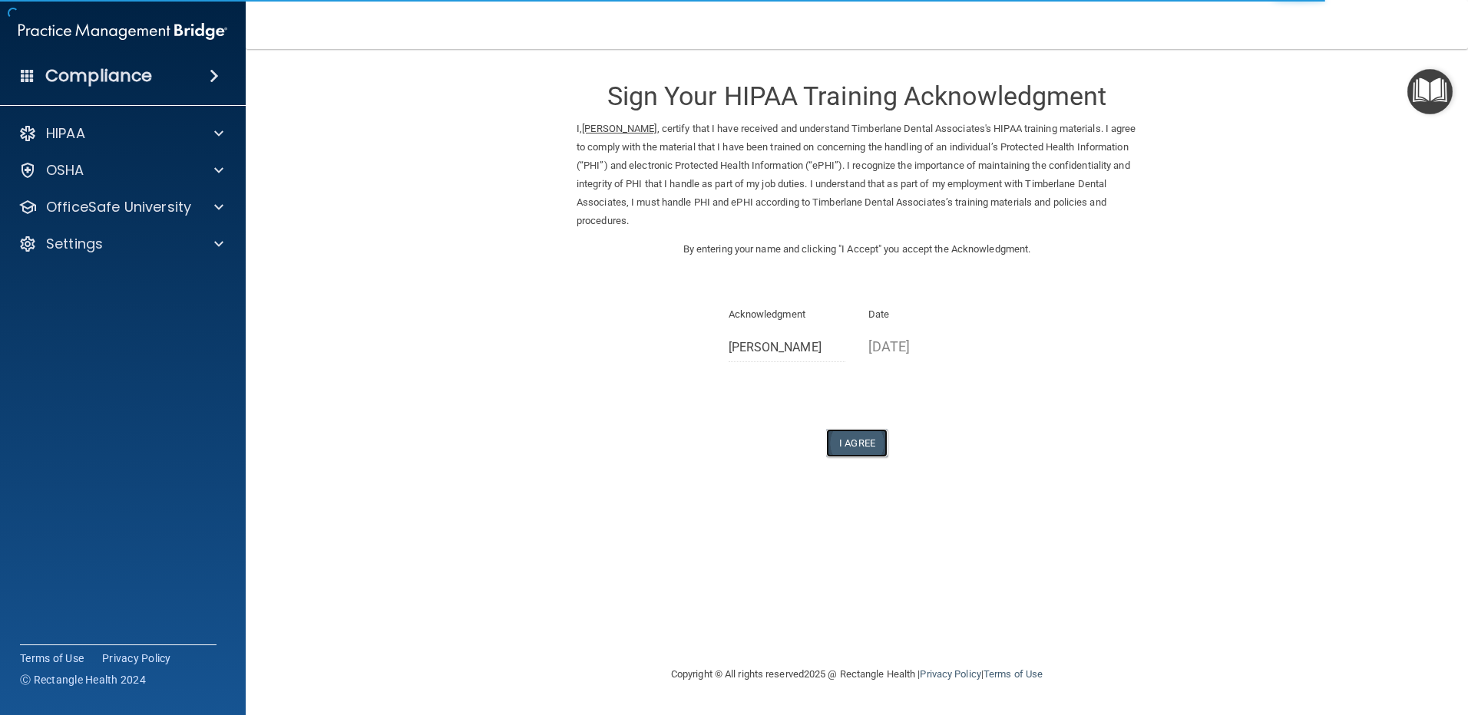
click at [855, 443] on button "I Agree" at bounding box center [856, 443] width 61 height 28
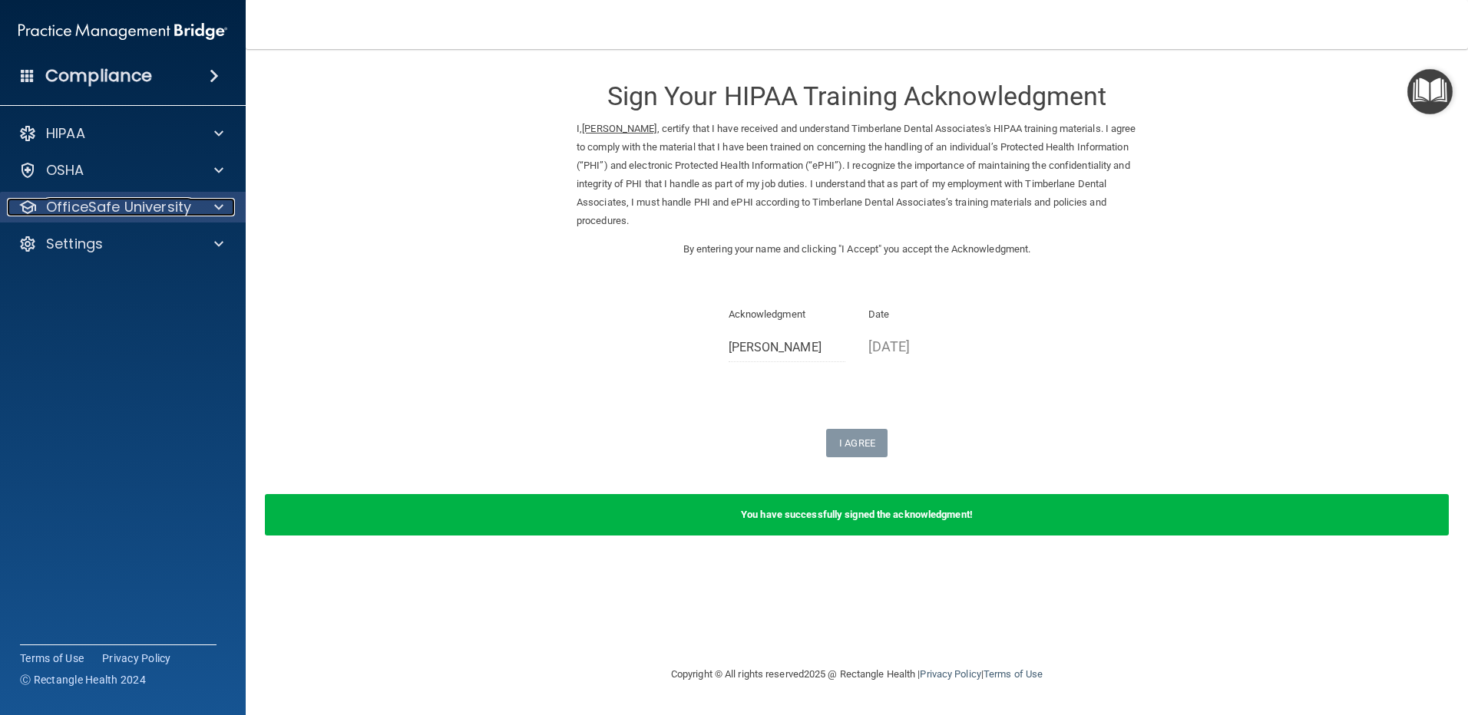
click at [216, 203] on span at bounding box center [218, 207] width 9 height 18
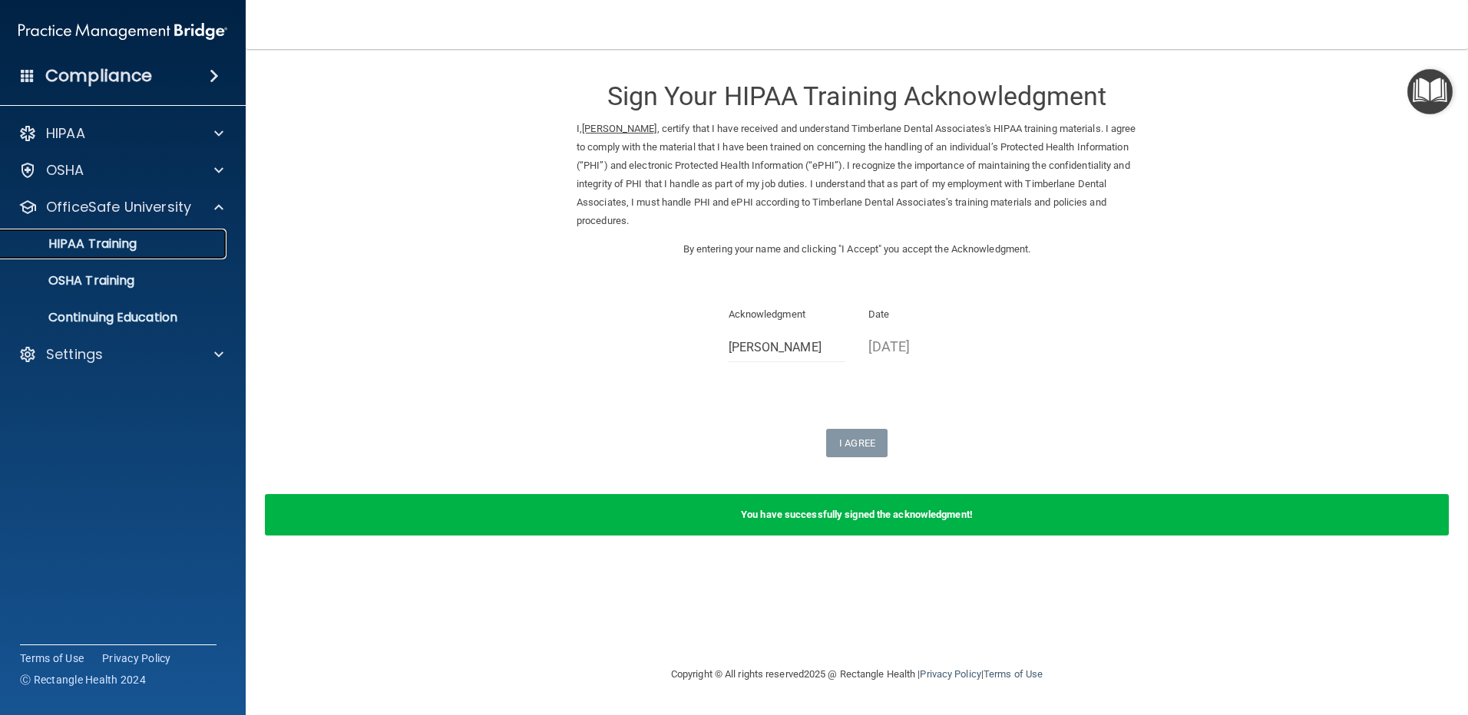
click at [101, 243] on p "HIPAA Training" at bounding box center [73, 243] width 127 height 15
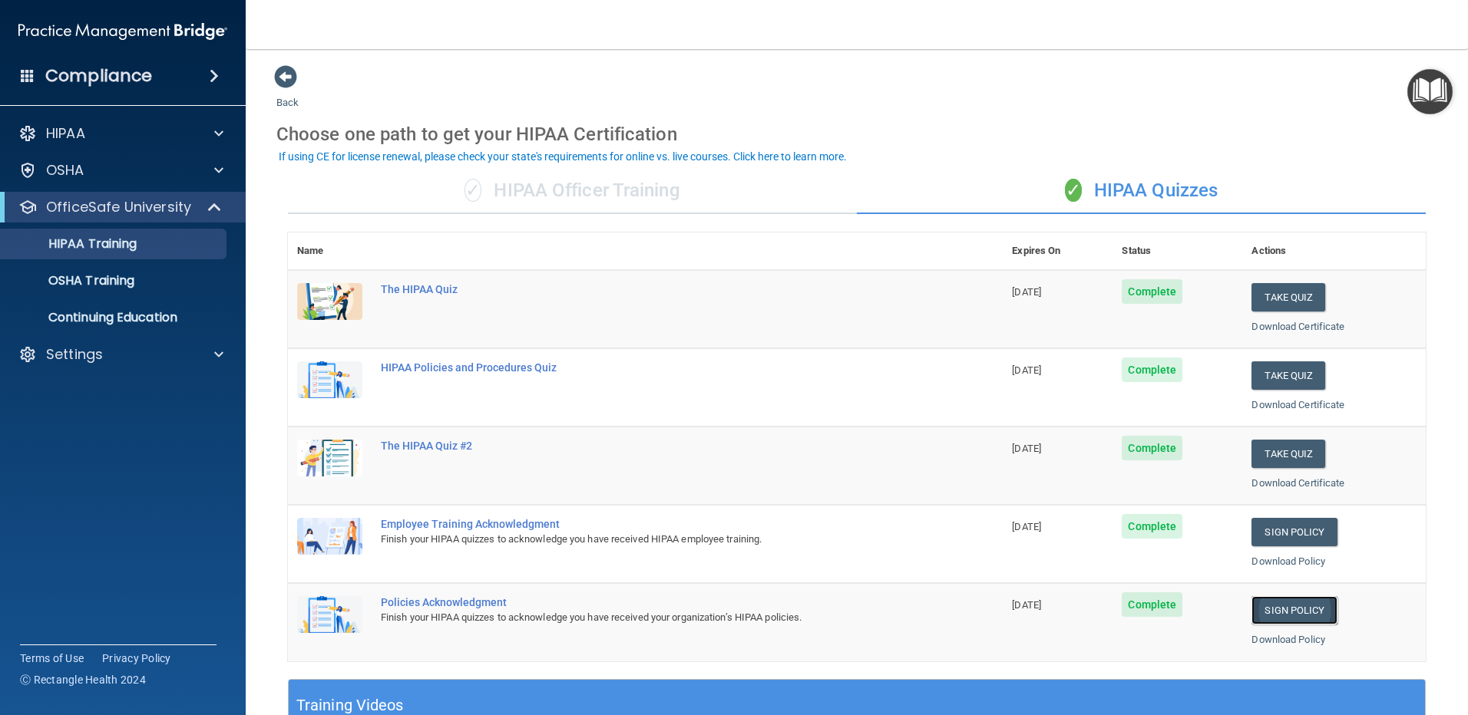
click at [1287, 613] on link "Sign Policy" at bounding box center [1293, 610] width 85 height 28
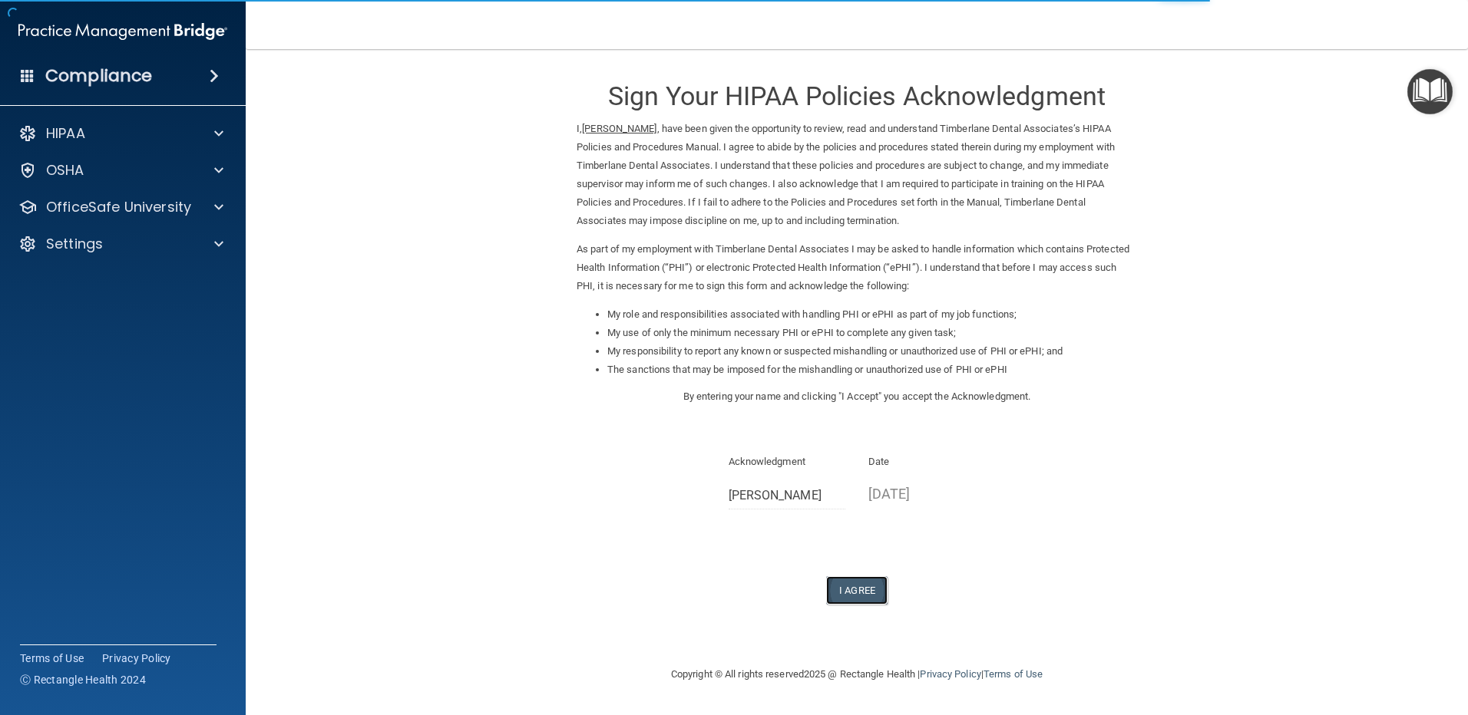
click at [860, 590] on button "I Agree" at bounding box center [856, 590] width 61 height 28
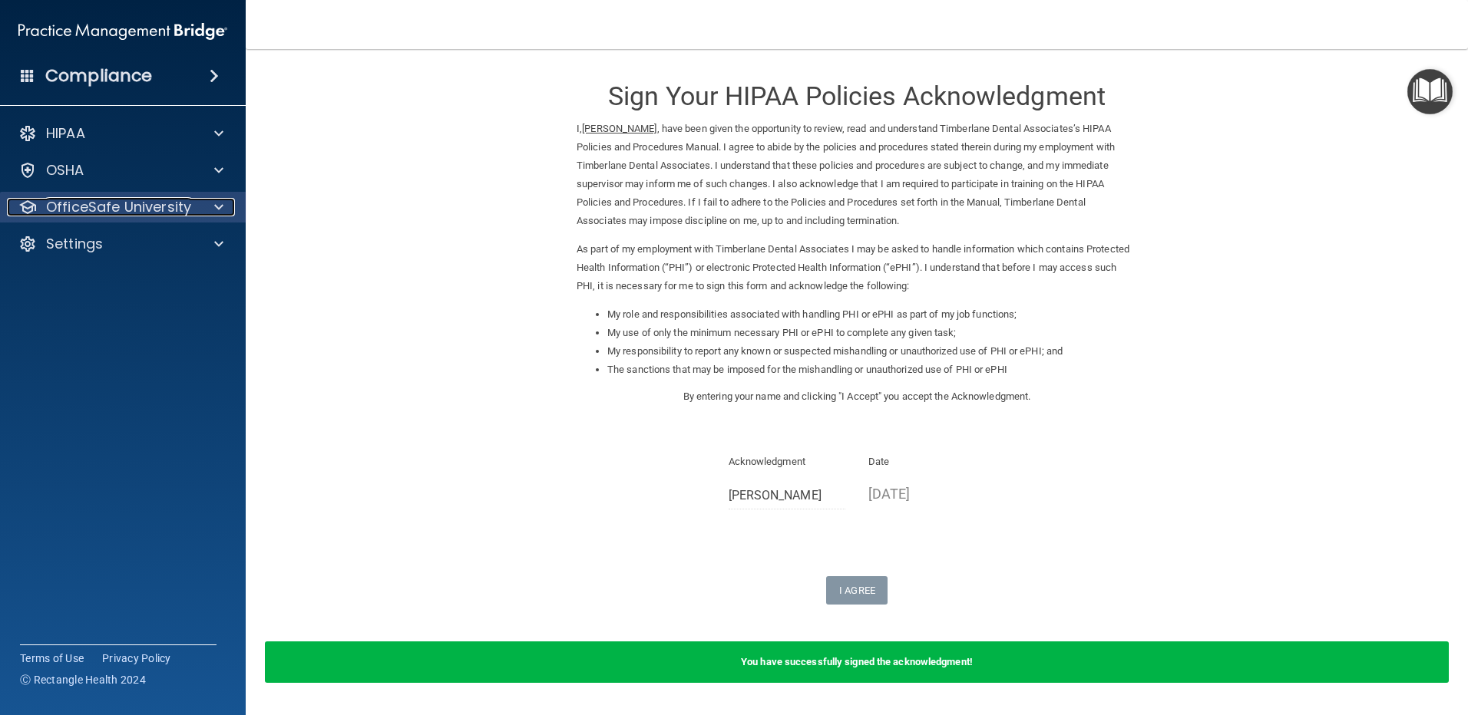
click at [217, 203] on span at bounding box center [218, 207] width 9 height 18
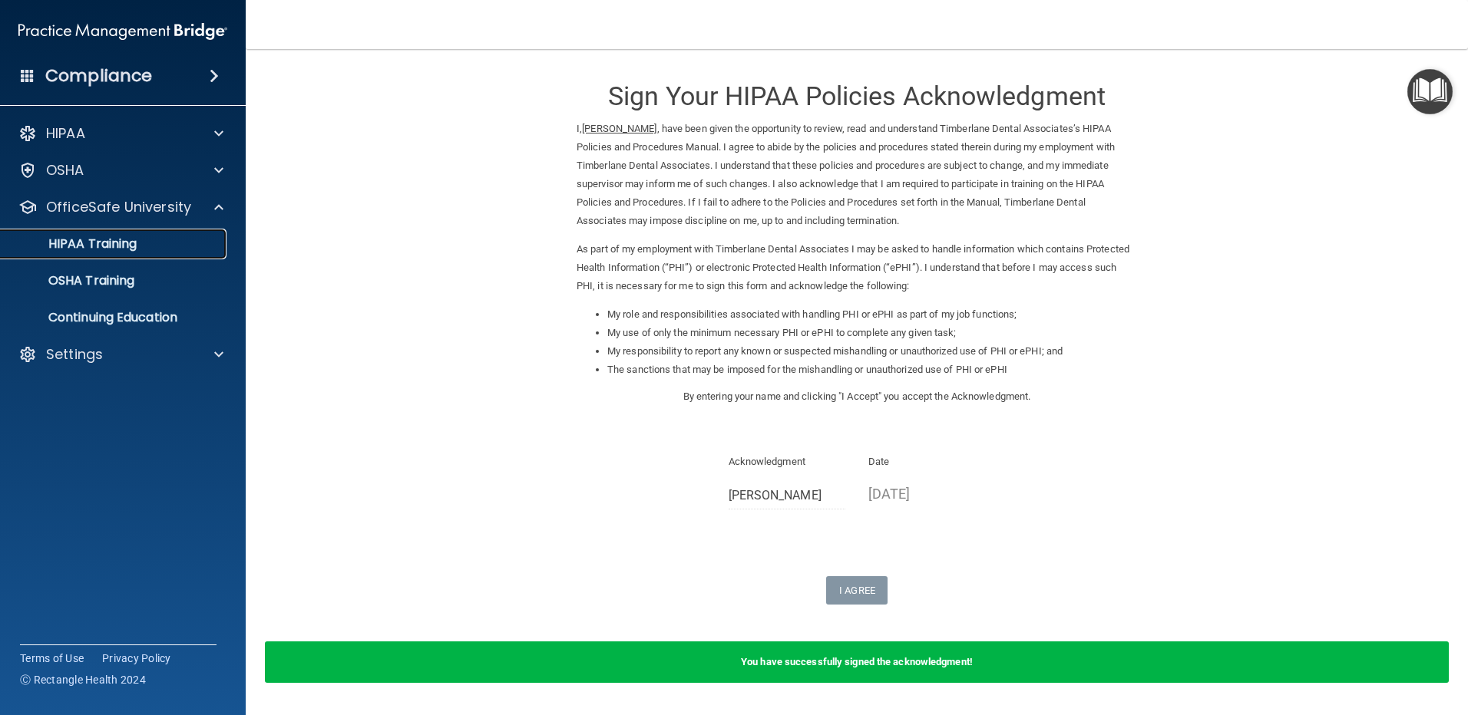
click at [97, 240] on p "HIPAA Training" at bounding box center [73, 243] width 127 height 15
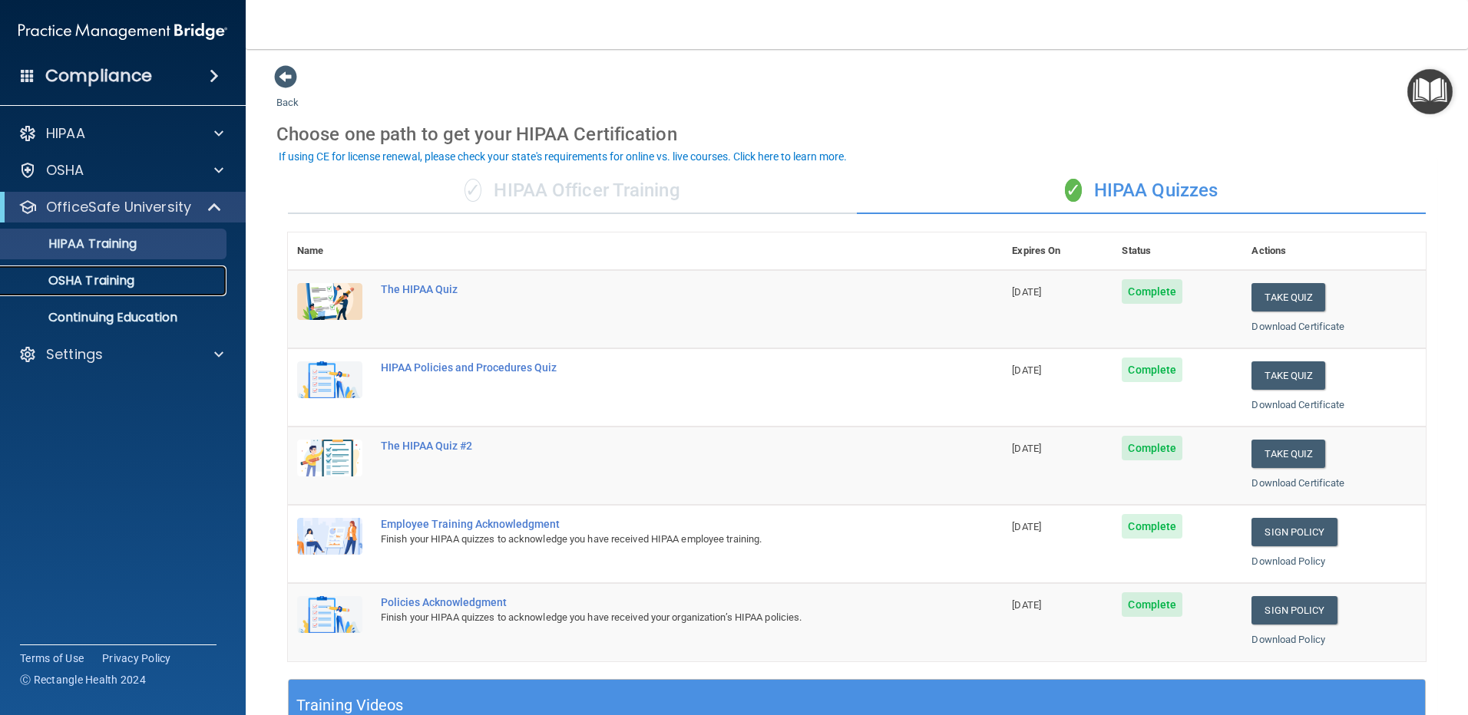
click at [105, 280] on p "OSHA Training" at bounding box center [72, 280] width 124 height 15
